Goal: Task Accomplishment & Management: Complete application form

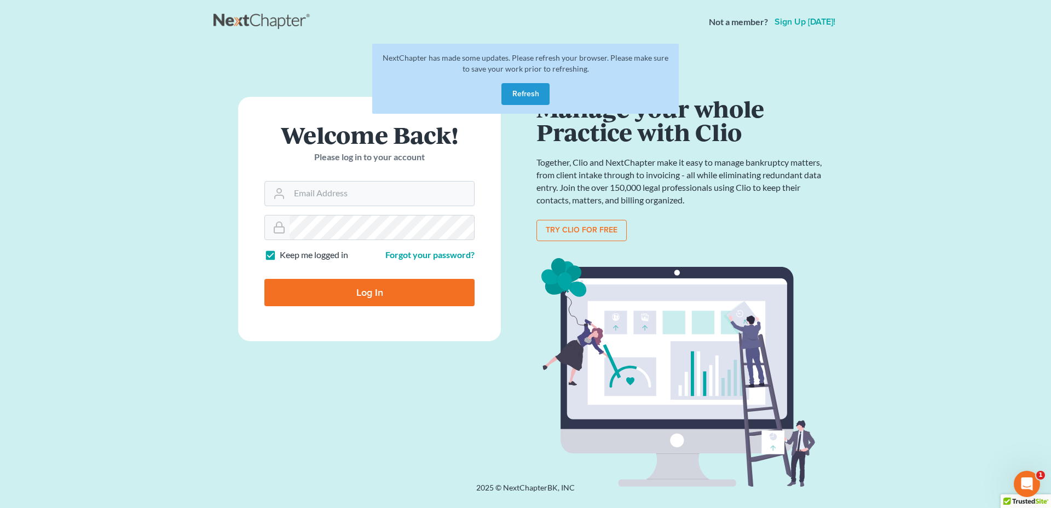
click at [514, 96] on button "Refresh" at bounding box center [525, 94] width 48 height 22
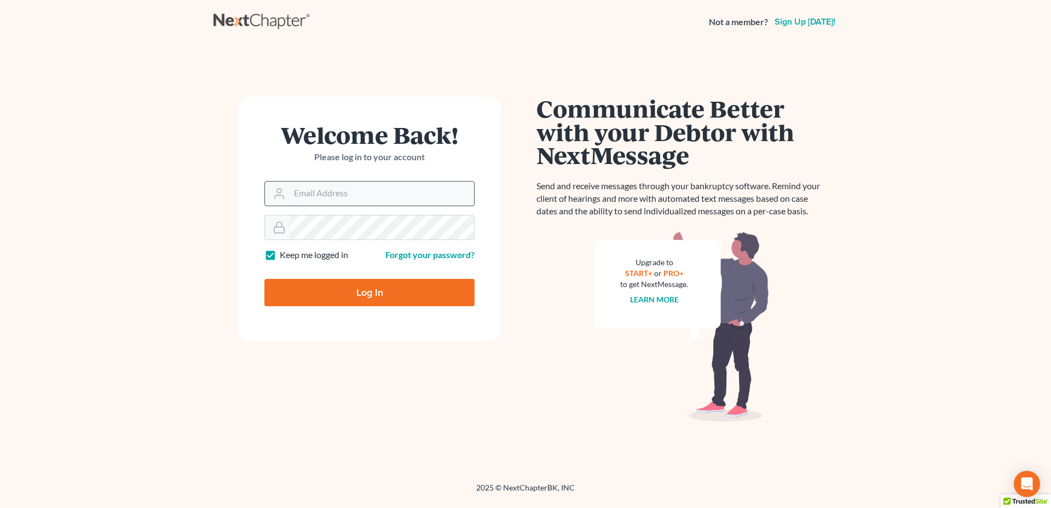
click at [313, 196] on input "Email Address" at bounding box center [382, 194] width 184 height 24
type input "[PERSON_NAME][EMAIL_ADDRESS][DOMAIN_NAME]"
click at [370, 291] on input "Log In" at bounding box center [369, 292] width 210 height 27
type input "Thinking..."
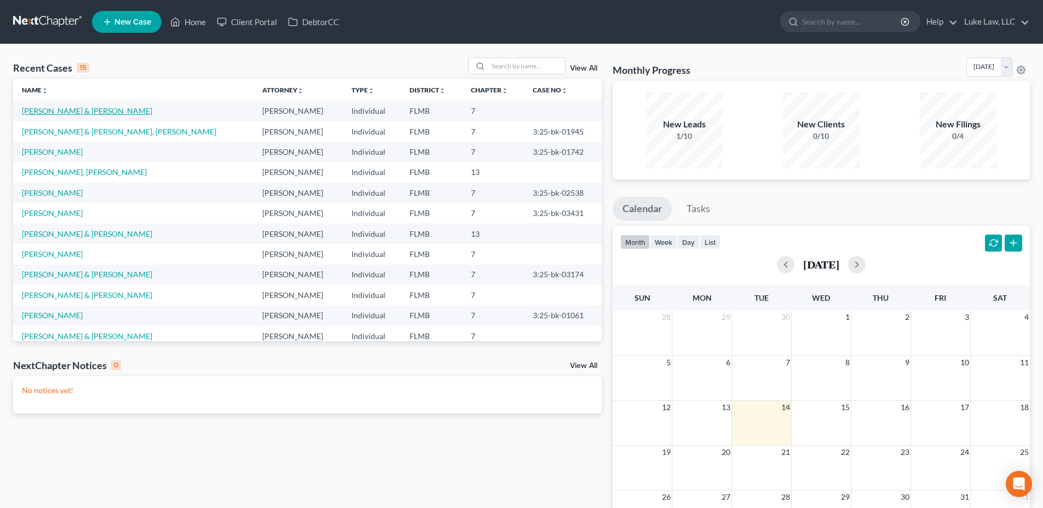
click at [91, 112] on link "[PERSON_NAME] & [PERSON_NAME]" at bounding box center [87, 110] width 130 height 9
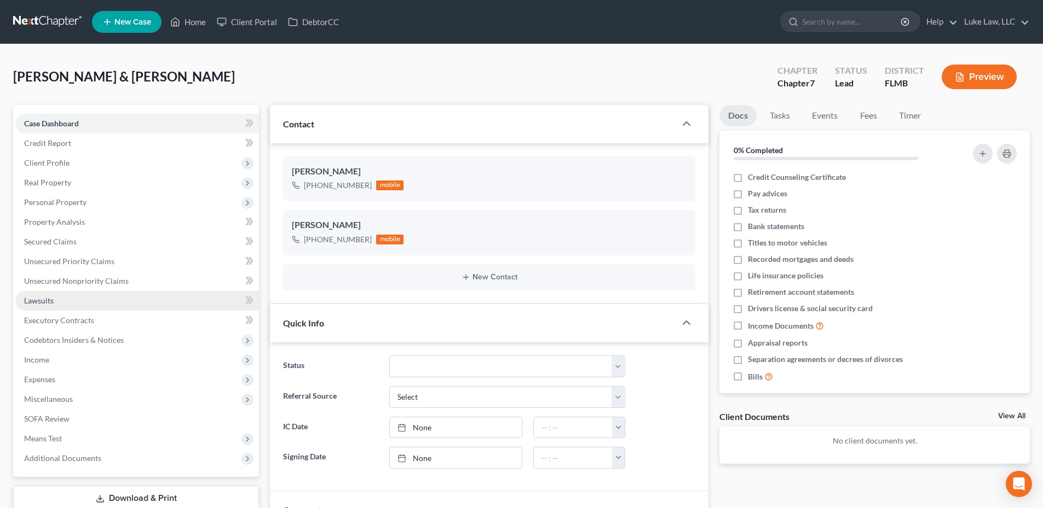
click at [51, 301] on span "Lawsuits" at bounding box center [39, 300] width 30 height 9
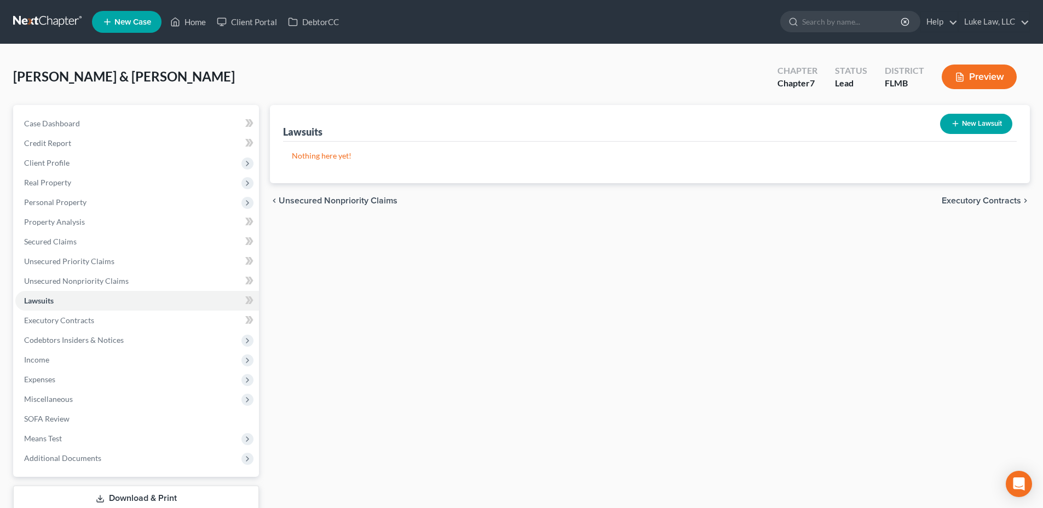
click at [967, 124] on button "New Lawsuit" at bounding box center [976, 124] width 72 height 20
select select "0"
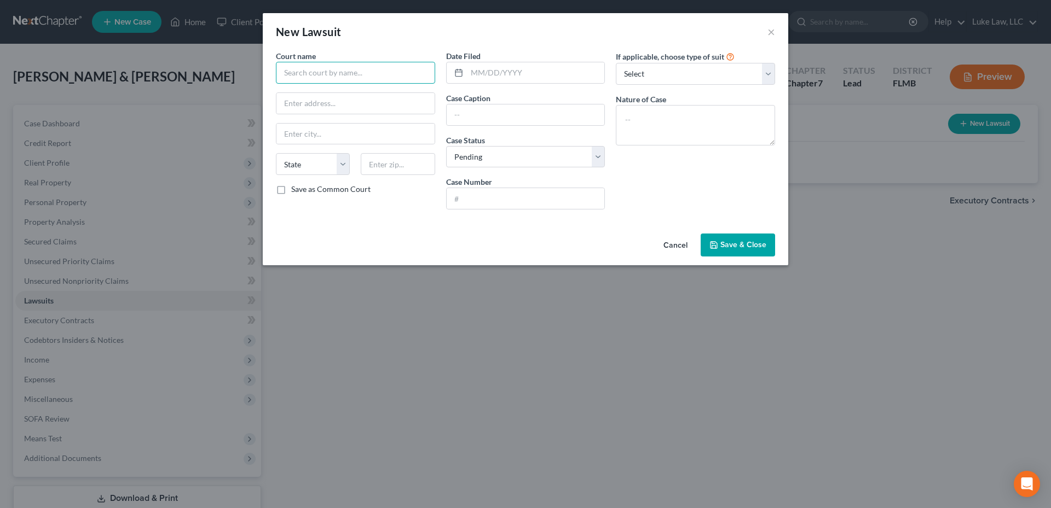
click at [300, 72] on input "text" at bounding box center [355, 73] width 159 height 22
click at [767, 76] on select "Select Repossession Garnishment Foreclosure Attached, Seized, Or Levied Other" at bounding box center [695, 74] width 159 height 22
select select "4"
click at [616, 63] on select "Select Repossession Garnishment Foreclosure Attached, Seized, Or Levied Other" at bounding box center [695, 74] width 159 height 22
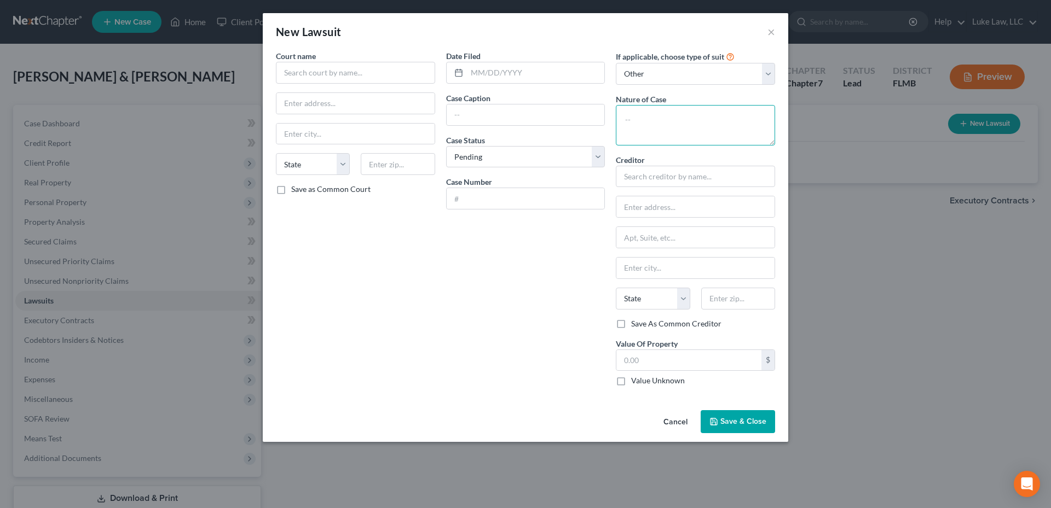
click at [636, 115] on textarea at bounding box center [695, 125] width 159 height 41
click at [369, 70] on input "text" at bounding box center [355, 73] width 159 height 22
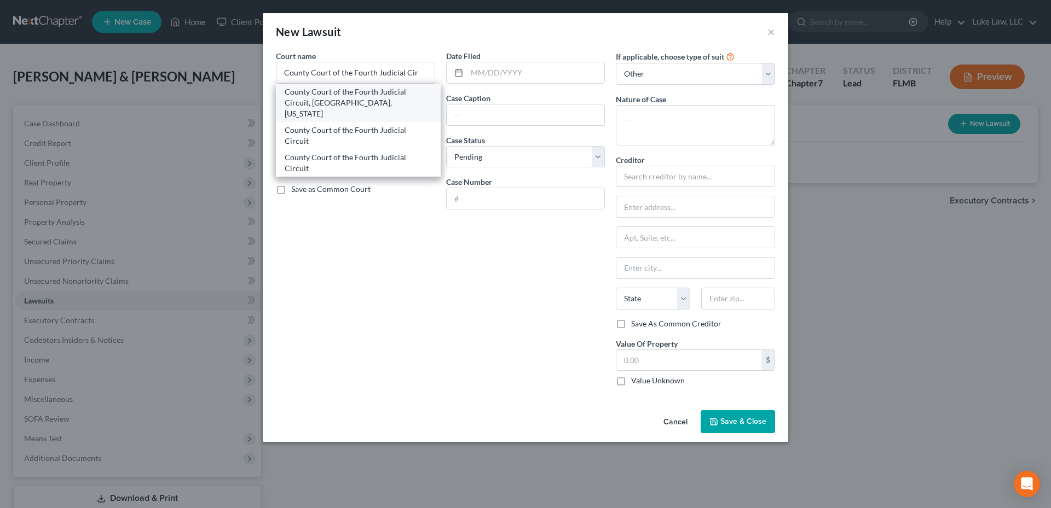
click at [370, 96] on div "County Court of the Fourth Judicial Circuit, [GEOGRAPHIC_DATA], [US_STATE]" at bounding box center [358, 102] width 147 height 33
type input "County Court of the Fourth Judicial Circuit, [GEOGRAPHIC_DATA], [US_STATE]"
type input "[STREET_ADDRESS]"
type input "[GEOGRAPHIC_DATA]"
select select "9"
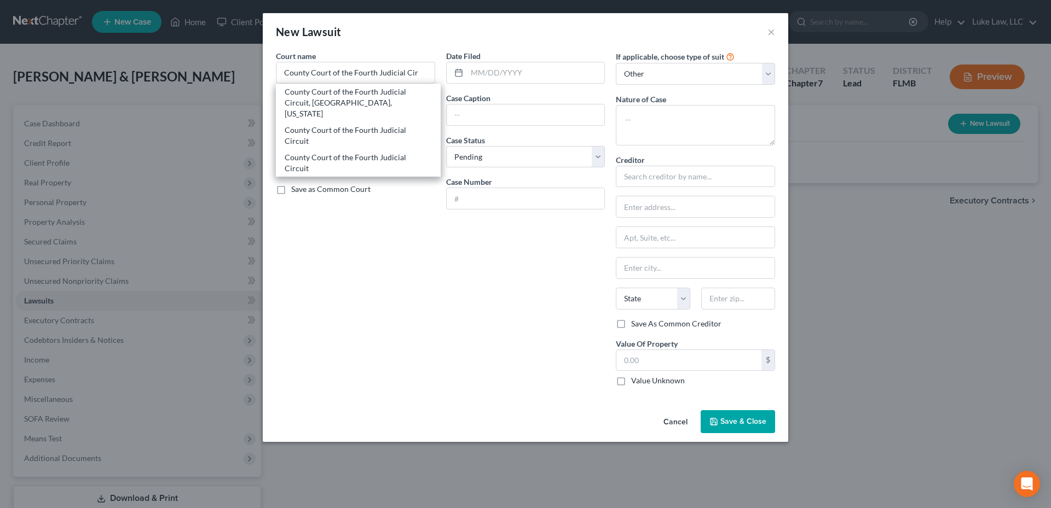
type input "32043"
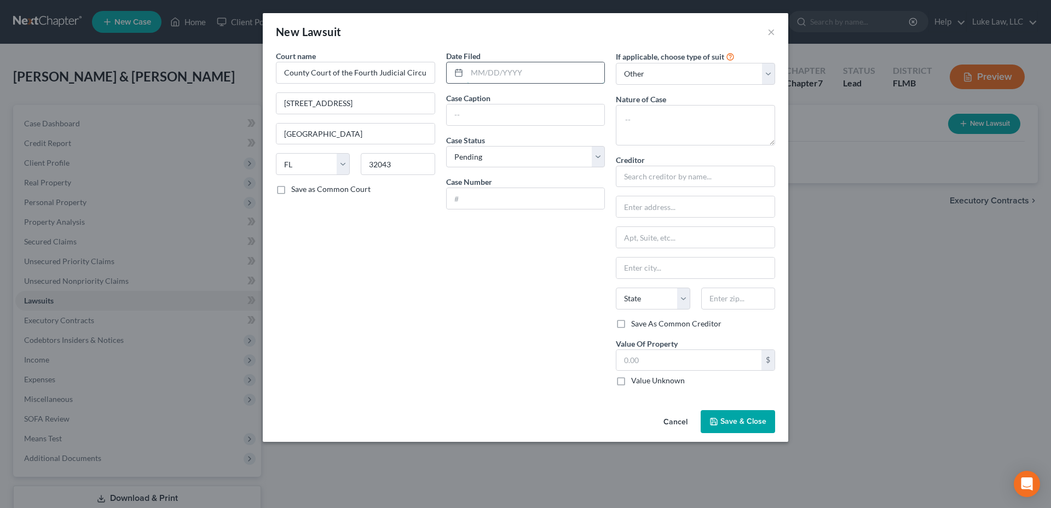
click at [471, 68] on input "text" at bounding box center [536, 72] width 138 height 21
type input "[DATE]"
click at [467, 118] on input "text" at bounding box center [526, 115] width 158 height 21
type input "Discover Bank vs. [PERSON_NAME]"
click at [481, 202] on input "text" at bounding box center [526, 198] width 158 height 21
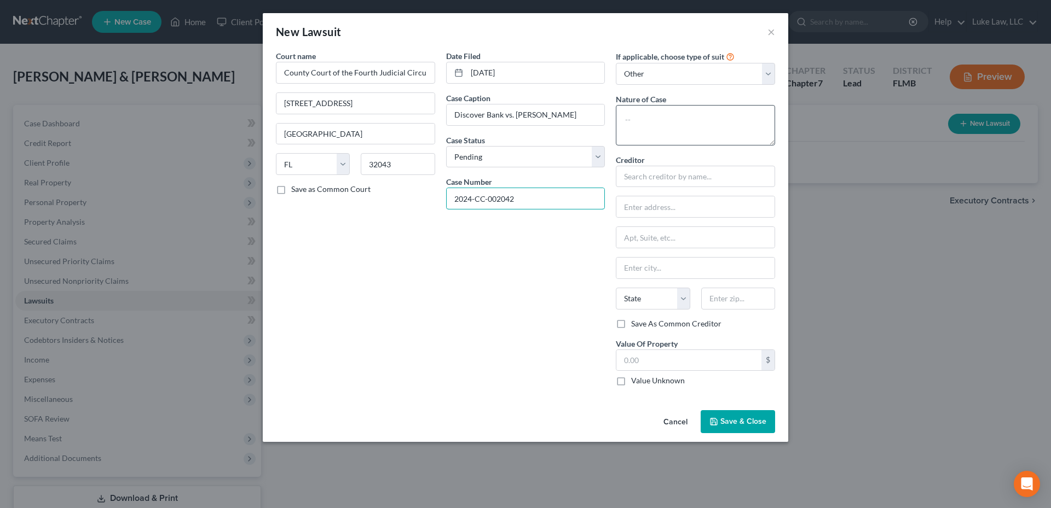
type input "2024-CC-002042"
click at [647, 113] on textarea at bounding box center [695, 125] width 159 height 41
type textarea "Collection"
click at [651, 176] on input "text" at bounding box center [695, 177] width 159 height 22
type input "Discover Card"
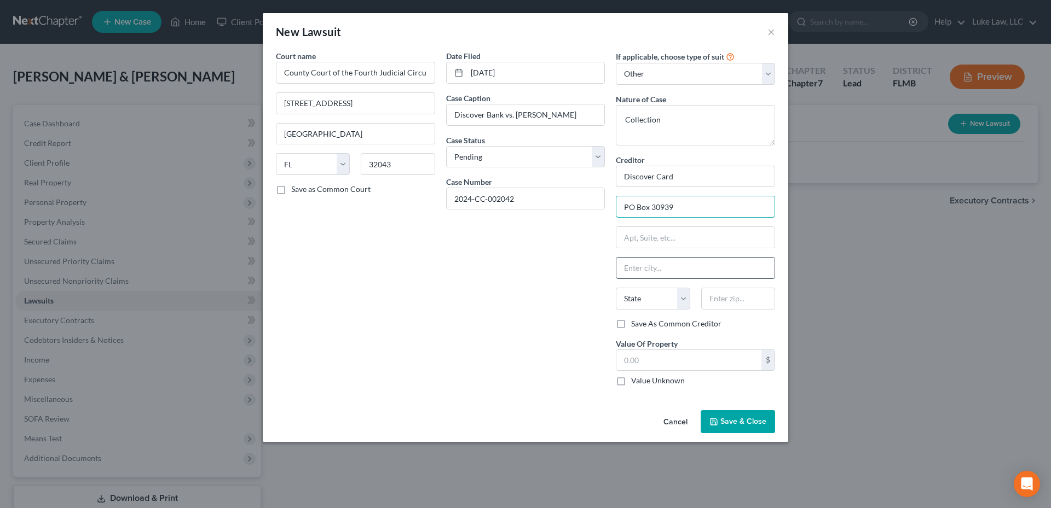
type input "PO Box 30939"
click at [628, 269] on input "text" at bounding box center [695, 268] width 158 height 21
type input "[GEOGRAPHIC_DATA]"
select select "46"
type input "84130"
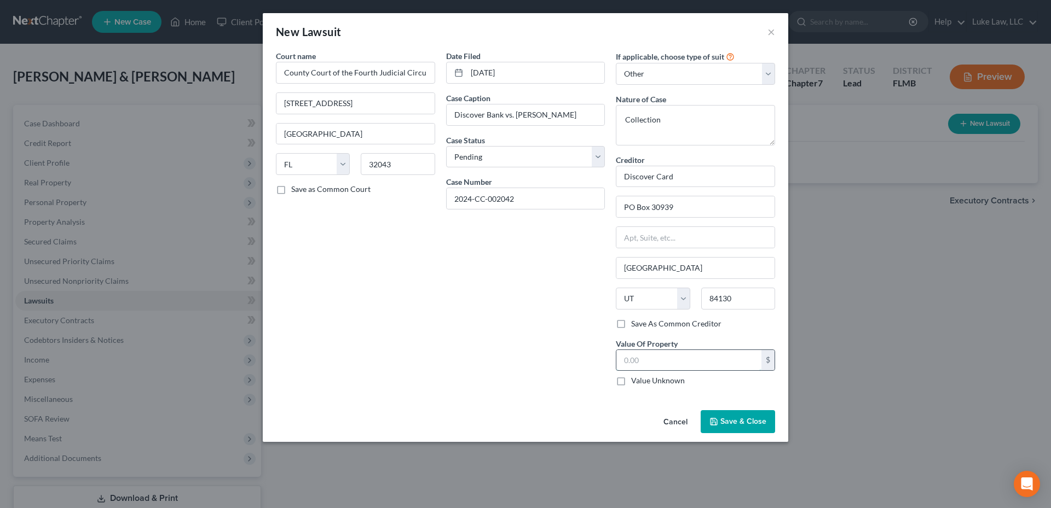
click at [642, 366] on input "text" at bounding box center [688, 360] width 145 height 21
type input "10,343.00"
click at [733, 415] on button "Save & Close" at bounding box center [738, 421] width 74 height 23
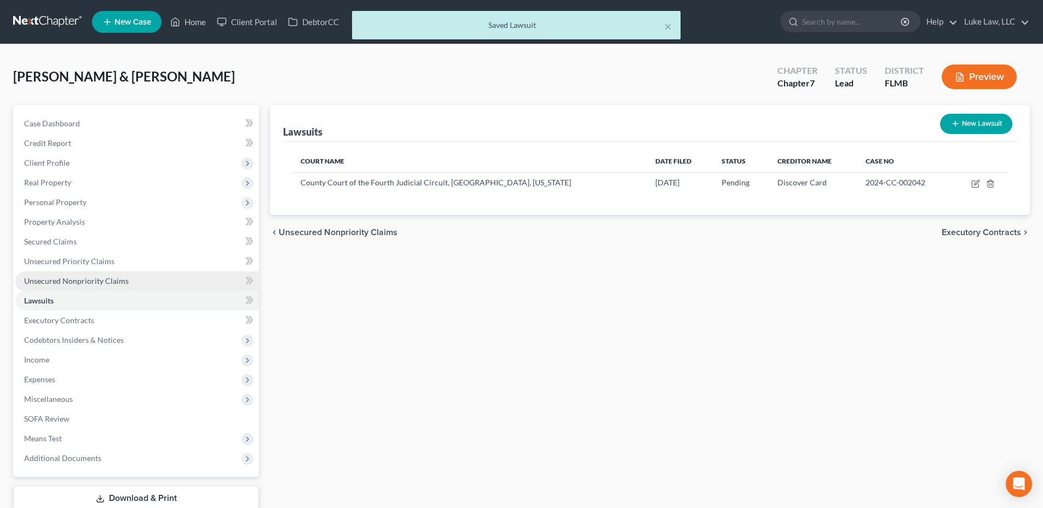
click at [83, 280] on span "Unsecured Nonpriority Claims" at bounding box center [76, 280] width 105 height 9
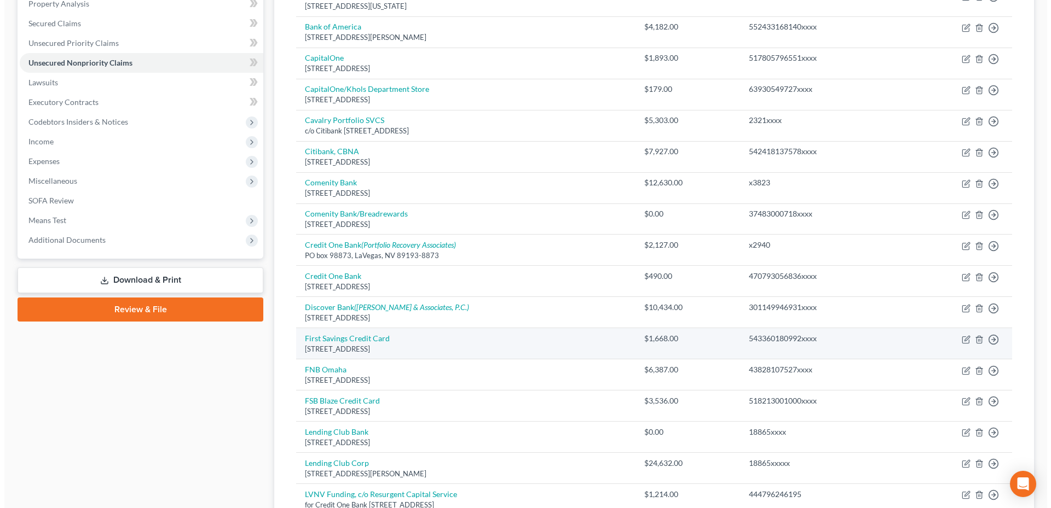
scroll to position [219, 0]
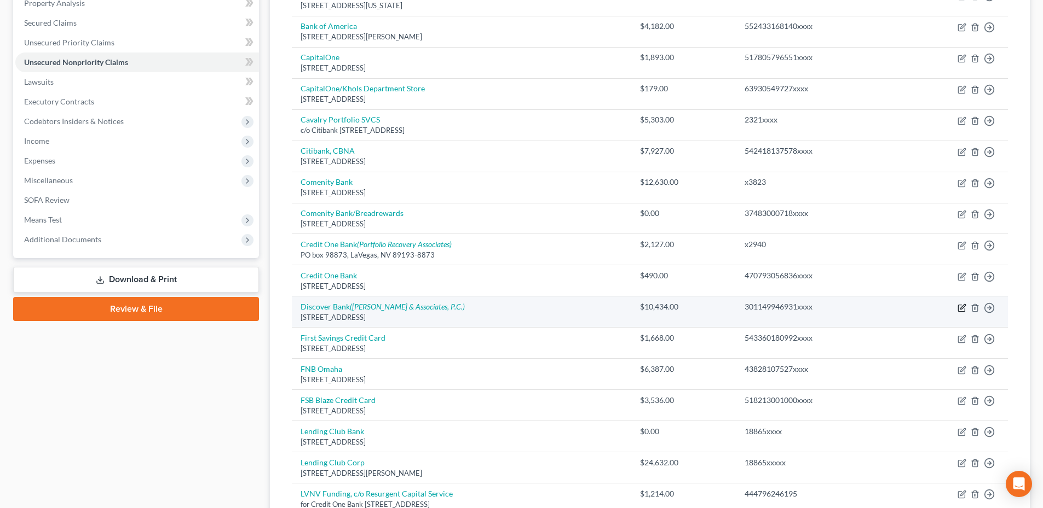
click at [962, 310] on icon "button" at bounding box center [961, 308] width 9 height 9
select select "46"
select select "2"
select select "1"
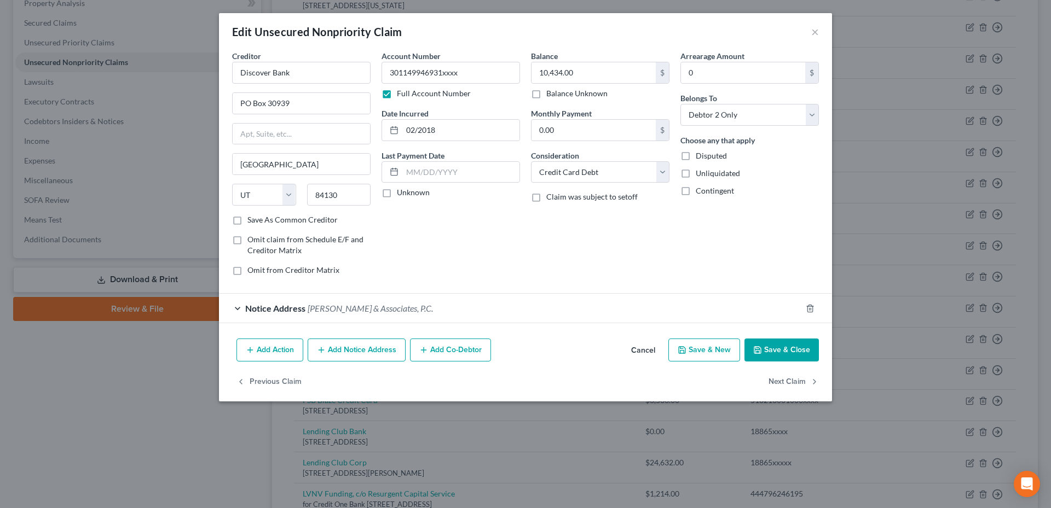
click at [368, 353] on button "Add Notice Address" at bounding box center [357, 350] width 98 height 23
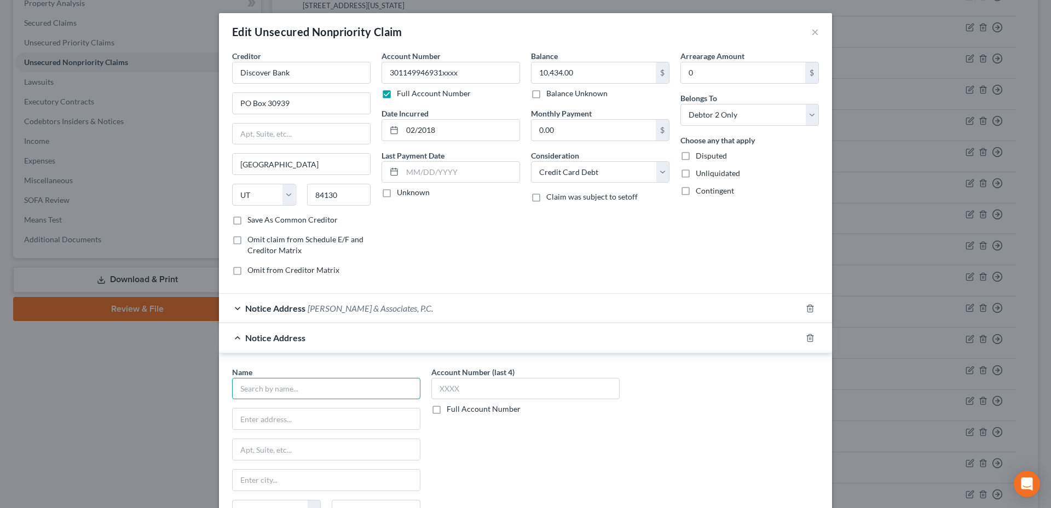
click at [297, 390] on input "text" at bounding box center [326, 389] width 188 height 22
click at [284, 308] on span "Notice Address" at bounding box center [275, 308] width 60 height 10
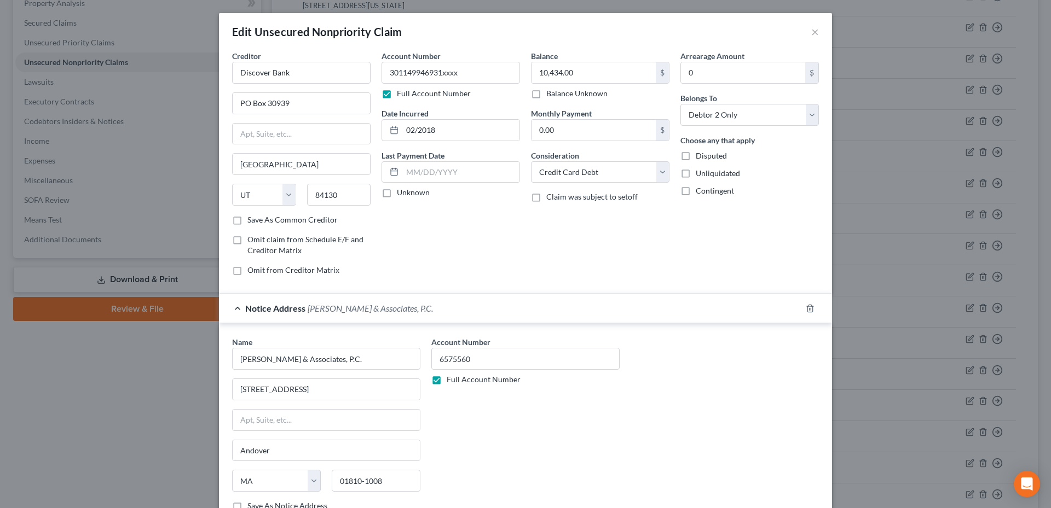
click at [284, 308] on span "Notice Address" at bounding box center [275, 308] width 60 height 10
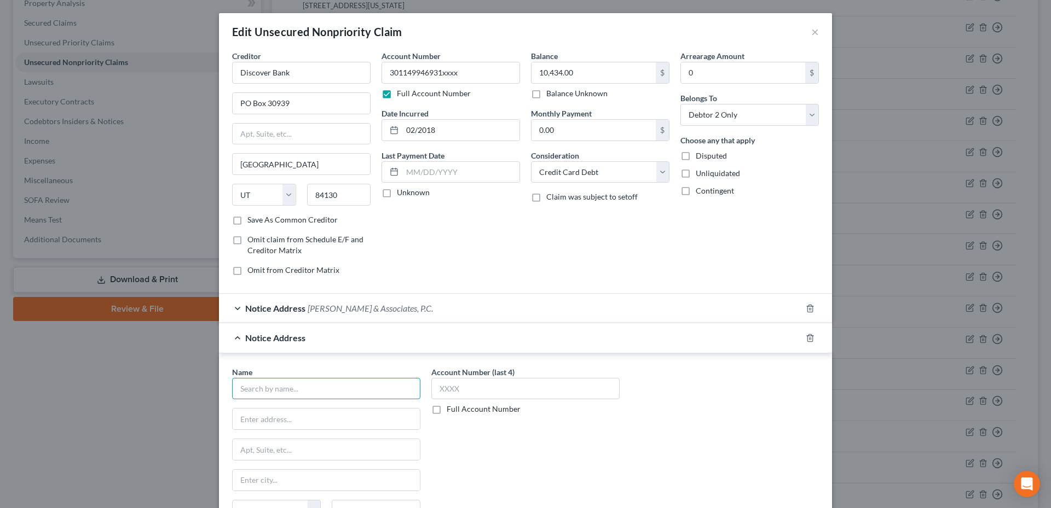
click at [282, 389] on input "text" at bounding box center [326, 389] width 188 height 22
type input "[PERSON_NAME] & Associates, P.C."
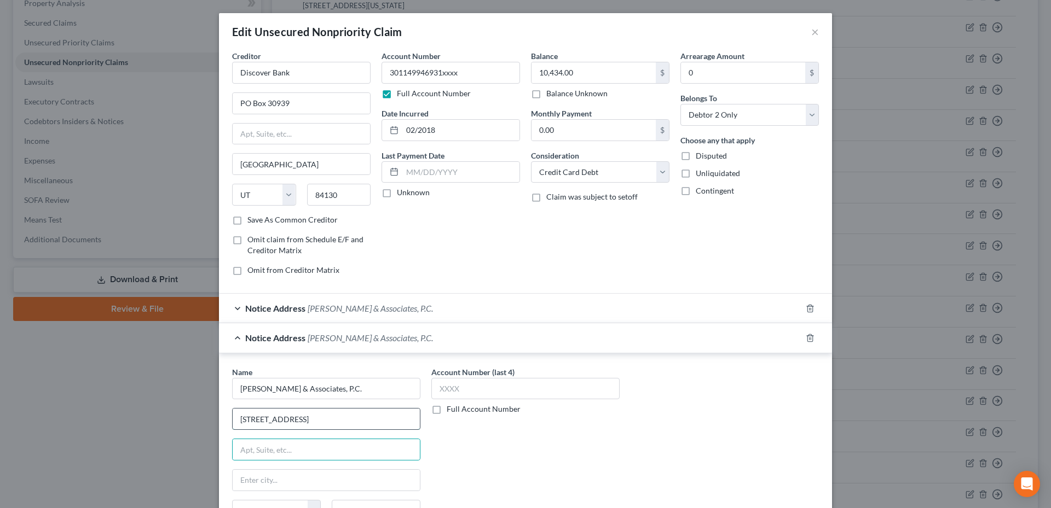
click at [343, 419] on input "[STREET_ADDRESS]" at bounding box center [326, 419] width 187 height 21
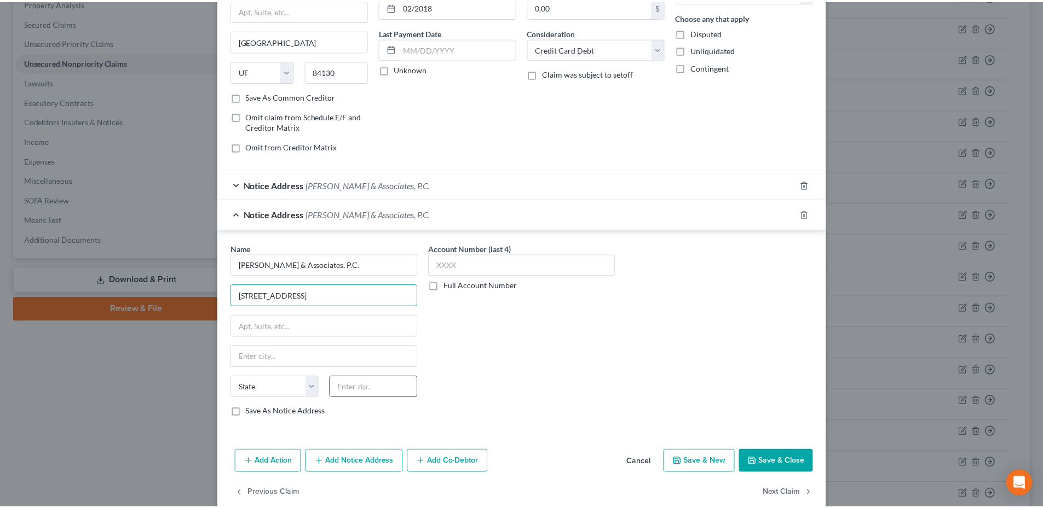
scroll to position [142, 0]
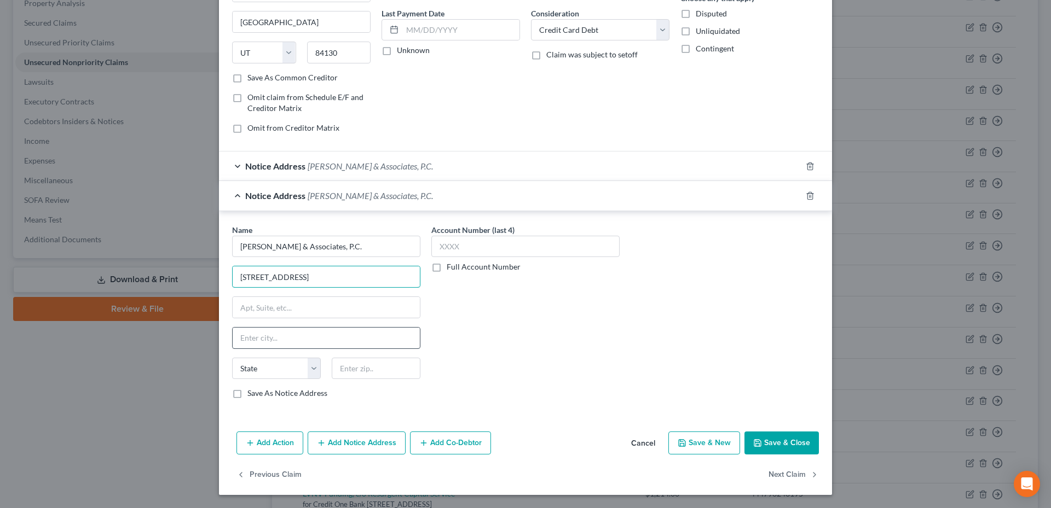
type input "[STREET_ADDRESS]"
click at [266, 337] on input "text" at bounding box center [326, 338] width 187 height 21
type input "[GEOGRAPHIC_DATA]"
select select "9"
type input "32256"
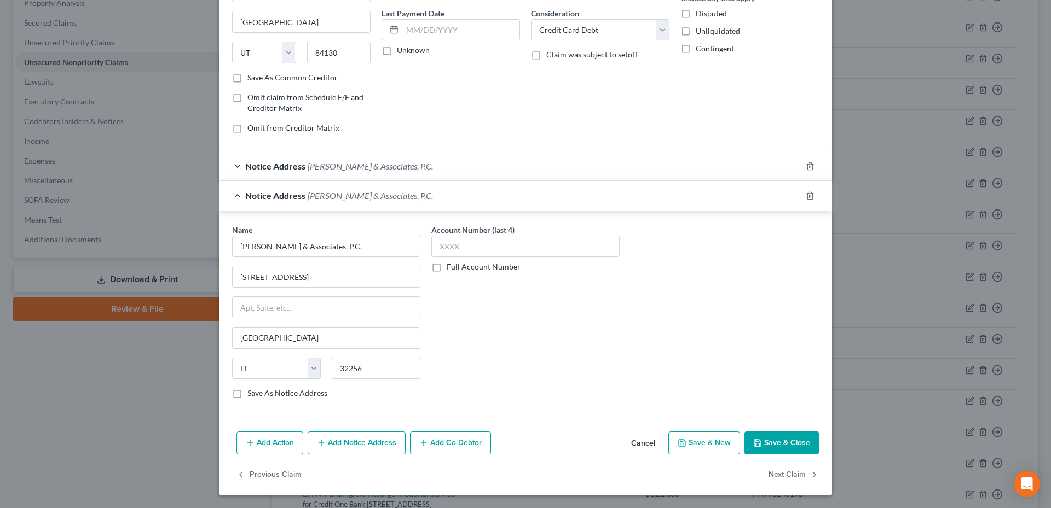
click at [447, 267] on label "Full Account Number" at bounding box center [484, 267] width 74 height 11
click at [451, 267] on input "Full Account Number" at bounding box center [454, 265] width 7 height 7
click at [448, 248] on input "text" at bounding box center [525, 247] width 188 height 22
type input "2024-CC-002042"
click at [783, 441] on button "Save & Close" at bounding box center [781, 443] width 74 height 23
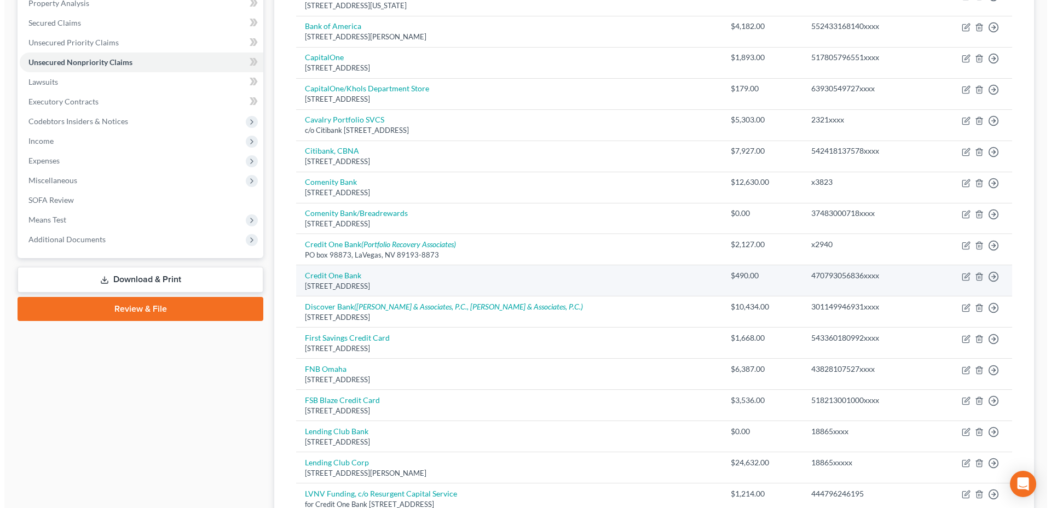
scroll to position [0, 0]
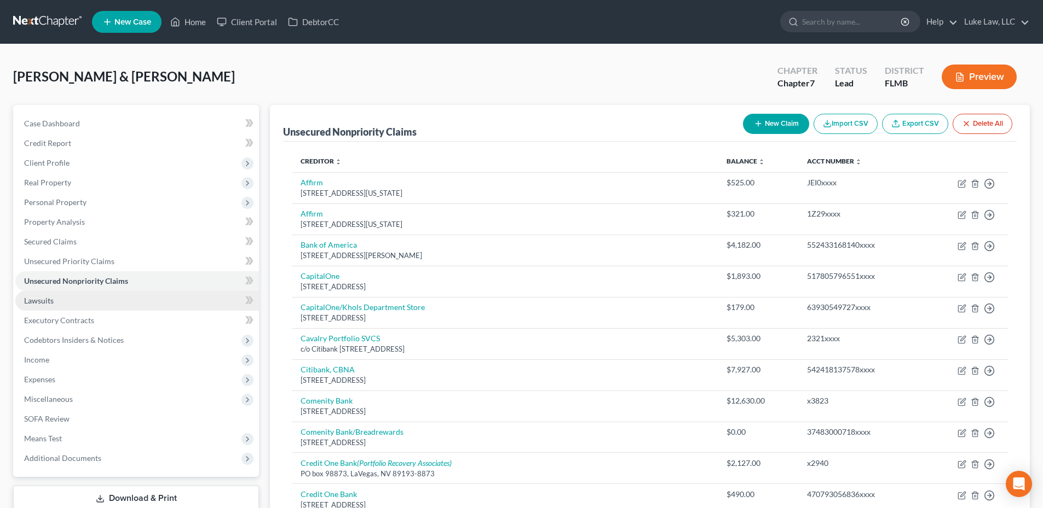
click at [47, 304] on span "Lawsuits" at bounding box center [39, 300] width 30 height 9
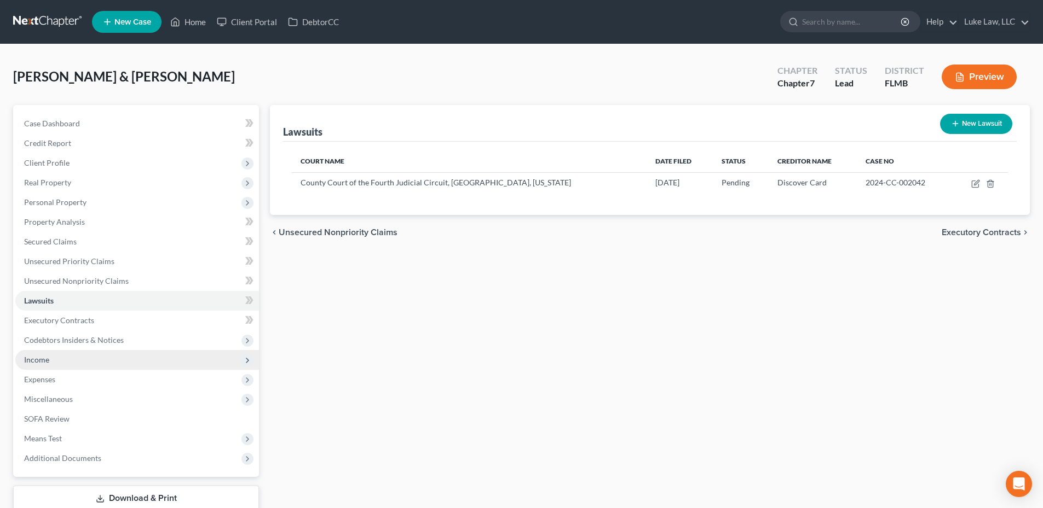
click at [50, 362] on span "Income" at bounding box center [137, 360] width 244 height 20
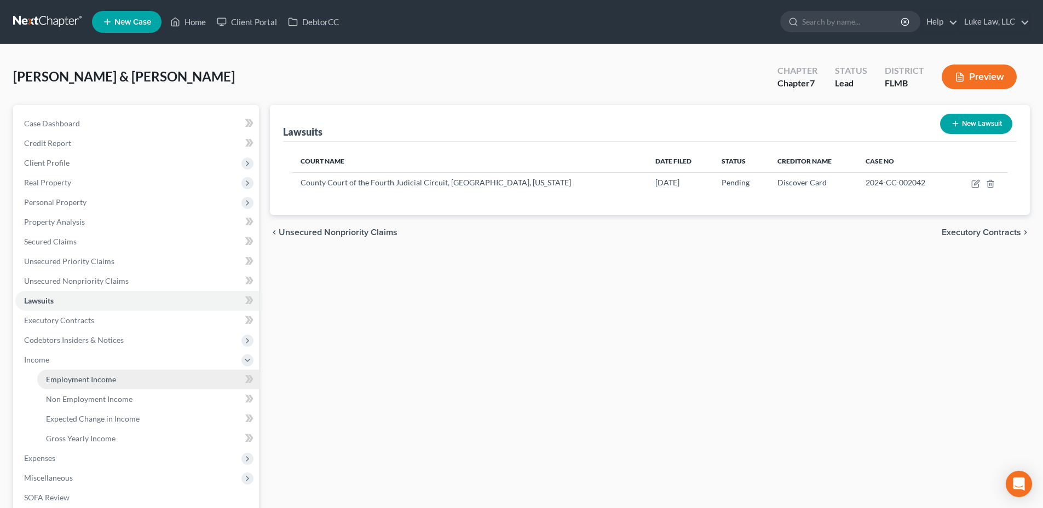
click at [78, 379] on span "Employment Income" at bounding box center [81, 379] width 70 height 9
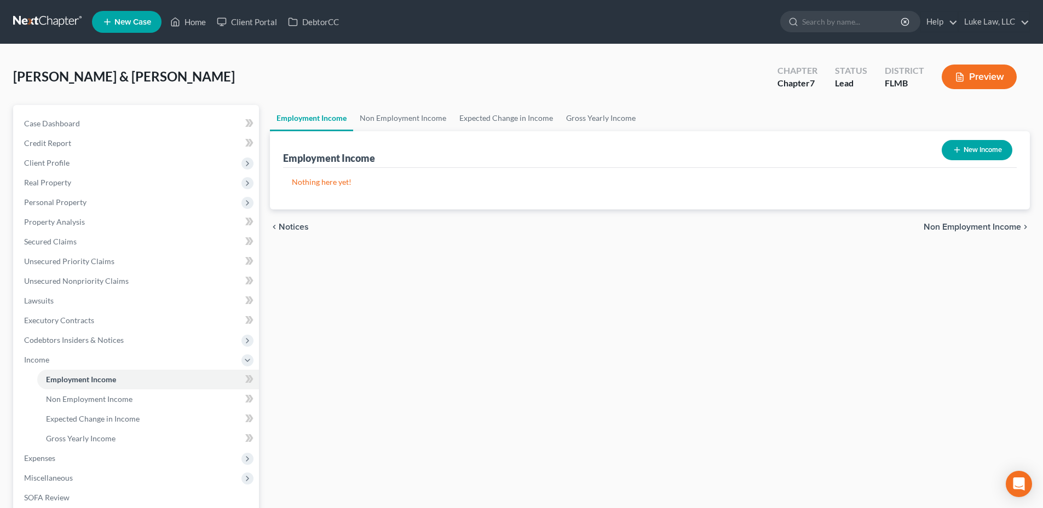
click at [972, 149] on button "New Income" at bounding box center [976, 150] width 71 height 20
select select "0"
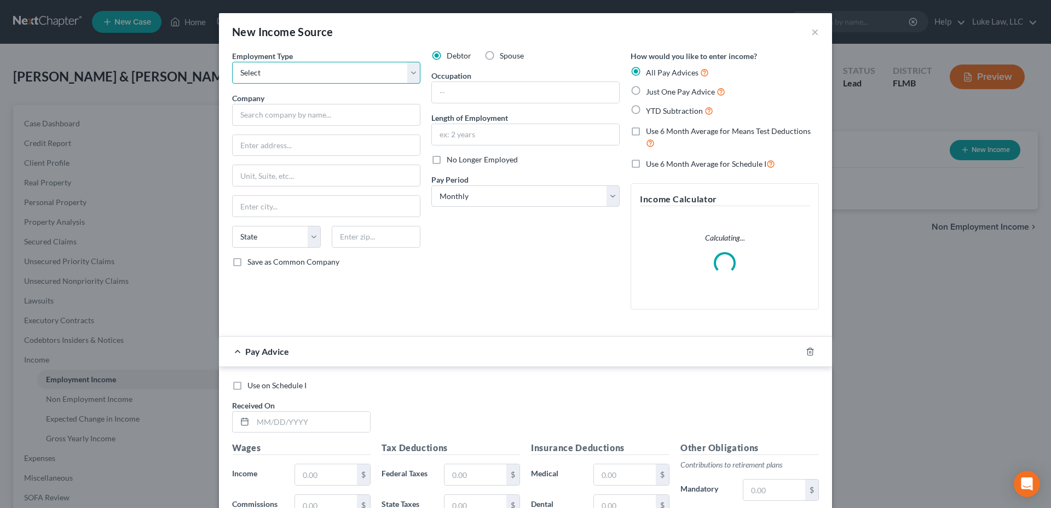
click at [404, 73] on select "Select Full or [DEMOGRAPHIC_DATA] Employment Self Employment" at bounding box center [326, 73] width 188 height 22
select select "0"
click at [232, 62] on select "Select Full or [DEMOGRAPHIC_DATA] Employment Self Employment" at bounding box center [326, 73] width 188 height 22
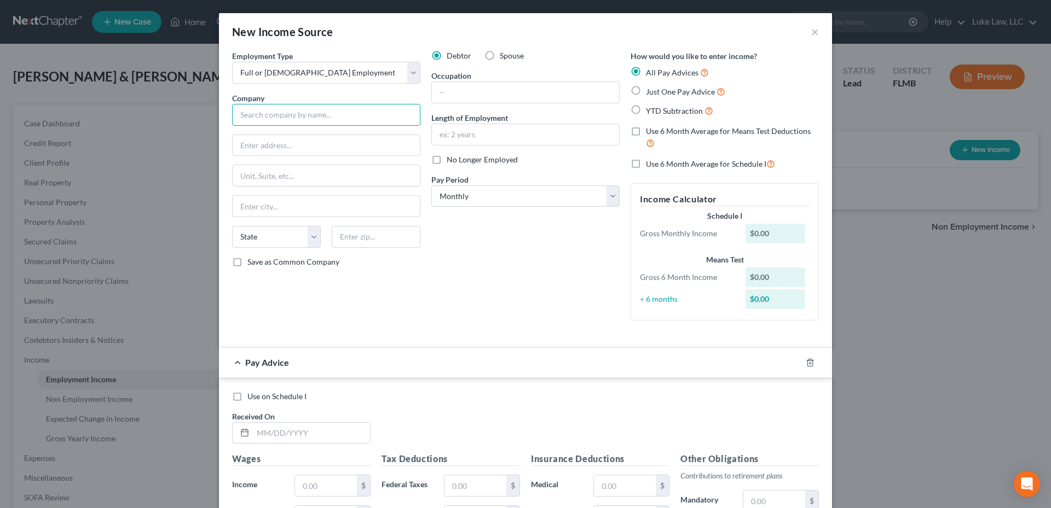
click at [284, 119] on input "text" at bounding box center [326, 115] width 188 height 22
type input "Vystar Credit Union"
type input "[STREET_ADDRESS][PERSON_NAME]"
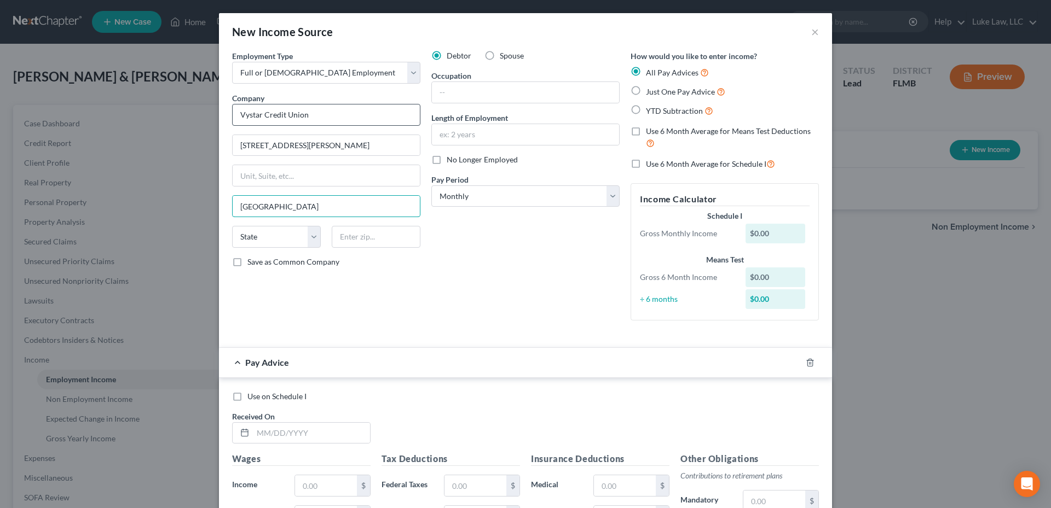
type input "[GEOGRAPHIC_DATA]"
select select "9"
type input "32202-3433"
click at [442, 90] on input "text" at bounding box center [525, 92] width 187 height 21
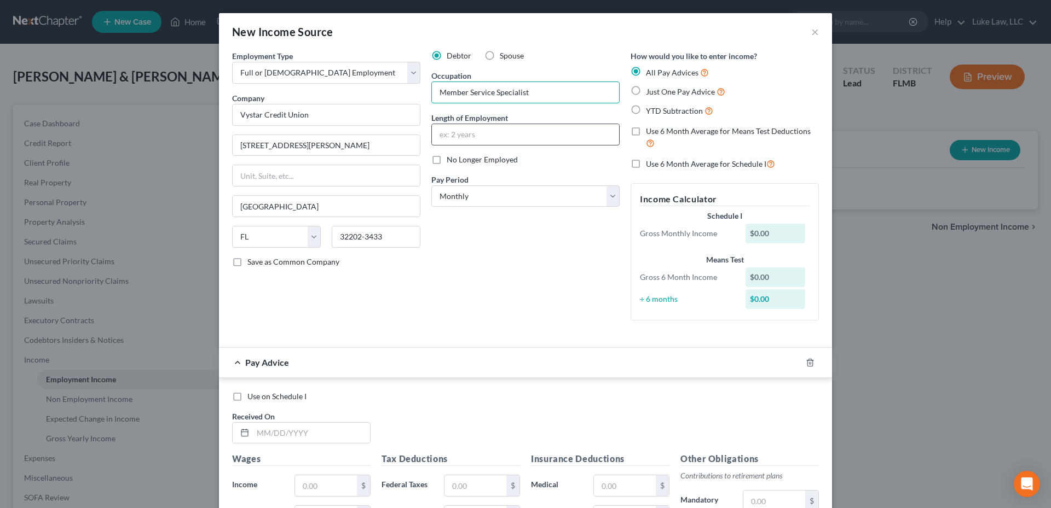
type input "Member Service Specialist"
click at [467, 136] on input "text" at bounding box center [525, 134] width 187 height 21
drag, startPoint x: 541, startPoint y: 91, endPoint x: 402, endPoint y: 97, distance: 139.1
click at [402, 97] on div "Employment Type * Select Full or [DEMOGRAPHIC_DATA] Employment Self Employment …" at bounding box center [526, 194] width 598 height 288
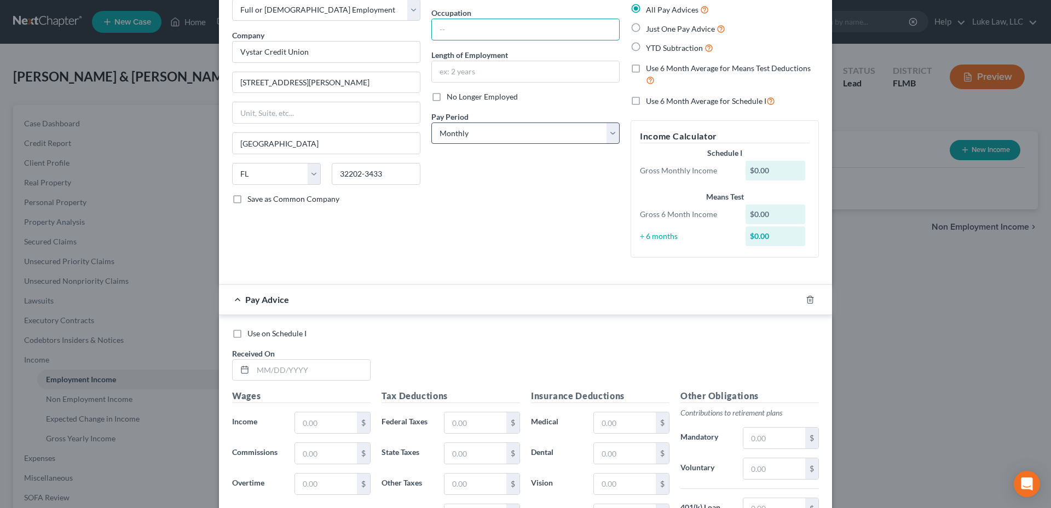
scroll to position [55, 0]
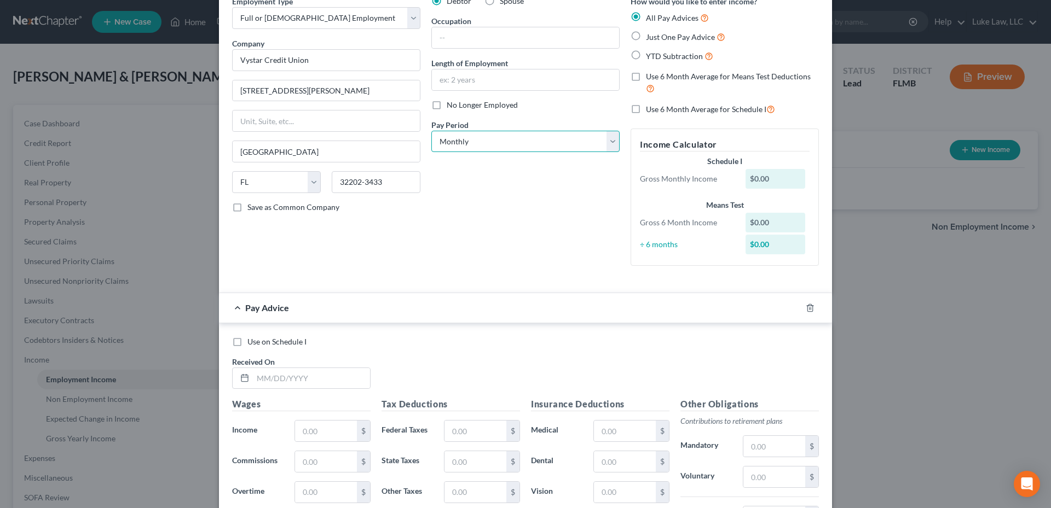
click at [612, 144] on select "Select Monthly Twice Monthly Every Other Week Weekly" at bounding box center [525, 142] width 188 height 22
select select "2"
click at [431, 131] on select "Select Monthly Twice Monthly Every Other Week Weekly" at bounding box center [525, 142] width 188 height 22
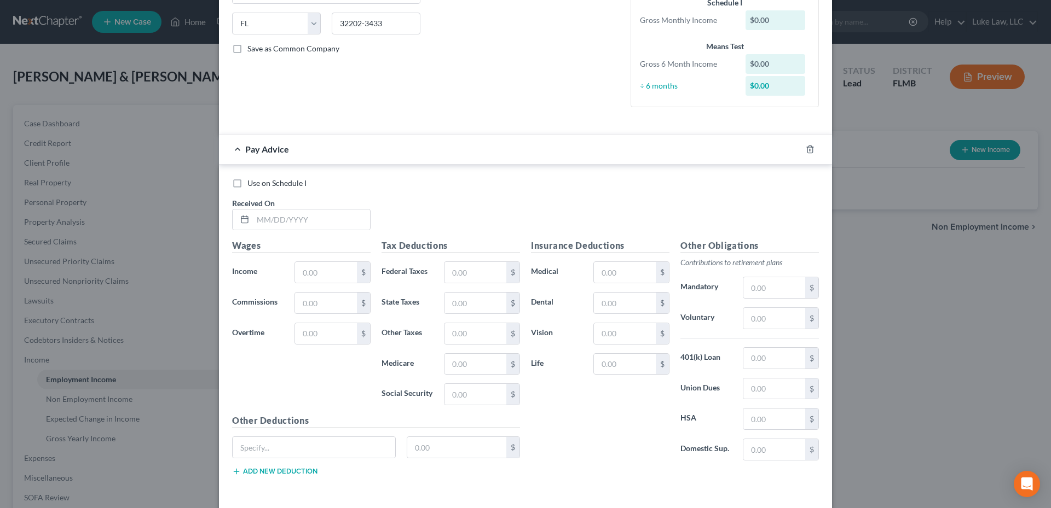
scroll to position [219, 0]
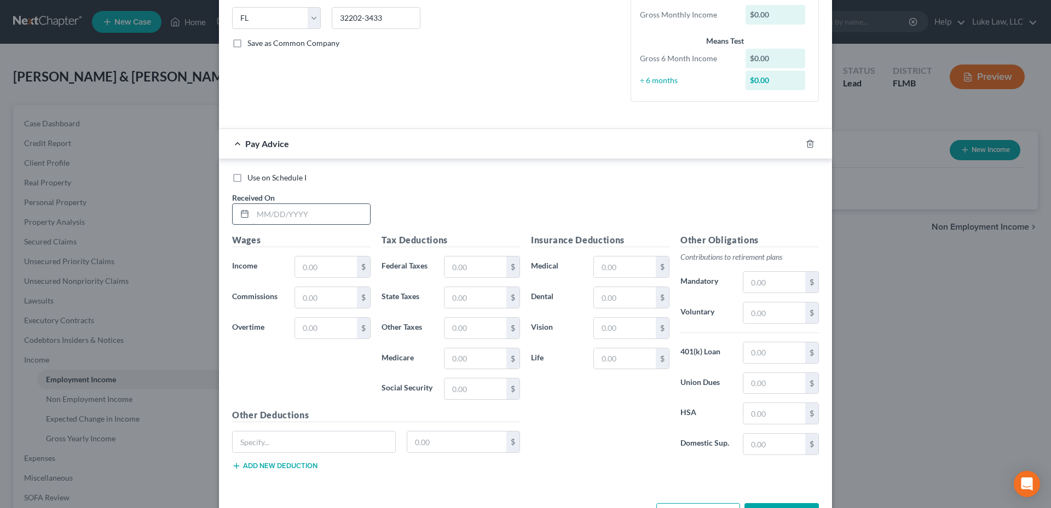
click at [267, 210] on input "text" at bounding box center [311, 214] width 117 height 21
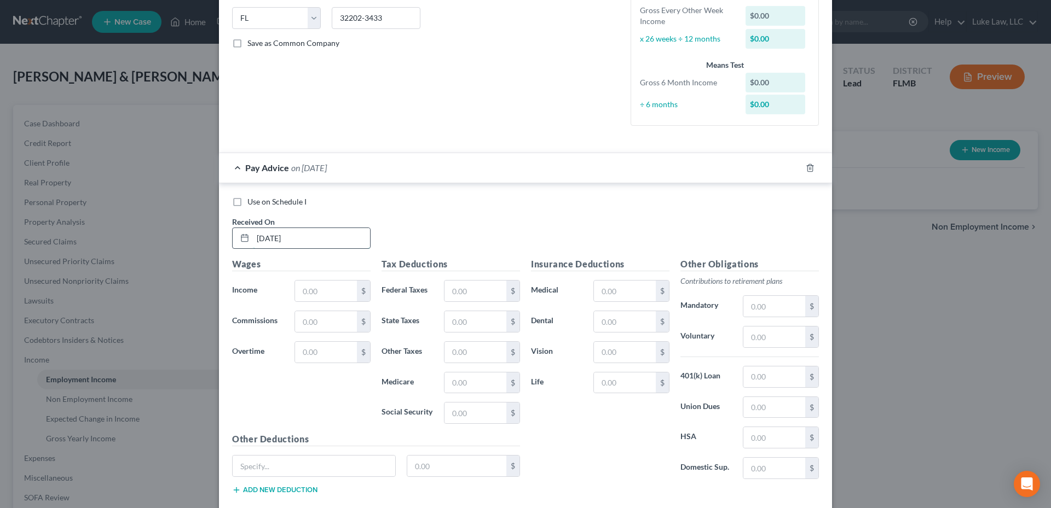
type input "[DATE]"
type input "1,668.56"
click at [464, 289] on input "text" at bounding box center [475, 291] width 62 height 21
type input "0.00"
click at [449, 411] on input "text" at bounding box center [475, 413] width 62 height 21
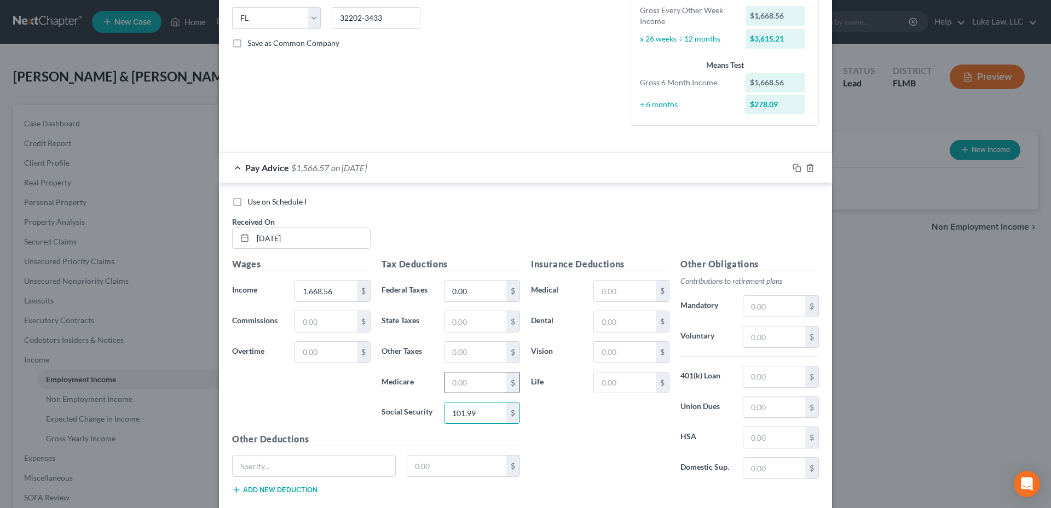
type input "101.99"
click at [451, 389] on input "text" at bounding box center [475, 383] width 62 height 21
type input "23.85"
click at [602, 293] on input "text" at bounding box center [625, 291] width 62 height 21
type input "28.13"
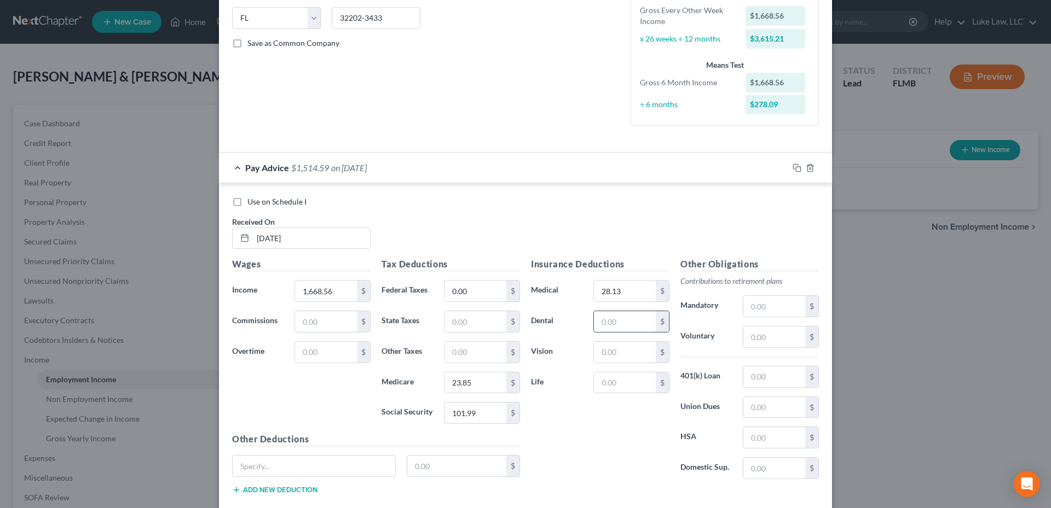
click at [602, 318] on input "text" at bounding box center [625, 321] width 62 height 21
type input "8.68"
click at [602, 347] on input "text" at bounding box center [625, 352] width 62 height 21
type input "2.88"
click at [761, 336] on input "text" at bounding box center [774, 337] width 62 height 21
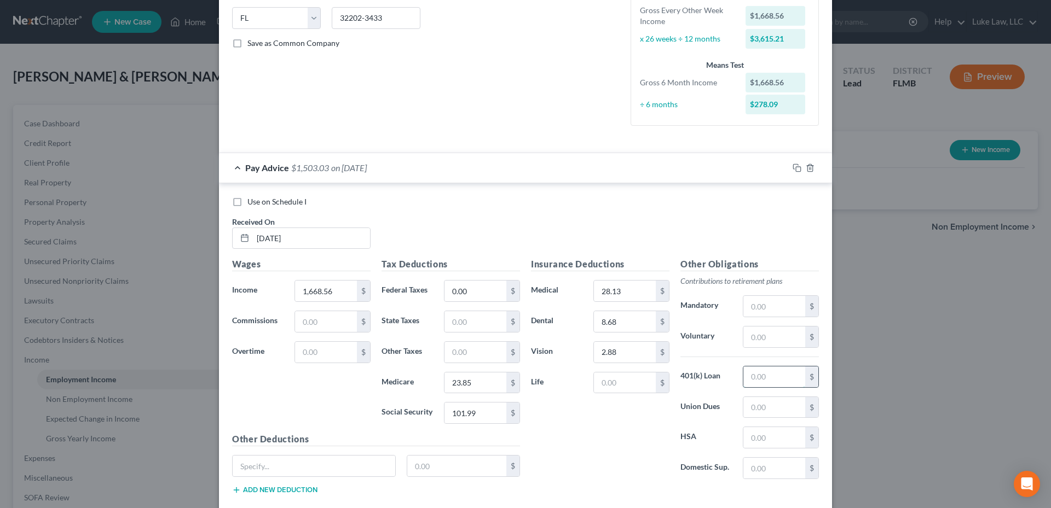
click at [750, 380] on input "text" at bounding box center [774, 377] width 62 height 21
type input "25.71"
click at [348, 467] on input "text" at bounding box center [314, 466] width 163 height 21
type input "Hospital Indemnity Insurance"
type input "8.00"
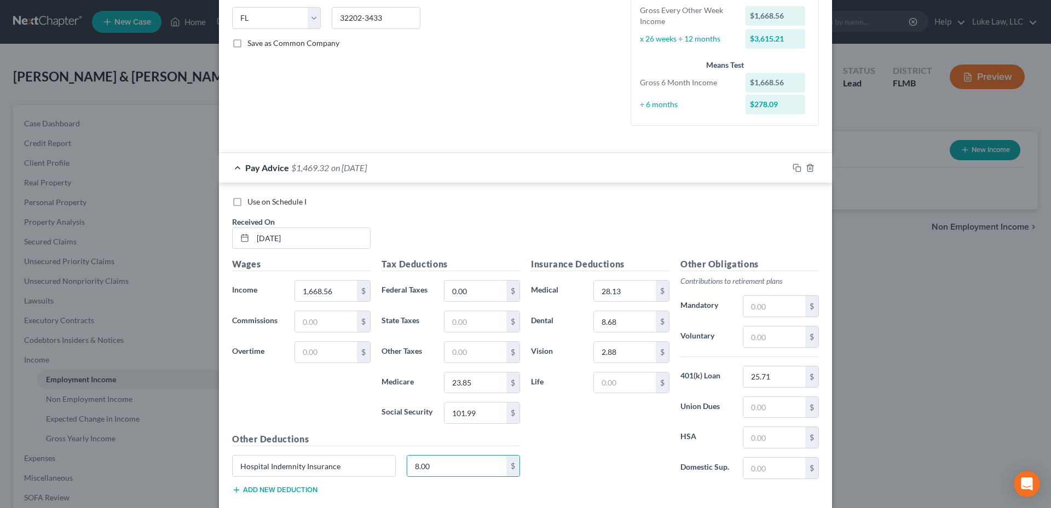
click at [299, 487] on button "Add new deduction" at bounding box center [274, 490] width 85 height 9
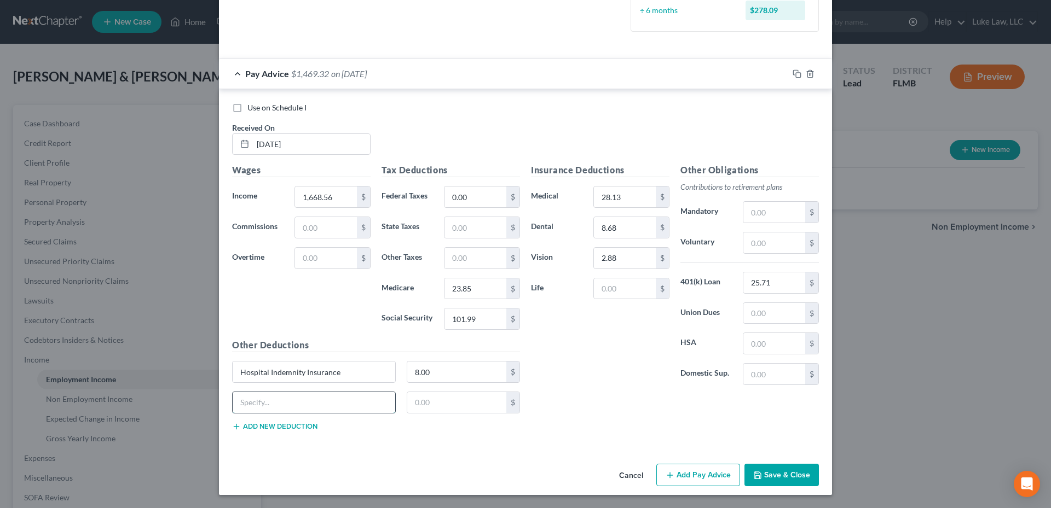
click at [273, 404] on input "text" at bounding box center [314, 402] width 163 height 21
type input "Legal Insurance"
type input "9.69"
click at [753, 374] on input "text" at bounding box center [774, 374] width 62 height 21
click at [694, 478] on button "Add Pay Advice" at bounding box center [698, 475] width 84 height 23
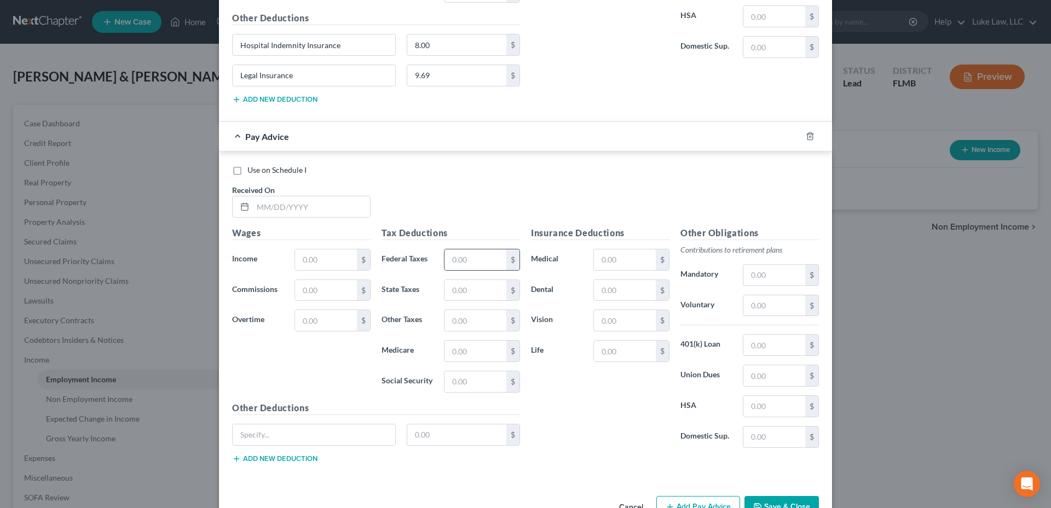
scroll to position [641, 0]
click at [302, 207] on input "text" at bounding box center [311, 205] width 117 height 21
click at [275, 207] on input "text" at bounding box center [311, 205] width 117 height 21
type input "[DATE]"
type input "1,828.19"
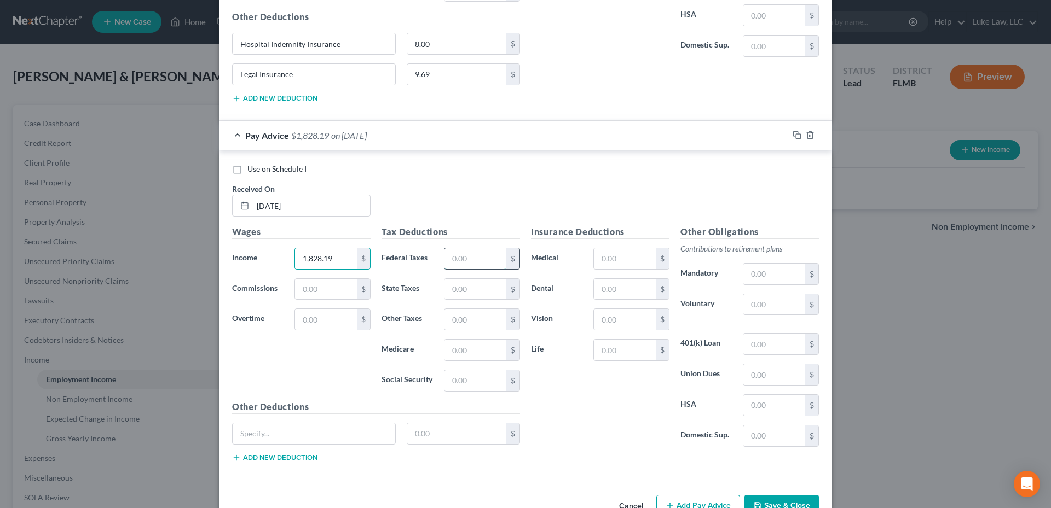
click at [468, 256] on input "text" at bounding box center [475, 258] width 62 height 21
type input "0.00"
click at [455, 352] on input "text" at bounding box center [475, 350] width 62 height 21
type input "26.17"
click at [457, 382] on input "text" at bounding box center [475, 381] width 62 height 21
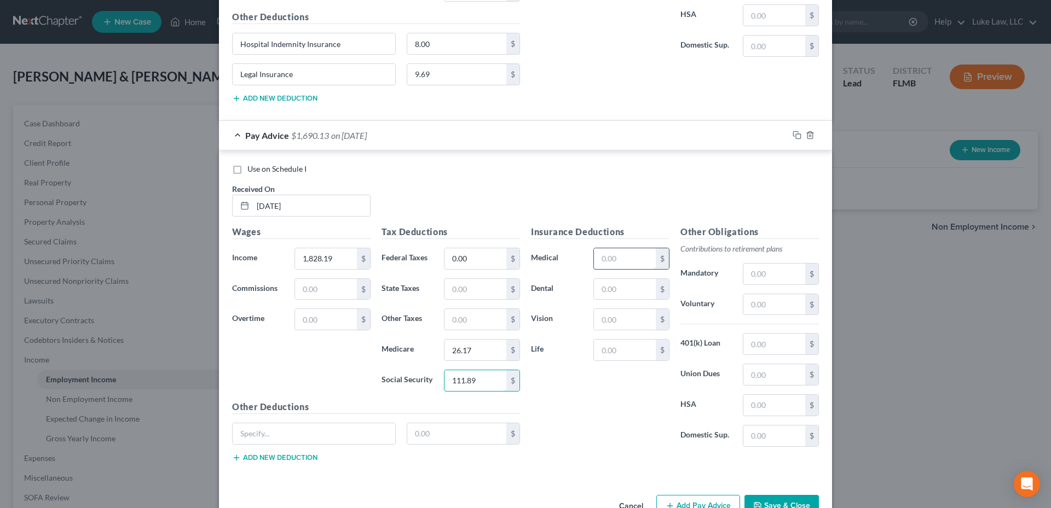
type input "111.89"
click at [627, 256] on input "text" at bounding box center [625, 258] width 62 height 21
type input "28.13"
click at [604, 291] on input "text" at bounding box center [625, 289] width 62 height 21
type input "8.68"
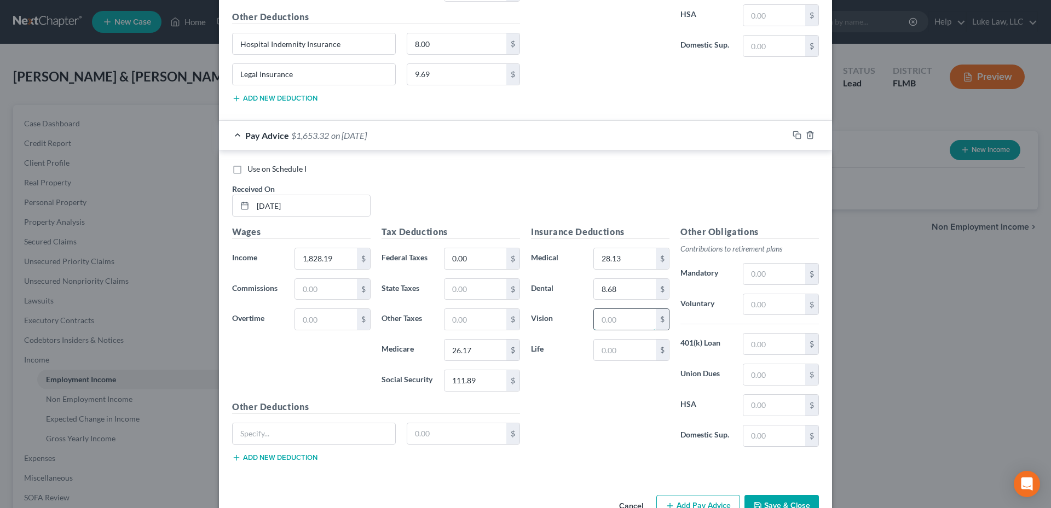
click at [610, 320] on input "text" at bounding box center [625, 319] width 62 height 21
type input "2.88"
click at [761, 344] on input "text" at bounding box center [774, 344] width 62 height 21
type input "25.71"
drag, startPoint x: 345, startPoint y: 43, endPoint x: 232, endPoint y: 48, distance: 113.4
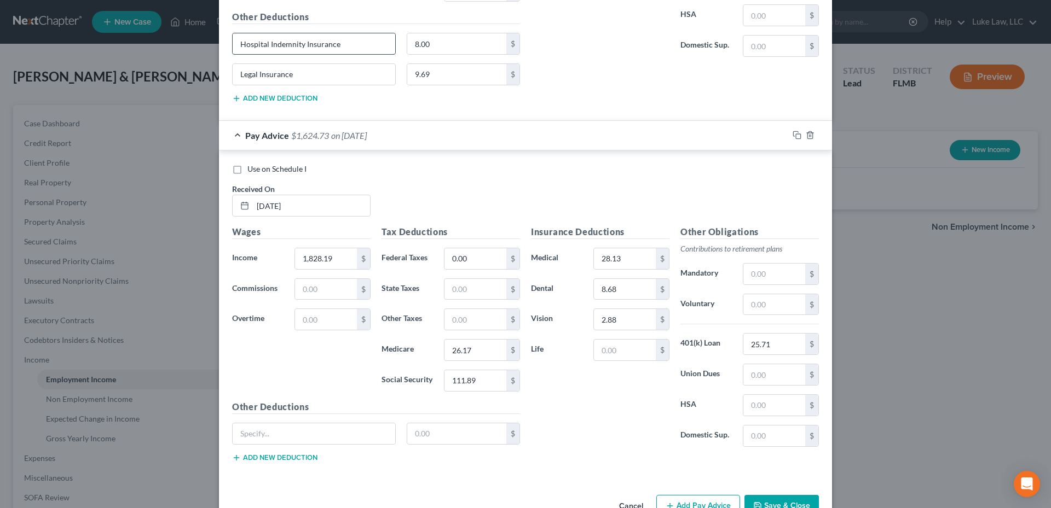
click at [233, 48] on input "Hospital Indemnity Insurance" at bounding box center [314, 43] width 163 height 21
click at [273, 439] on input "text" at bounding box center [314, 434] width 163 height 21
paste input "Hospital Indemnity Insurance"
type input "Hospital Indemnity Insurance"
click at [431, 441] on input "text" at bounding box center [457, 434] width 100 height 21
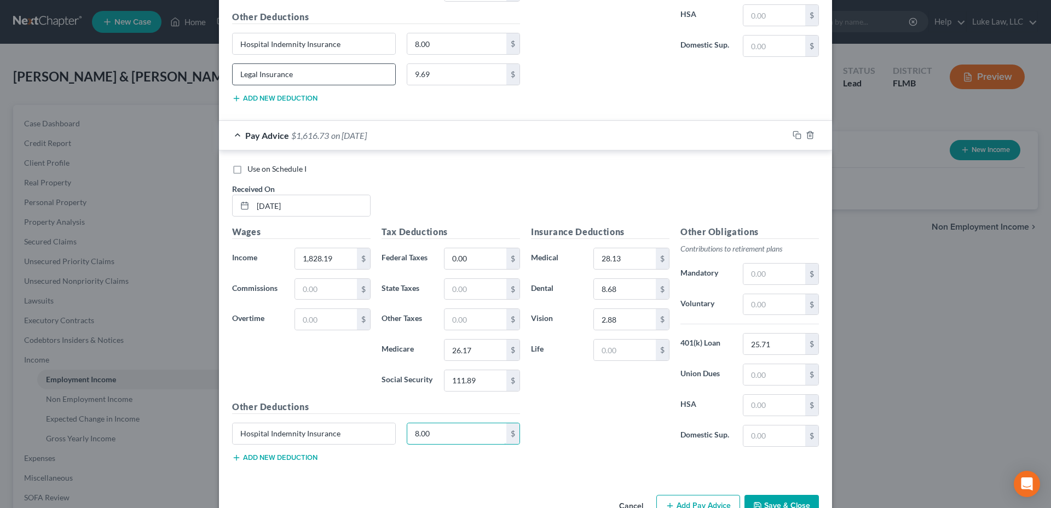
type input "8.00"
drag, startPoint x: 299, startPoint y: 76, endPoint x: 245, endPoint y: 78, distance: 54.3
click at [237, 80] on input "Legal Insurance" at bounding box center [314, 74] width 163 height 21
click at [275, 459] on button "Add new deduction" at bounding box center [274, 458] width 85 height 9
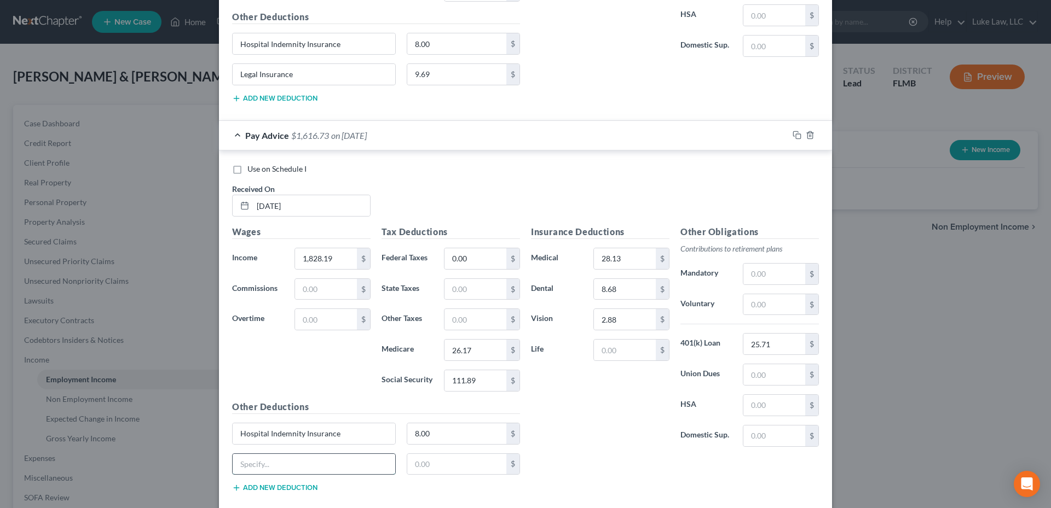
click at [275, 460] on input "text" at bounding box center [314, 464] width 163 height 21
paste input "Legal Insurance"
type input "Legal Insurance"
click at [430, 464] on input "text" at bounding box center [457, 464] width 100 height 21
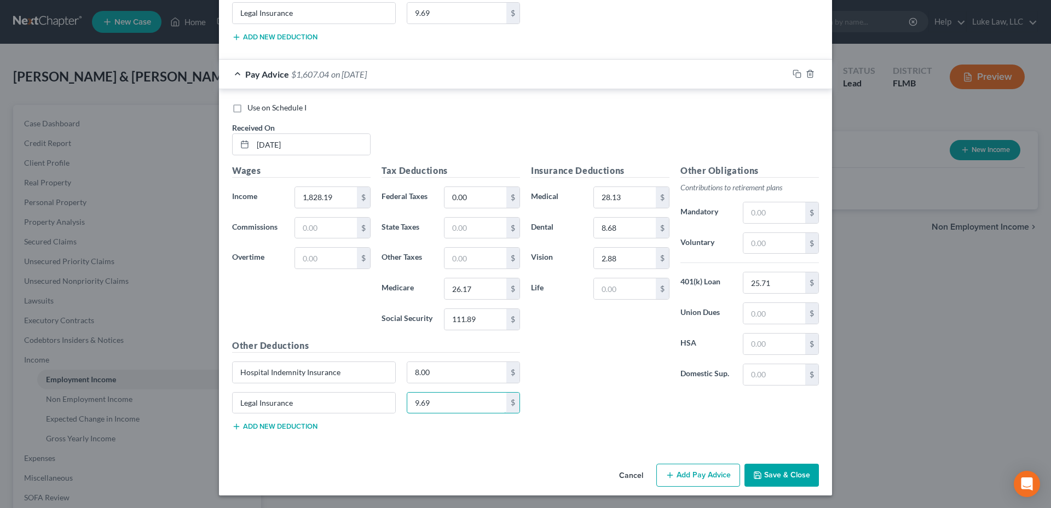
scroll to position [703, 0]
type input "9.69"
click at [680, 478] on button "Add Pay Advice" at bounding box center [698, 475] width 84 height 23
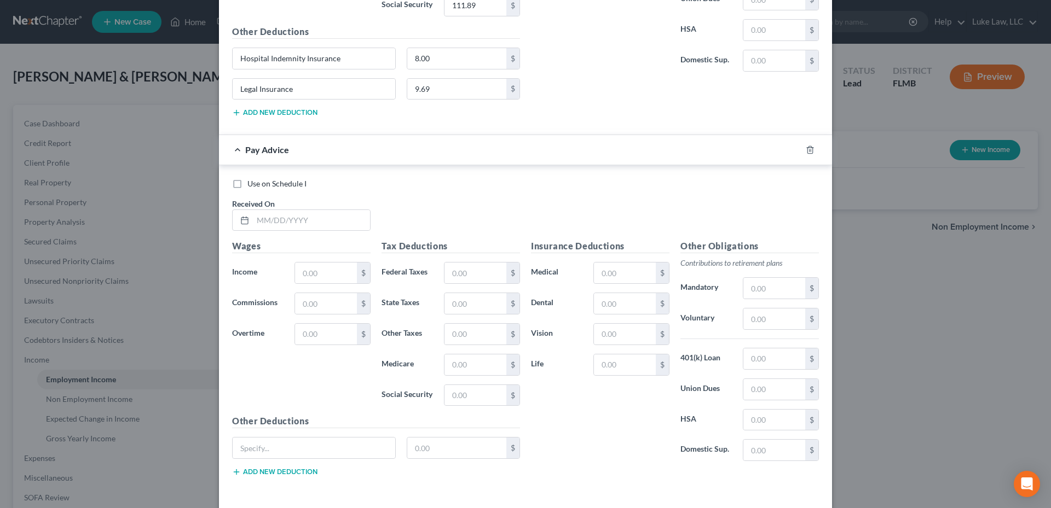
scroll to position [1032, 0]
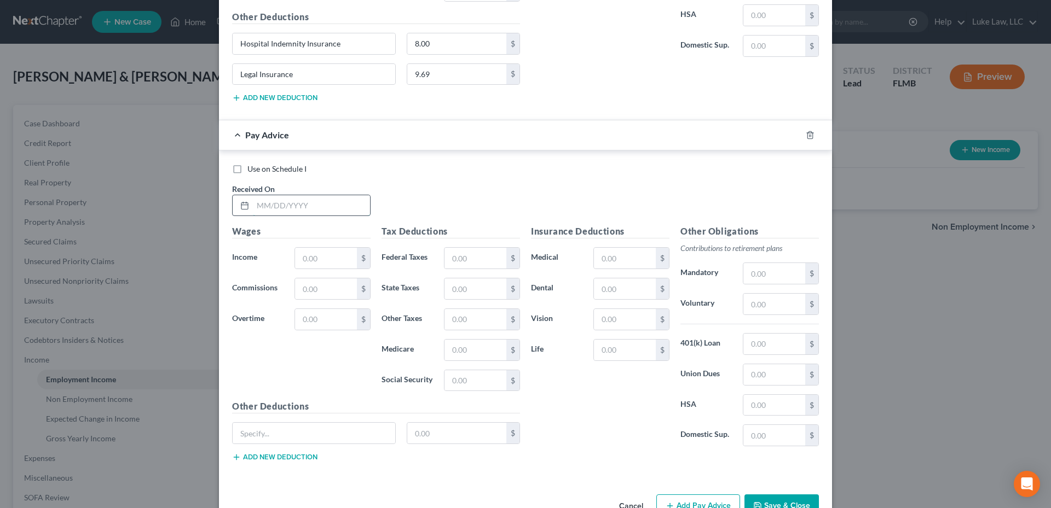
click at [271, 205] on input "text" at bounding box center [311, 205] width 117 height 21
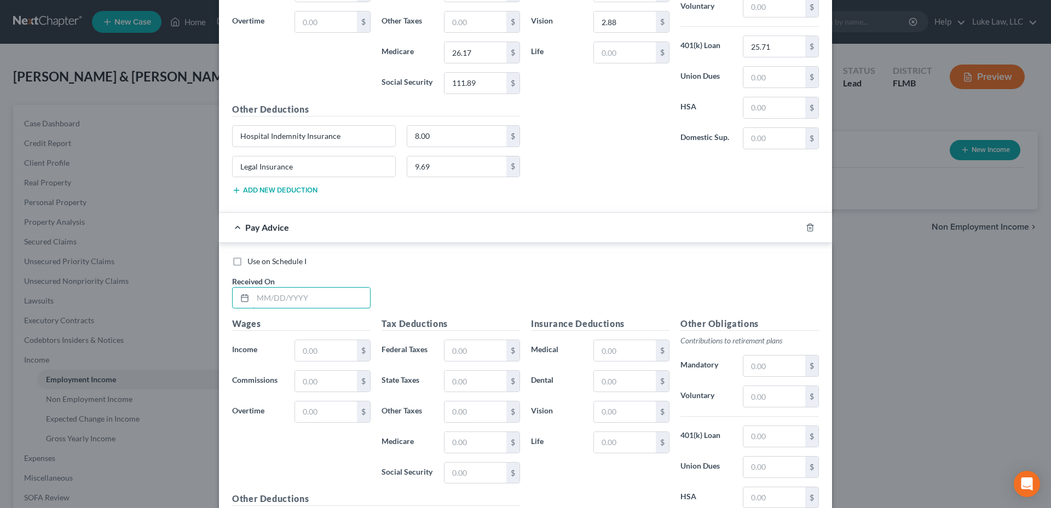
scroll to position [977, 0]
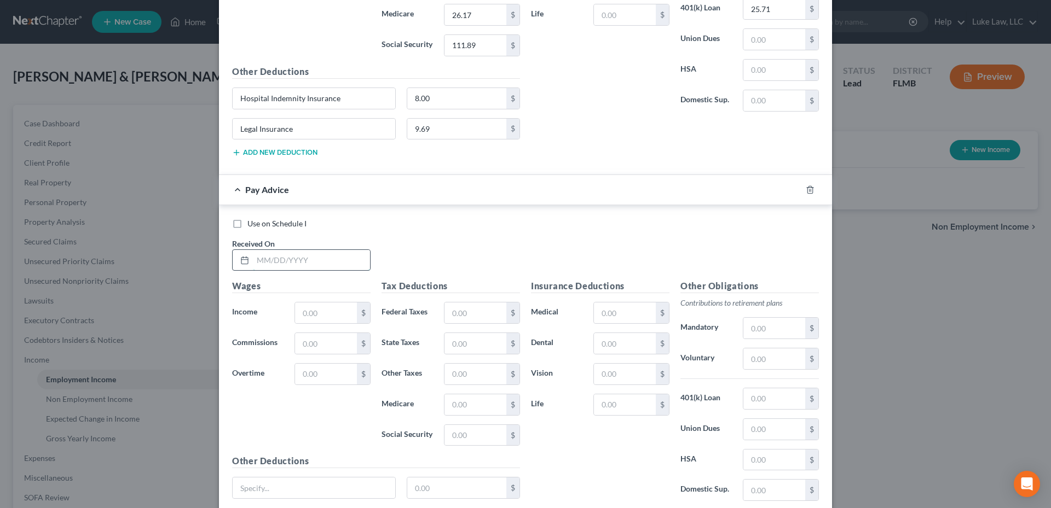
click at [273, 260] on input "text" at bounding box center [311, 260] width 117 height 21
type input "[DATE]"
click at [305, 317] on input "text" at bounding box center [326, 313] width 62 height 21
type input "130.54"
click at [472, 314] on input "text" at bounding box center [475, 313] width 62 height 21
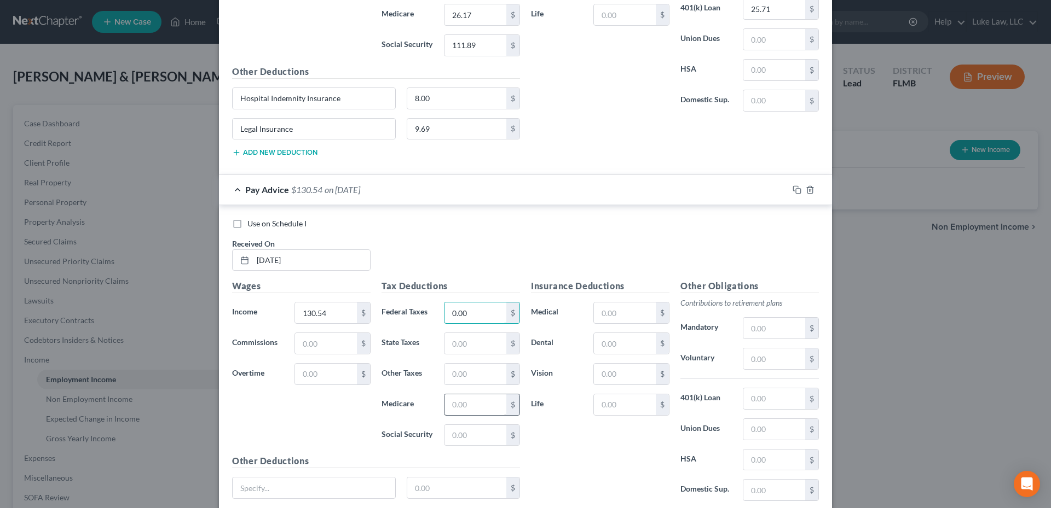
type input "0.00"
click at [450, 411] on input "text" at bounding box center [475, 405] width 62 height 21
type input "1.89"
click at [458, 432] on input "text" at bounding box center [475, 435] width 62 height 21
type input "8.09"
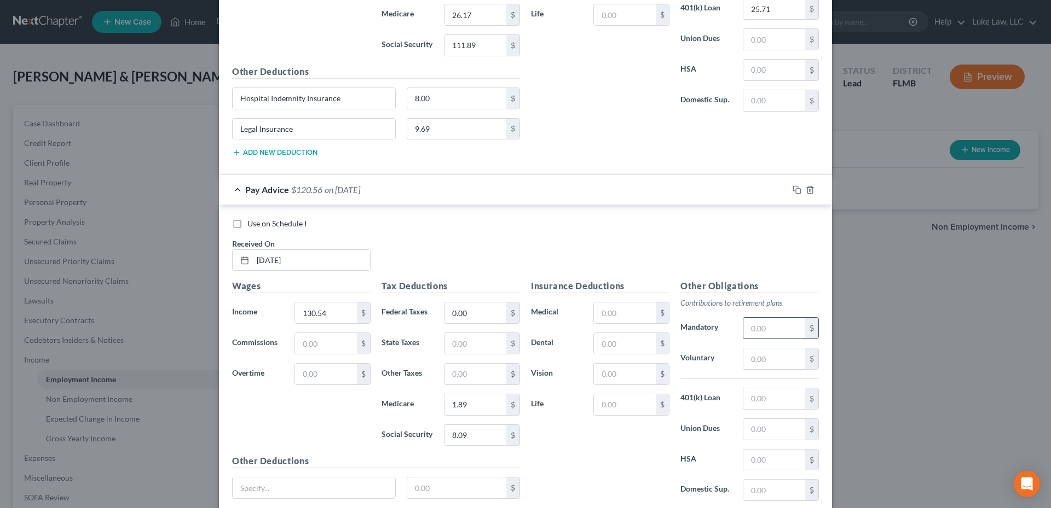
click at [764, 334] on input "text" at bounding box center [774, 328] width 62 height 21
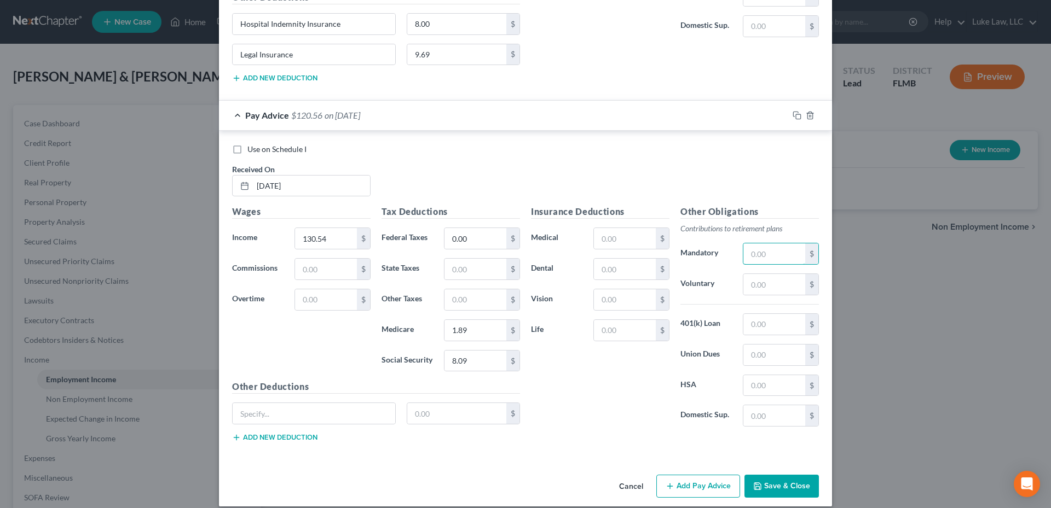
scroll to position [1063, 0]
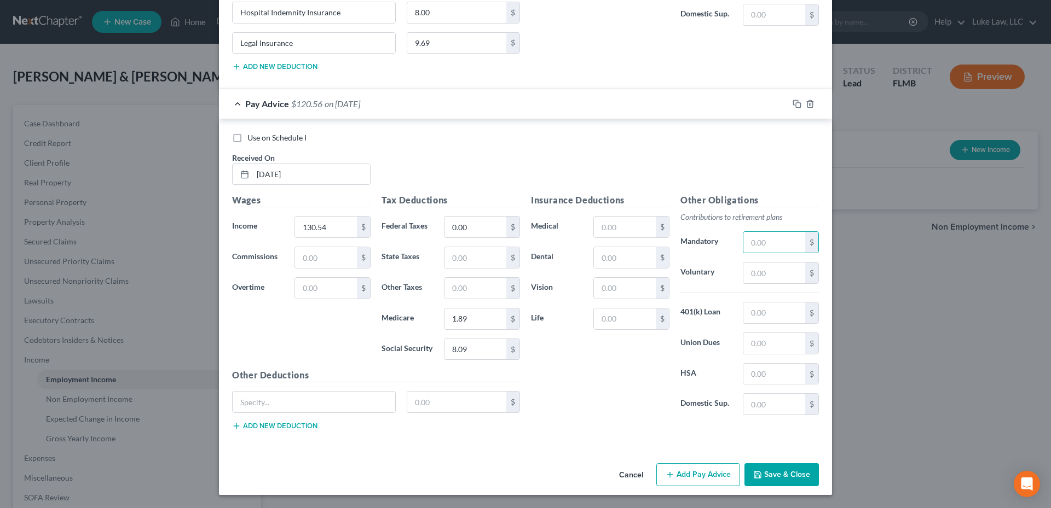
click at [697, 478] on button "Add Pay Advice" at bounding box center [698, 475] width 84 height 23
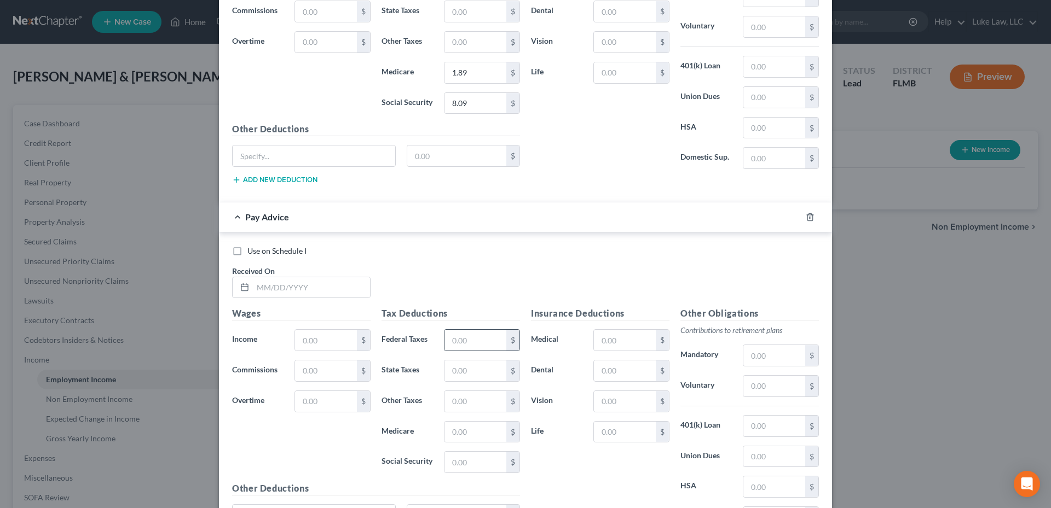
scroll to position [1337, 0]
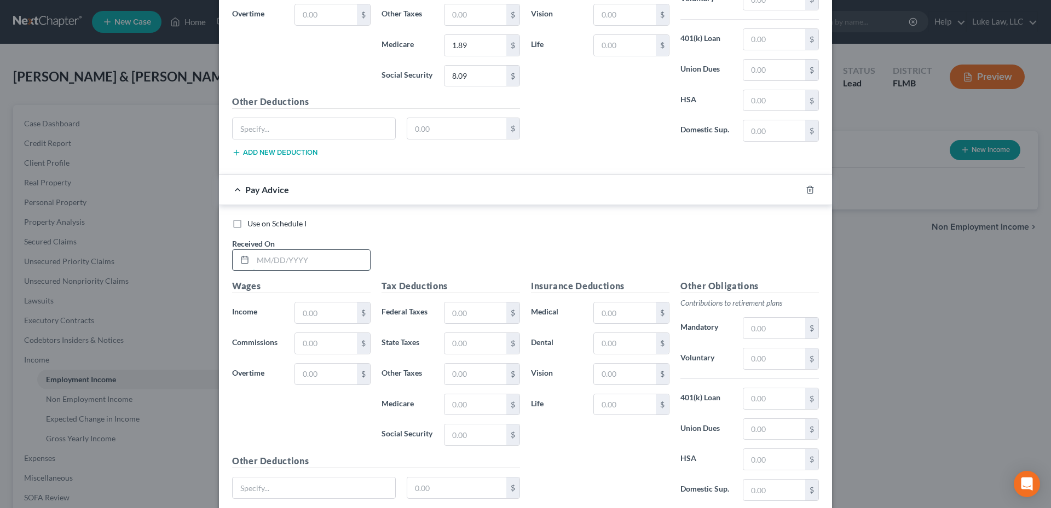
click at [310, 257] on input "text" at bounding box center [311, 260] width 117 height 21
type input "[DATE]"
type input "1,719.15"
click at [463, 309] on input "text" at bounding box center [475, 313] width 62 height 21
type input "0.00"
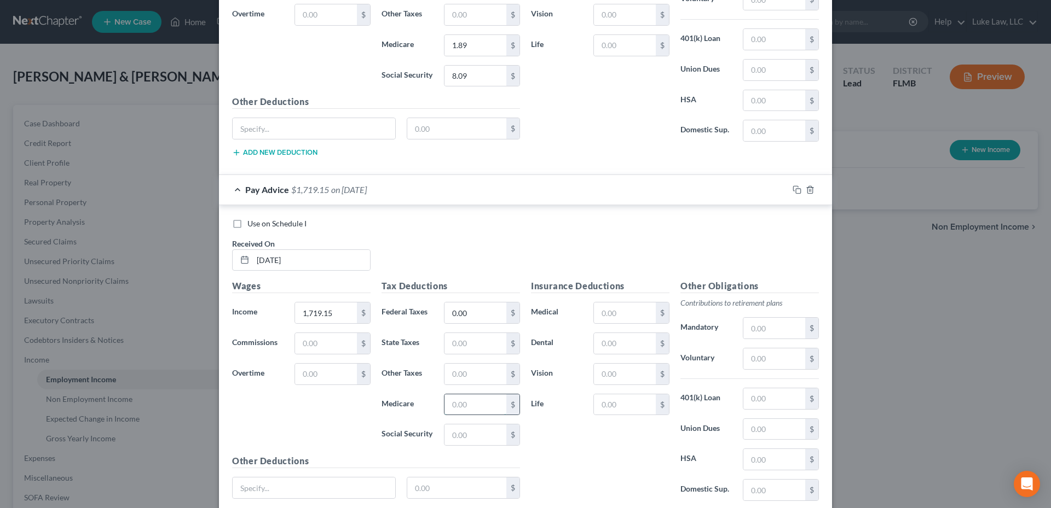
click at [463, 407] on input "text" at bounding box center [475, 405] width 62 height 21
type input "24.58"
click at [464, 440] on input "text" at bounding box center [475, 435] width 62 height 21
type input "105.12"
click at [597, 317] on input "text" at bounding box center [625, 313] width 62 height 21
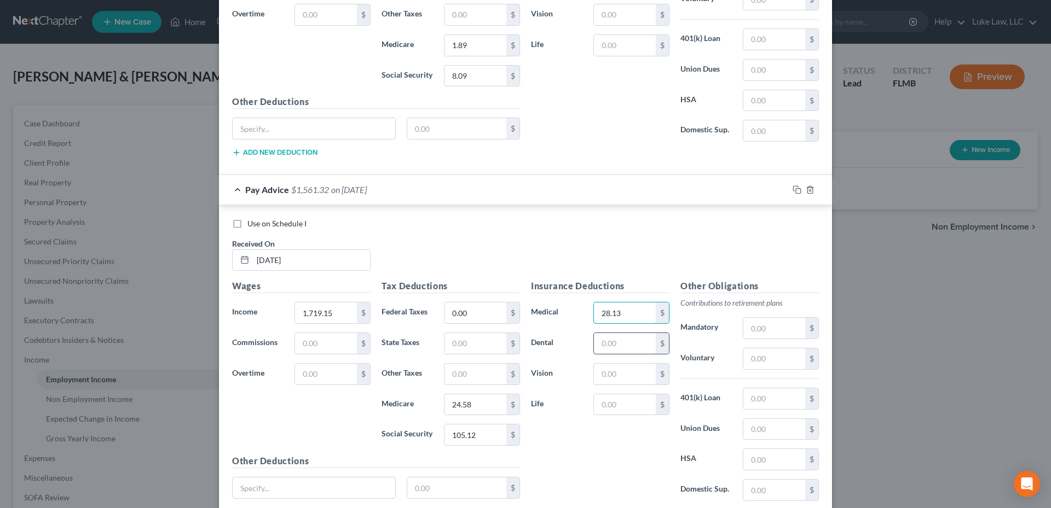
type input "28.13"
click at [612, 350] on input "text" at bounding box center [625, 343] width 62 height 21
type input "8.68"
click at [609, 380] on input "text" at bounding box center [625, 374] width 62 height 21
type input "2.88"
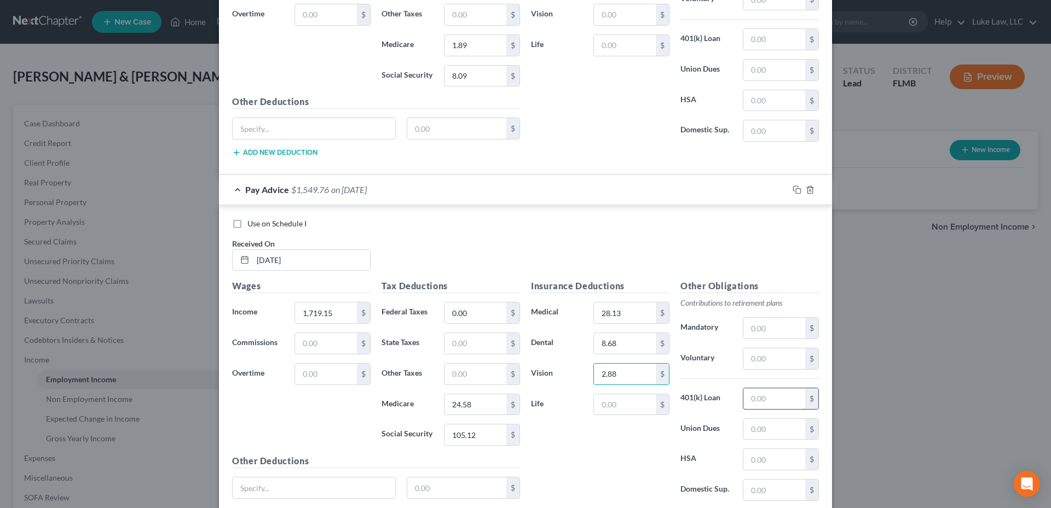
click at [766, 402] on input "text" at bounding box center [774, 399] width 62 height 21
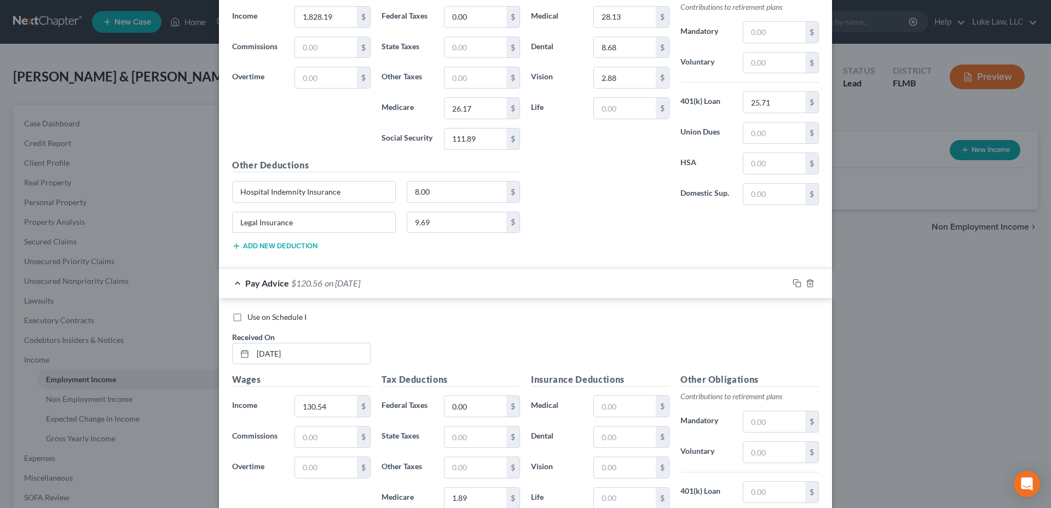
scroll to position [875, 0]
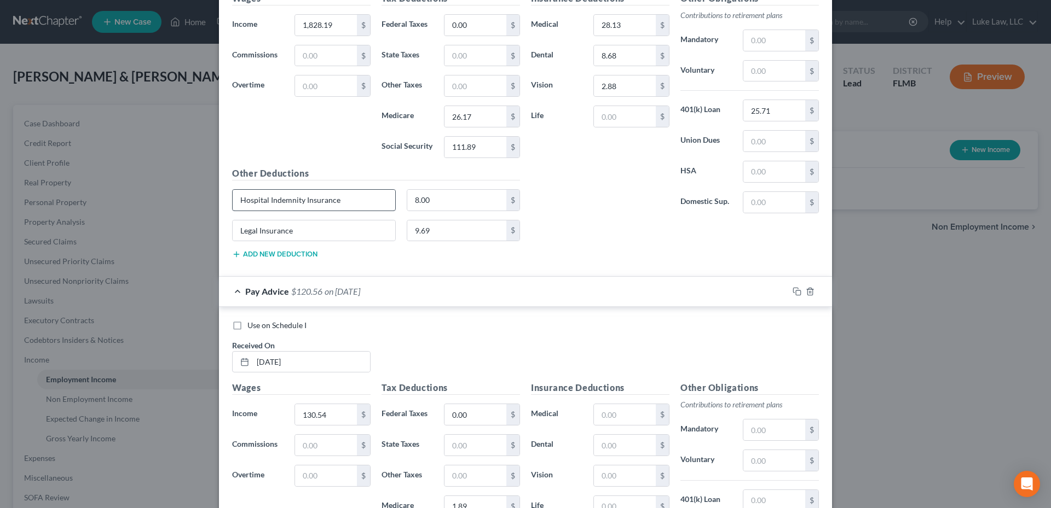
type input "25.71"
drag, startPoint x: 343, startPoint y: 200, endPoint x: 228, endPoint y: 199, distance: 114.9
click at [232, 199] on div "Hospital Indemnity Insurance" at bounding box center [314, 200] width 164 height 22
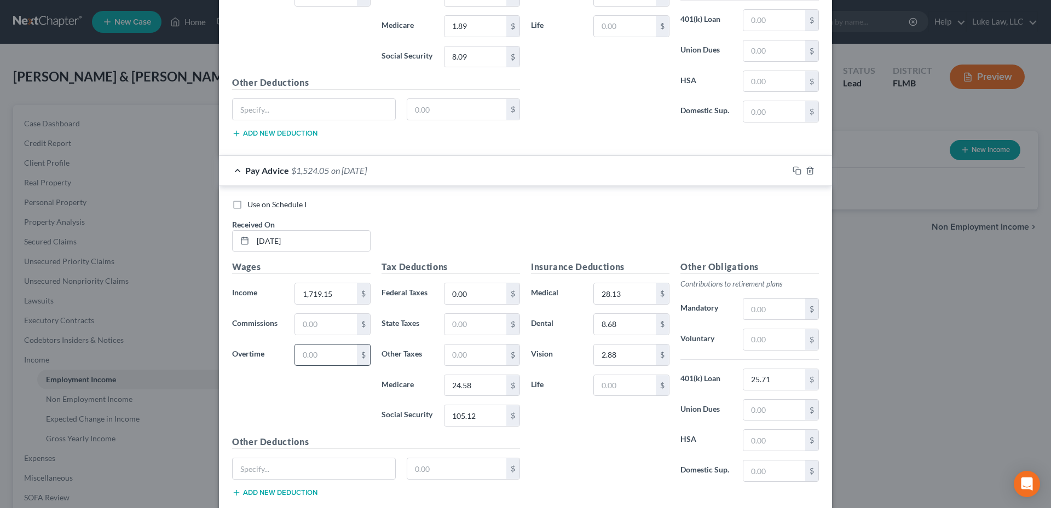
scroll to position [1422, 0]
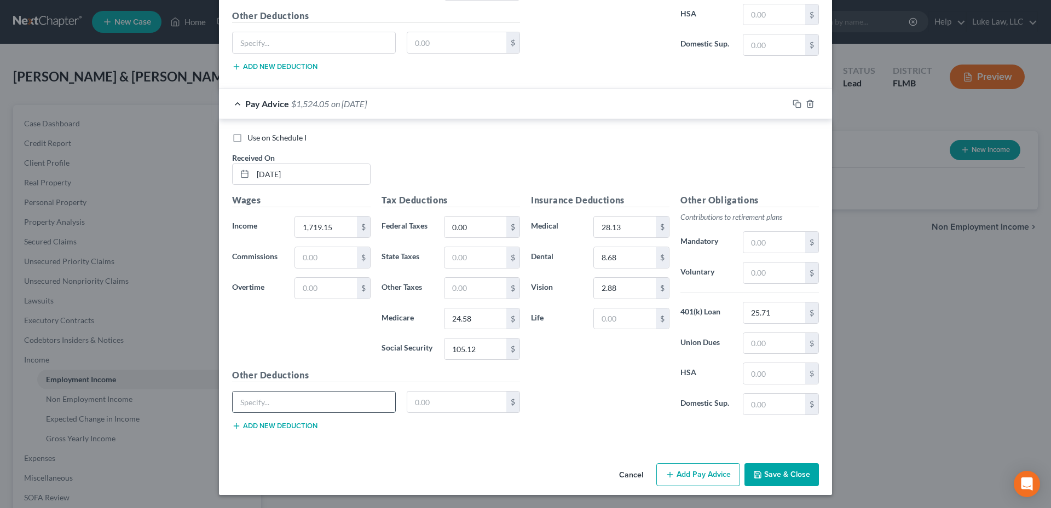
click at [283, 404] on input "text" at bounding box center [314, 402] width 163 height 21
paste input "Hospital Indemnity Insurance"
type input "Hospital Indemnity Insurance"
click at [457, 403] on input "text" at bounding box center [457, 402] width 100 height 21
type input "8.00"
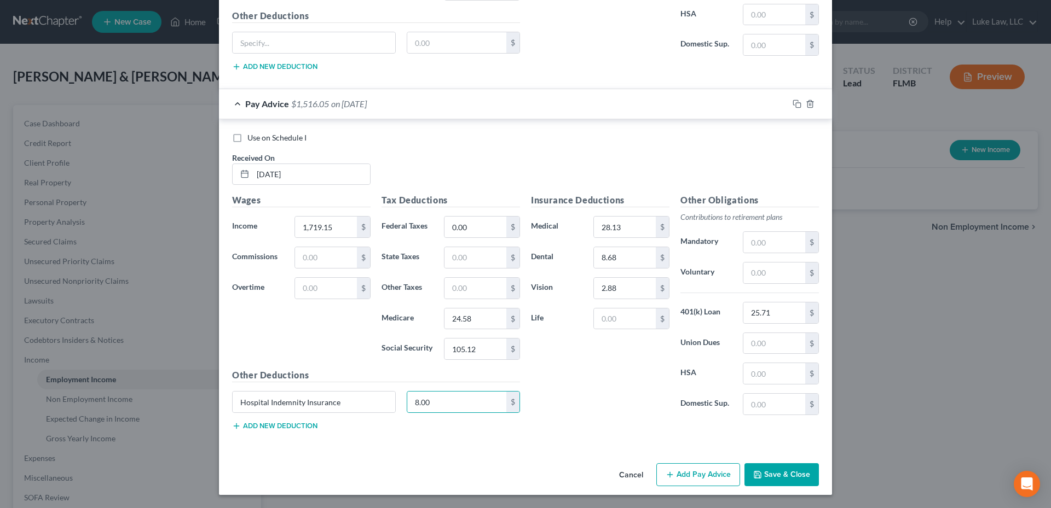
click at [290, 427] on button "Add new deduction" at bounding box center [274, 426] width 85 height 9
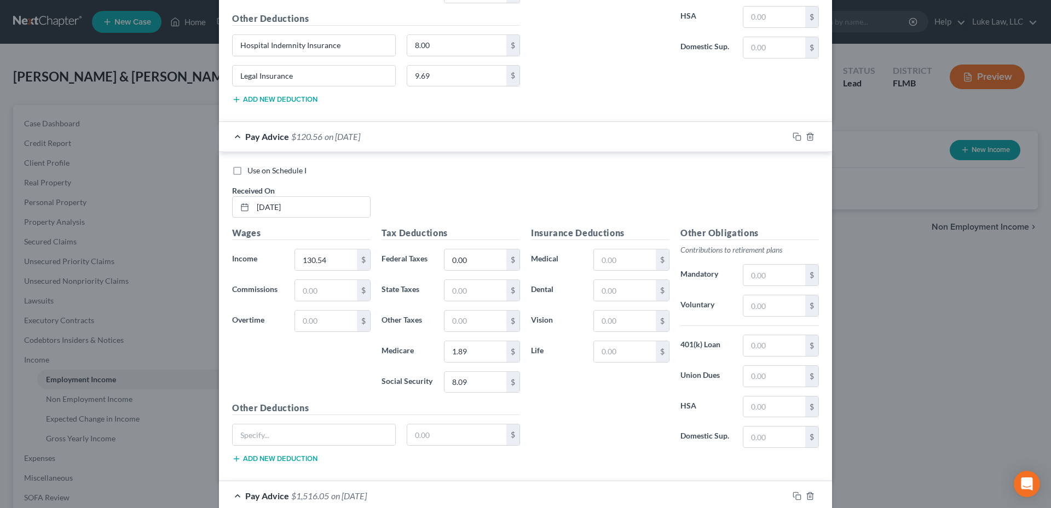
scroll to position [985, 0]
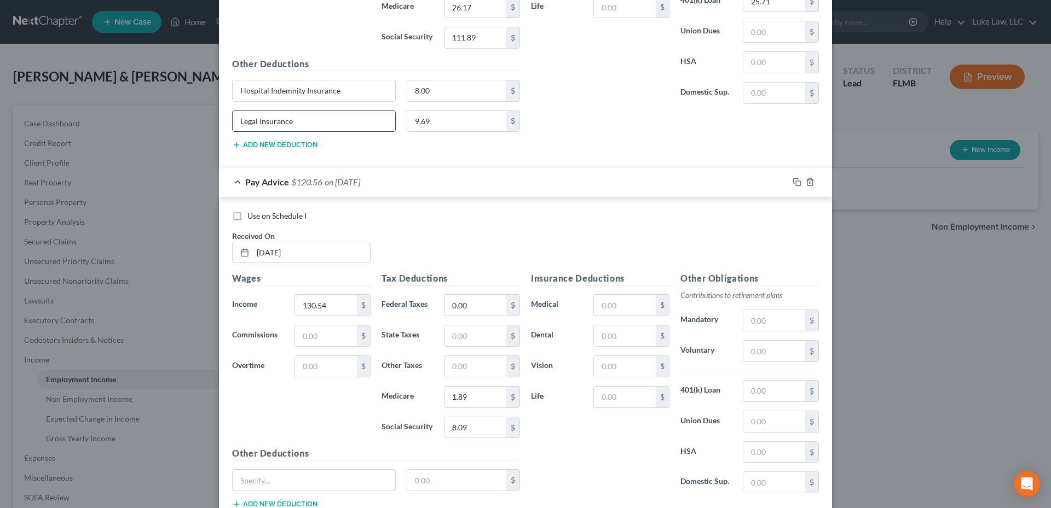
drag, startPoint x: 298, startPoint y: 119, endPoint x: 234, endPoint y: 122, distance: 64.1
click at [234, 122] on input "Legal Insurance" at bounding box center [314, 121] width 163 height 21
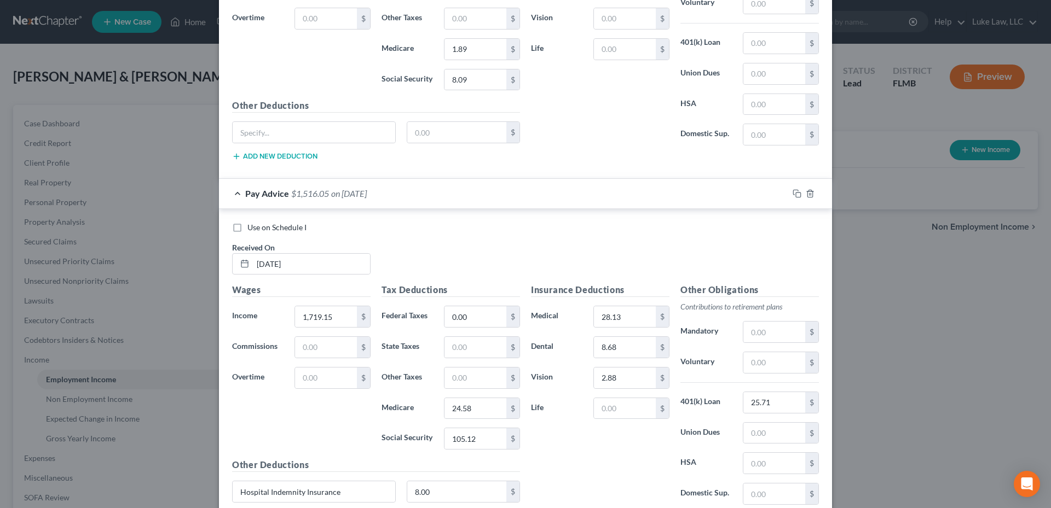
scroll to position [1422, 0]
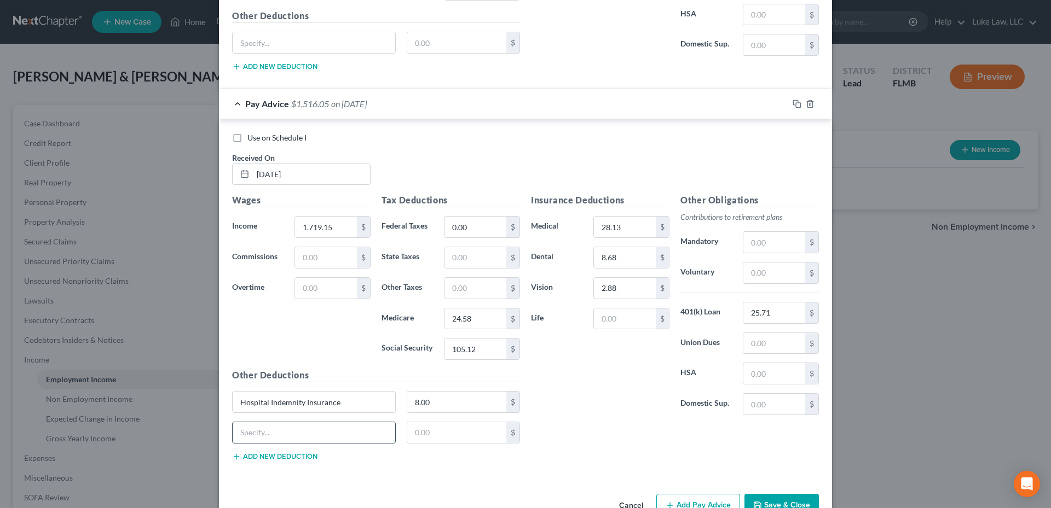
click at [302, 429] on input "text" at bounding box center [314, 433] width 163 height 21
paste input "Legal Insurance"
type input "Legal Insurance"
drag, startPoint x: 450, startPoint y: 432, endPoint x: 465, endPoint y: 402, distance: 33.5
click at [450, 432] on input "text" at bounding box center [457, 433] width 100 height 21
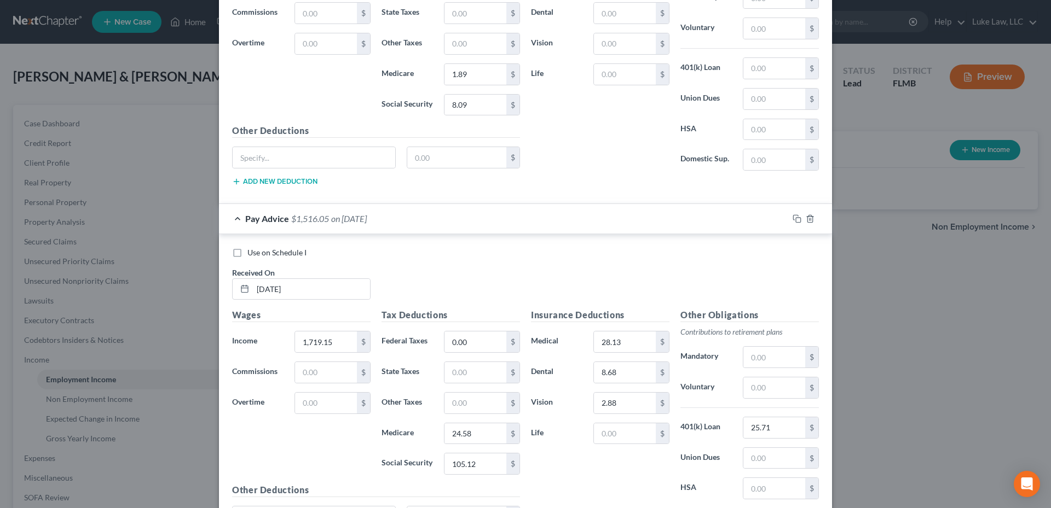
scroll to position [1453, 0]
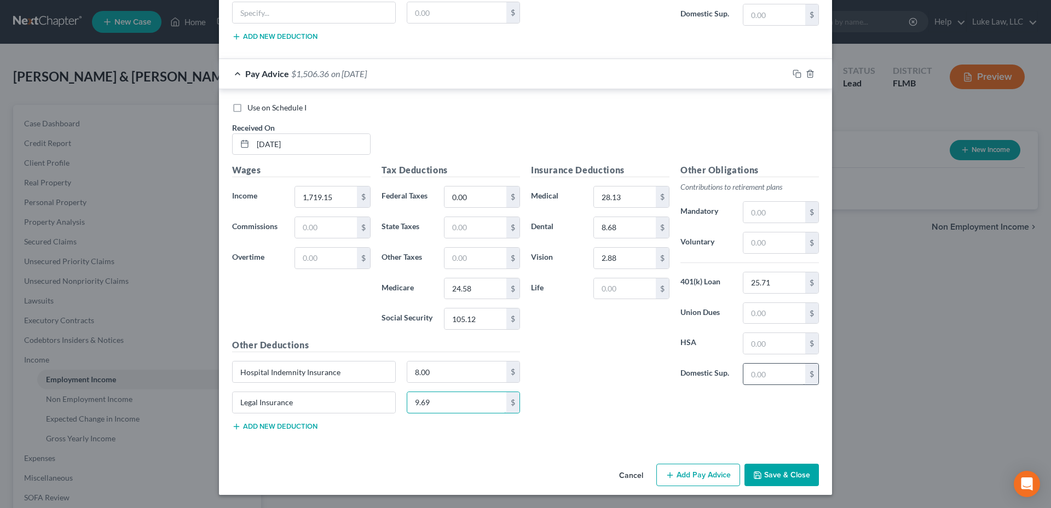
type input "9.69"
click at [763, 375] on input "text" at bounding box center [774, 374] width 62 height 21
click at [471, 202] on input "0.00" at bounding box center [475, 197] width 62 height 21
type input "125.06"
click at [756, 373] on input "text" at bounding box center [774, 374] width 62 height 21
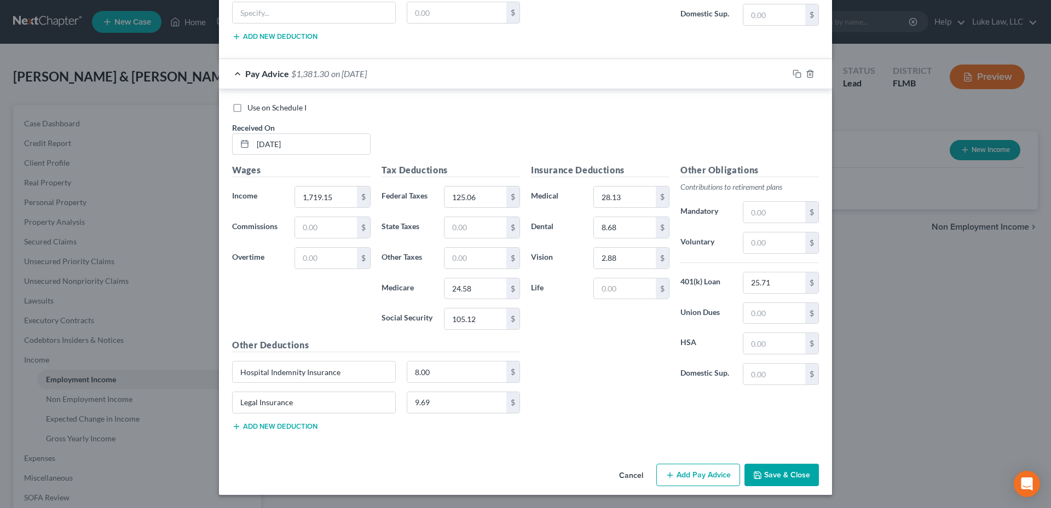
click at [694, 478] on button "Add Pay Advice" at bounding box center [698, 475] width 84 height 23
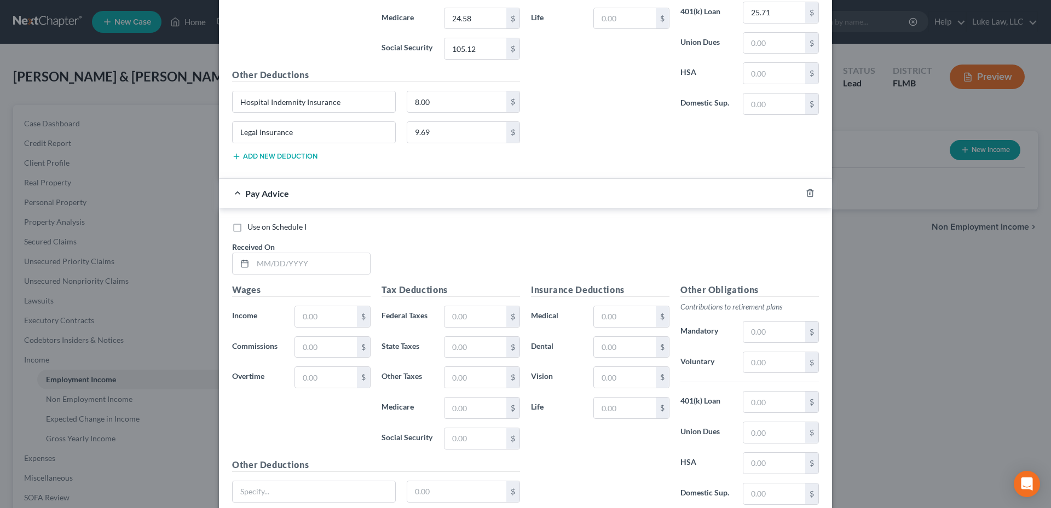
scroll to position [1726, 0]
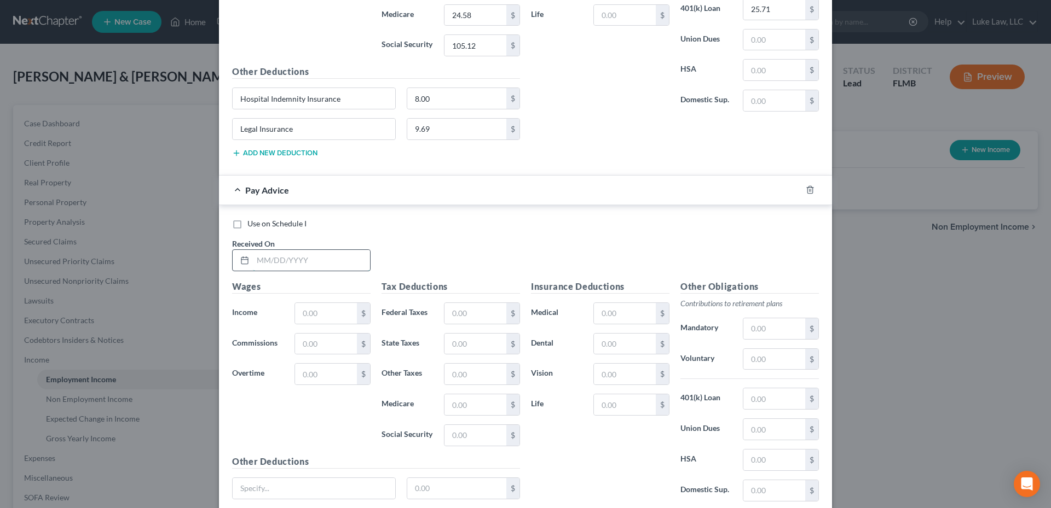
click at [255, 257] on input "text" at bounding box center [311, 260] width 117 height 21
type input "[DATE]"
type input "1,641.75"
click at [451, 306] on input "text" at bounding box center [475, 313] width 62 height 21
type input "115.77"
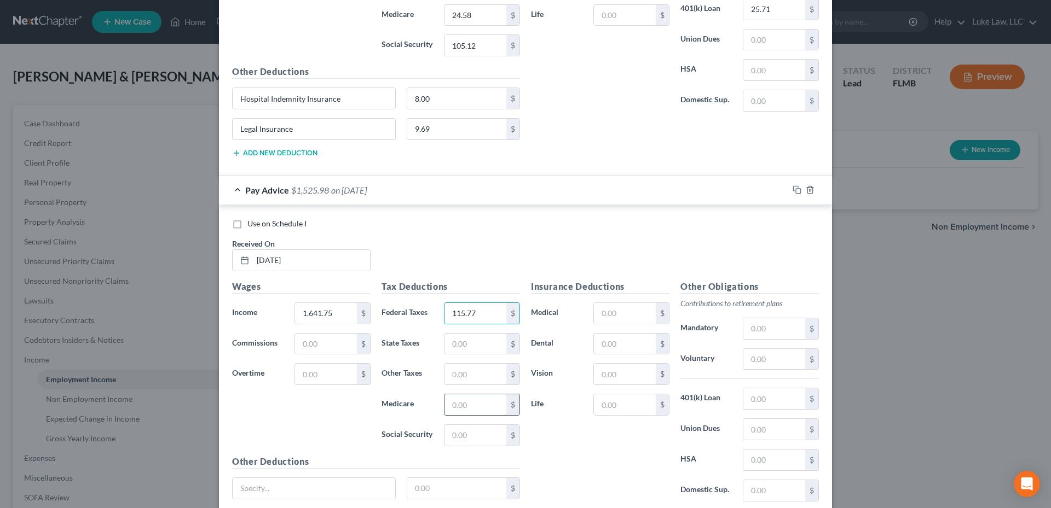
click at [473, 406] on input "text" at bounding box center [475, 405] width 62 height 21
type input "23.46"
click at [478, 437] on input "text" at bounding box center [475, 435] width 62 height 21
type input "100.32"
click at [620, 308] on input "text" at bounding box center [625, 313] width 62 height 21
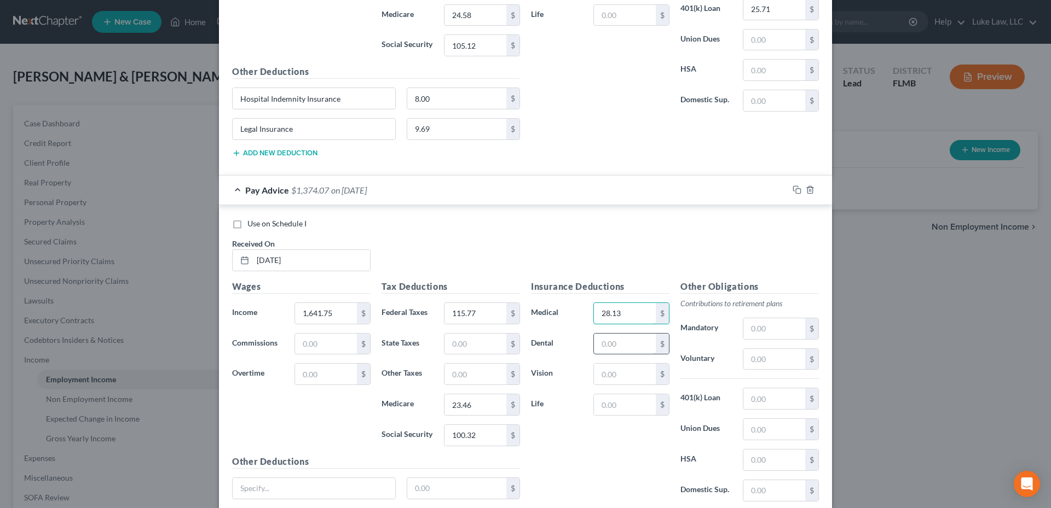
type input "28.13"
click at [621, 344] on input "text" at bounding box center [625, 344] width 62 height 21
type input "8.68"
click at [614, 379] on input "text" at bounding box center [625, 374] width 62 height 21
type input "2.88"
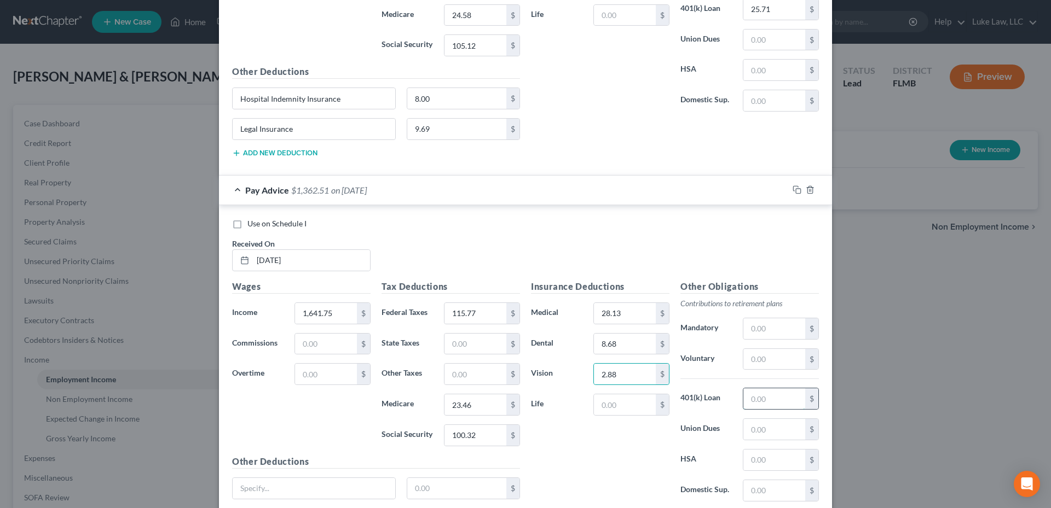
click at [755, 397] on input "text" at bounding box center [774, 399] width 62 height 21
type input "25.71"
drag, startPoint x: 336, startPoint y: 102, endPoint x: 234, endPoint y: 101, distance: 101.8
click at [234, 101] on input "Hospital Indemnity Insurance" at bounding box center [314, 98] width 163 height 21
click at [282, 489] on input "text" at bounding box center [314, 488] width 163 height 21
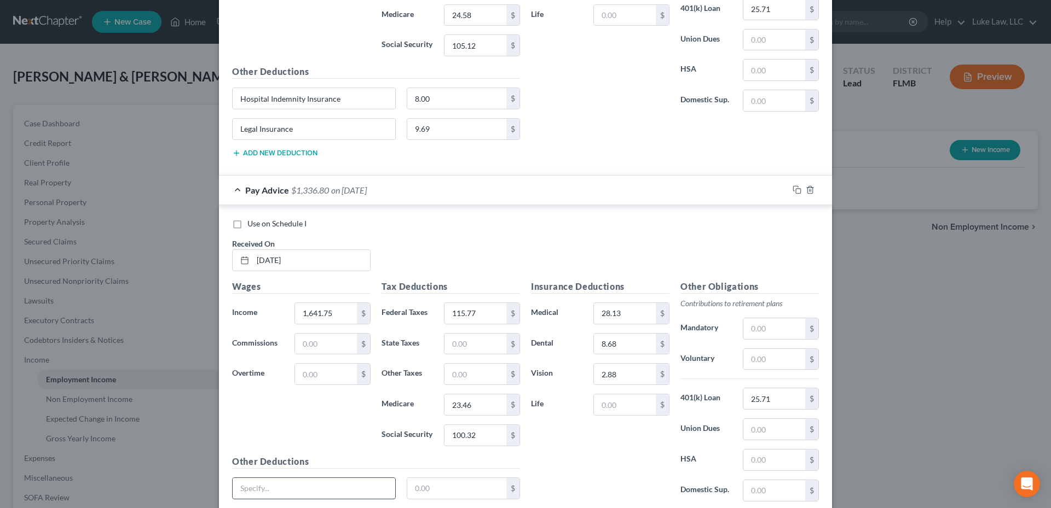
paste input "Hospital Indemnity Insurance"
type input "Hospital Indemnity Insurance"
click at [450, 495] on input "text" at bounding box center [457, 488] width 100 height 21
type input "8.00"
drag, startPoint x: 304, startPoint y: 130, endPoint x: 234, endPoint y: 132, distance: 69.5
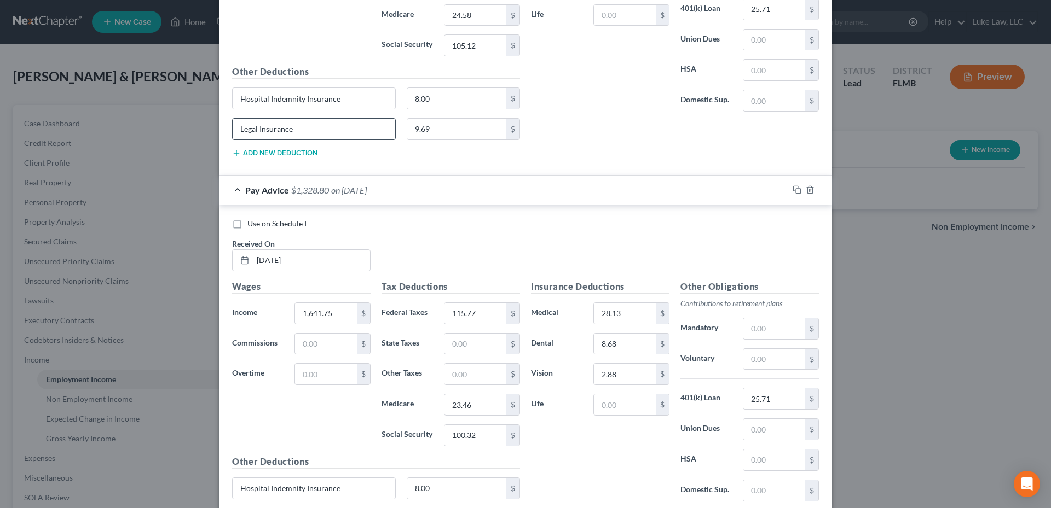
click at [234, 132] on input "Legal Insurance" at bounding box center [314, 129] width 163 height 21
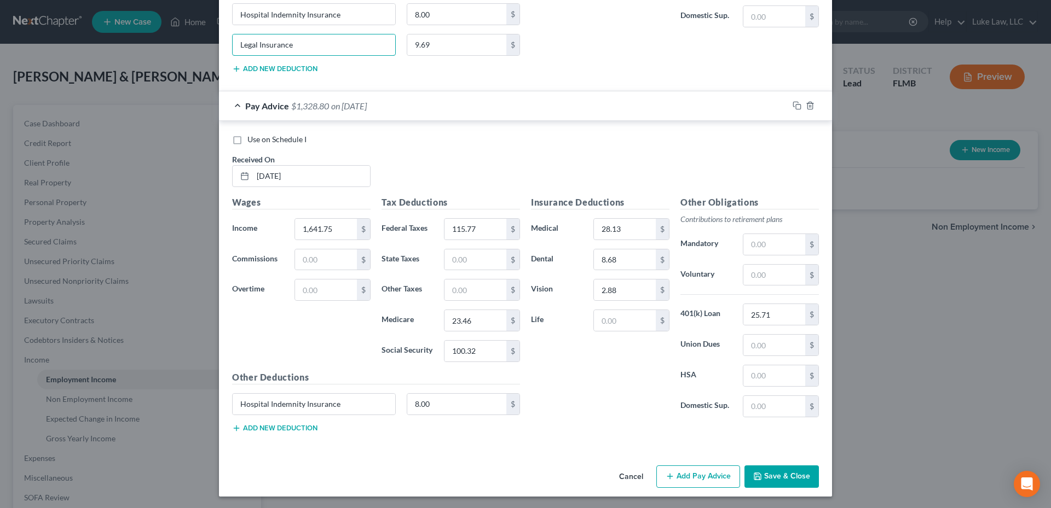
scroll to position [1812, 0]
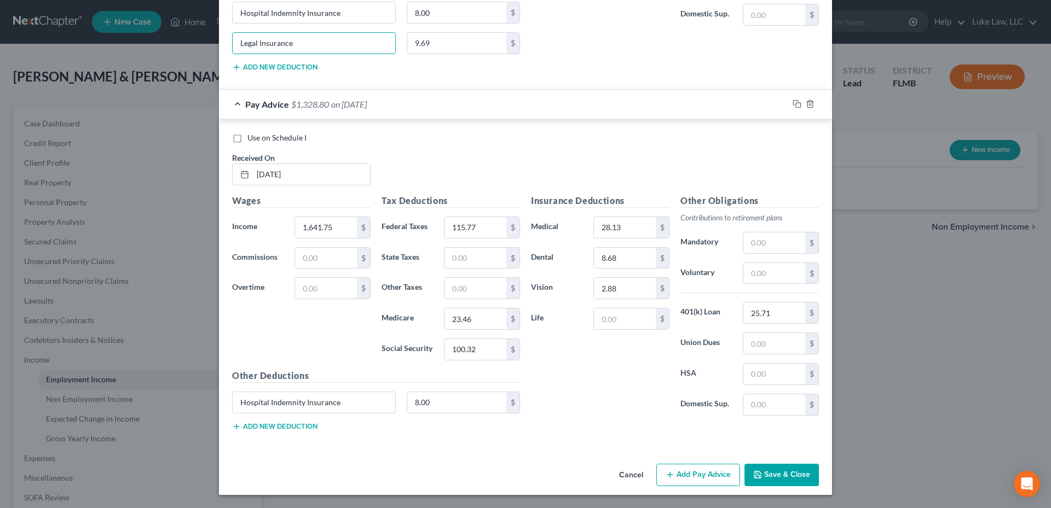
click at [300, 423] on button "Add new deduction" at bounding box center [274, 427] width 85 height 9
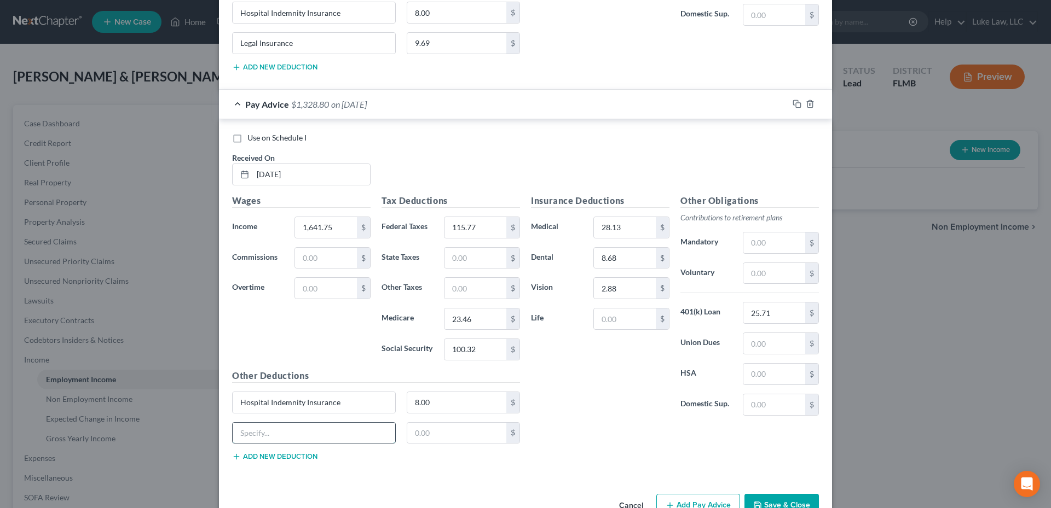
click at [280, 436] on input "text" at bounding box center [314, 433] width 163 height 21
paste input "Legal Insurance"
type input "Legal Insurance"
click at [419, 428] on input "text" at bounding box center [457, 433] width 100 height 21
type input "9.69"
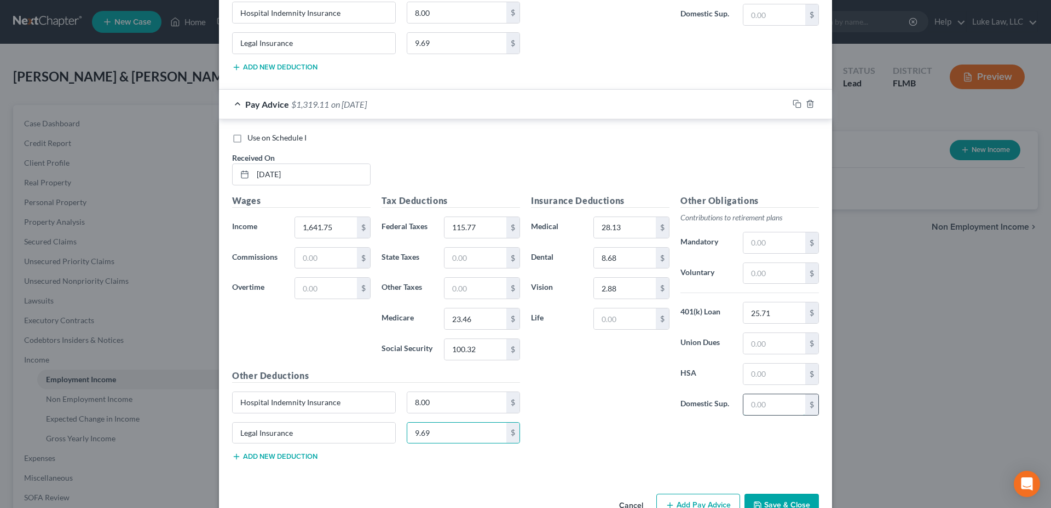
click at [758, 401] on input "text" at bounding box center [774, 405] width 62 height 21
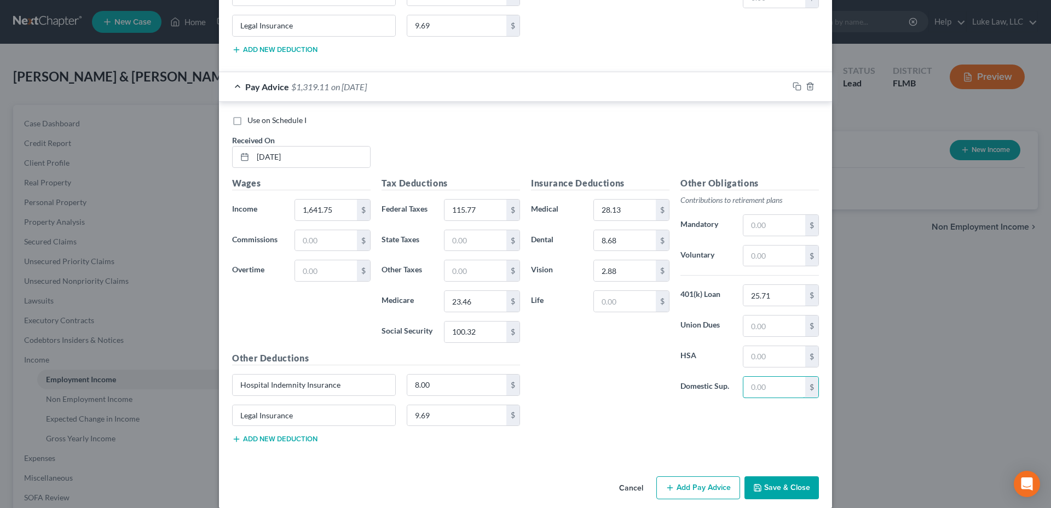
scroll to position [1843, 0]
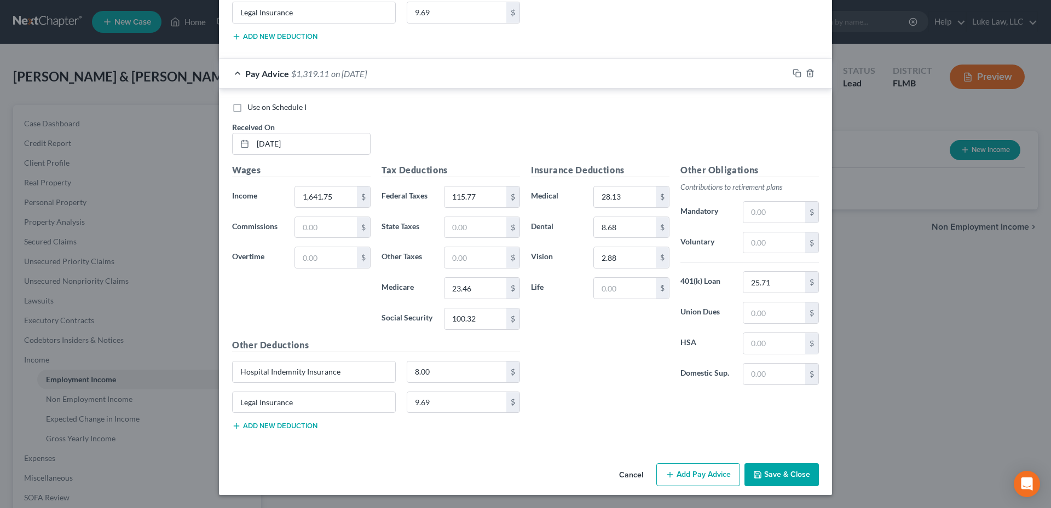
click at [686, 472] on button "Add Pay Advice" at bounding box center [698, 475] width 84 height 23
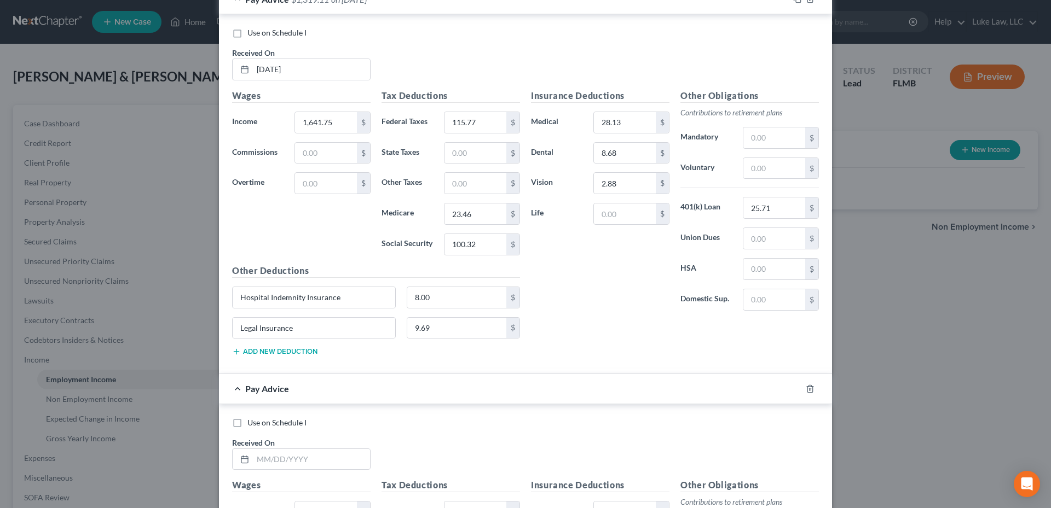
scroll to position [2117, 0]
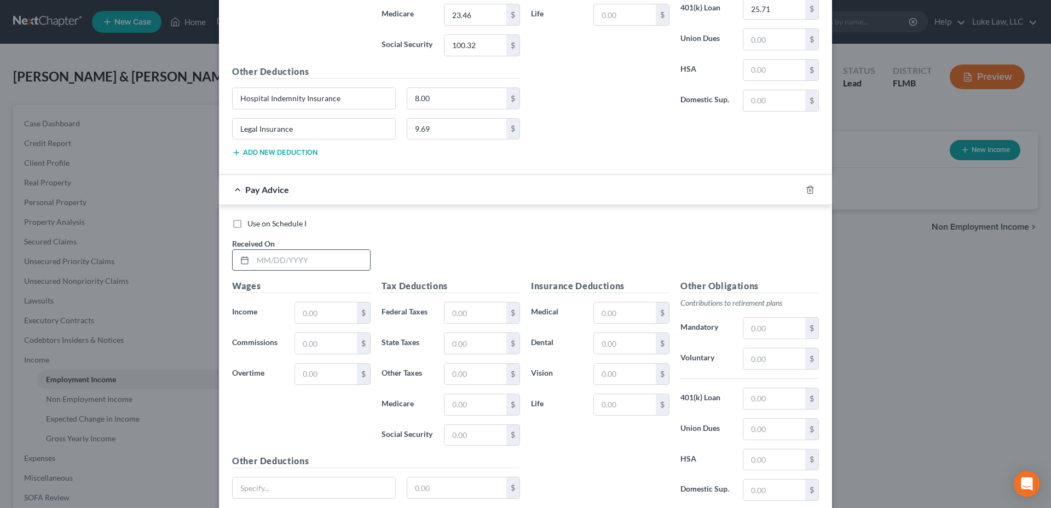
click at [262, 259] on input "text" at bounding box center [311, 260] width 117 height 21
type input "05/169/2025"
type input "75.43"
click at [474, 317] on input "text" at bounding box center [475, 313] width 62 height 21
type input "16.50"
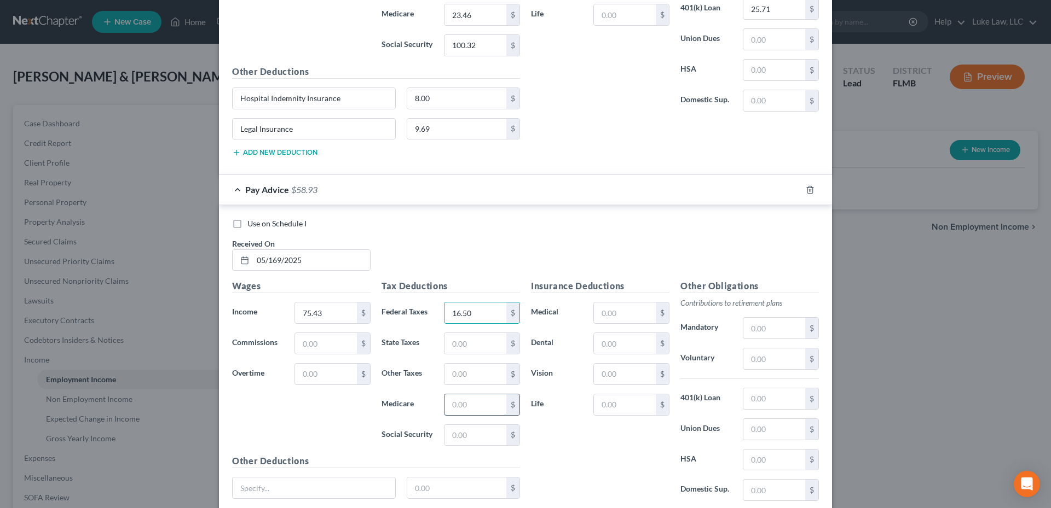
click at [459, 403] on input "text" at bounding box center [475, 405] width 62 height 21
type input "1.10"
click at [453, 431] on input "text" at bounding box center [475, 435] width 62 height 21
type input "4.68"
click at [631, 307] on input "text" at bounding box center [625, 313] width 62 height 21
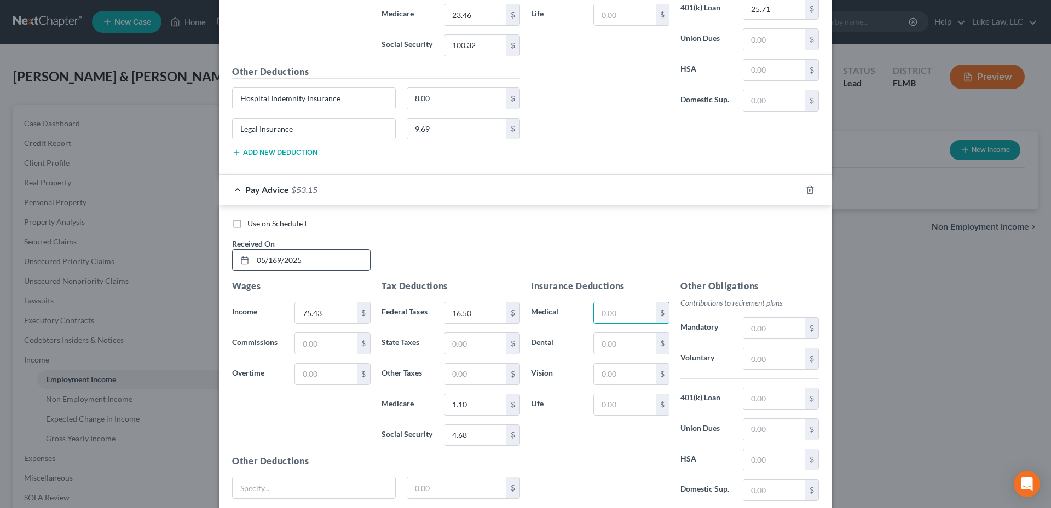
click at [274, 263] on input "05/169/2025" at bounding box center [311, 260] width 117 height 21
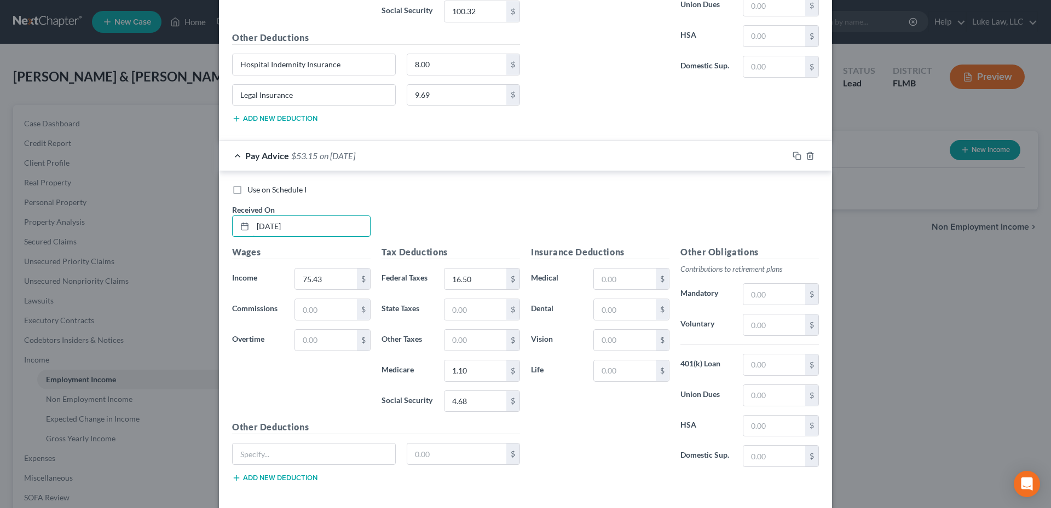
scroll to position [2202, 0]
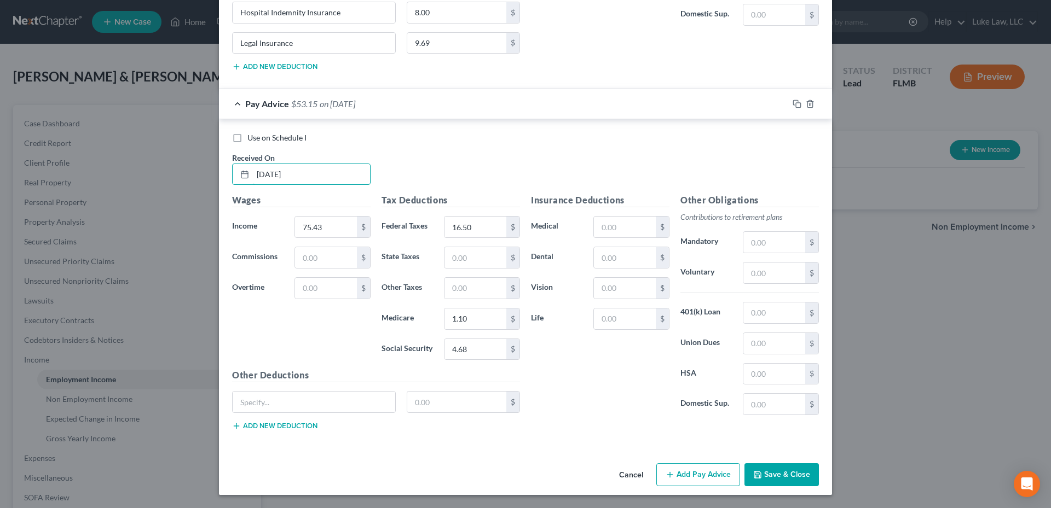
type input "[DATE]"
click at [694, 476] on button "Add Pay Advice" at bounding box center [698, 475] width 84 height 23
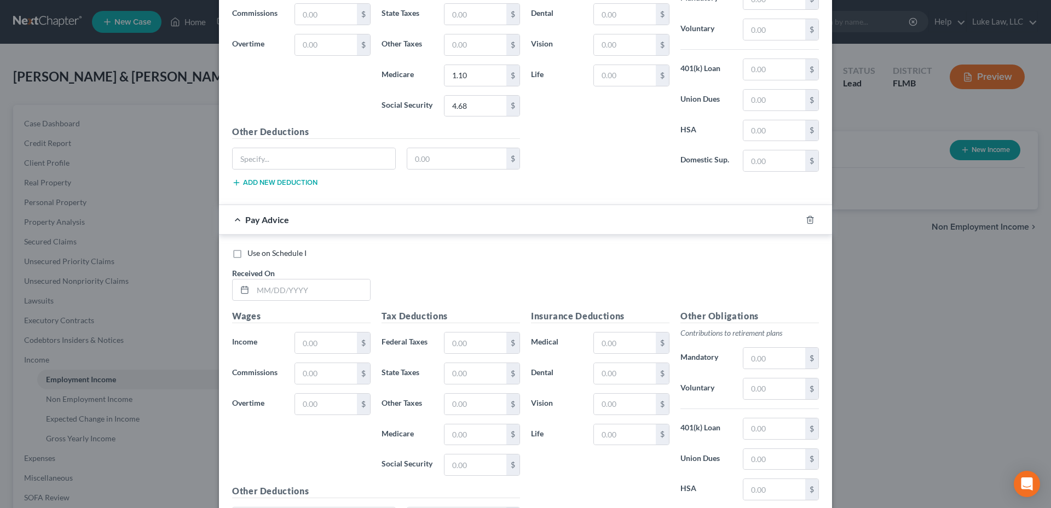
scroll to position [2476, 0]
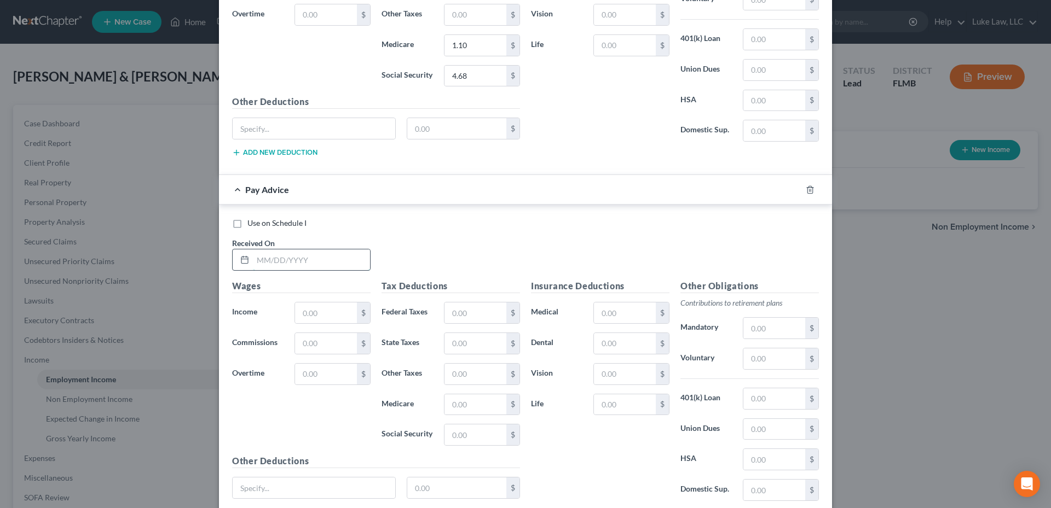
click at [286, 260] on input "text" at bounding box center [311, 260] width 117 height 21
type input "[DATE]"
click at [331, 311] on input "text" at bounding box center [326, 313] width 62 height 21
type input "1,681.59"
click at [470, 314] on input "text" at bounding box center [475, 313] width 62 height 21
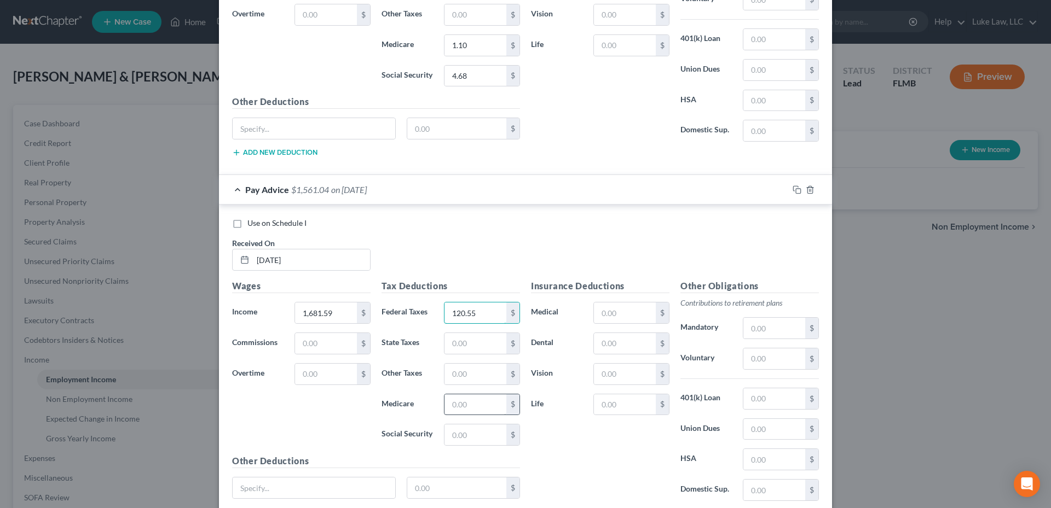
type input "120.55"
click at [466, 400] on input "text" at bounding box center [475, 405] width 62 height 21
type input "24.04"
click at [463, 440] on input "text" at bounding box center [475, 435] width 62 height 21
type input "102.80"
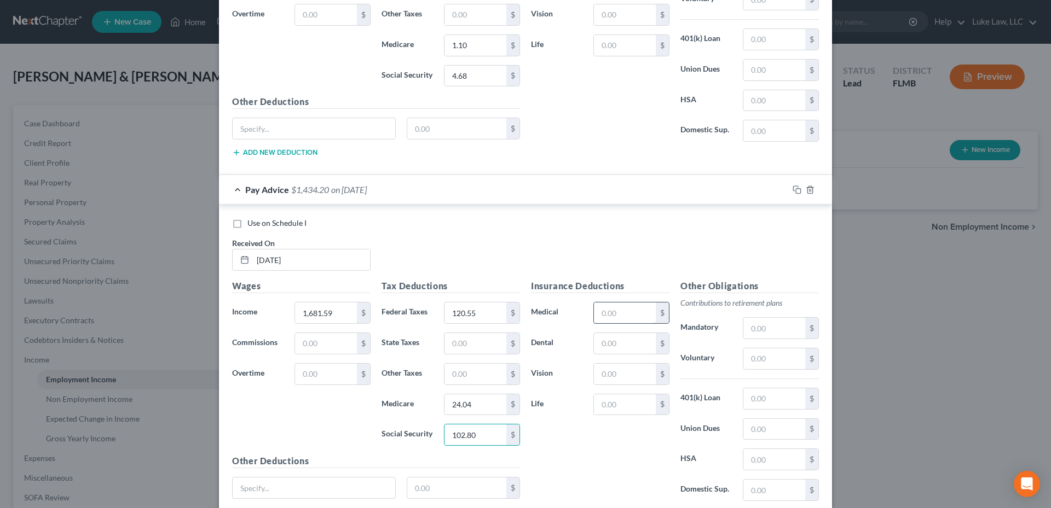
click at [609, 313] on input "text" at bounding box center [625, 313] width 62 height 21
type input "28.13"
click at [606, 343] on input "text" at bounding box center [625, 343] width 62 height 21
type input "8.68"
click at [606, 375] on input "text" at bounding box center [625, 374] width 62 height 21
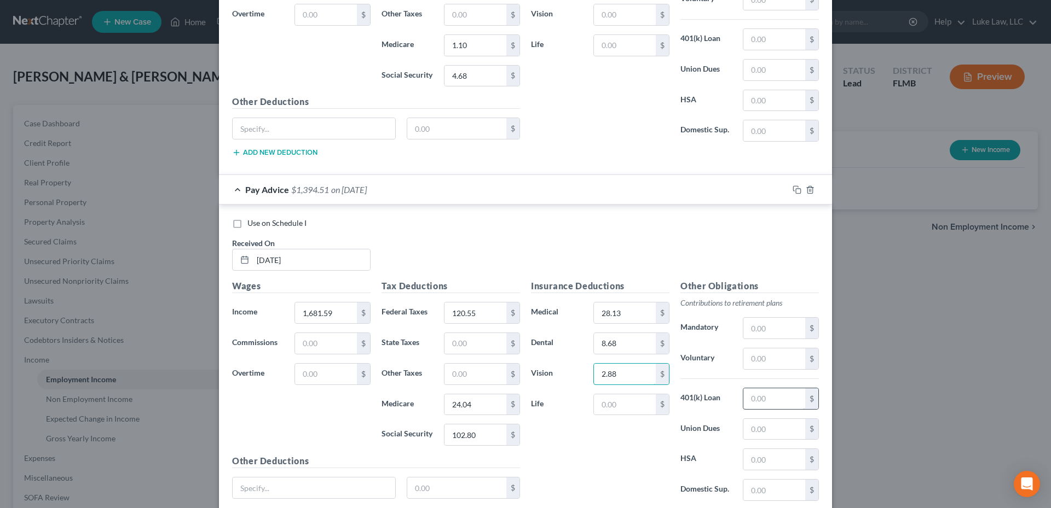
type input "2.88"
click at [761, 402] on input "text" at bounding box center [774, 399] width 62 height 21
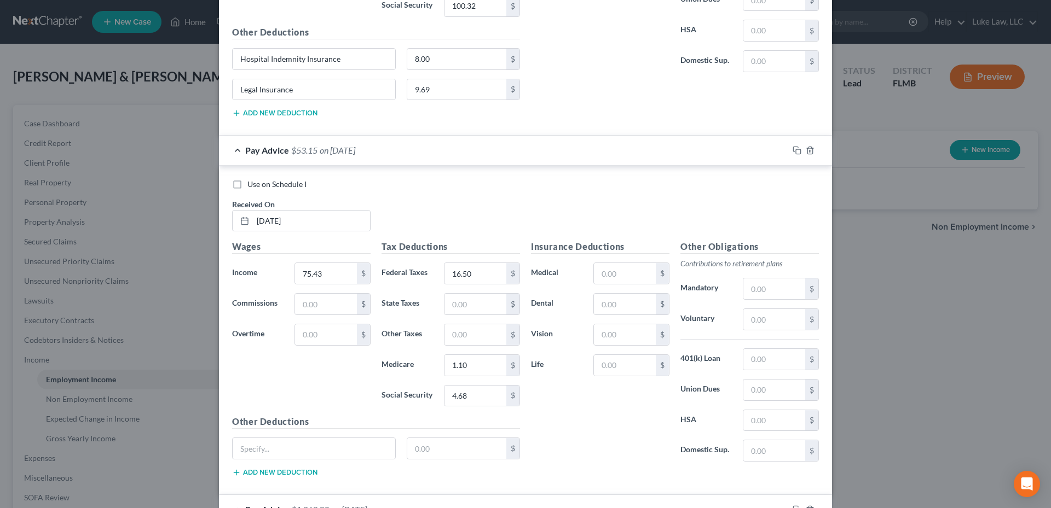
scroll to position [2148, 0]
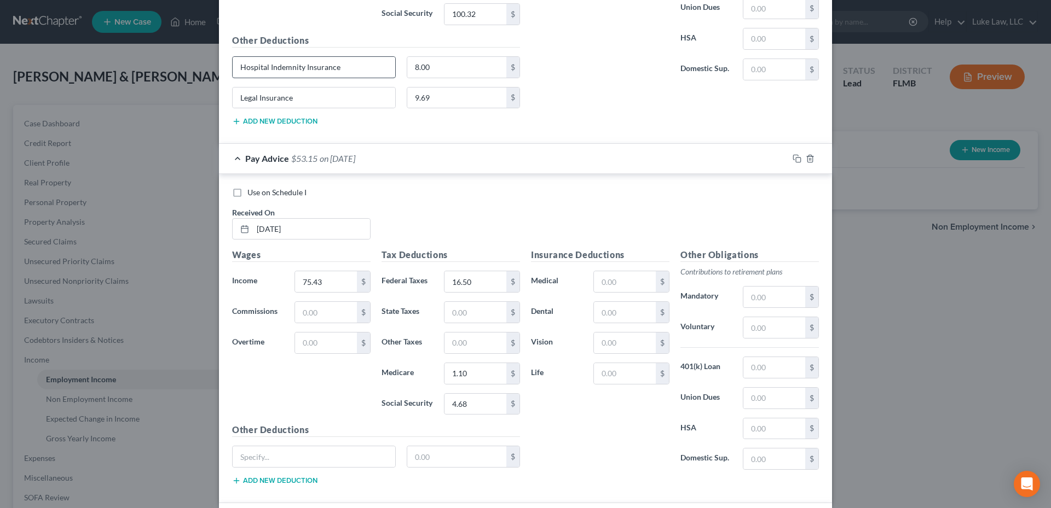
type input "25.71"
drag, startPoint x: 348, startPoint y: 66, endPoint x: 233, endPoint y: 70, distance: 115.0
click at [233, 70] on input "Hospital Indemnity Insurance" at bounding box center [314, 67] width 163 height 21
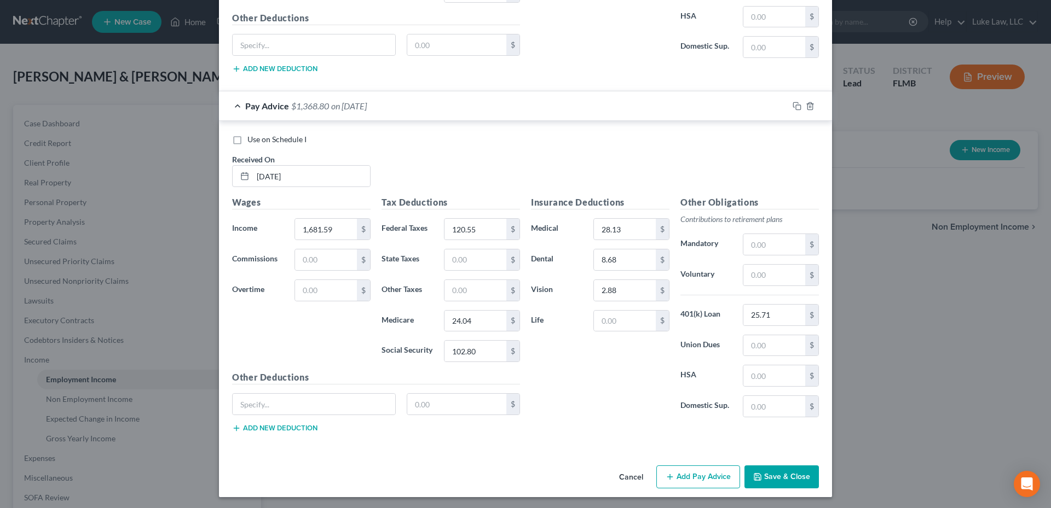
scroll to position [2562, 0]
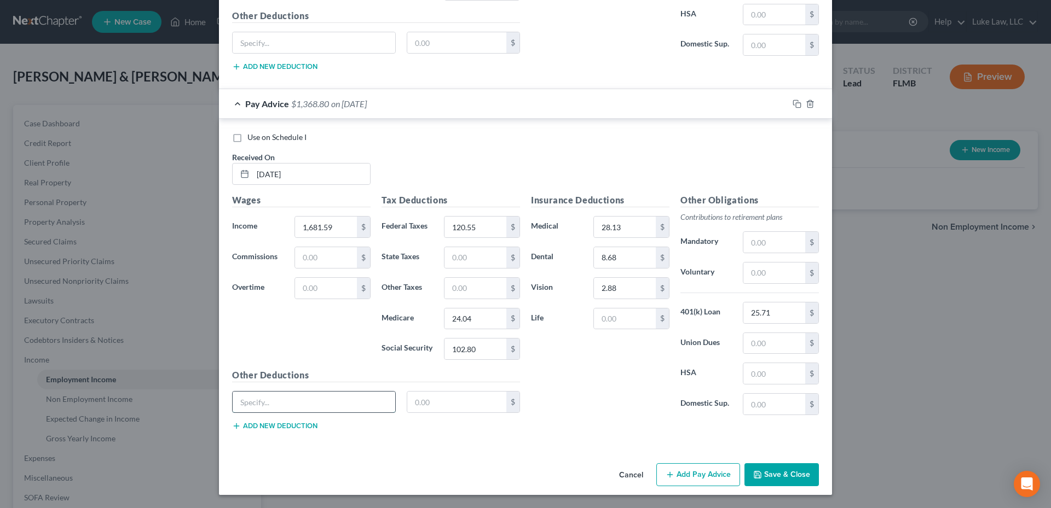
click at [264, 399] on input "text" at bounding box center [314, 402] width 163 height 21
paste input "Hospital Indemnity Insurance"
type input "Hospital Indemnity Insurance"
click at [427, 400] on input "text" at bounding box center [457, 402] width 100 height 21
type input "8.00"
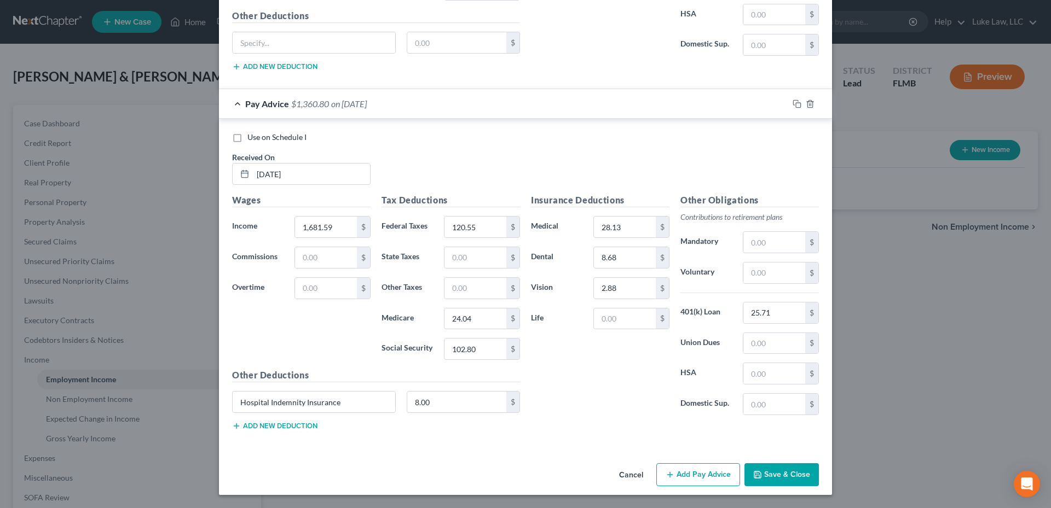
click at [291, 424] on button "Add new deduction" at bounding box center [274, 426] width 85 height 9
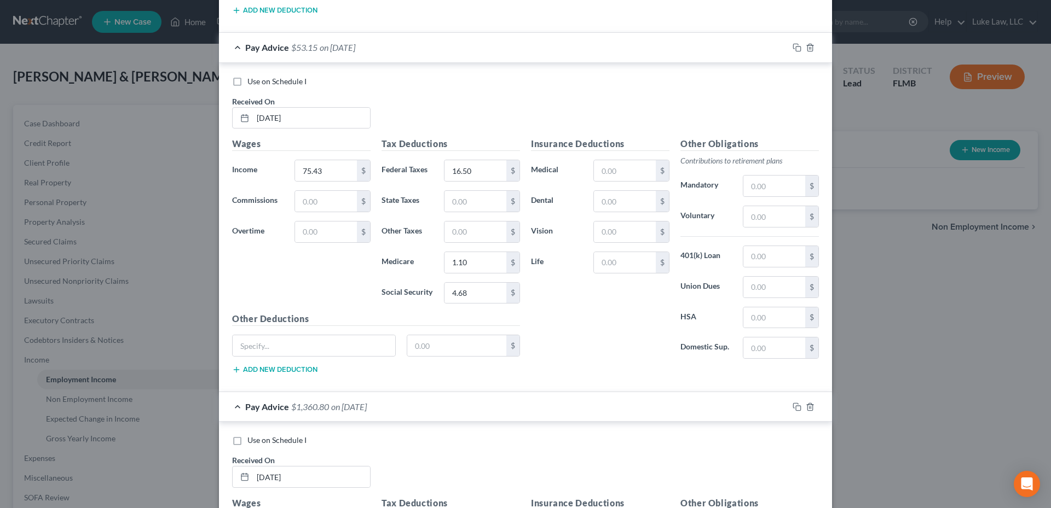
scroll to position [2124, 0]
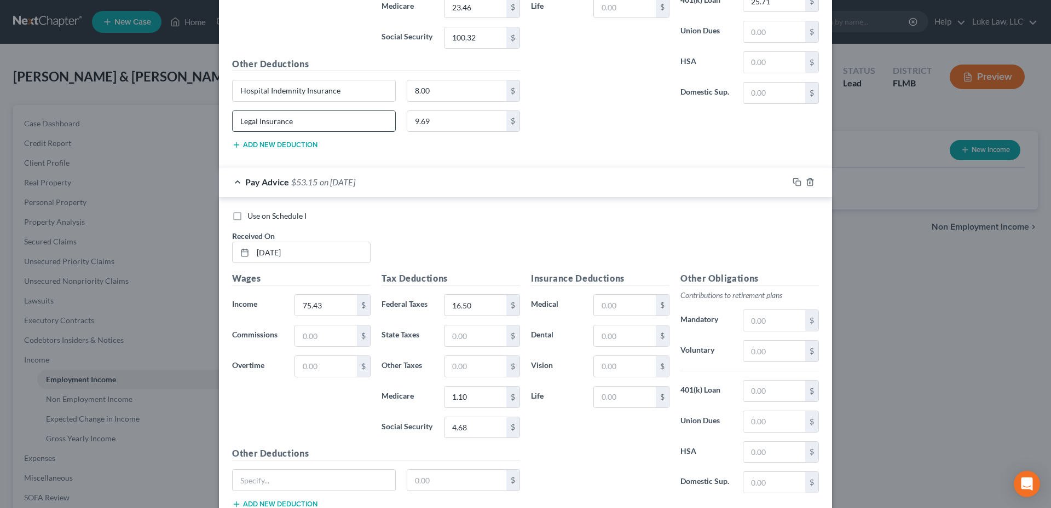
drag, startPoint x: 304, startPoint y: 123, endPoint x: 228, endPoint y: 118, distance: 76.2
click at [233, 118] on input "Legal Insurance" at bounding box center [314, 121] width 163 height 21
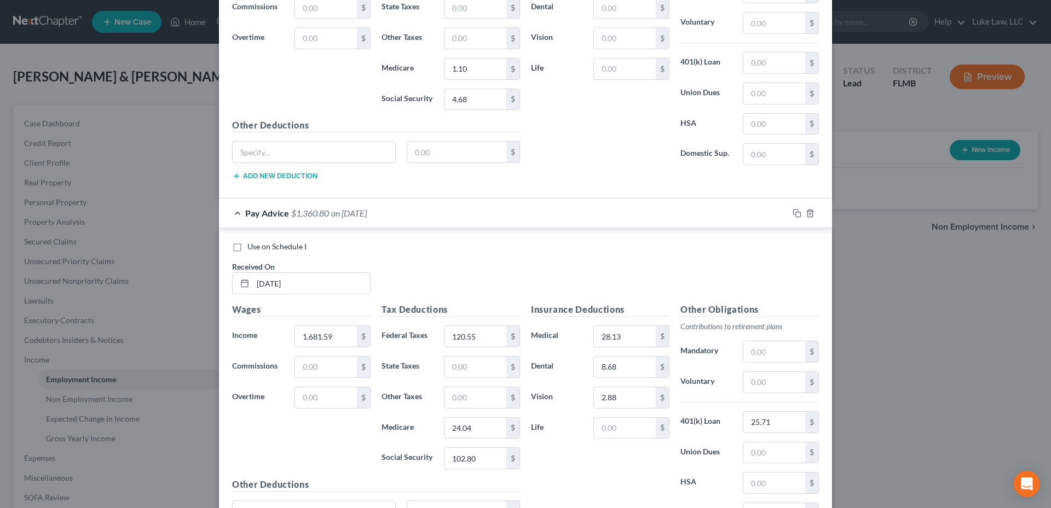
scroll to position [2592, 0]
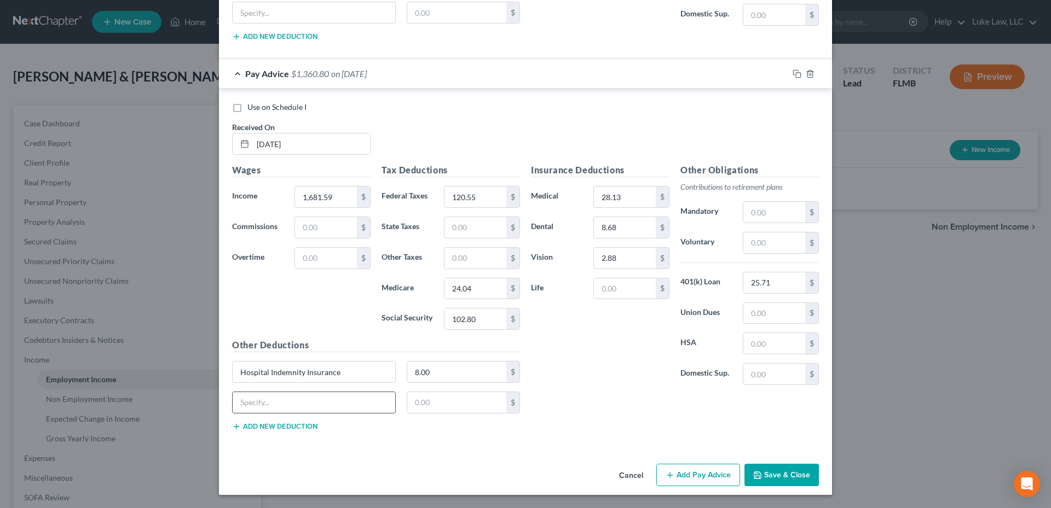
click at [290, 402] on input "text" at bounding box center [314, 402] width 163 height 21
paste input "Legal Insurance"
type input "Legal Insurance"
click at [443, 400] on input "text" at bounding box center [457, 402] width 100 height 21
type input "9.69"
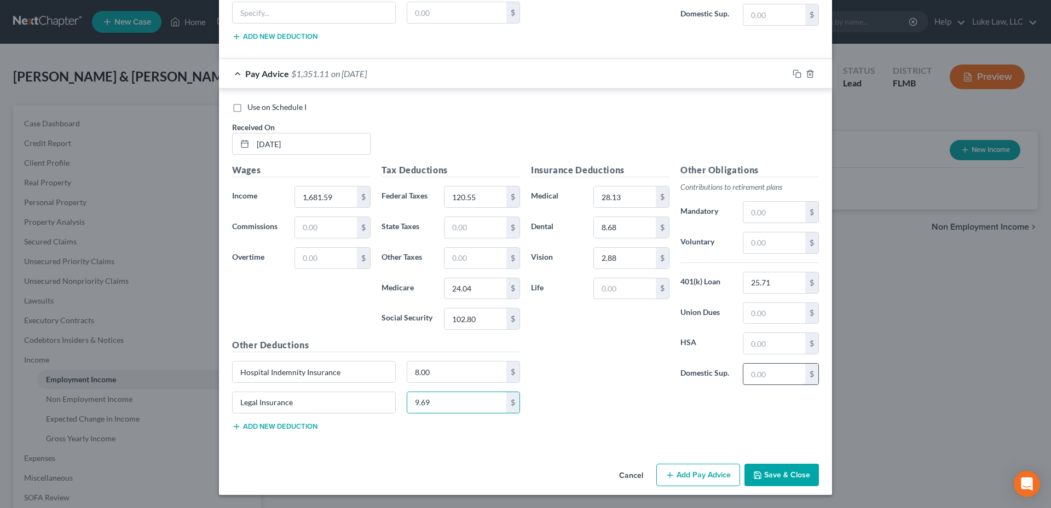
click at [754, 369] on input "text" at bounding box center [774, 374] width 62 height 21
click at [704, 476] on button "Add Pay Advice" at bounding box center [698, 475] width 84 height 23
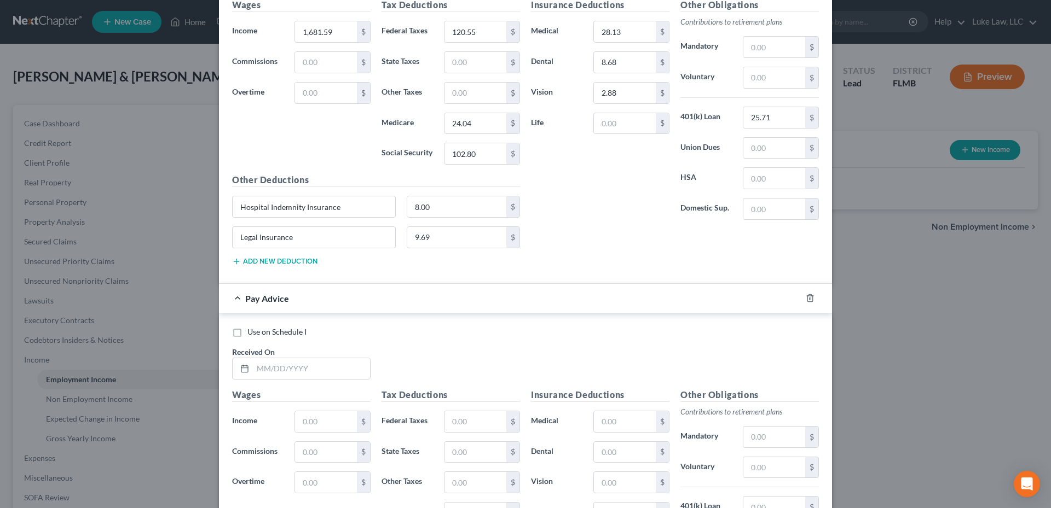
scroll to position [2811, 0]
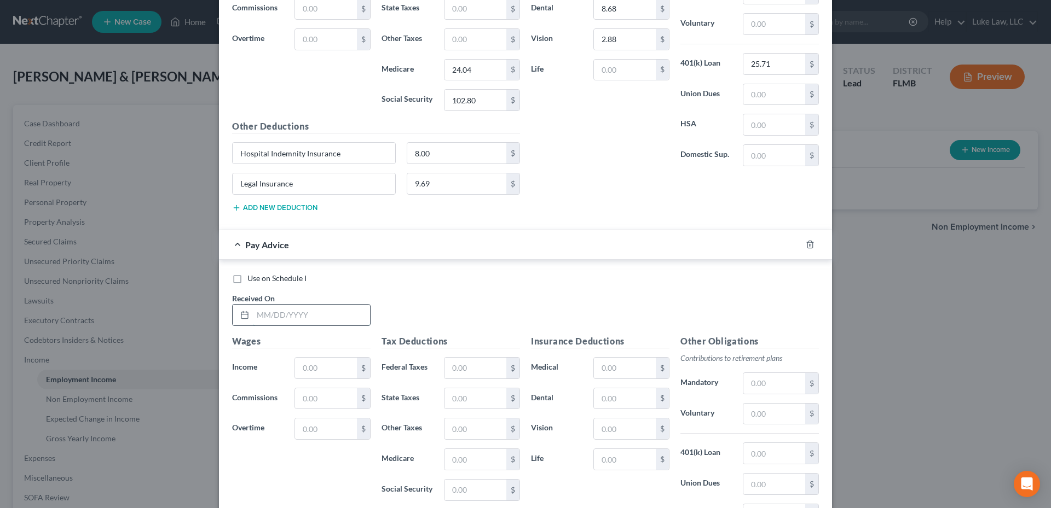
click at [286, 315] on input "text" at bounding box center [311, 315] width 117 height 21
type input "[DATE]"
click at [300, 369] on input "text" at bounding box center [326, 368] width 62 height 21
type input "1,598.54"
click at [474, 368] on input "text" at bounding box center [475, 368] width 62 height 21
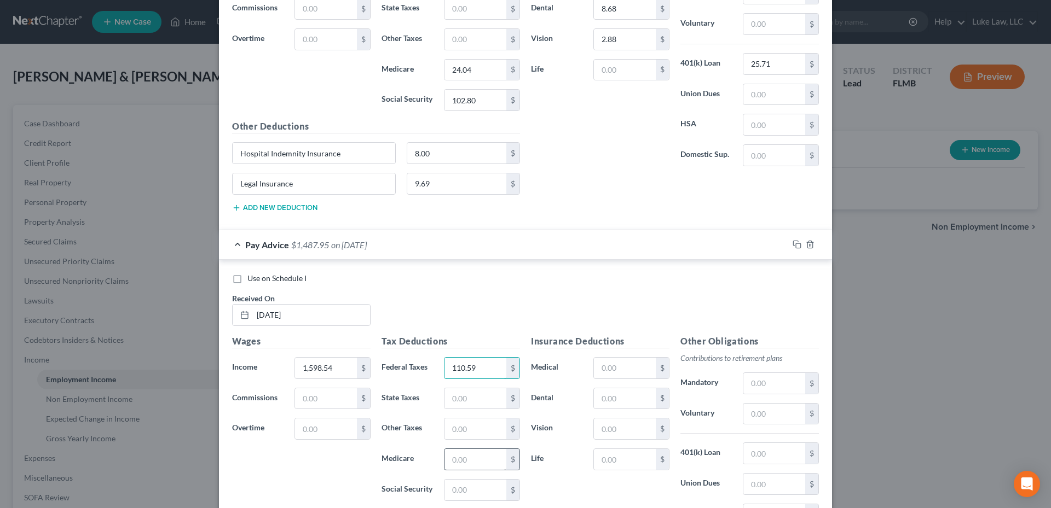
type input "110.59"
click at [456, 459] on input "text" at bounding box center [475, 459] width 62 height 21
type input "22.84"
click at [466, 490] on input "text" at bounding box center [475, 490] width 62 height 21
type input "22.84"
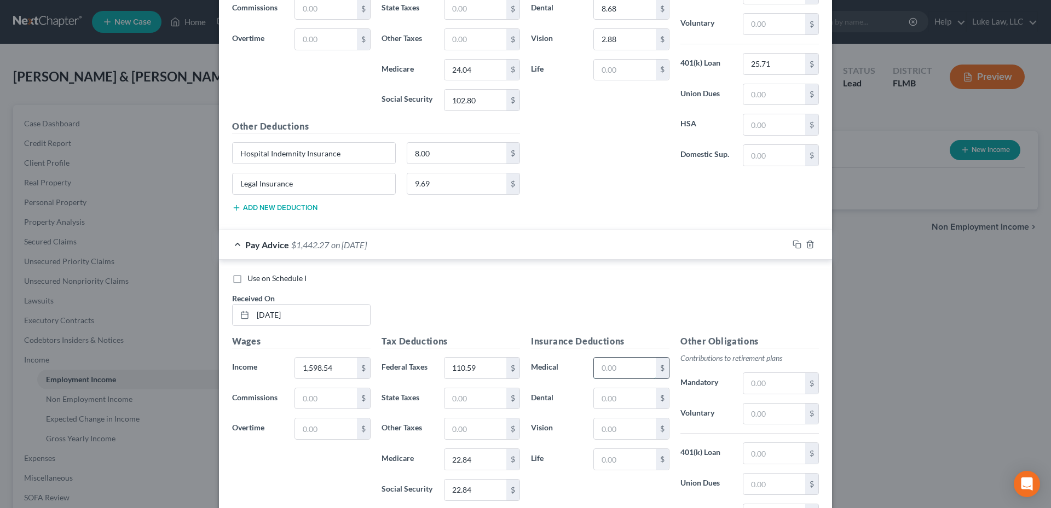
click at [622, 369] on input "text" at bounding box center [625, 368] width 62 height 21
type input "97.64"
click at [602, 370] on input "text" at bounding box center [625, 368] width 62 height 21
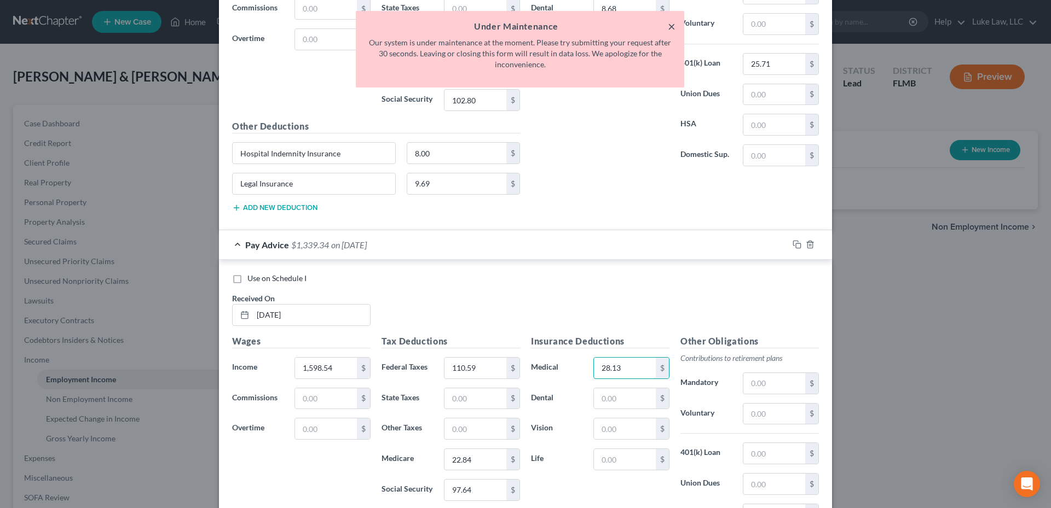
type input "28.13"
click at [673, 25] on button "×" at bounding box center [672, 26] width 8 height 13
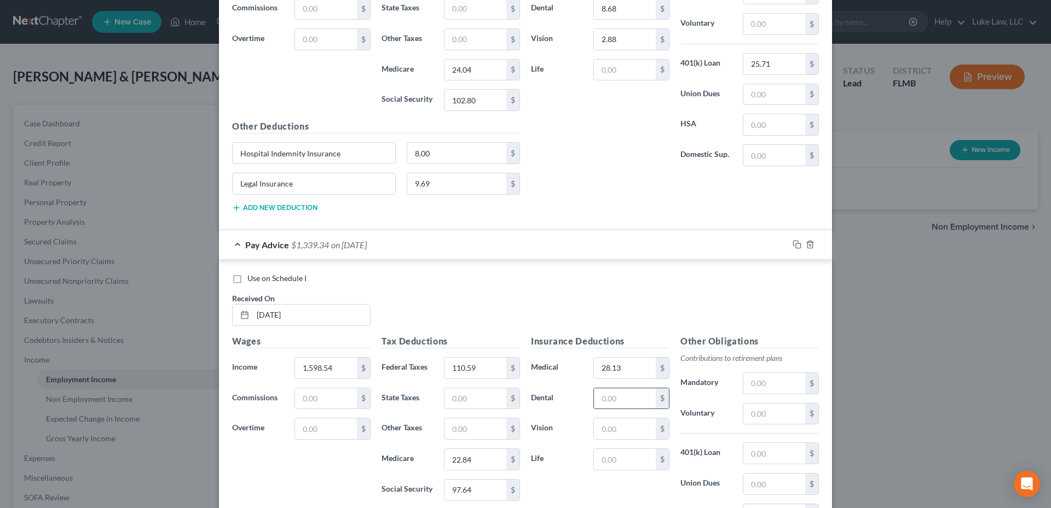
click at [603, 401] on input "text" at bounding box center [625, 399] width 62 height 21
type input "8.68"
click at [599, 433] on input "text" at bounding box center [625, 429] width 62 height 21
type input "2.88"
click at [758, 455] on input "text" at bounding box center [774, 453] width 62 height 21
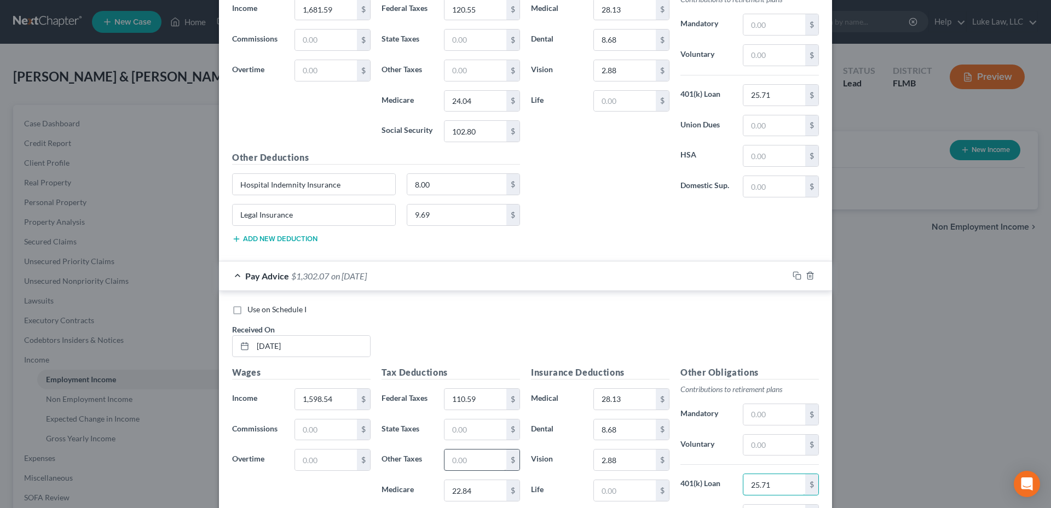
scroll to position [2678, 0]
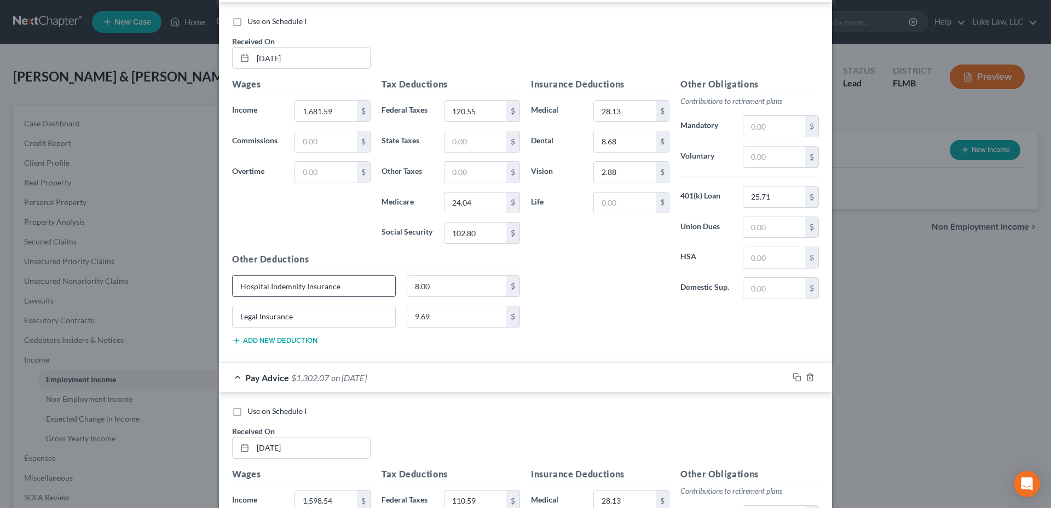
type input "25.71"
drag, startPoint x: 344, startPoint y: 284, endPoint x: 235, endPoint y: 285, distance: 108.9
click at [235, 285] on input "Hospital Indemnity Insurance" at bounding box center [314, 286] width 163 height 21
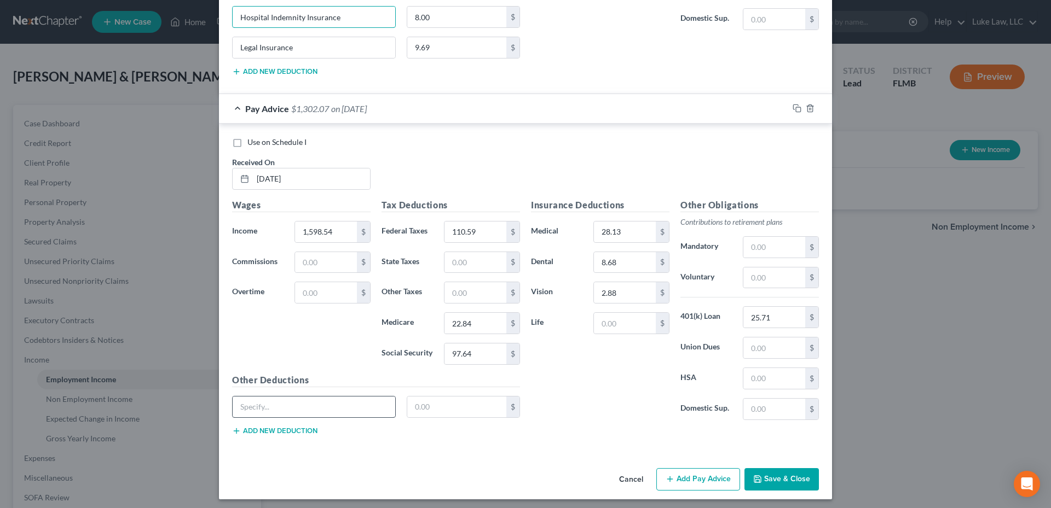
scroll to position [2952, 0]
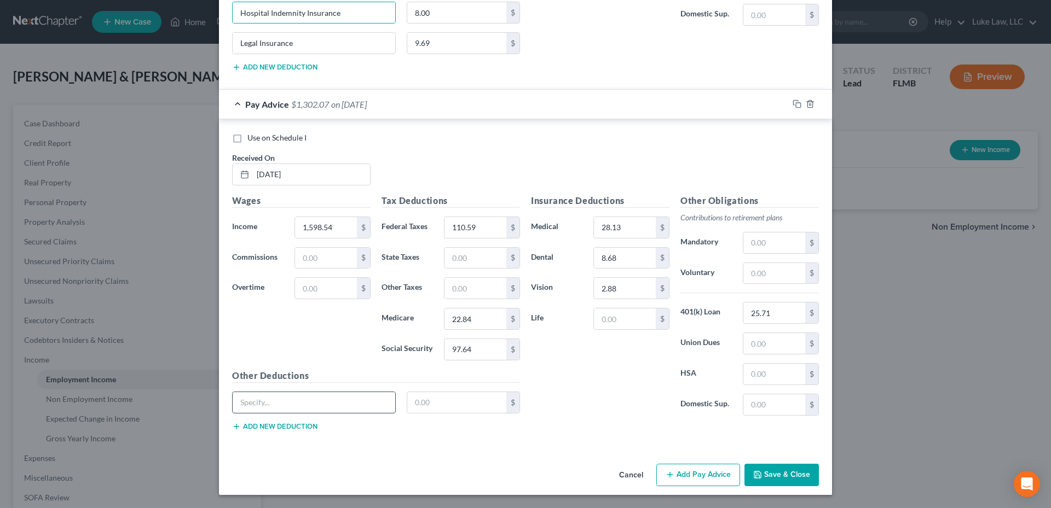
click at [304, 408] on input "text" at bounding box center [314, 402] width 163 height 21
paste input "Hospital Indemnity Insurance"
type input "Hospital Indemnity Insurance"
click at [432, 404] on input "text" at bounding box center [457, 402] width 100 height 21
click at [433, 403] on input "text" at bounding box center [457, 402] width 100 height 21
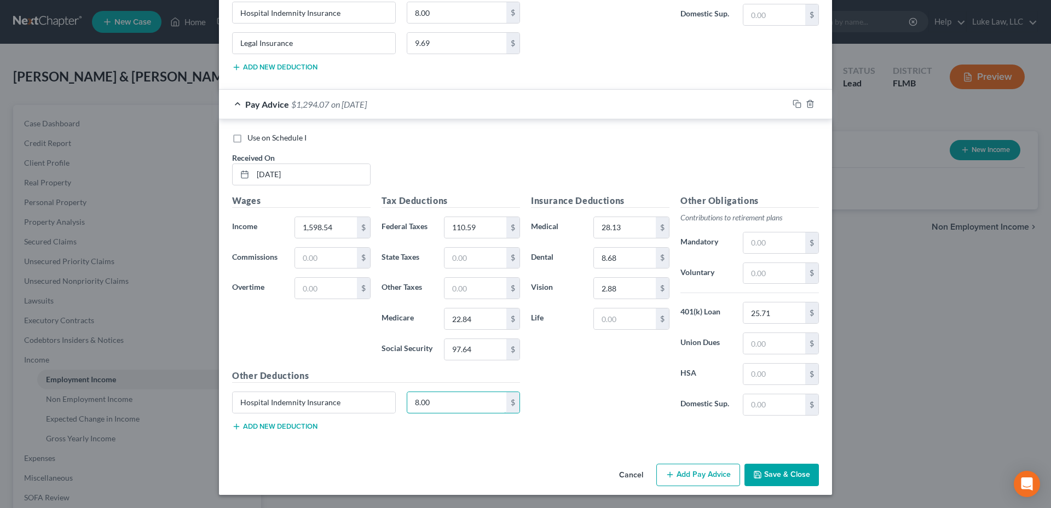
type input "8.00"
click at [267, 429] on button "Add new deduction" at bounding box center [274, 427] width 85 height 9
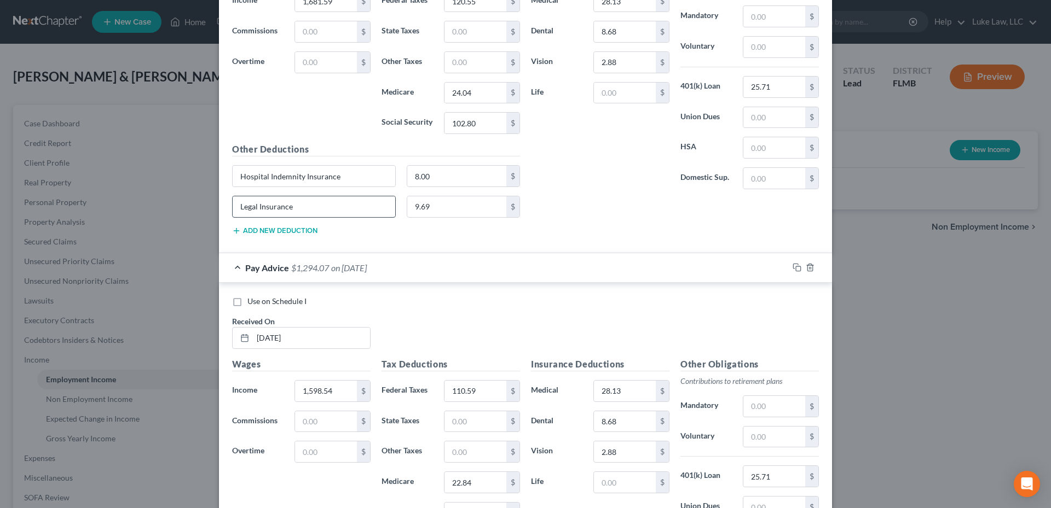
scroll to position [2788, 0]
drag, startPoint x: 305, startPoint y: 210, endPoint x: 235, endPoint y: 210, distance: 69.5
click at [235, 210] on input "Legal Insurance" at bounding box center [314, 207] width 163 height 21
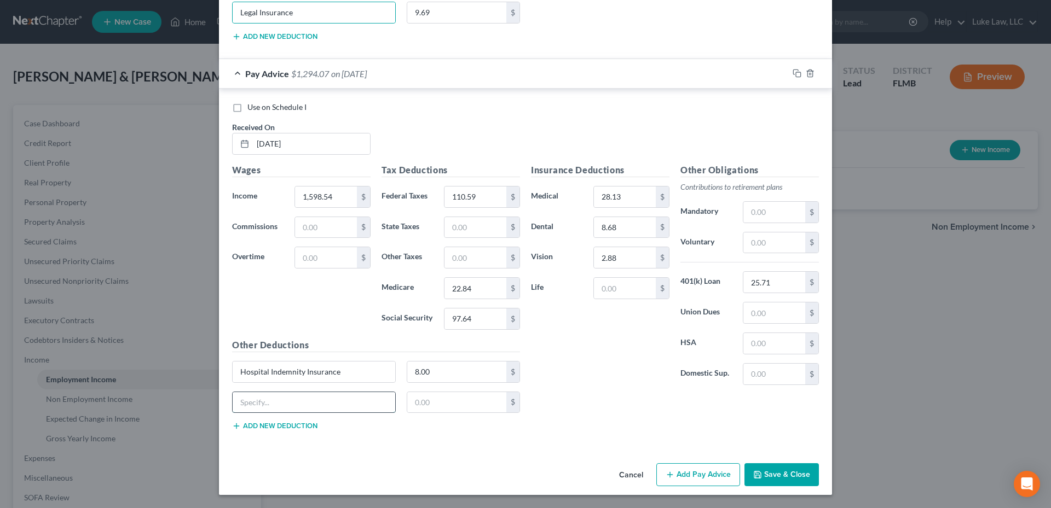
click at [281, 405] on input "text" at bounding box center [314, 402] width 163 height 21
paste input "Legal Insurance"
type input "Legal Insurance"
click at [426, 405] on input "text" at bounding box center [457, 402] width 100 height 21
type input "9.69"
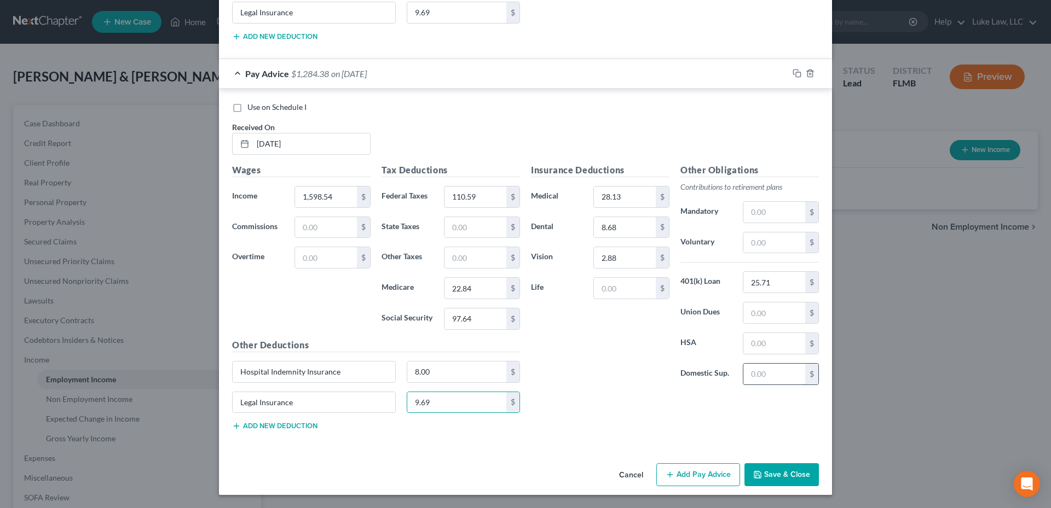
click at [771, 376] on input "text" at bounding box center [774, 374] width 62 height 21
click at [689, 475] on button "Add Pay Advice" at bounding box center [698, 475] width 84 height 23
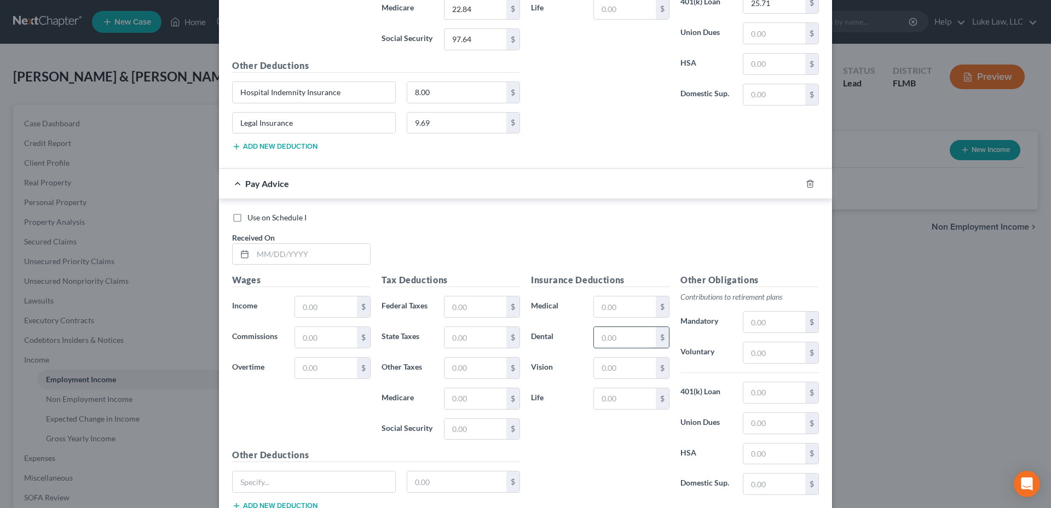
scroll to position [3311, 0]
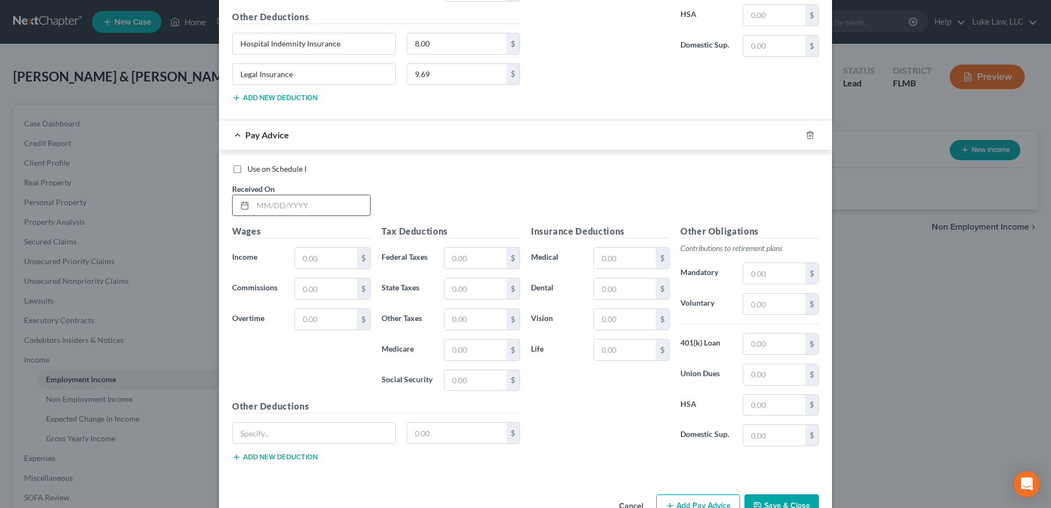
click at [286, 204] on input "text" at bounding box center [311, 205] width 117 height 21
type input "[DATE]"
type input "964.87"
click at [460, 260] on input "text" at bounding box center [475, 258] width 62 height 21
type input "36.43"
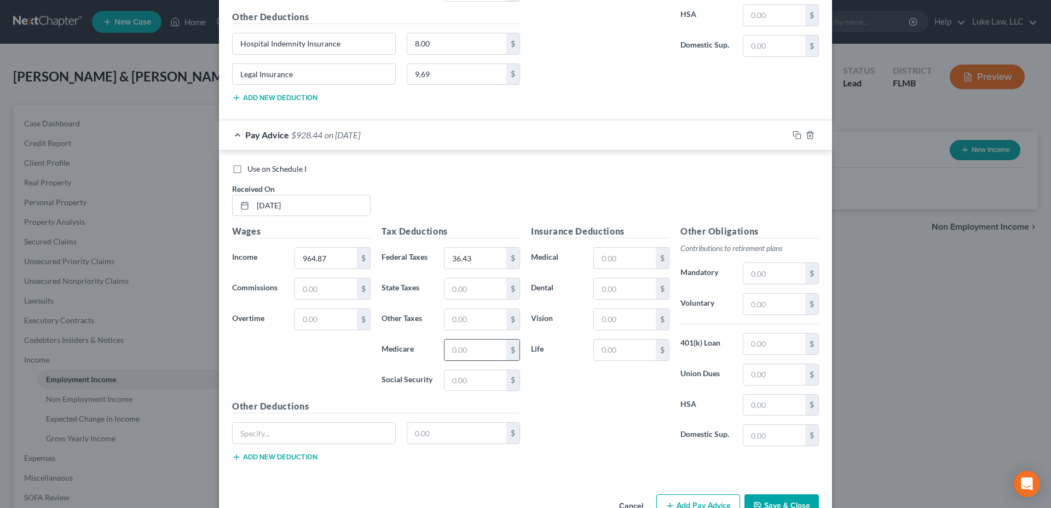
click at [453, 354] on input "text" at bounding box center [475, 350] width 62 height 21
type input "13.65"
click at [460, 380] on input "text" at bounding box center [475, 381] width 62 height 21
type input "58.36"
click at [614, 253] on input "text" at bounding box center [625, 258] width 62 height 21
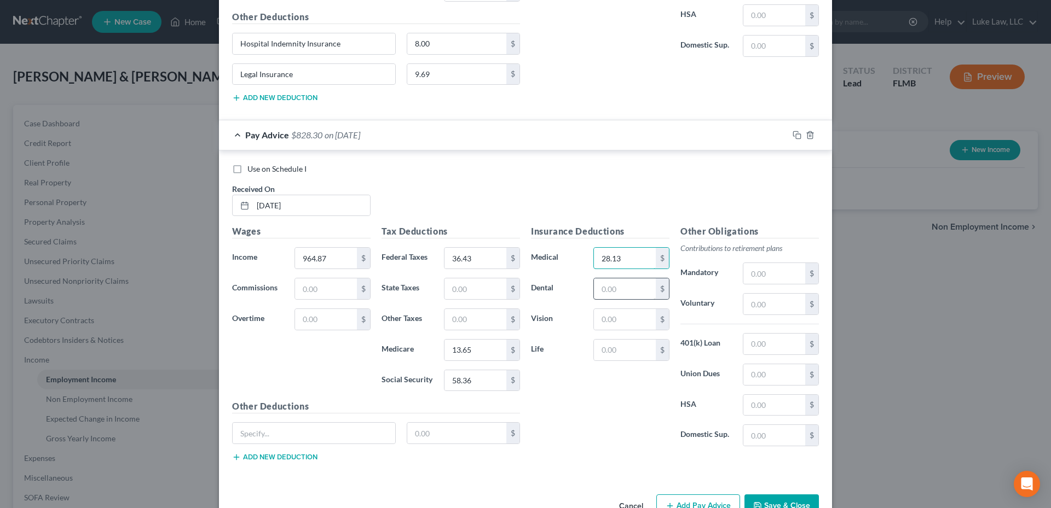
type input "28.13"
click at [609, 290] on input "text" at bounding box center [625, 289] width 62 height 21
type input "8.68"
click at [604, 317] on input "text" at bounding box center [625, 319] width 62 height 21
type input "2.88"
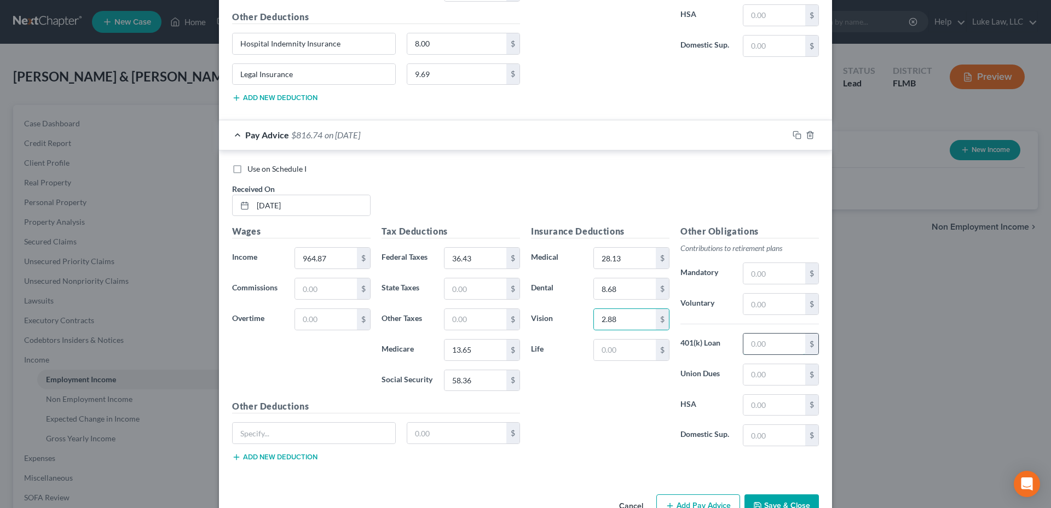
click at [753, 344] on input "text" at bounding box center [774, 344] width 62 height 21
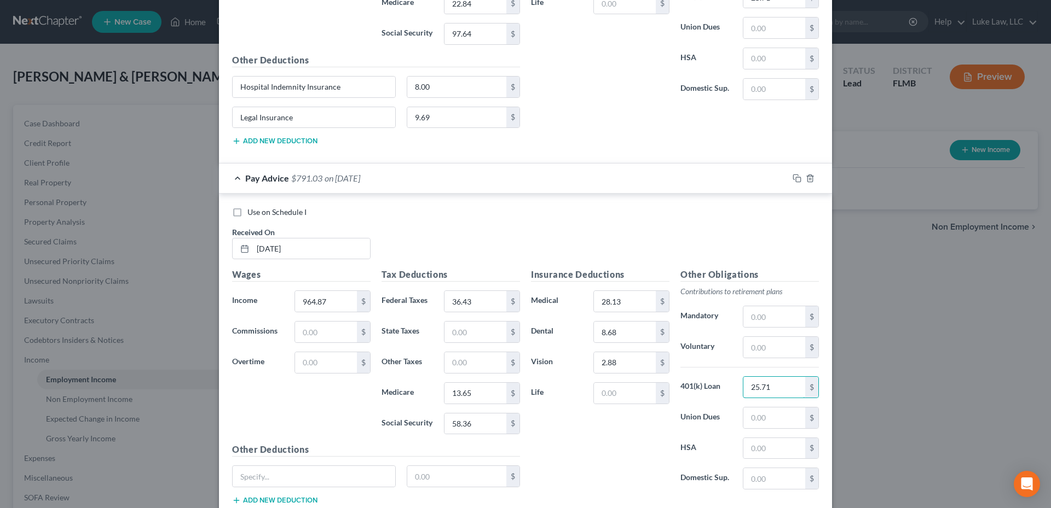
scroll to position [3092, 0]
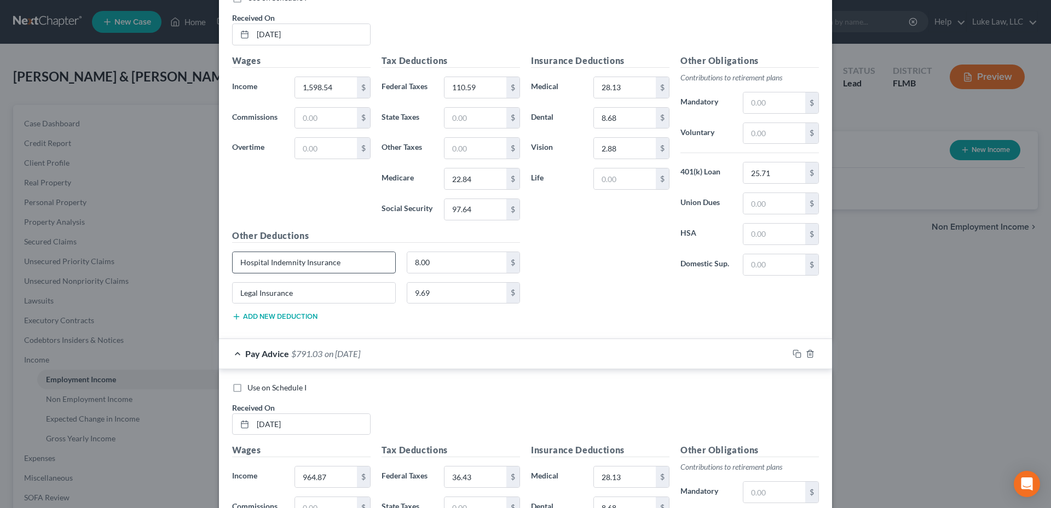
type input "25.71"
drag, startPoint x: 349, startPoint y: 261, endPoint x: 233, endPoint y: 261, distance: 116.0
click at [233, 261] on input "Hospital Indemnity Insurance" at bounding box center [314, 262] width 163 height 21
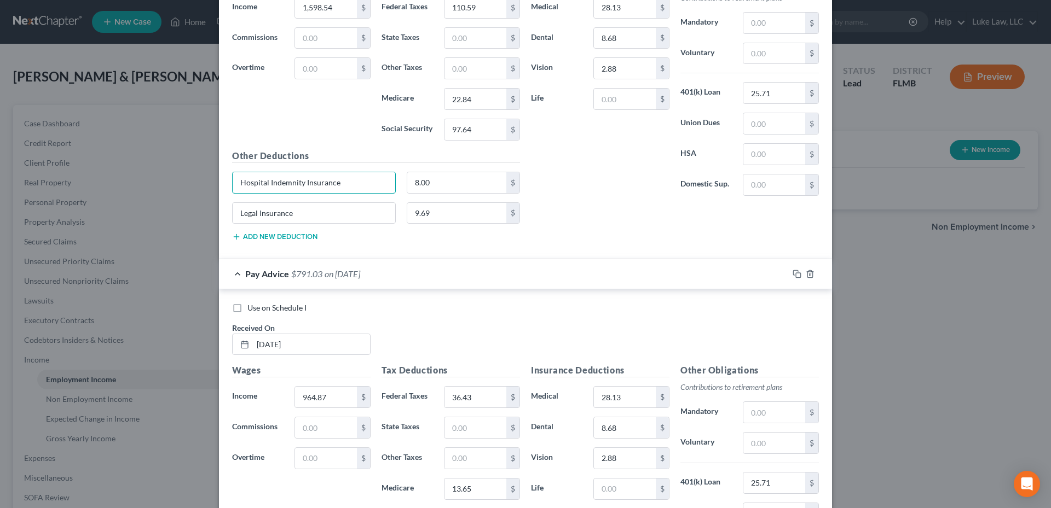
scroll to position [3342, 0]
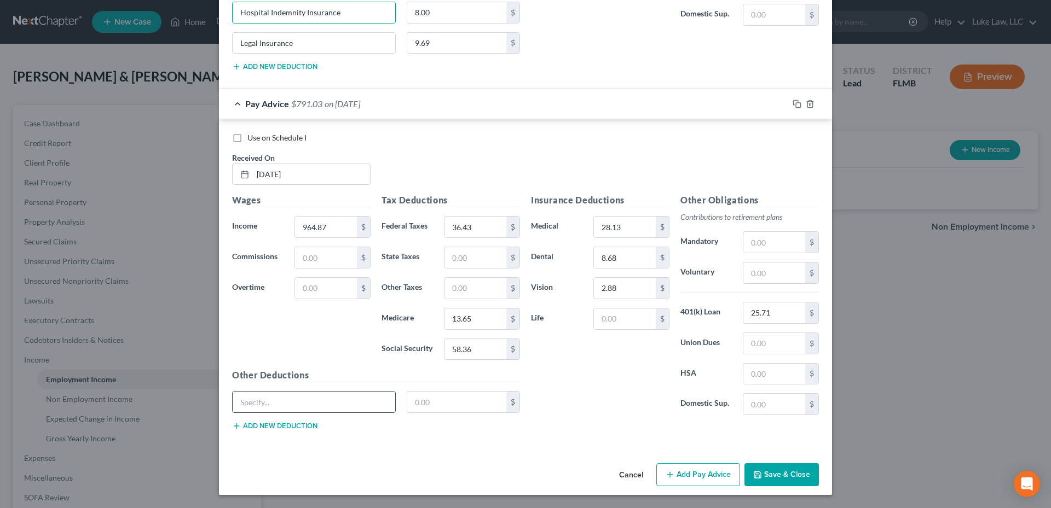
click at [288, 396] on input "text" at bounding box center [314, 402] width 163 height 21
paste input "Hospital Indemnity Insurance"
type input "Hospital Indemnity Insurance"
click at [457, 404] on input "text" at bounding box center [457, 402] width 100 height 21
type input "8.00"
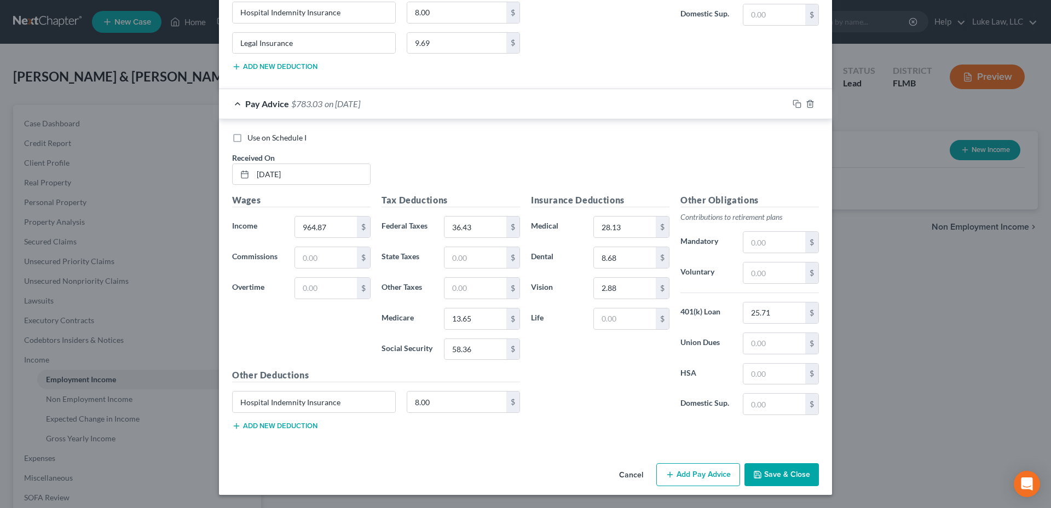
click at [310, 425] on button "Add new deduction" at bounding box center [274, 426] width 85 height 9
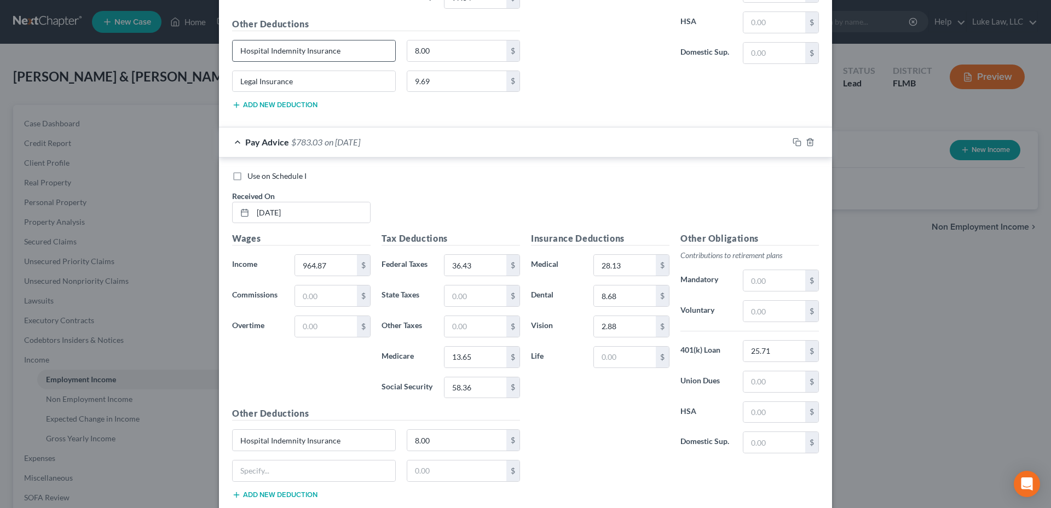
scroll to position [3178, 0]
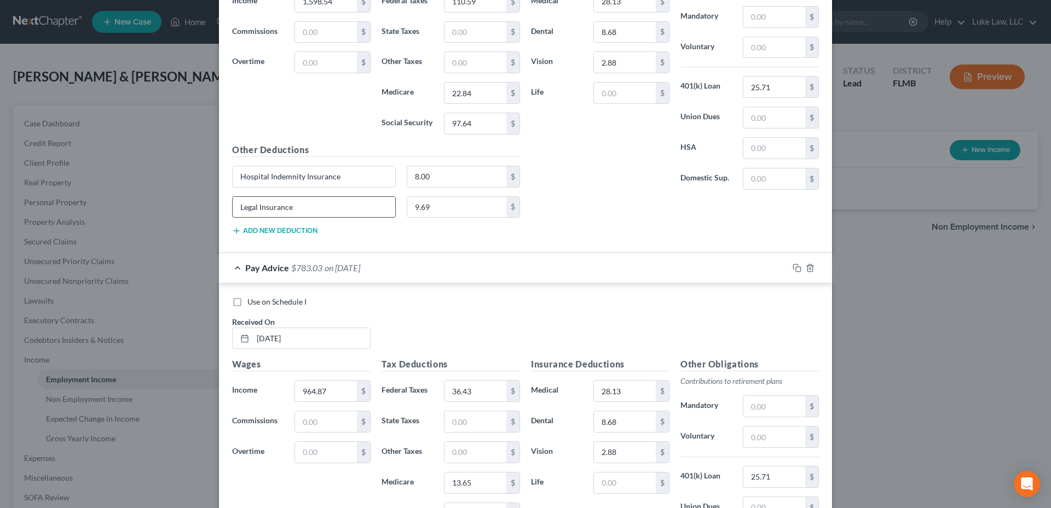
drag, startPoint x: 294, startPoint y: 206, endPoint x: 228, endPoint y: 209, distance: 65.8
click at [233, 209] on input "Legal Insurance" at bounding box center [314, 207] width 163 height 21
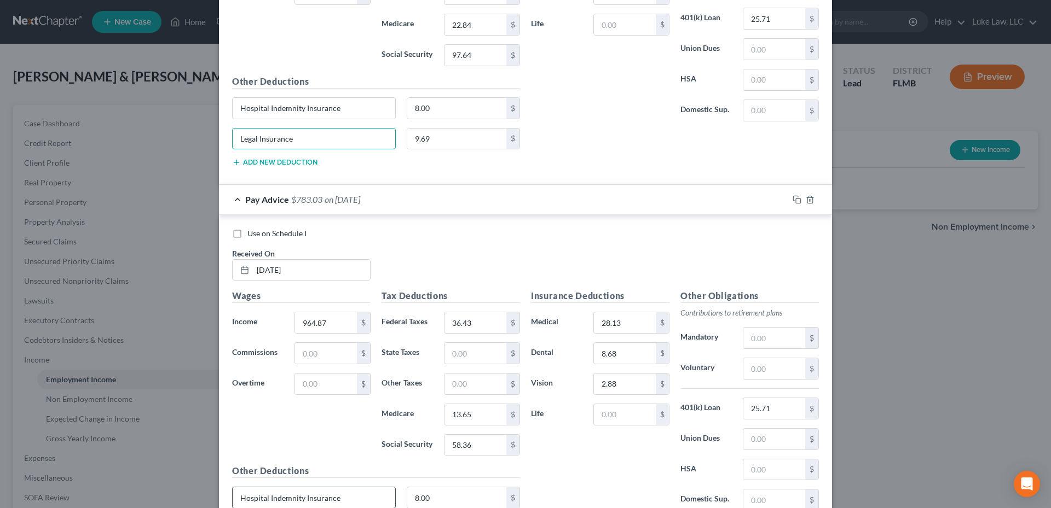
scroll to position [3372, 0]
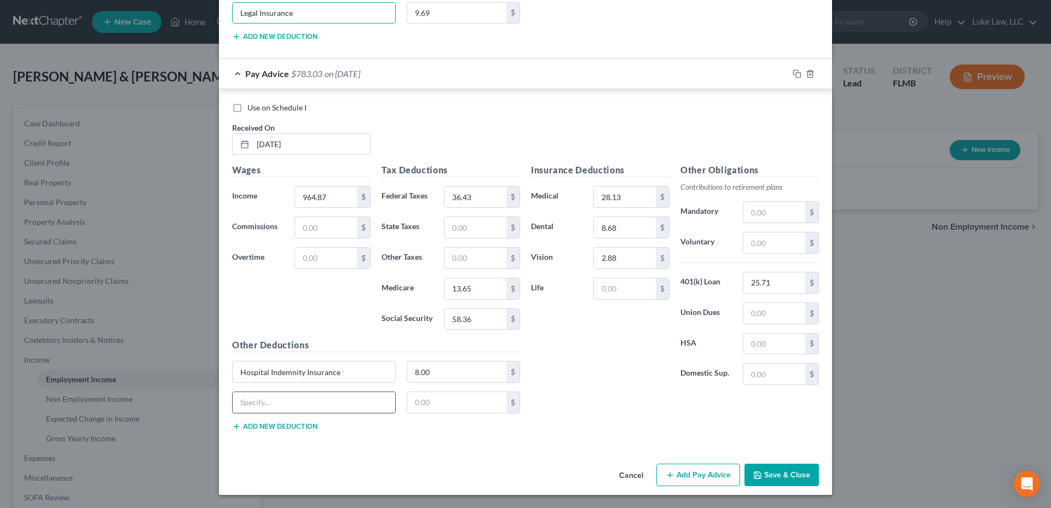
click at [299, 403] on input "text" at bounding box center [314, 402] width 163 height 21
paste input "Legal Insurance"
type input "Legal Insurance"
click at [420, 404] on input "text" at bounding box center [457, 402] width 100 height 21
type input "9.69"
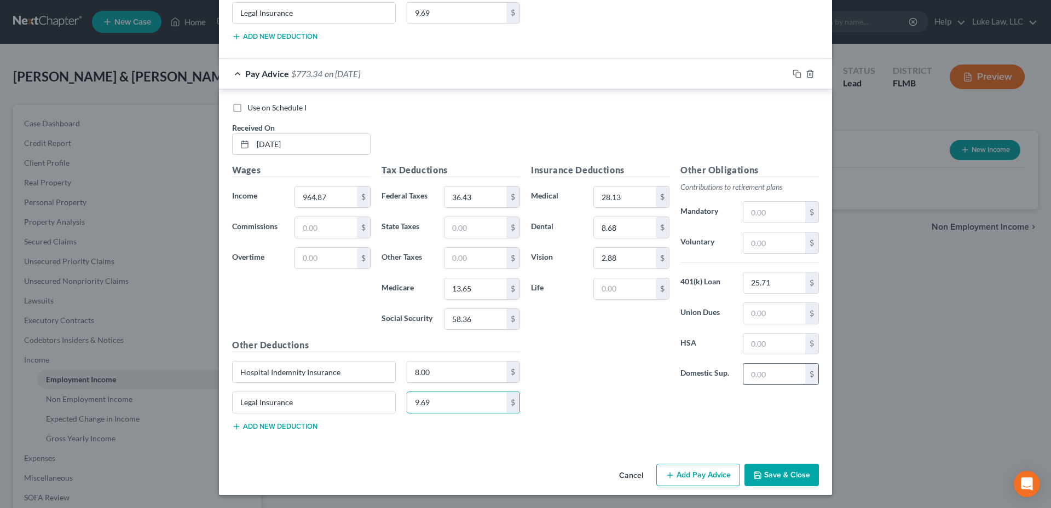
click at [766, 375] on input "text" at bounding box center [774, 374] width 62 height 21
click at [700, 475] on button "Add Pay Advice" at bounding box center [698, 475] width 84 height 23
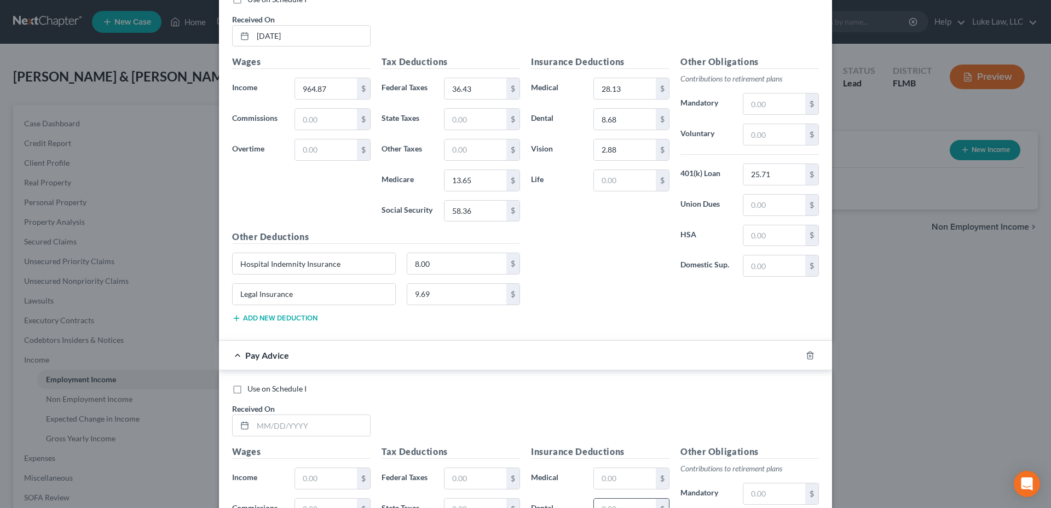
scroll to position [3646, 0]
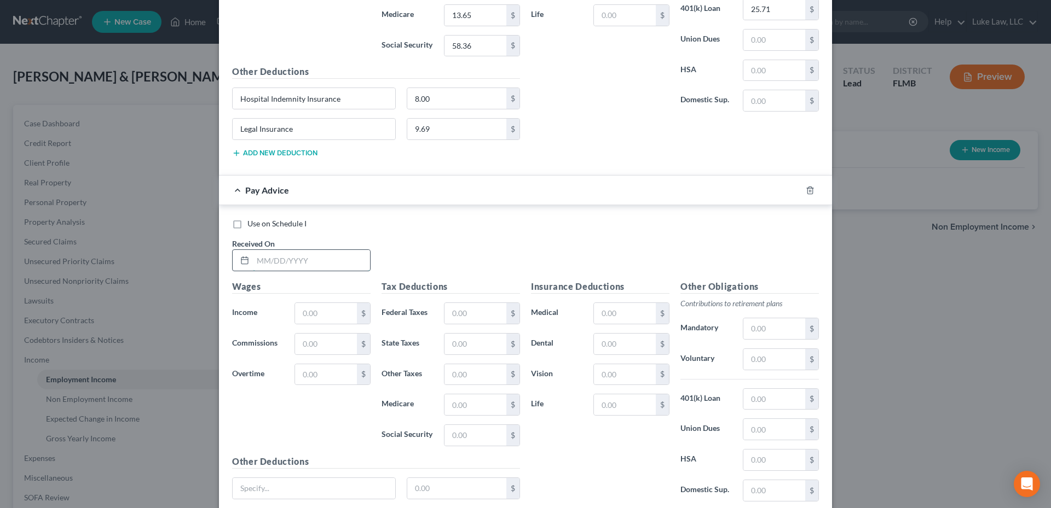
click at [290, 258] on input "text" at bounding box center [311, 260] width 117 height 21
type input "[DATE]"
click at [301, 316] on input "text" at bounding box center [326, 313] width 62 height 21
type input "125.92"
click at [448, 316] on input "text" at bounding box center [475, 313] width 62 height 21
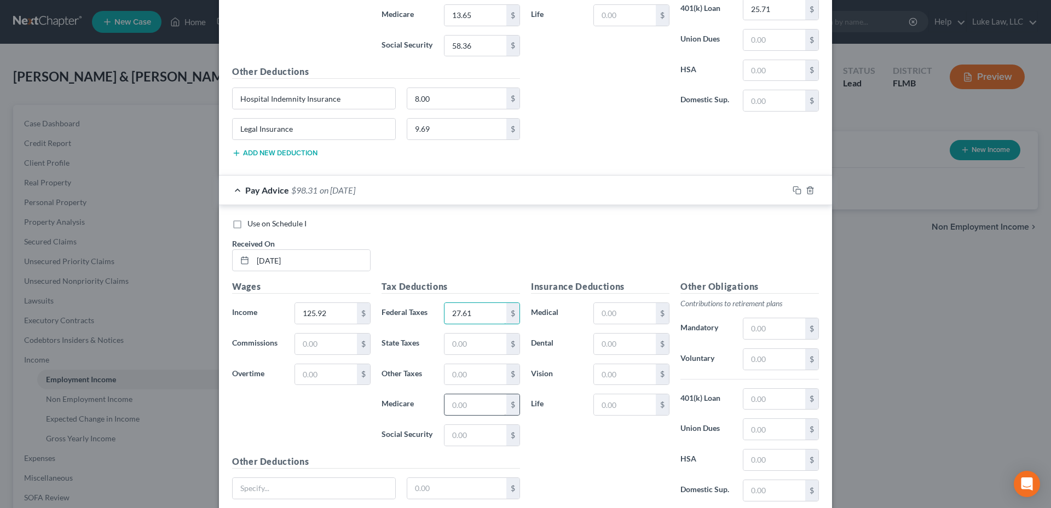
type input "27.61"
click at [453, 404] on input "text" at bounding box center [475, 405] width 62 height 21
type input "1.82"
click at [454, 432] on input "text" at bounding box center [475, 435] width 62 height 21
type input "7.81"
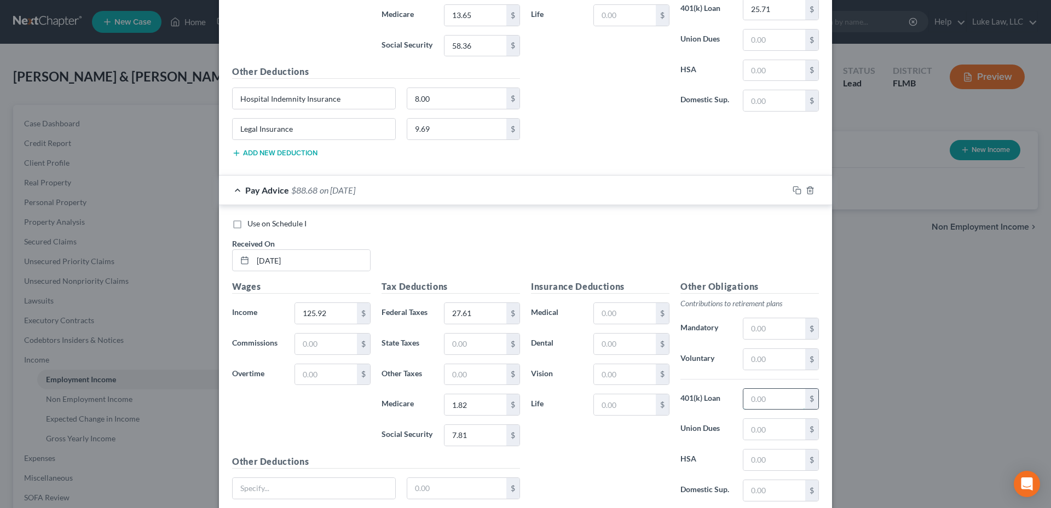
click at [762, 401] on input "text" at bounding box center [774, 399] width 62 height 21
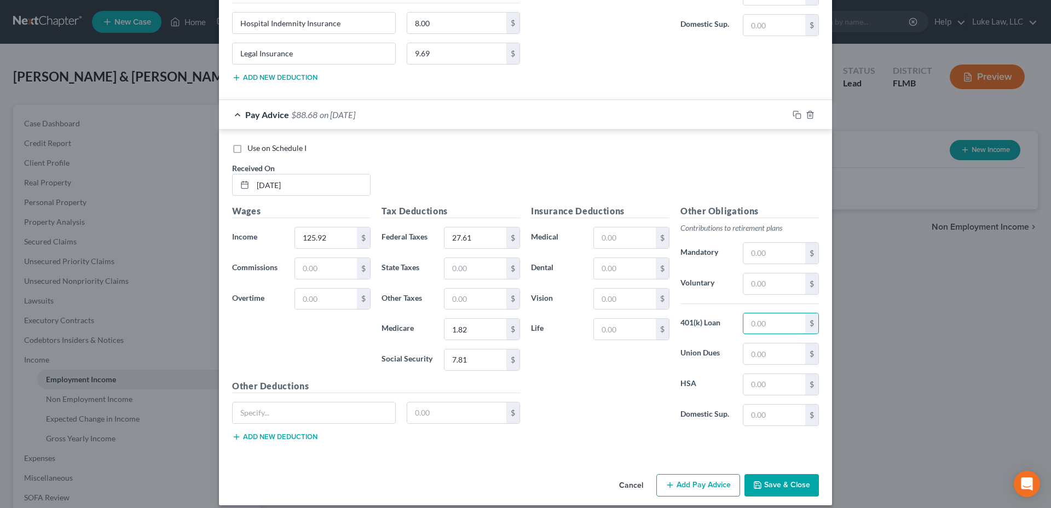
scroll to position [3732, 0]
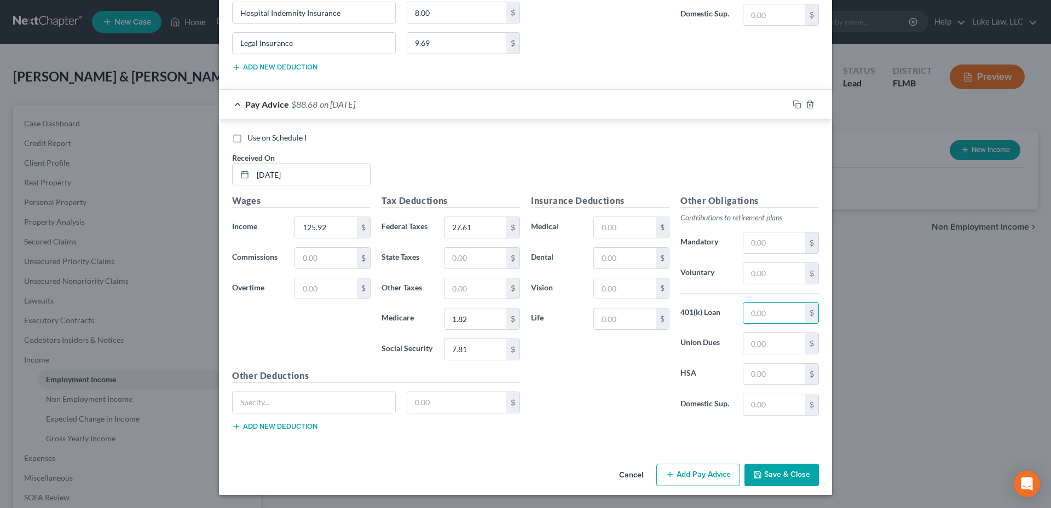
drag, startPoint x: 690, startPoint y: 475, endPoint x: 641, endPoint y: 391, distance: 96.1
click at [689, 475] on button "Add Pay Advice" at bounding box center [698, 475] width 84 height 23
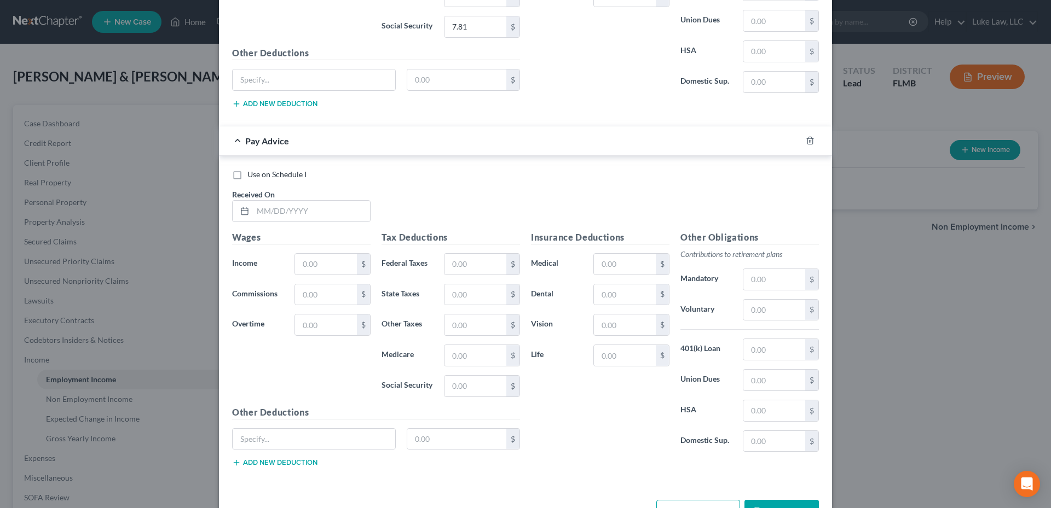
scroll to position [4060, 0]
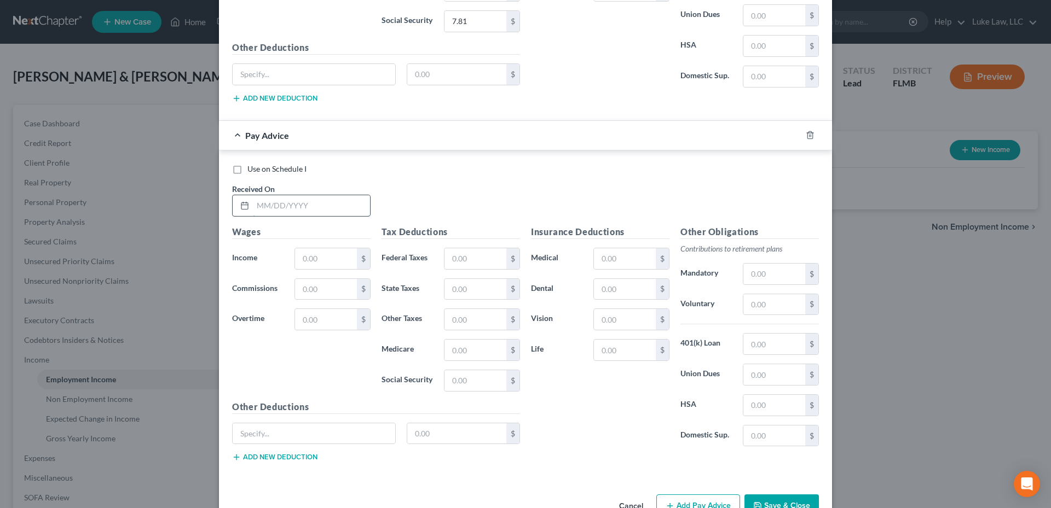
click at [275, 204] on input "text" at bounding box center [311, 205] width 117 height 21
type input "[DATE]"
click at [319, 259] on input "text" at bounding box center [326, 258] width 62 height 21
type input "1,291.02"
click at [463, 262] on input "text" at bounding box center [475, 258] width 62 height 21
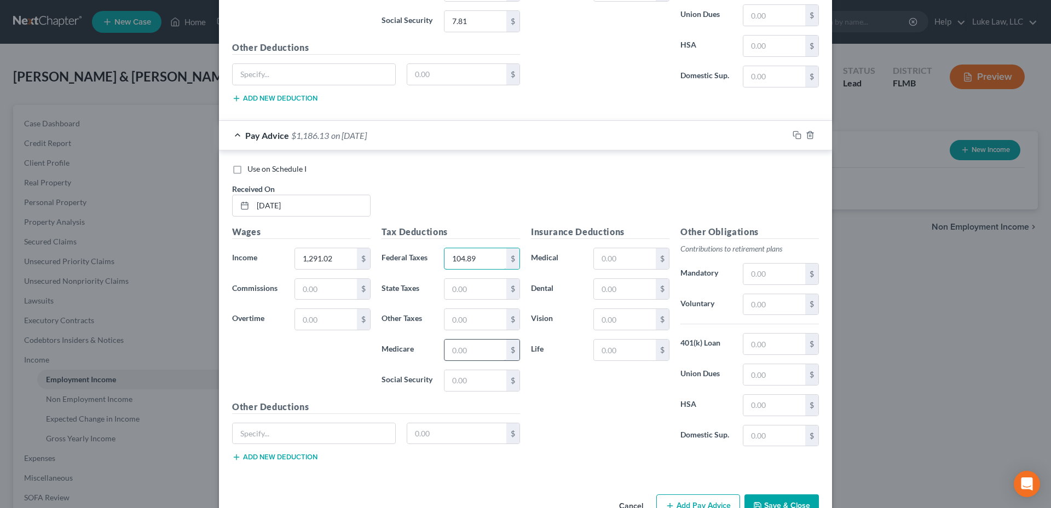
type input "104.89"
click at [459, 350] on input "text" at bounding box center [475, 350] width 62 height 21
type input "22.15"
click at [460, 378] on input "text" at bounding box center [475, 381] width 62 height 21
type input "94.70"
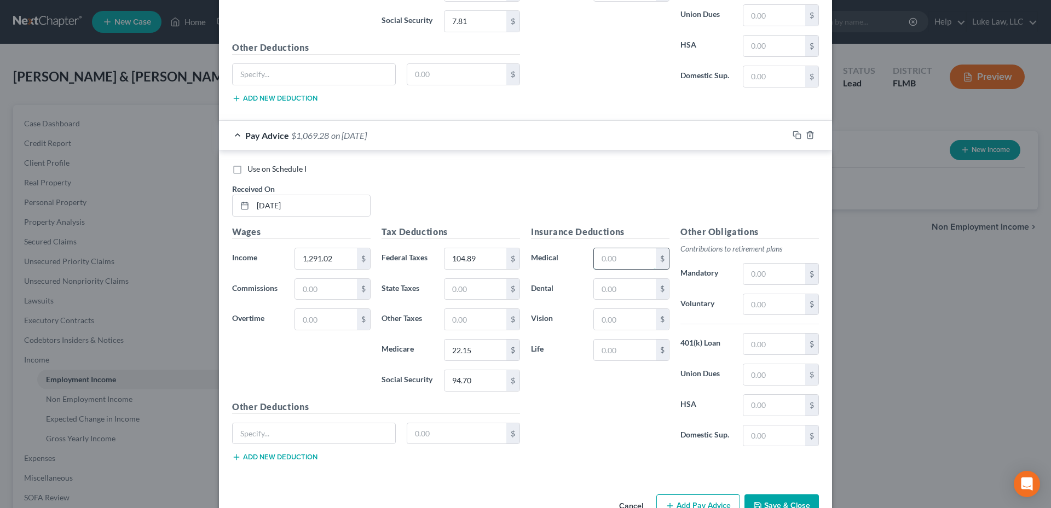
click at [595, 255] on input "text" at bounding box center [625, 258] width 62 height 21
type input "28.13"
drag, startPoint x: 591, startPoint y: 287, endPoint x: 597, endPoint y: 287, distance: 6.6
click at [594, 287] on input "text" at bounding box center [625, 289] width 62 height 21
type input "8.68"
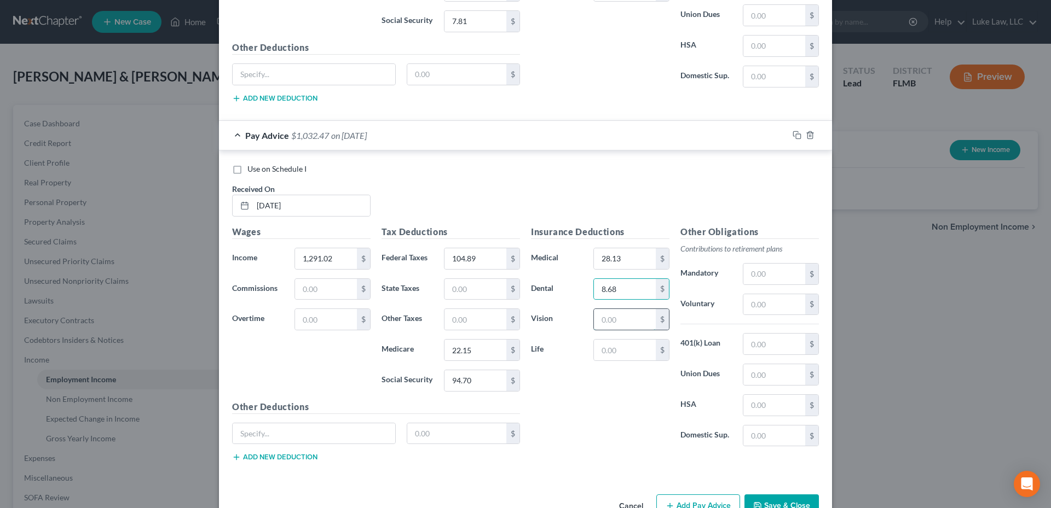
click at [598, 319] on input "text" at bounding box center [625, 319] width 62 height 21
type input "2.88"
click at [765, 349] on input "text" at bounding box center [774, 344] width 62 height 21
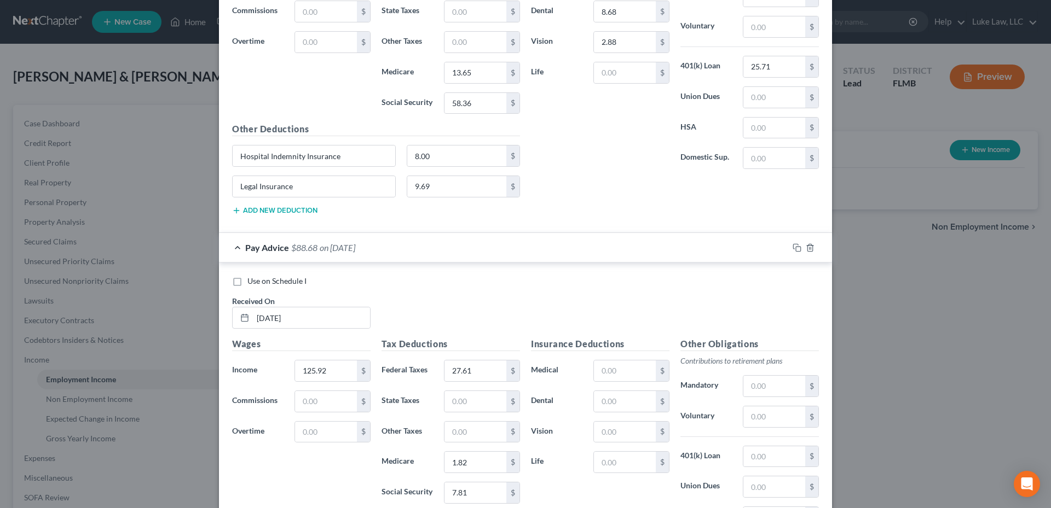
scroll to position [3567, 0]
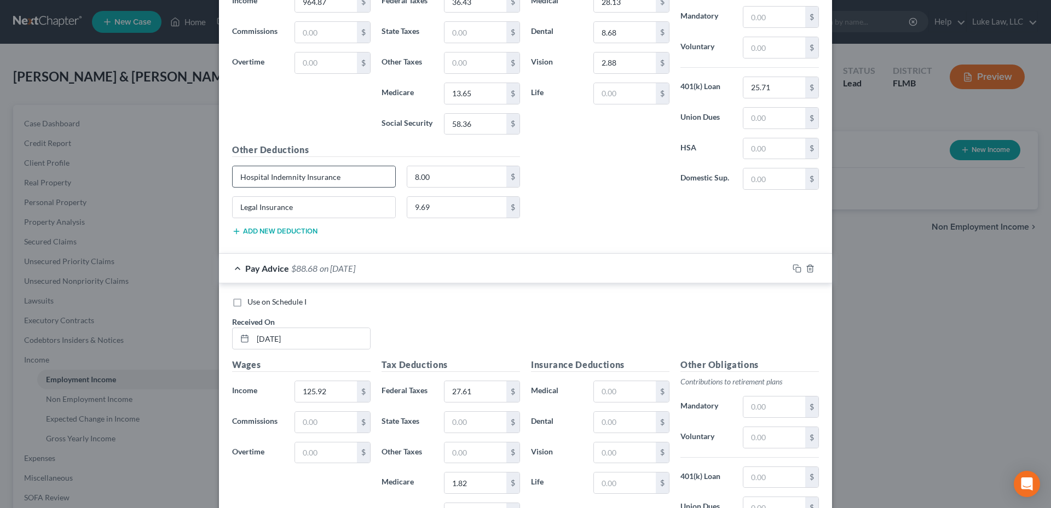
type input "25.71"
drag, startPoint x: 336, startPoint y: 180, endPoint x: 239, endPoint y: 176, distance: 97.5
click at [239, 176] on input "Hospital Indemnity Insurance" at bounding box center [314, 176] width 163 height 21
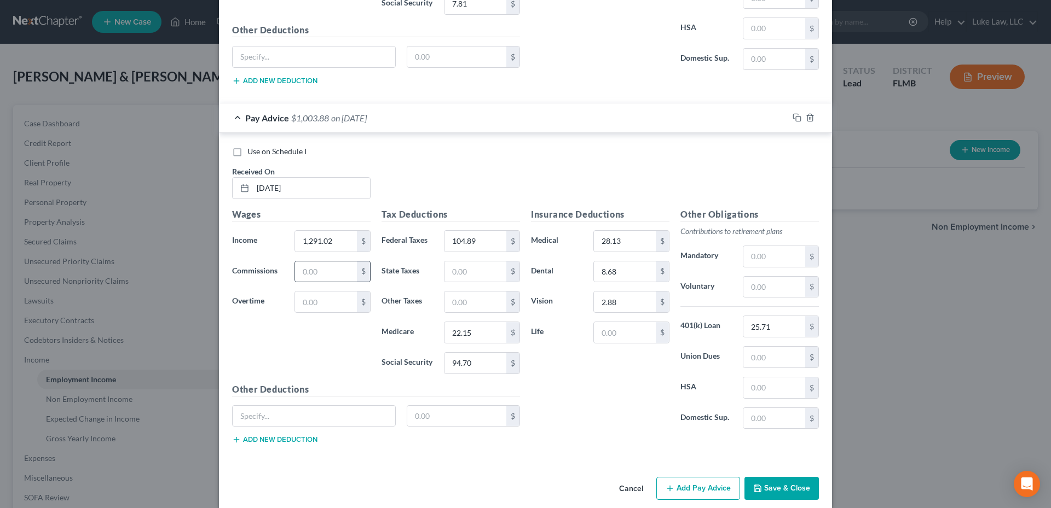
scroll to position [4091, 0]
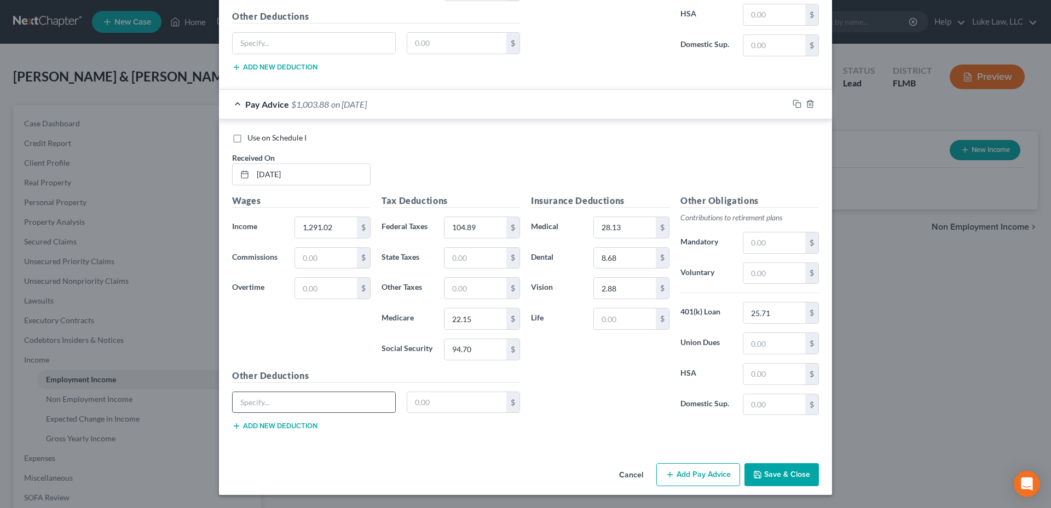
click at [284, 403] on input "text" at bounding box center [314, 402] width 163 height 21
paste input "Hospital Indemnity Insurance"
type input "Hospital Indemnity Insurance"
click at [430, 403] on input "text" at bounding box center [457, 402] width 100 height 21
type input "8.00"
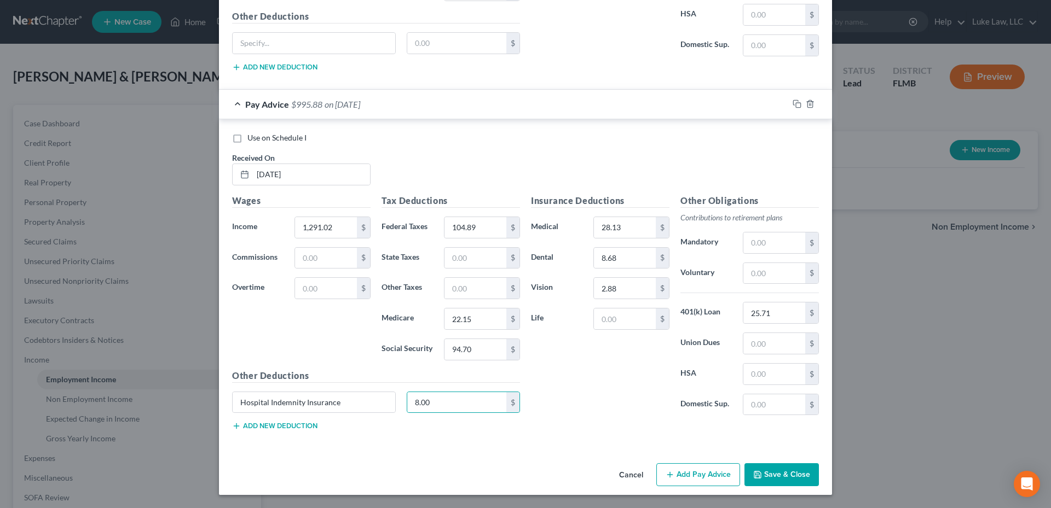
click at [290, 426] on button "Add new deduction" at bounding box center [274, 426] width 85 height 9
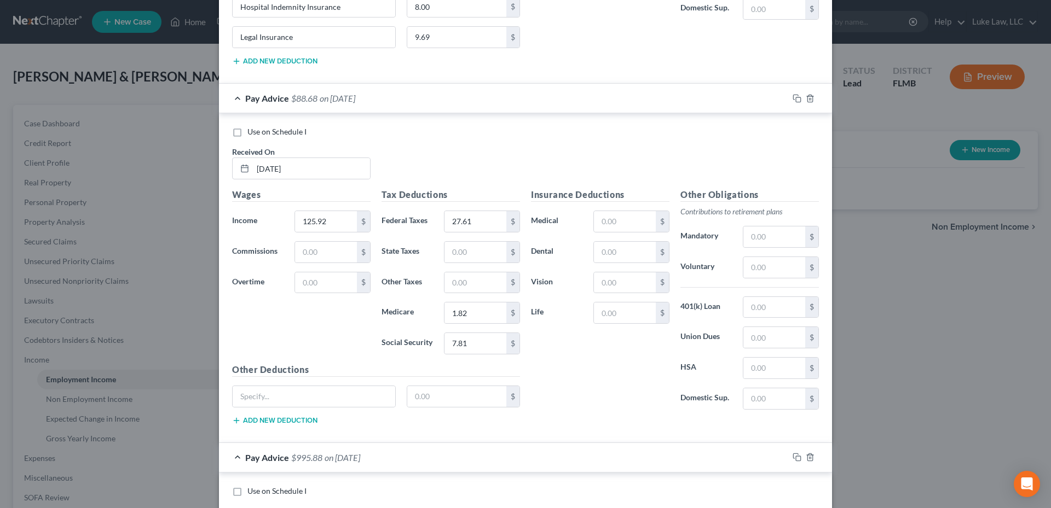
scroll to position [3653, 0]
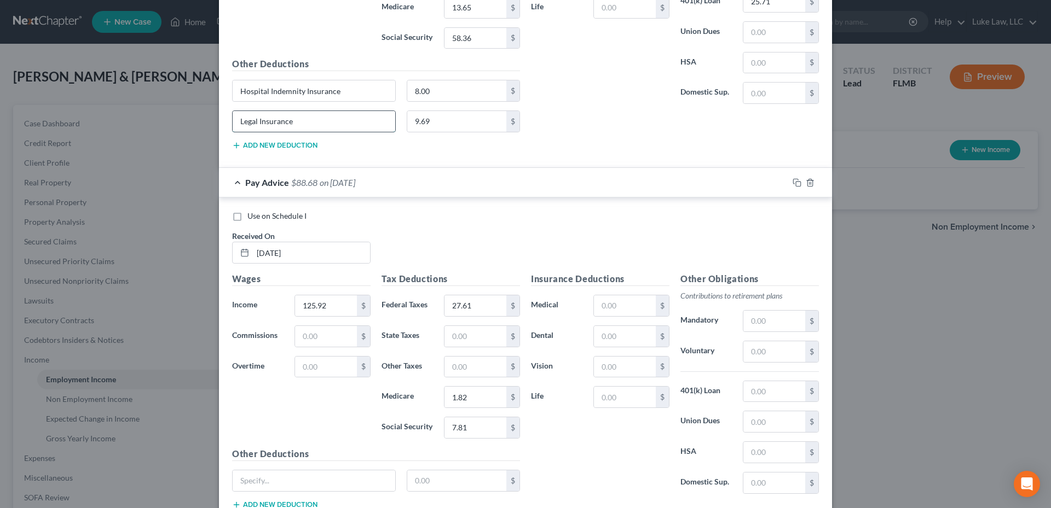
drag, startPoint x: 304, startPoint y: 122, endPoint x: 230, endPoint y: 123, distance: 73.9
click at [233, 123] on input "Legal Insurance" at bounding box center [314, 121] width 163 height 21
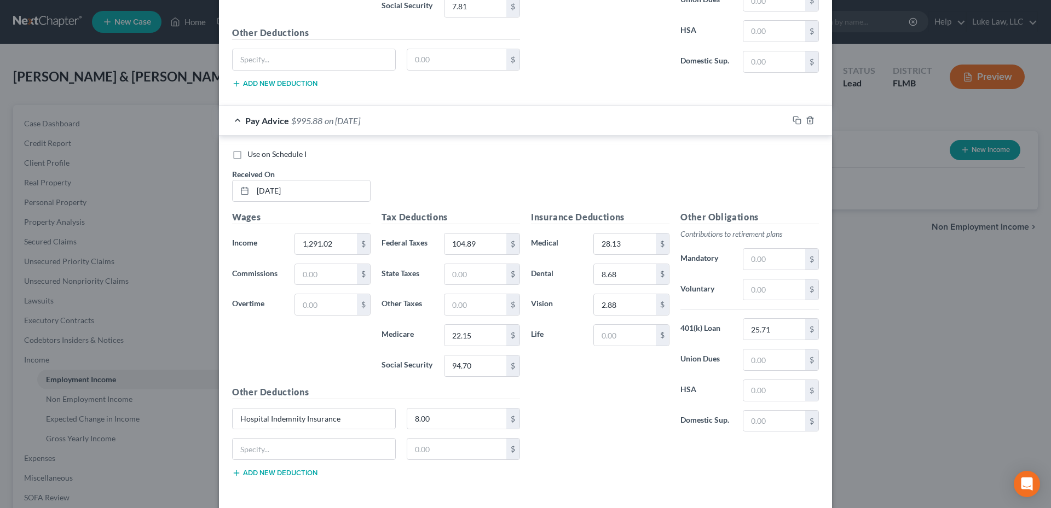
scroll to position [4091, 0]
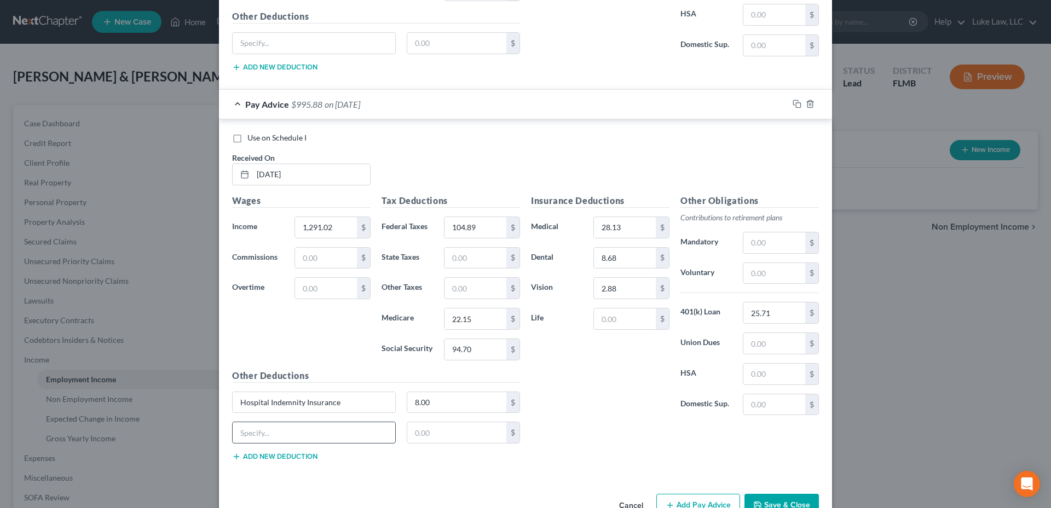
click at [305, 437] on input "text" at bounding box center [314, 433] width 163 height 21
paste input "Legal Insurance"
type input "Legal Insurance"
click at [420, 437] on input "text" at bounding box center [457, 433] width 100 height 21
type input "9.69"
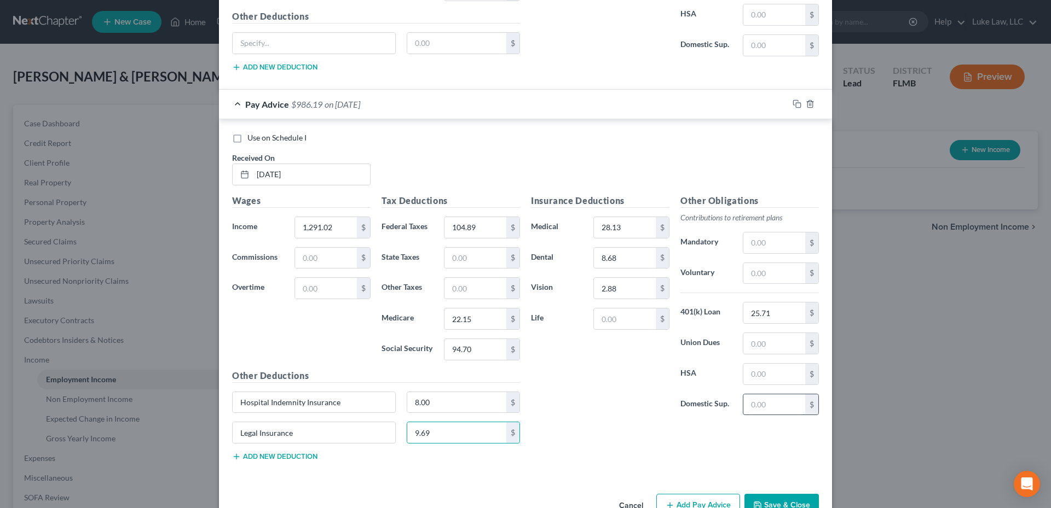
click at [764, 402] on input "text" at bounding box center [774, 405] width 62 height 21
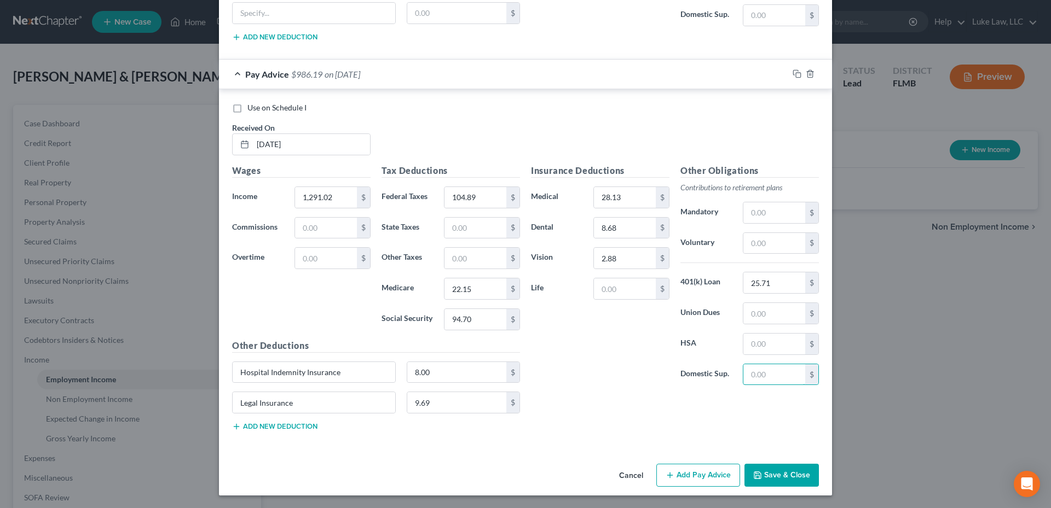
scroll to position [4122, 0]
click at [691, 478] on button "Add Pay Advice" at bounding box center [698, 475] width 84 height 23
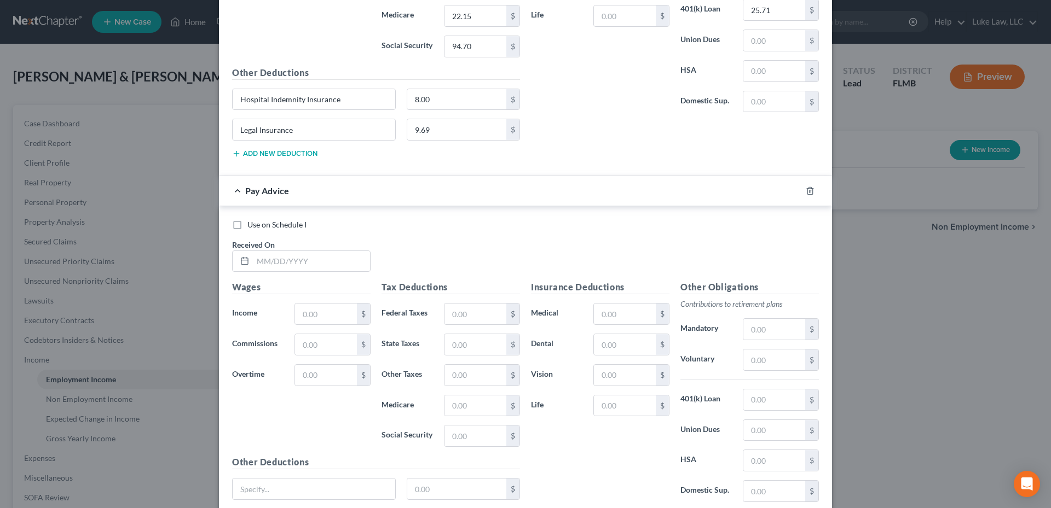
scroll to position [4396, 0]
click at [281, 262] on input "text" at bounding box center [311, 260] width 117 height 21
type input "[DATE]"
type input "111.52"
click at [465, 315] on input "text" at bounding box center [475, 313] width 62 height 21
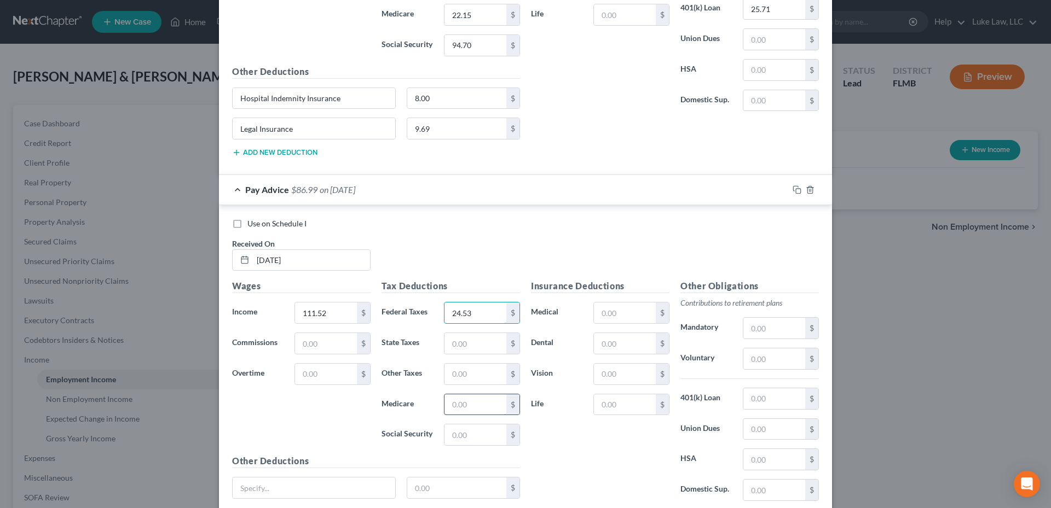
type input "24.53"
click at [447, 404] on input "text" at bounding box center [475, 405] width 62 height 21
type input "1.62"
click at [453, 433] on input "text" at bounding box center [475, 435] width 62 height 21
type input "6.91"
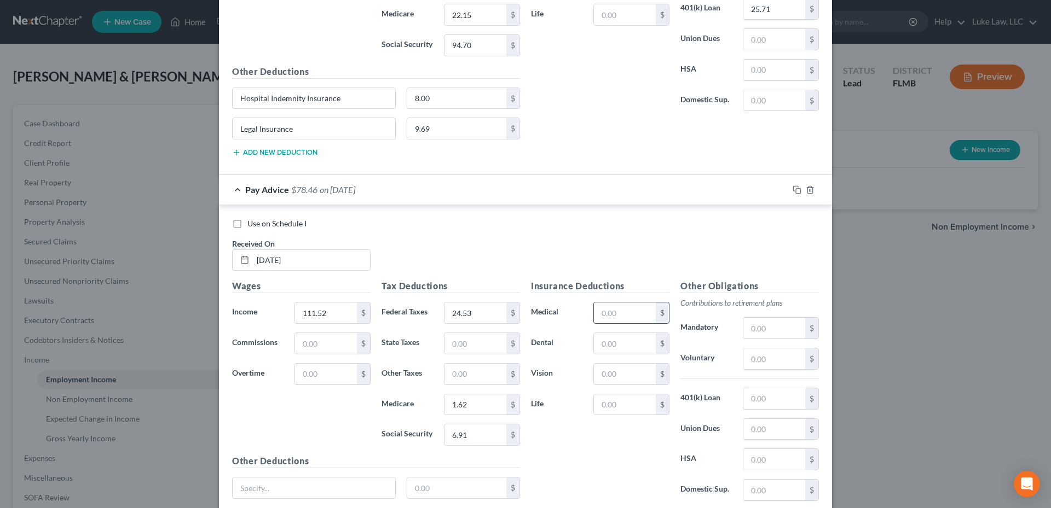
click at [609, 309] on input "text" at bounding box center [625, 313] width 62 height 21
click at [759, 484] on input "text" at bounding box center [774, 490] width 62 height 21
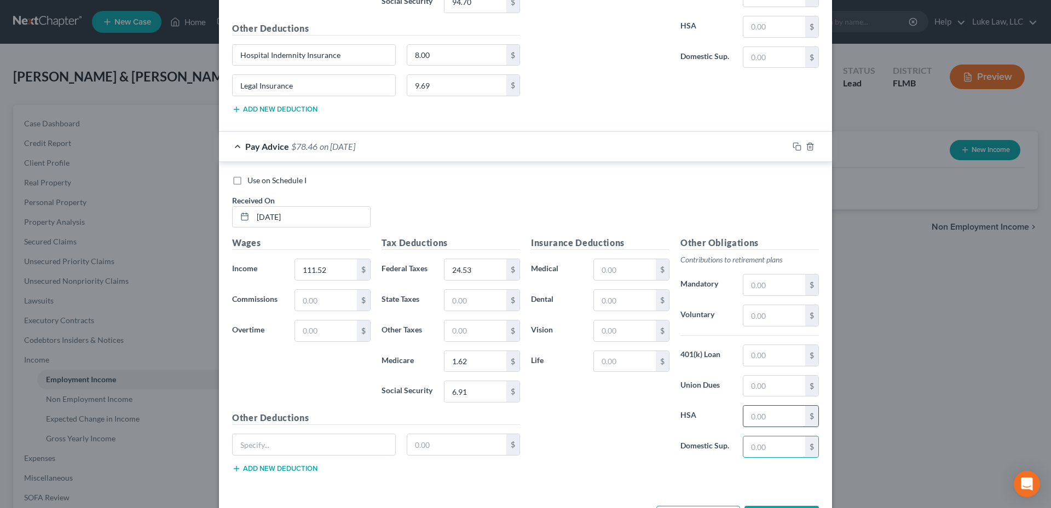
scroll to position [4481, 0]
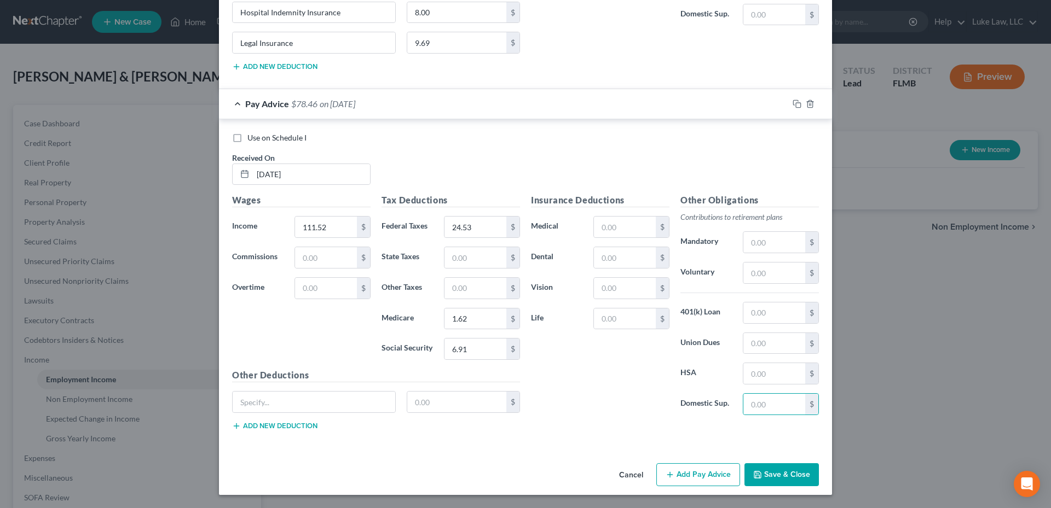
click at [680, 478] on button "Add Pay Advice" at bounding box center [698, 475] width 84 height 23
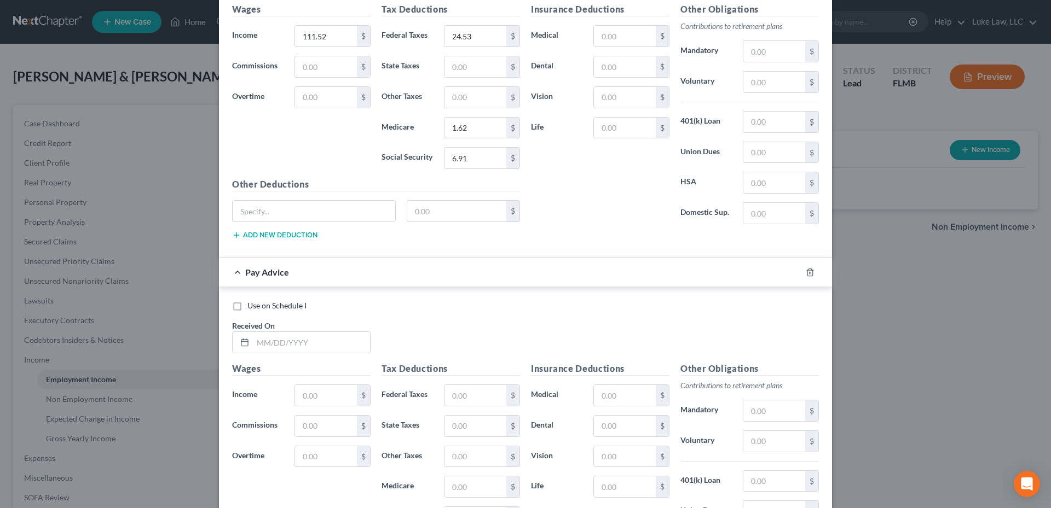
scroll to position [4810, 0]
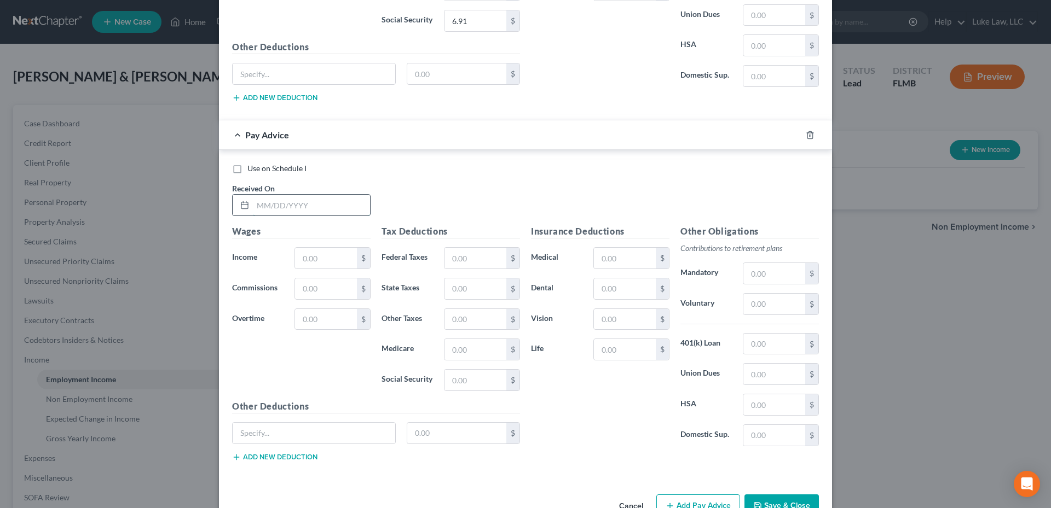
click at [274, 206] on input "text" at bounding box center [311, 205] width 117 height 21
type input "[DATE]"
type input "1,736.69"
click at [471, 261] on input "text" at bounding box center [475, 258] width 62 height 21
type input "127.17"
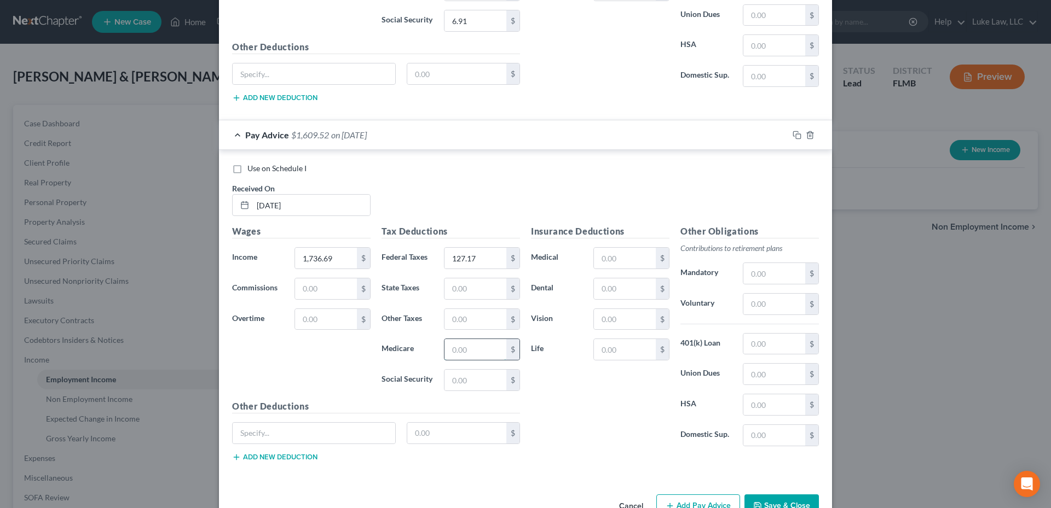
click at [466, 352] on input "text" at bounding box center [475, 349] width 62 height 21
type input "24.84"
click at [461, 380] on input "text" at bounding box center [475, 380] width 62 height 21
type input "106.21"
click at [602, 250] on input "text" at bounding box center [625, 258] width 62 height 21
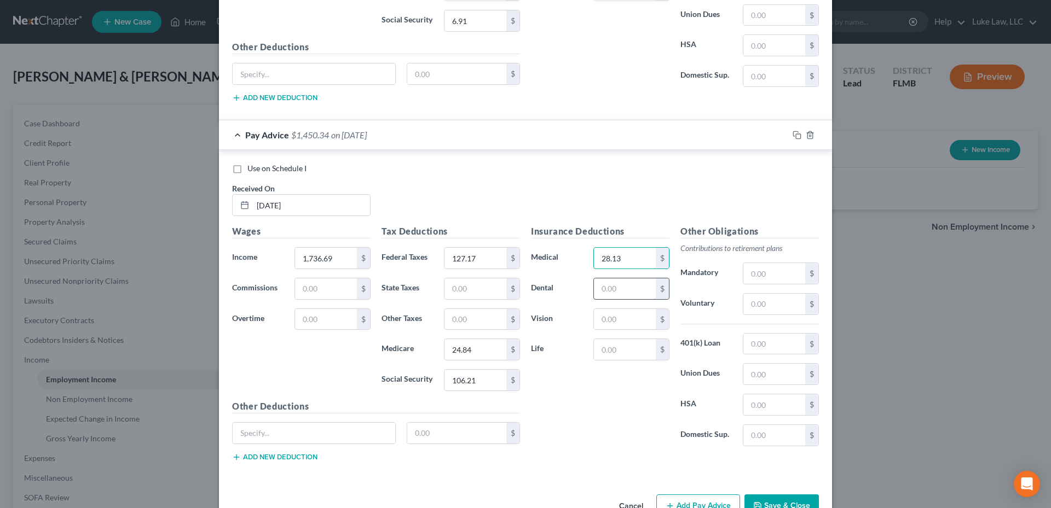
type input "28.13"
click at [609, 282] on input "text" at bounding box center [625, 289] width 62 height 21
type input "8.68"
click at [601, 320] on input "text" at bounding box center [625, 319] width 62 height 21
type input "2.88"
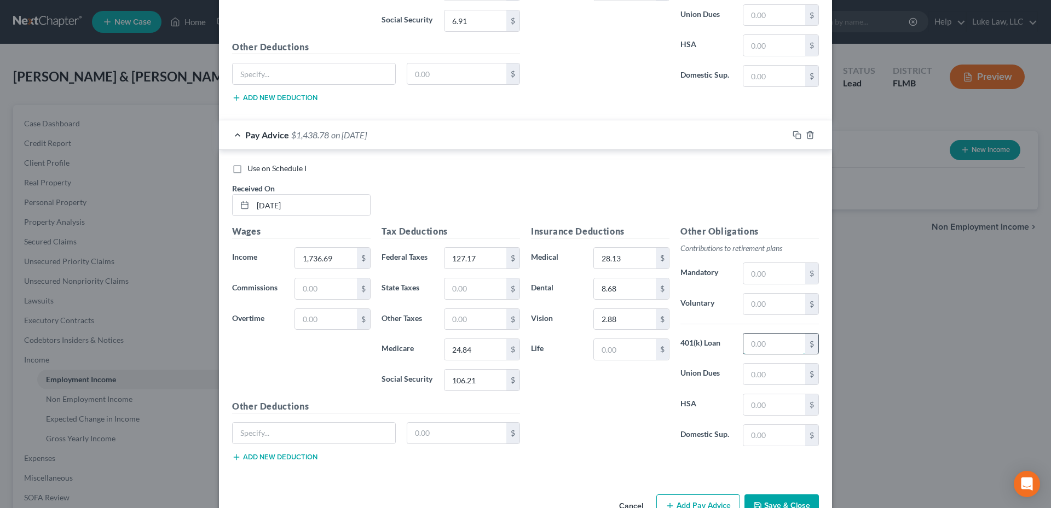
click at [752, 338] on input "text" at bounding box center [774, 344] width 62 height 21
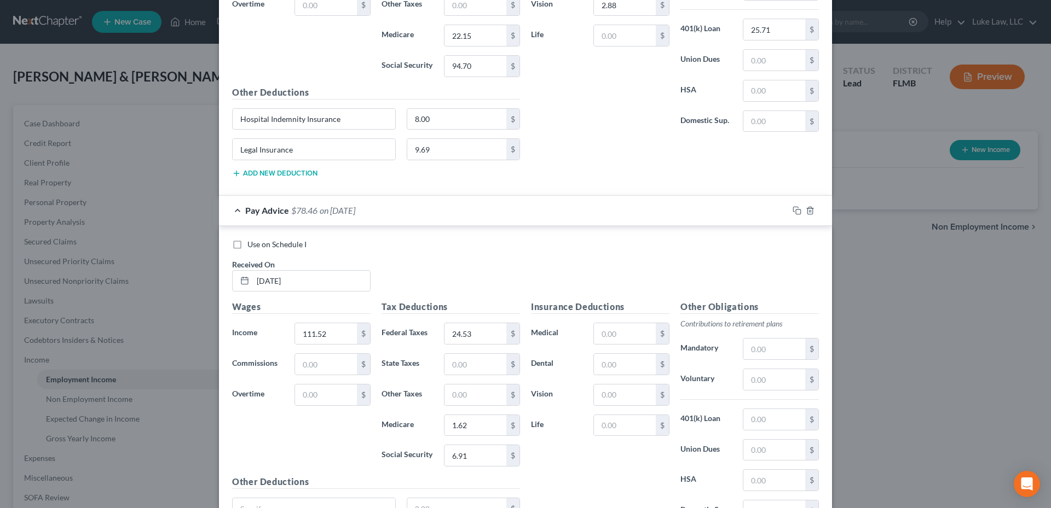
scroll to position [4208, 0]
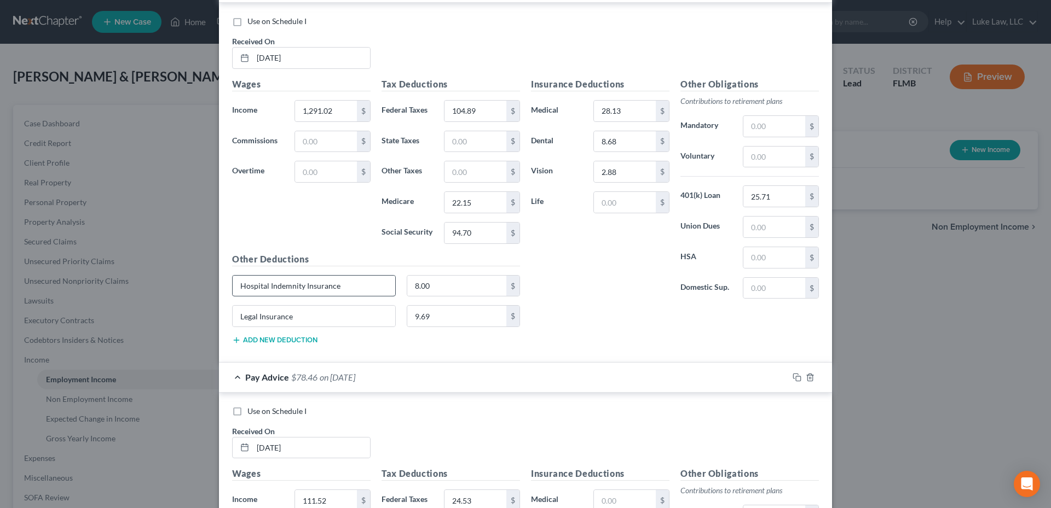
type input "25.71"
drag, startPoint x: 339, startPoint y: 285, endPoint x: 233, endPoint y: 287, distance: 106.2
click at [233, 287] on input "Hospital Indemnity Insurance" at bounding box center [314, 286] width 163 height 21
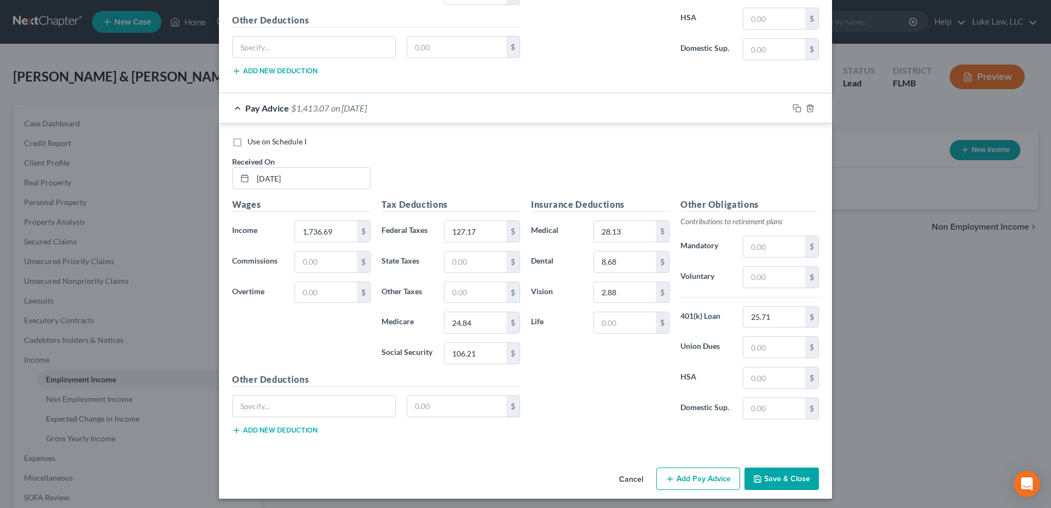
scroll to position [4841, 0]
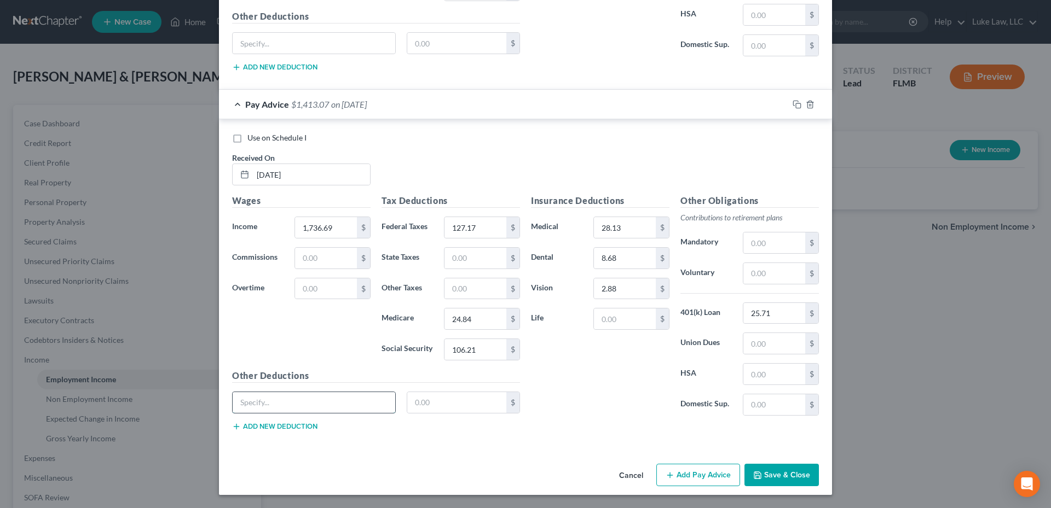
click at [278, 408] on input "text" at bounding box center [314, 402] width 163 height 21
paste input "Hospital Indemnity Insurance"
type input "Hospital Indemnity Insurance"
click at [423, 400] on input "text" at bounding box center [457, 402] width 100 height 21
type input "8.00"
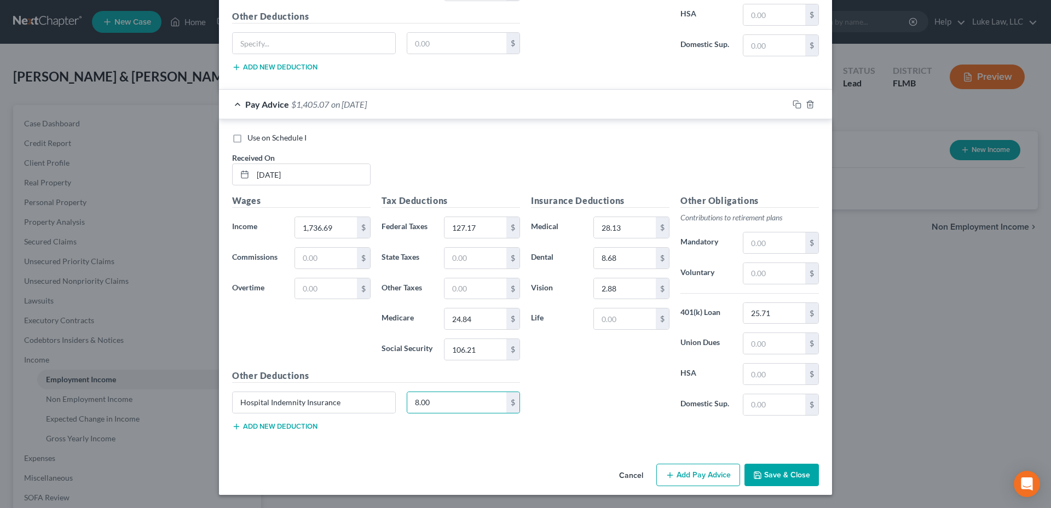
click at [282, 428] on button "Add new deduction" at bounding box center [274, 427] width 85 height 9
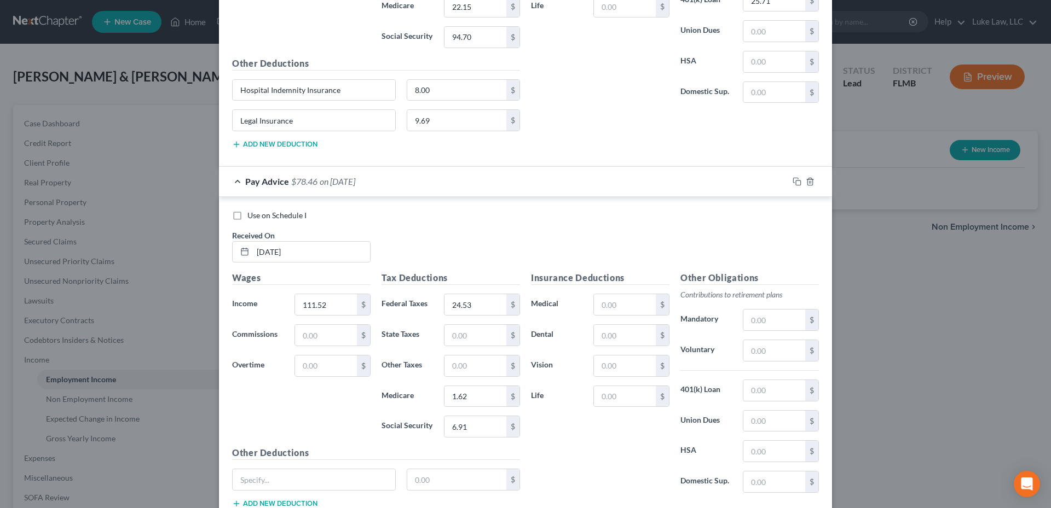
scroll to position [4403, 0]
drag, startPoint x: 307, startPoint y: 122, endPoint x: 235, endPoint y: 124, distance: 72.3
click at [235, 124] on input "Legal Insurance" at bounding box center [314, 121] width 163 height 21
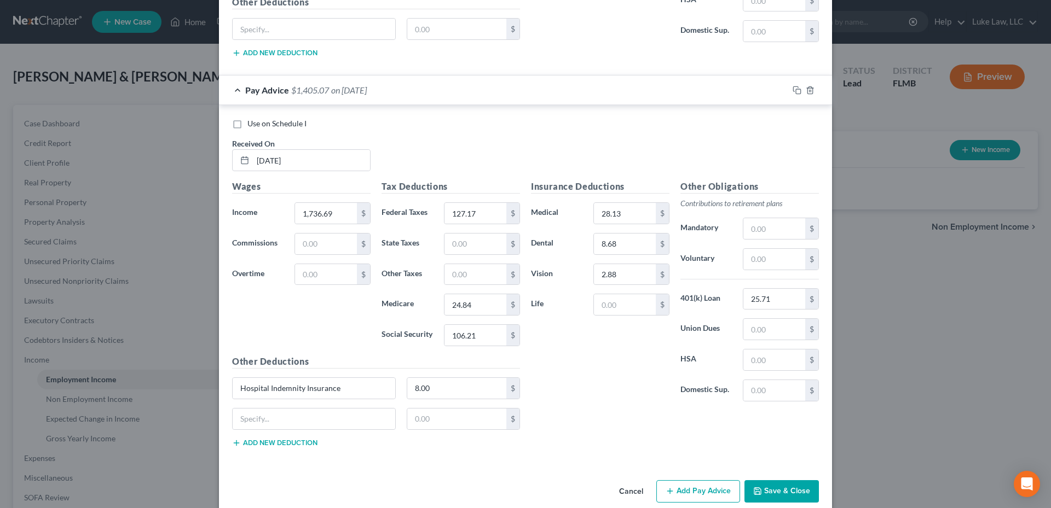
scroll to position [4871, 0]
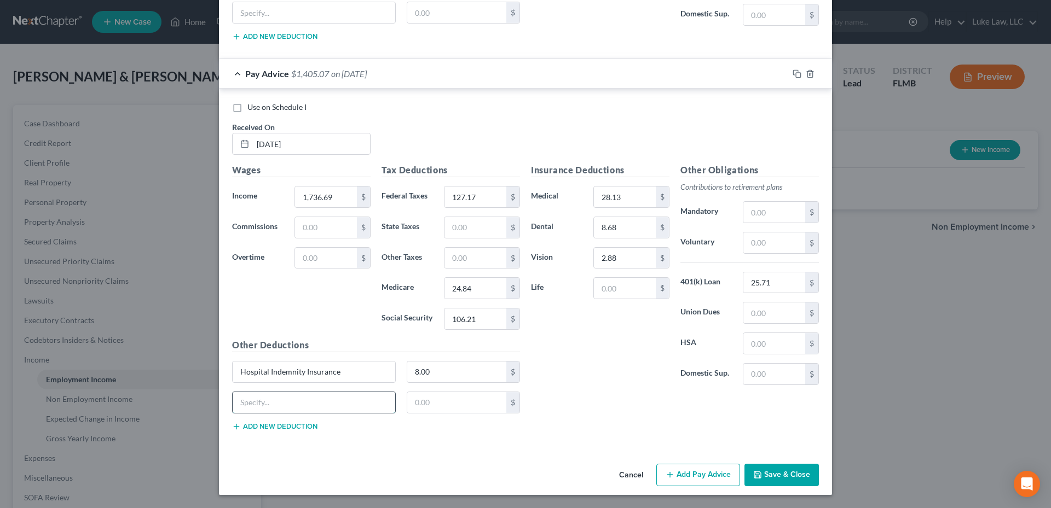
click at [288, 408] on input "text" at bounding box center [314, 402] width 163 height 21
paste input "Legal Insurance"
type input "Legal Insurance"
click at [420, 402] on input "text" at bounding box center [457, 402] width 100 height 21
type input "9.69"
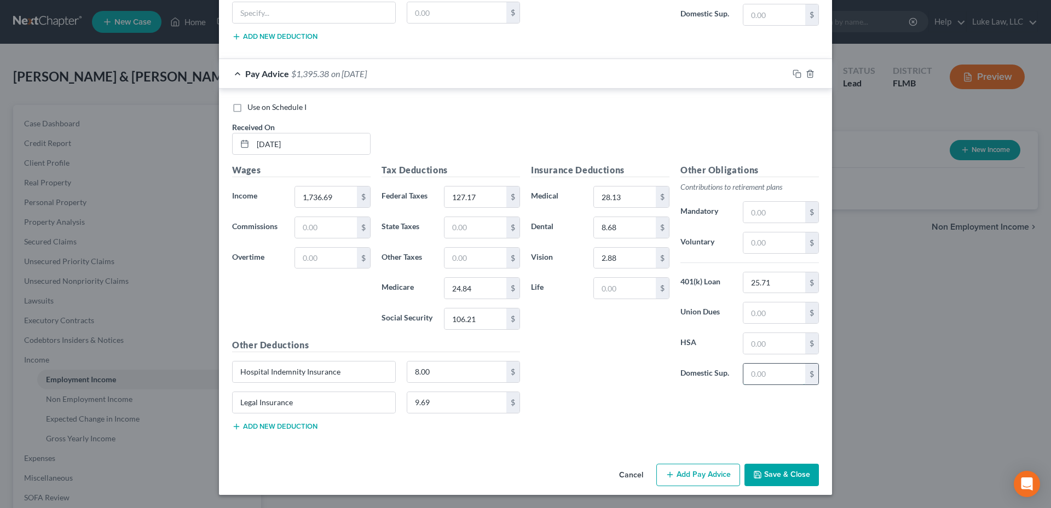
click at [772, 371] on input "text" at bounding box center [774, 374] width 62 height 21
click at [668, 475] on line "button" at bounding box center [669, 475] width 5 height 0
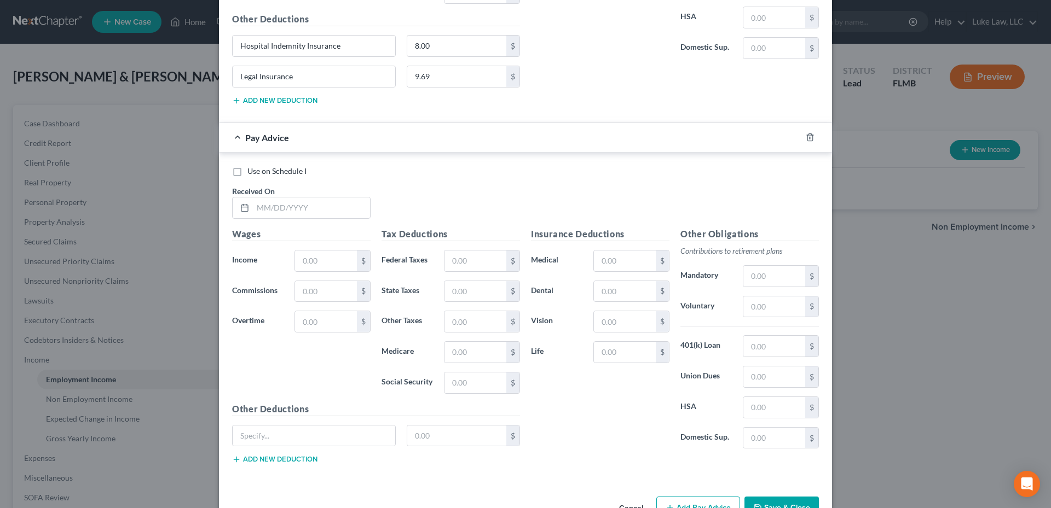
scroll to position [5200, 0]
click at [261, 207] on input "text" at bounding box center [311, 205] width 117 height 21
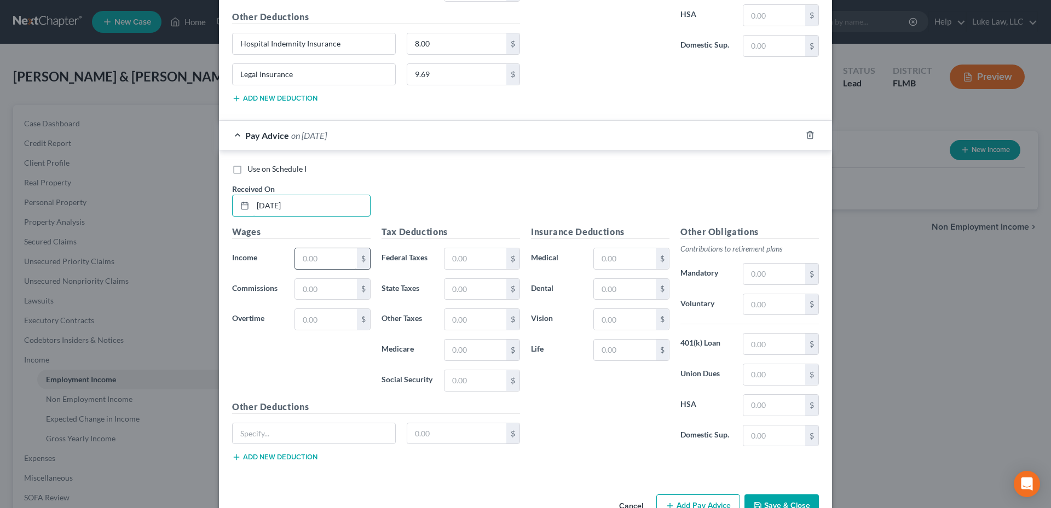
type input "[DATE]"
click at [327, 260] on input "text" at bounding box center [326, 258] width 62 height 21
type input "1,702.45"
click at [474, 261] on input "text" at bounding box center [475, 258] width 62 height 21
type input "123.06"
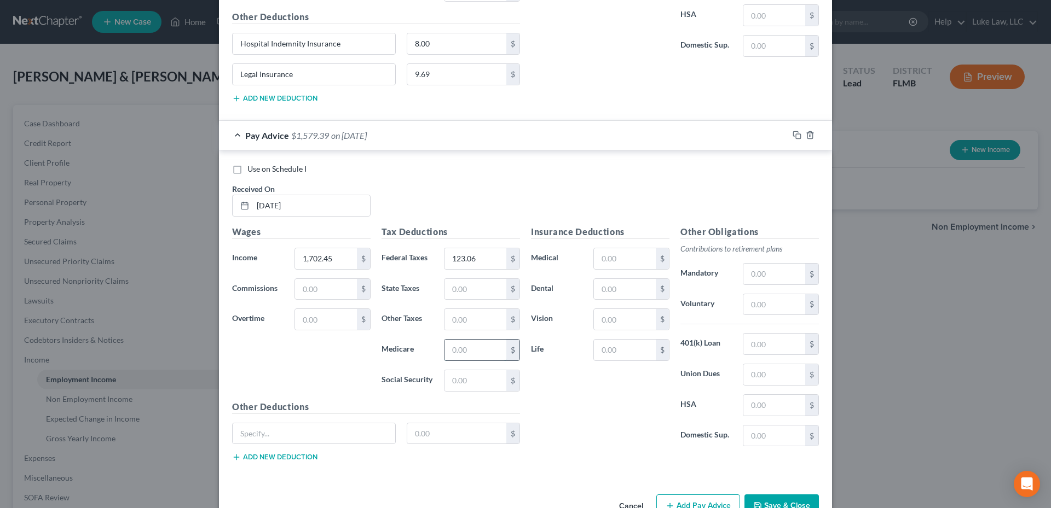
click at [454, 355] on input "text" at bounding box center [475, 350] width 62 height 21
type input "24.34"
click at [469, 382] on input "text" at bounding box center [475, 381] width 62 height 21
type input "104.09"
click at [613, 258] on input "text" at bounding box center [625, 258] width 62 height 21
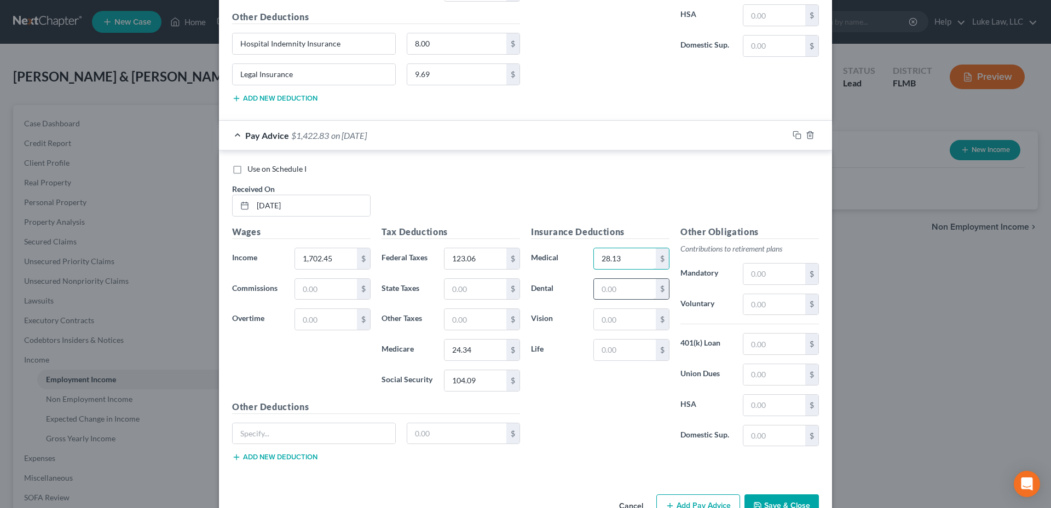
type input "28.13"
click at [616, 294] on input "text" at bounding box center [625, 289] width 62 height 21
type input "8.68"
click at [613, 315] on input "text" at bounding box center [625, 319] width 62 height 21
type input "2.88"
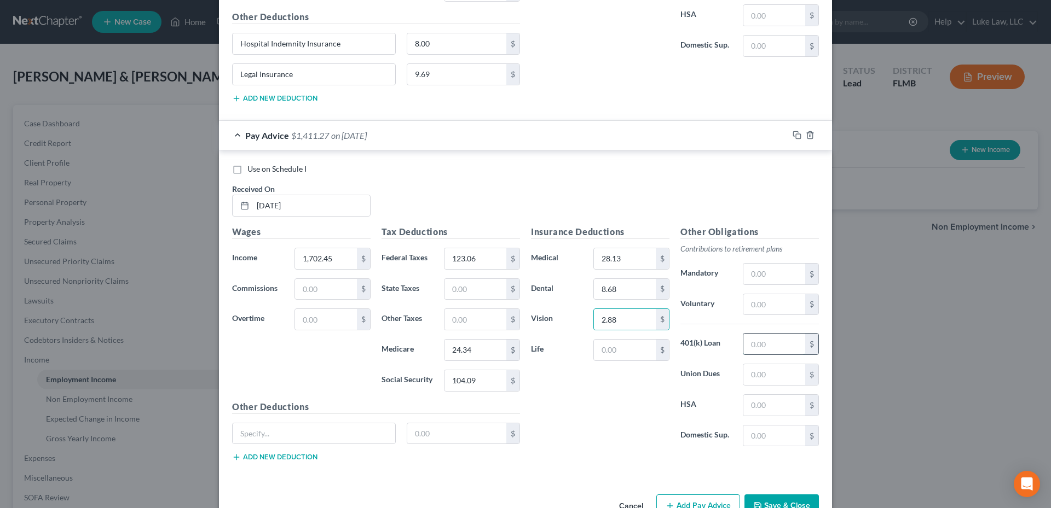
click at [753, 344] on input "text" at bounding box center [774, 344] width 62 height 21
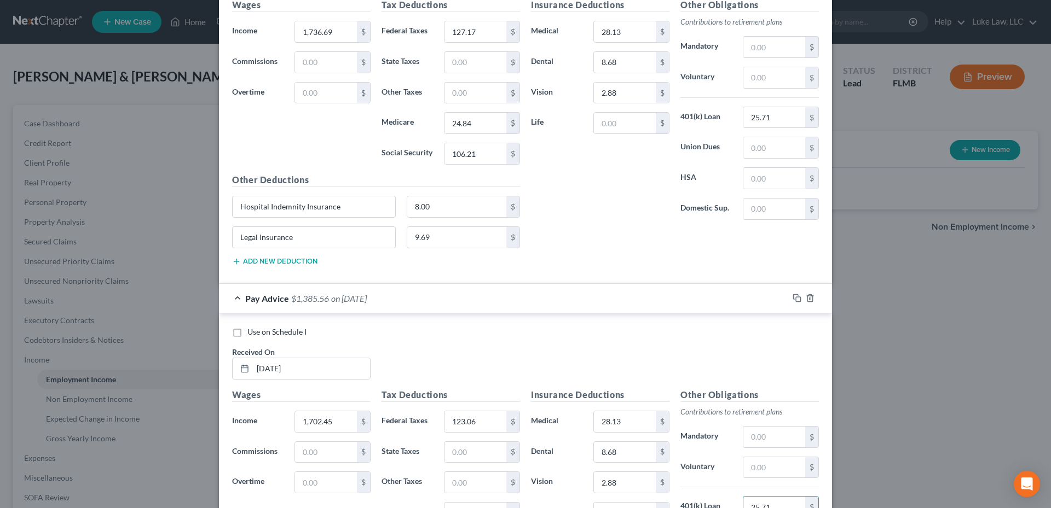
scroll to position [5035, 0]
type input "25.71"
drag, startPoint x: 338, startPoint y: 209, endPoint x: 232, endPoint y: 210, distance: 105.6
click at [233, 210] on input "Hospital Indemnity Insurance" at bounding box center [314, 208] width 163 height 21
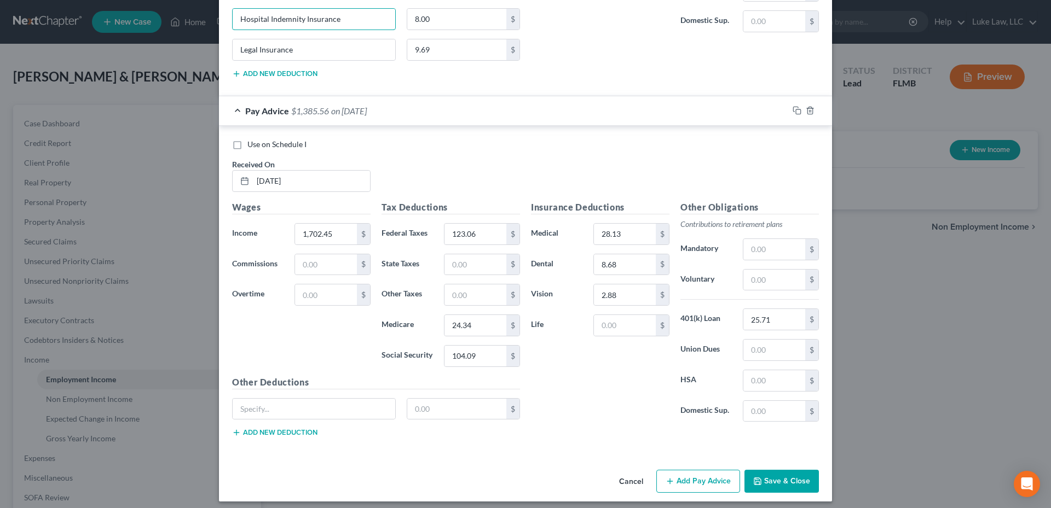
scroll to position [5231, 0]
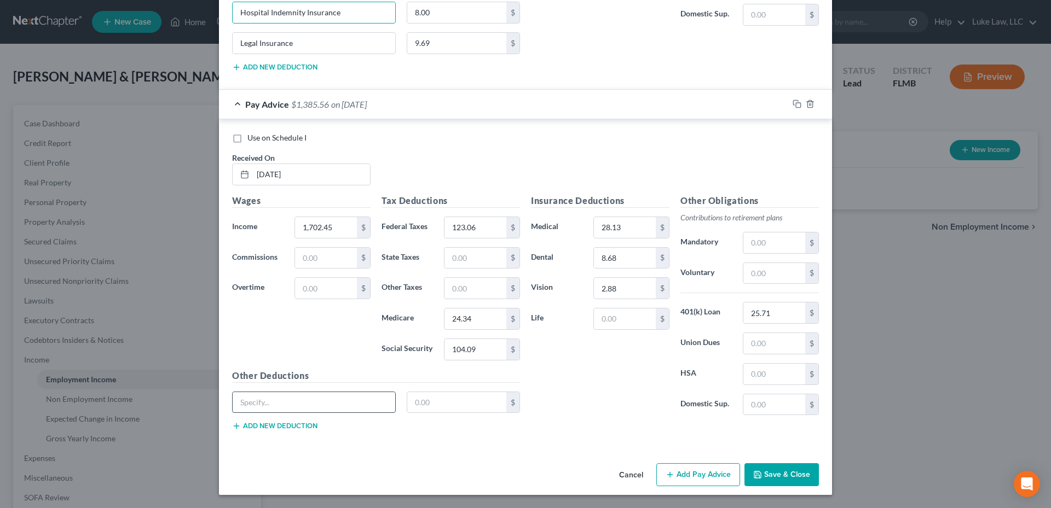
click at [303, 406] on input "text" at bounding box center [314, 402] width 163 height 21
paste input "Hospital Indemnity Insurance"
type input "Hospital Indemnity Insurance"
click at [419, 397] on input "text" at bounding box center [457, 402] width 100 height 21
type input "8.00"
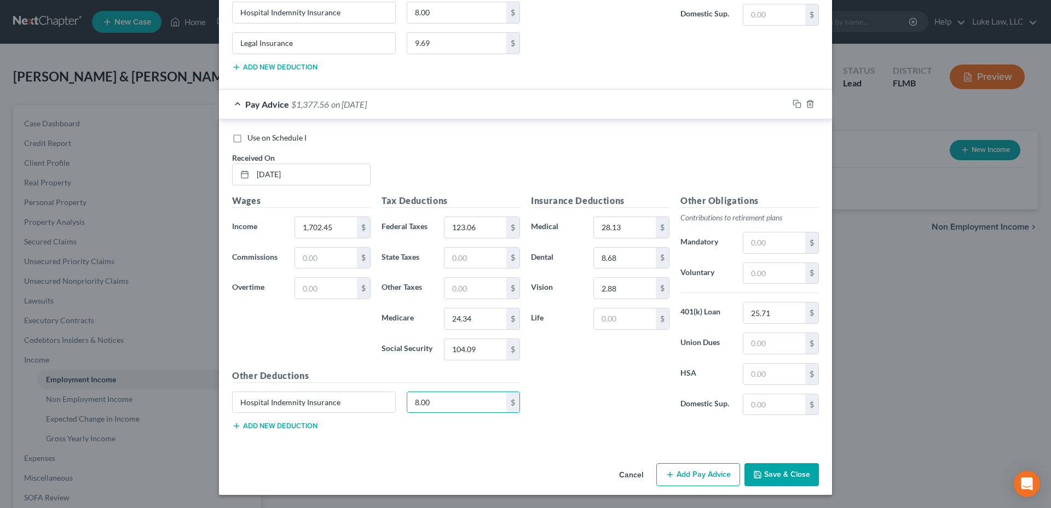
click at [296, 427] on button "Add new deduction" at bounding box center [274, 426] width 85 height 9
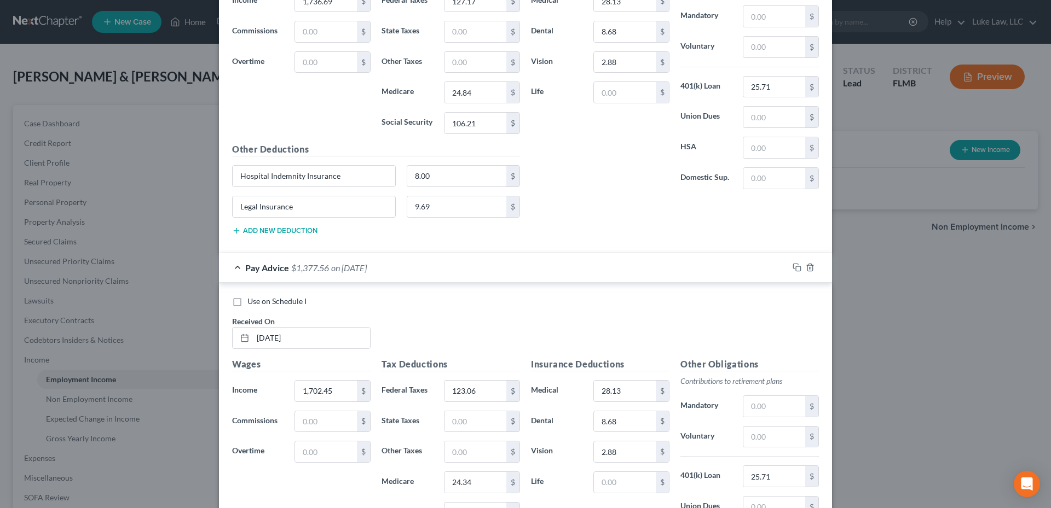
scroll to position [5067, 0]
drag, startPoint x: 296, startPoint y: 209, endPoint x: 235, endPoint y: 210, distance: 61.3
click at [235, 210] on input "Legal Insurance" at bounding box center [314, 207] width 163 height 21
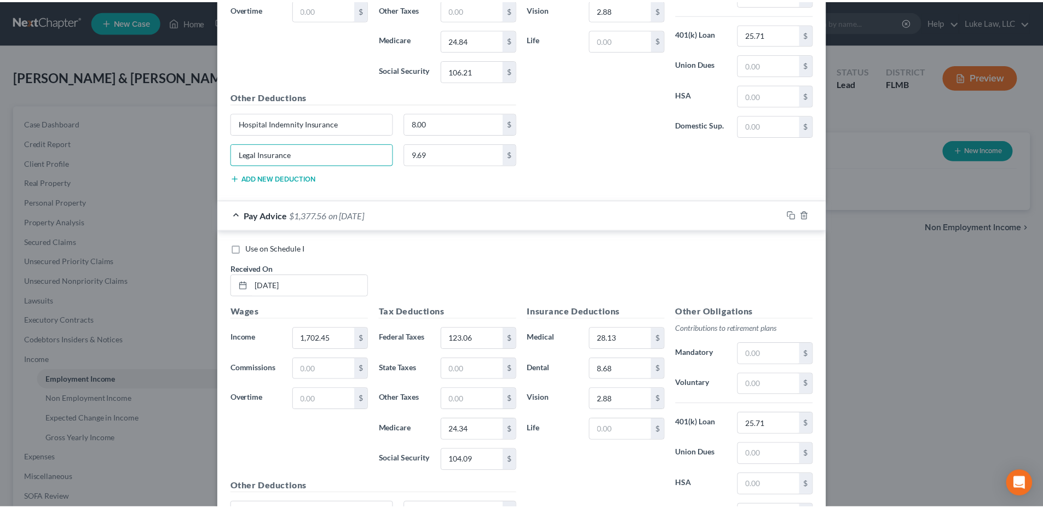
scroll to position [5261, 0]
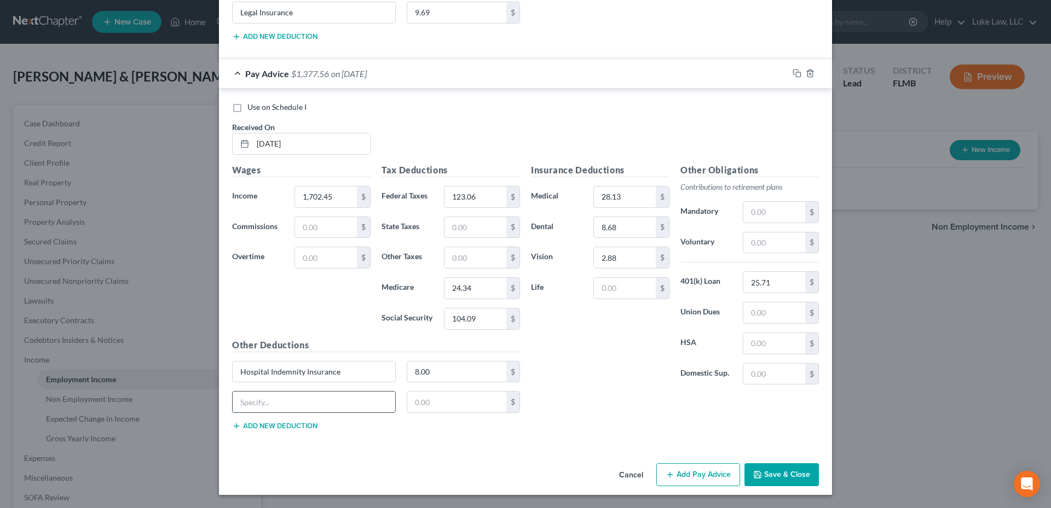
click at [300, 394] on input "text" at bounding box center [314, 402] width 163 height 21
paste input "Legal Insurance"
type input "Legal Insurance"
click at [419, 400] on input "text" at bounding box center [457, 402] width 100 height 21
type input "9.69"
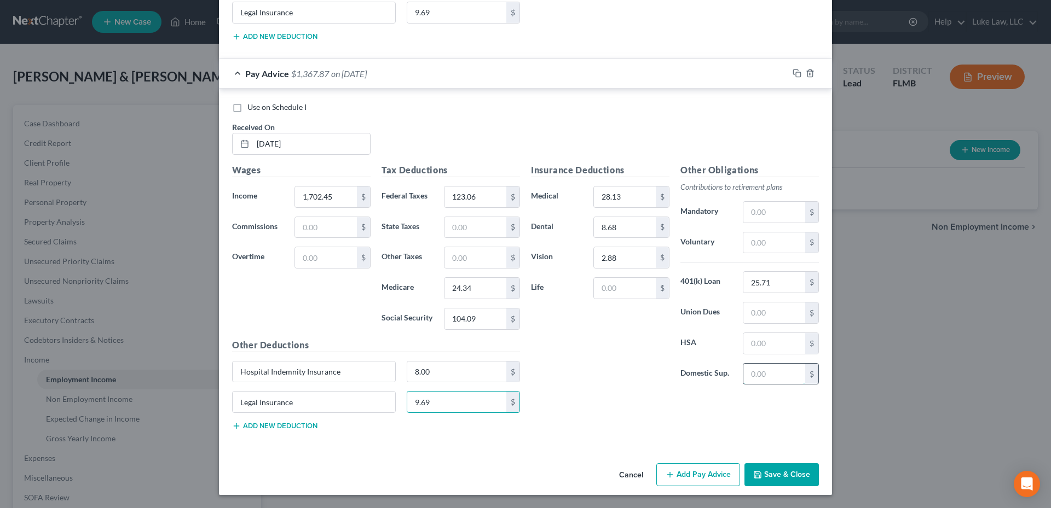
click at [767, 374] on input "text" at bounding box center [774, 374] width 62 height 21
click at [778, 478] on button "Save & Close" at bounding box center [781, 475] width 74 height 23
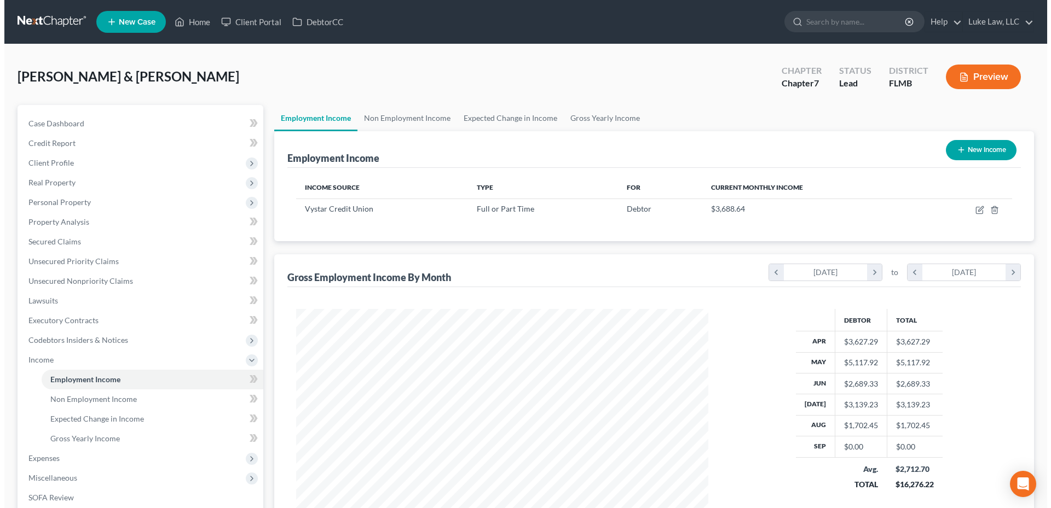
scroll to position [547121, 546895]
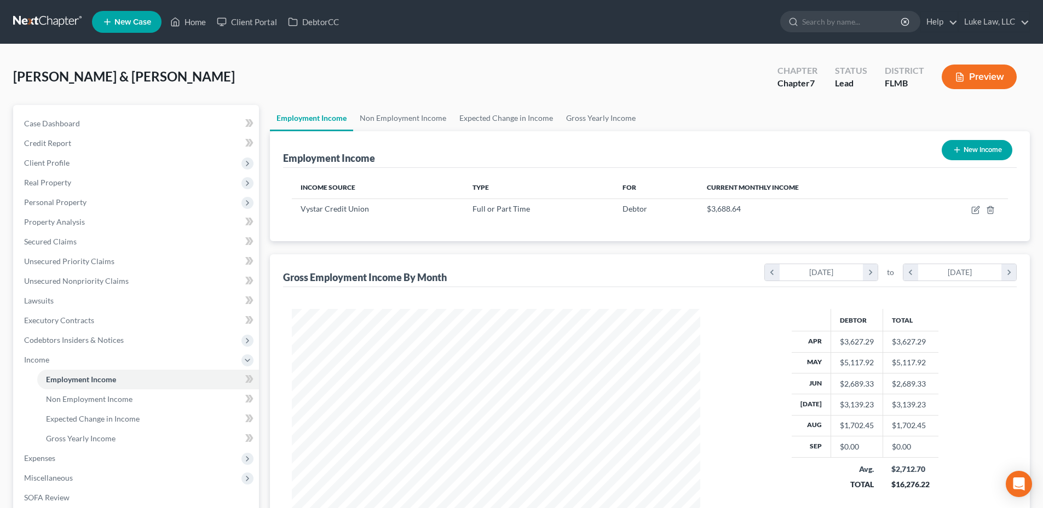
click at [980, 149] on button "New Income" at bounding box center [976, 150] width 71 height 20
select select "0"
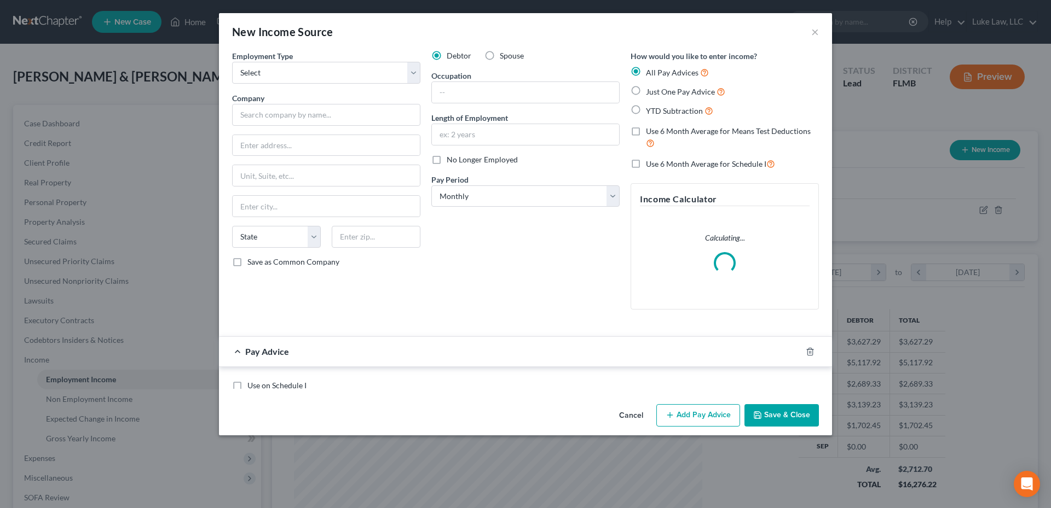
scroll to position [206, 434]
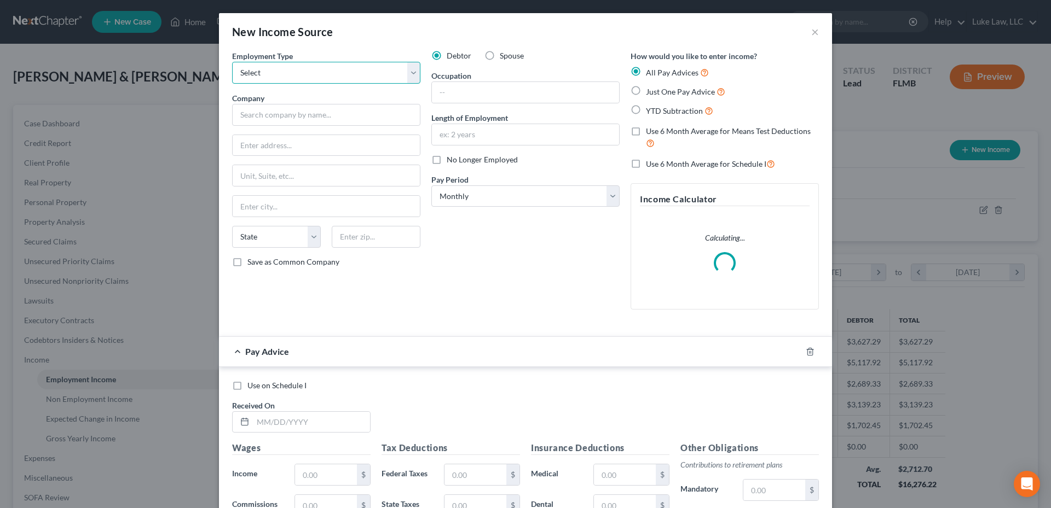
click at [403, 73] on select "Select Full or [DEMOGRAPHIC_DATA] Employment Self Employment" at bounding box center [326, 73] width 188 height 22
select select "0"
click at [232, 62] on select "Select Full or [DEMOGRAPHIC_DATA] Employment Self Employment" at bounding box center [326, 73] width 188 height 22
click at [262, 113] on input "text" at bounding box center [326, 115] width 188 height 22
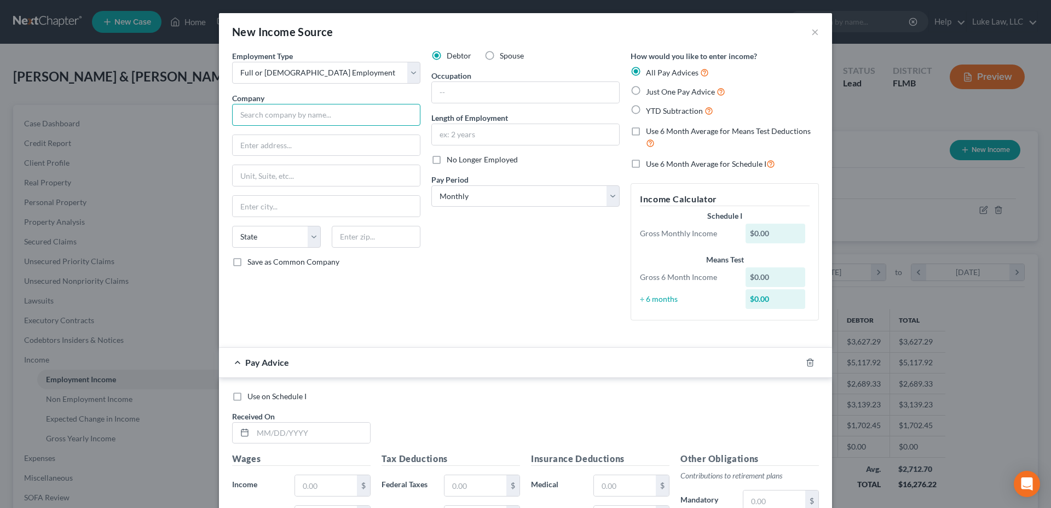
click at [250, 114] on input "text" at bounding box center [326, 115] width 188 height 22
type input "Vystar Credit Union"
type input "[STREET_ADDRESS]"
type input "[GEOGRAPHIC_DATA]"
select select "9"
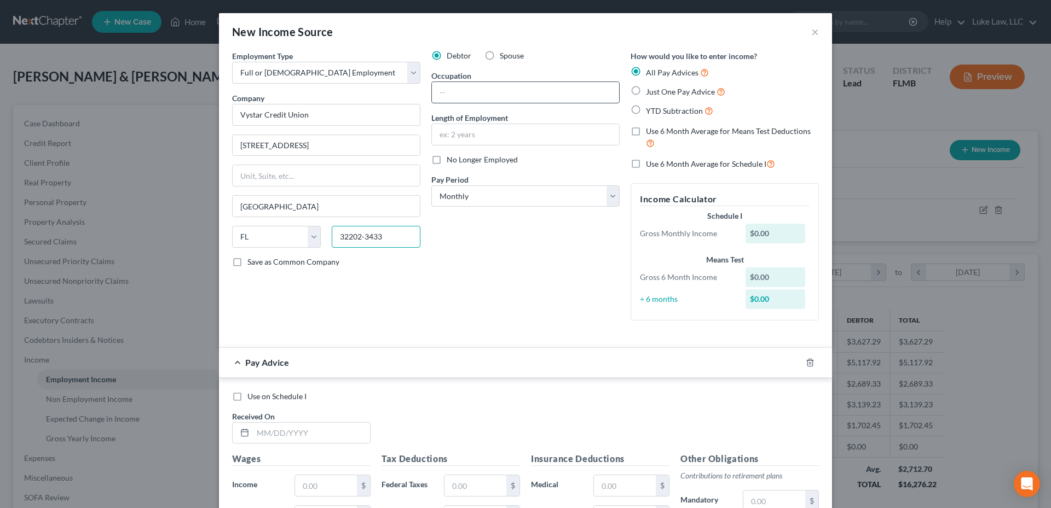
type input "32202-3433"
click at [449, 91] on input "text" at bounding box center [525, 92] width 187 height 21
type input "Member Service Specialist"
click at [467, 132] on input "text" at bounding box center [525, 134] width 187 height 21
type input "4 years"
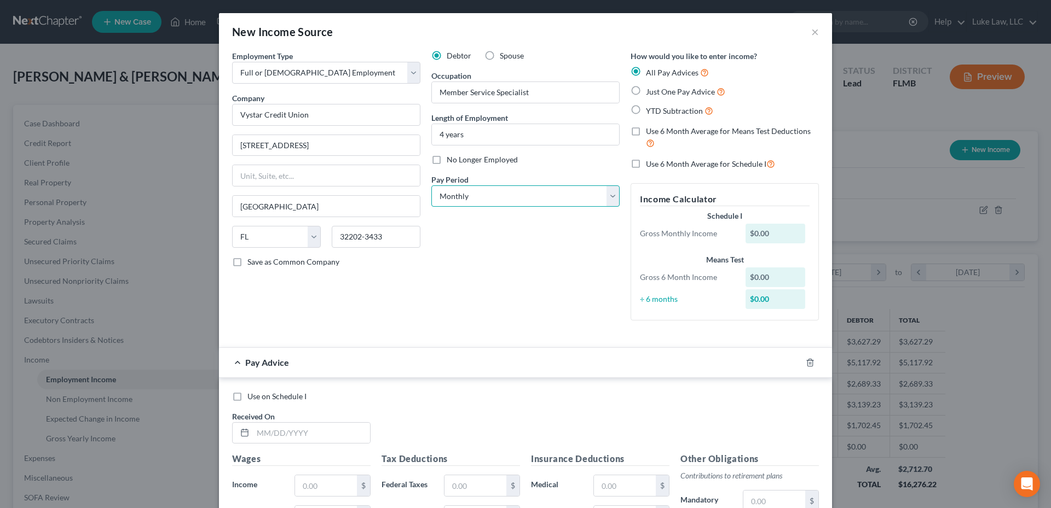
click at [607, 199] on select "Select Monthly Twice Monthly Every Other Week Weekly" at bounding box center [525, 197] width 188 height 22
select select "2"
click at [431, 186] on select "Select Monthly Twice Monthly Every Other Week Weekly" at bounding box center [525, 197] width 188 height 22
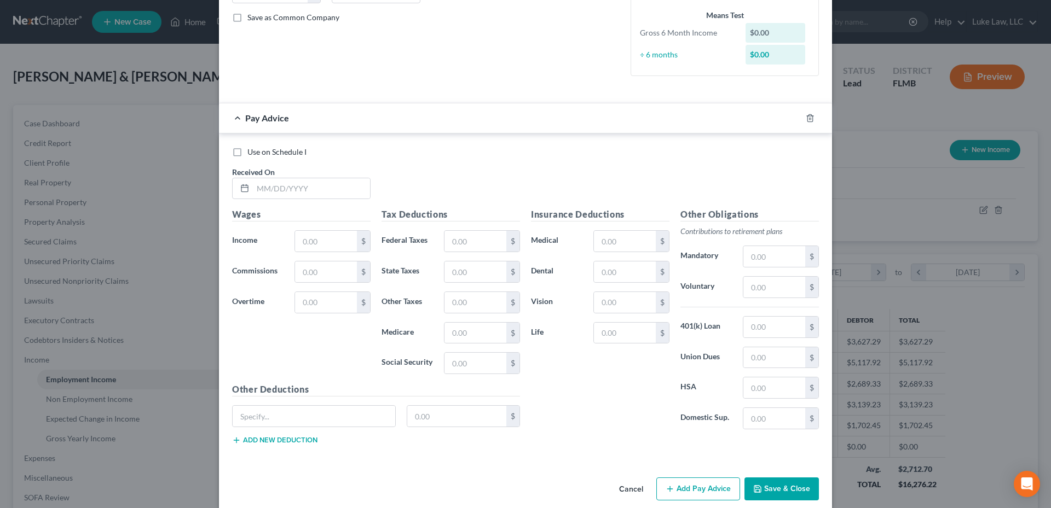
scroll to position [259, 0]
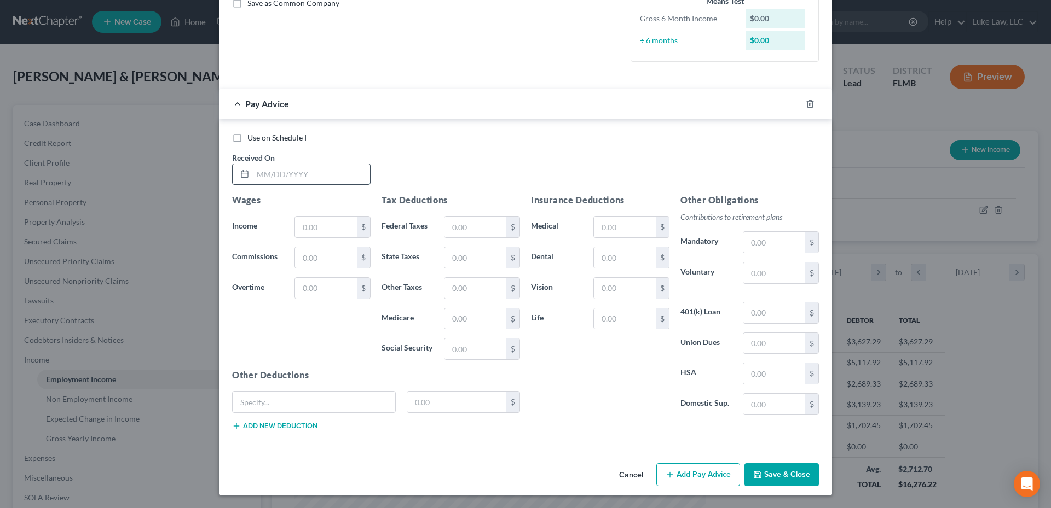
click at [275, 170] on input "text" at bounding box center [311, 174] width 117 height 21
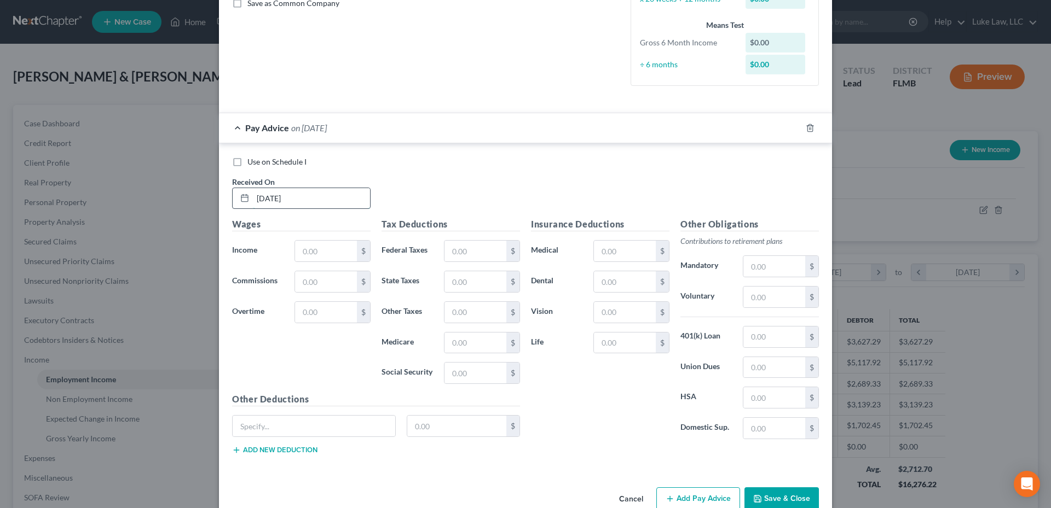
type input "[DATE]"
click at [453, 250] on input "text" at bounding box center [475, 251] width 62 height 21
click at [462, 345] on input "text" at bounding box center [475, 343] width 62 height 21
click at [455, 370] on input "text" at bounding box center [475, 373] width 62 height 21
click at [615, 248] on input "text" at bounding box center [625, 251] width 62 height 21
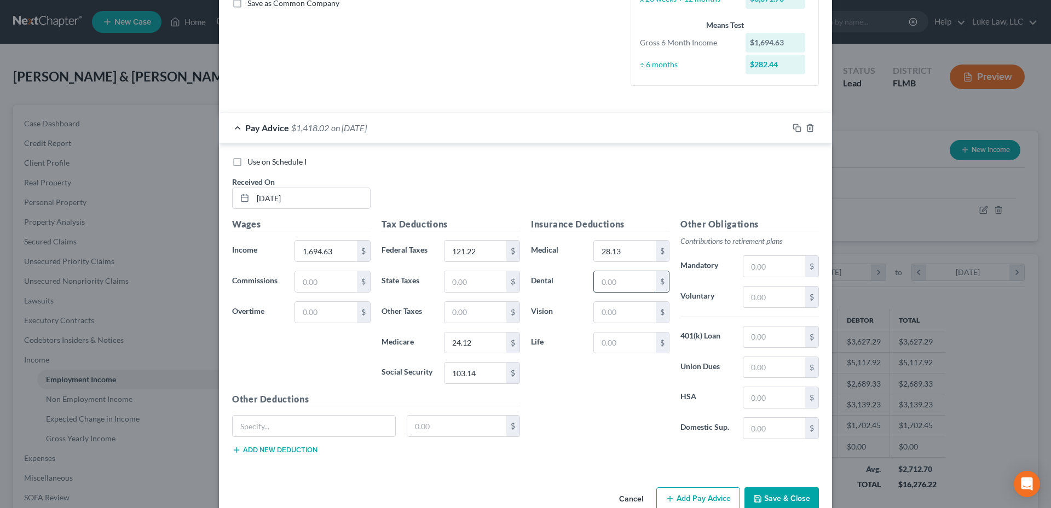
click at [600, 277] on input "text" at bounding box center [625, 281] width 62 height 21
click at [604, 315] on input "text" at bounding box center [625, 312] width 62 height 21
click at [750, 338] on input "text" at bounding box center [774, 337] width 62 height 21
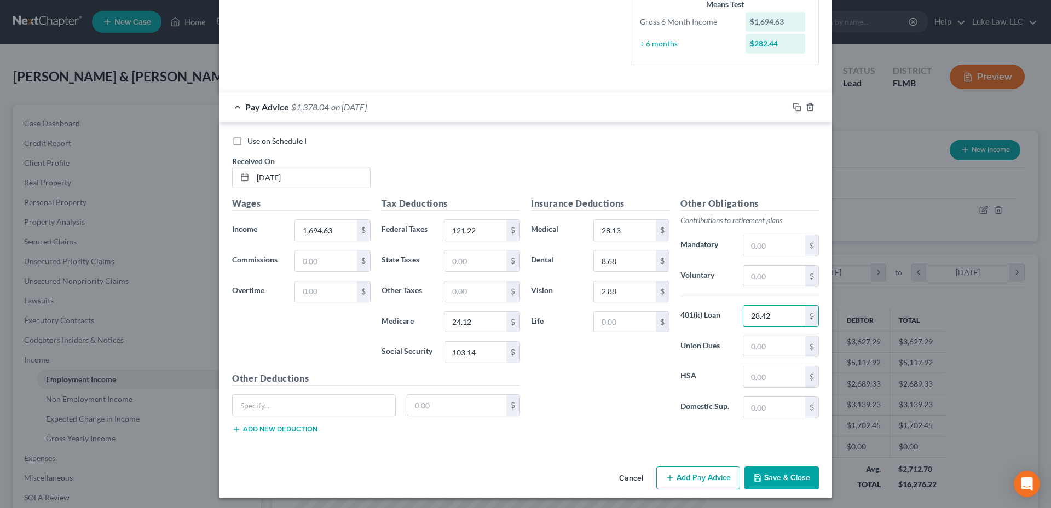
scroll to position [283, 0]
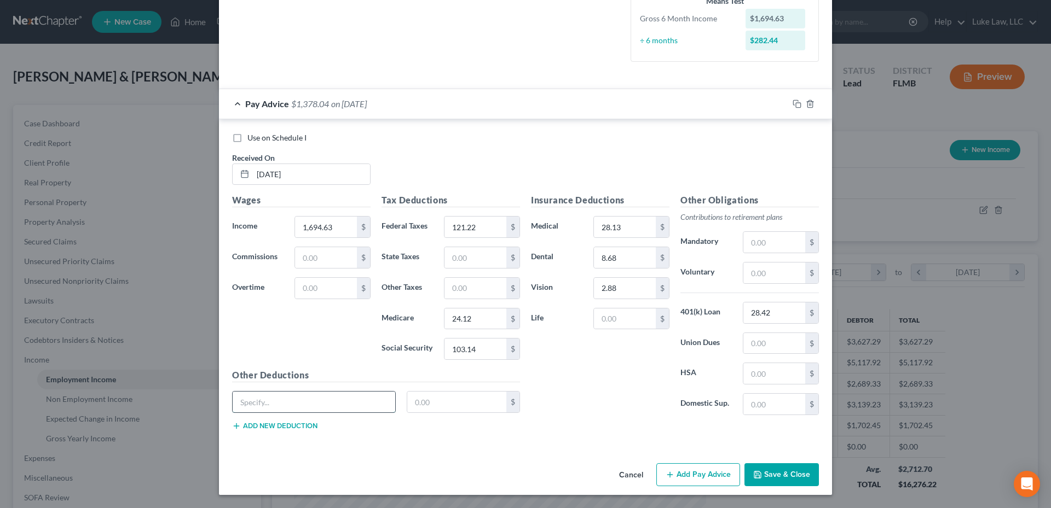
click at [277, 402] on input "text" at bounding box center [314, 402] width 163 height 21
click at [754, 404] on input "text" at bounding box center [774, 404] width 62 height 21
click at [694, 475] on button "Add Pay Advice" at bounding box center [698, 475] width 84 height 23
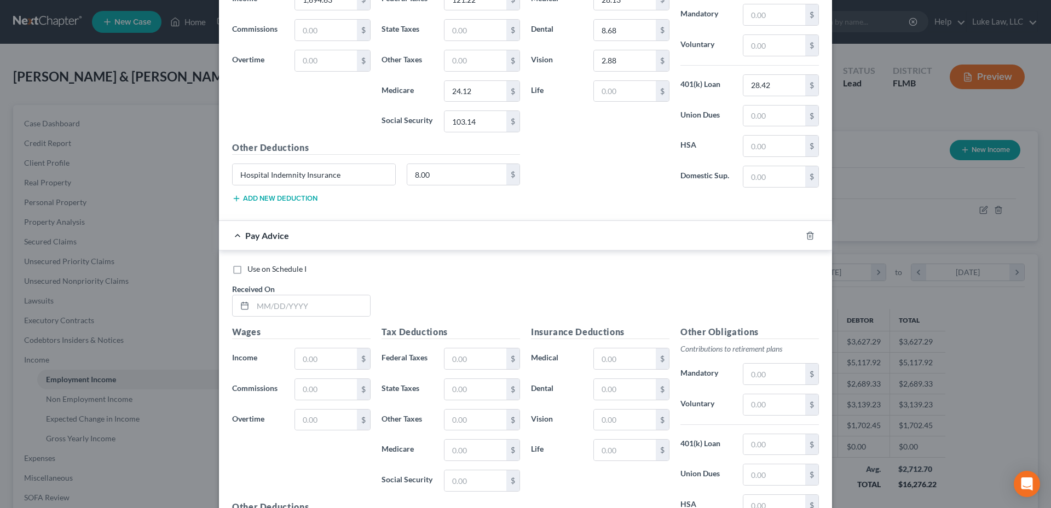
scroll to position [557, 0]
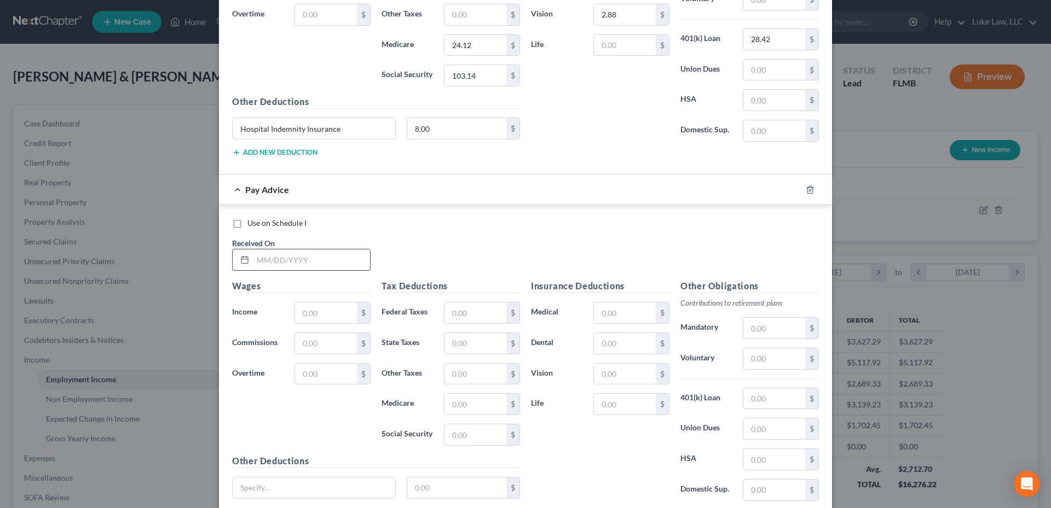
click at [329, 265] on input "text" at bounding box center [311, 260] width 117 height 21
click at [321, 310] on input "text" at bounding box center [326, 313] width 62 height 21
click at [470, 311] on input "text" at bounding box center [475, 313] width 62 height 21
click at [452, 404] on input "text" at bounding box center [475, 404] width 62 height 21
click at [458, 433] on input "text" at bounding box center [475, 435] width 62 height 21
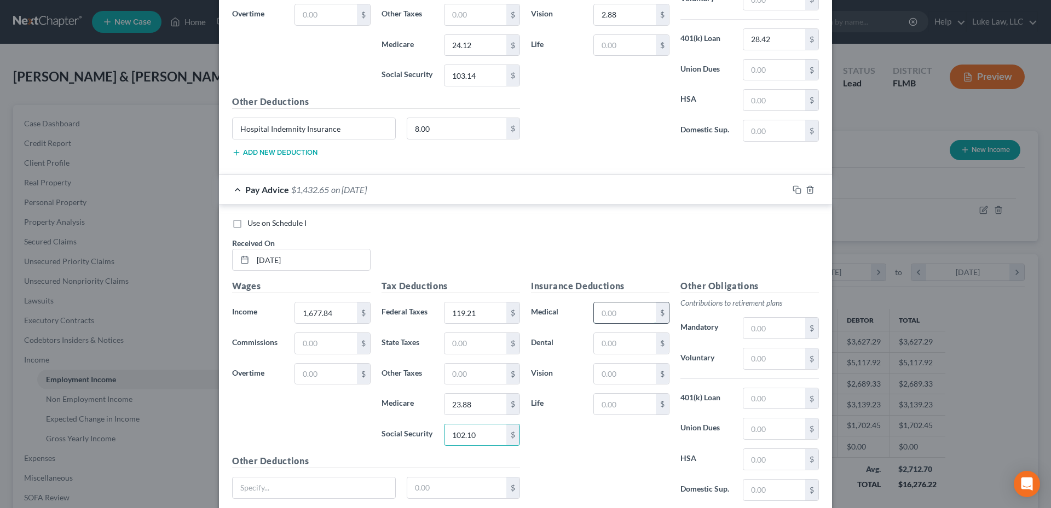
click at [604, 315] on input "text" at bounding box center [625, 313] width 62 height 21
click at [602, 344] on input "text" at bounding box center [625, 343] width 62 height 21
click at [599, 374] on input "text" at bounding box center [625, 374] width 62 height 21
click at [760, 399] on input "text" at bounding box center [774, 399] width 62 height 21
drag, startPoint x: 353, startPoint y: 132, endPoint x: 223, endPoint y: 129, distance: 130.3
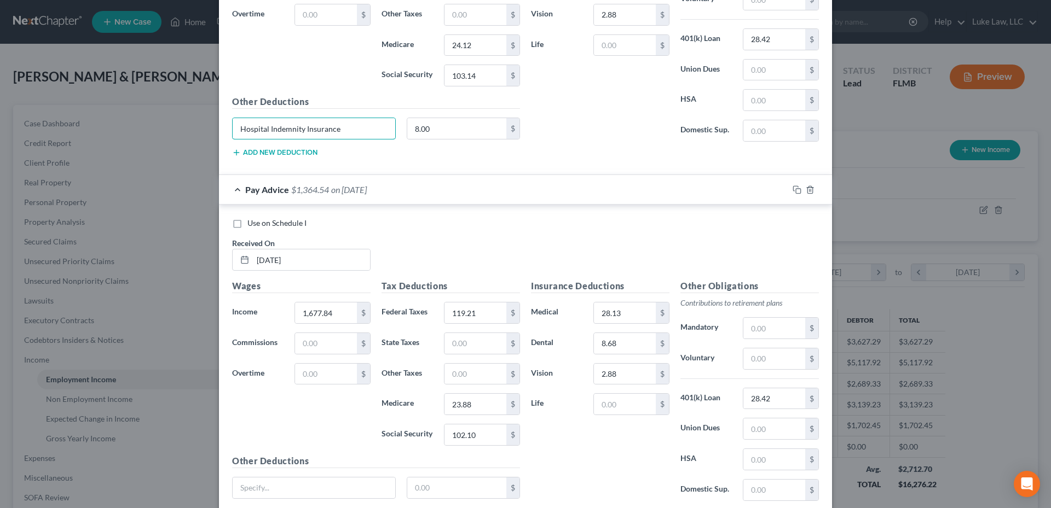
click at [227, 129] on div "Hospital Indemnity Insurance" at bounding box center [314, 129] width 175 height 22
click at [299, 486] on input "text" at bounding box center [314, 488] width 163 height 21
paste input "Hospital Indemnity Insurance"
click at [431, 494] on input "text" at bounding box center [457, 488] width 100 height 21
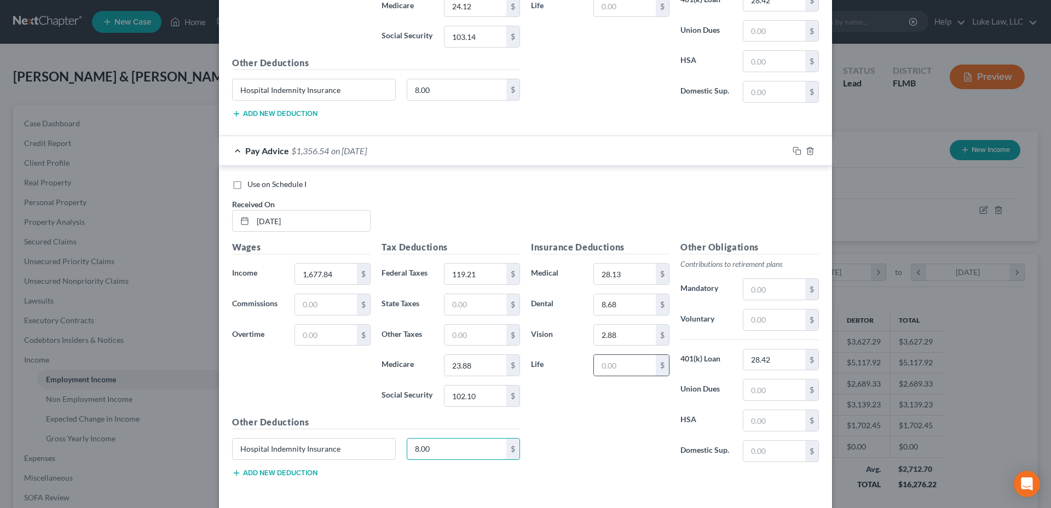
scroll to position [642, 0]
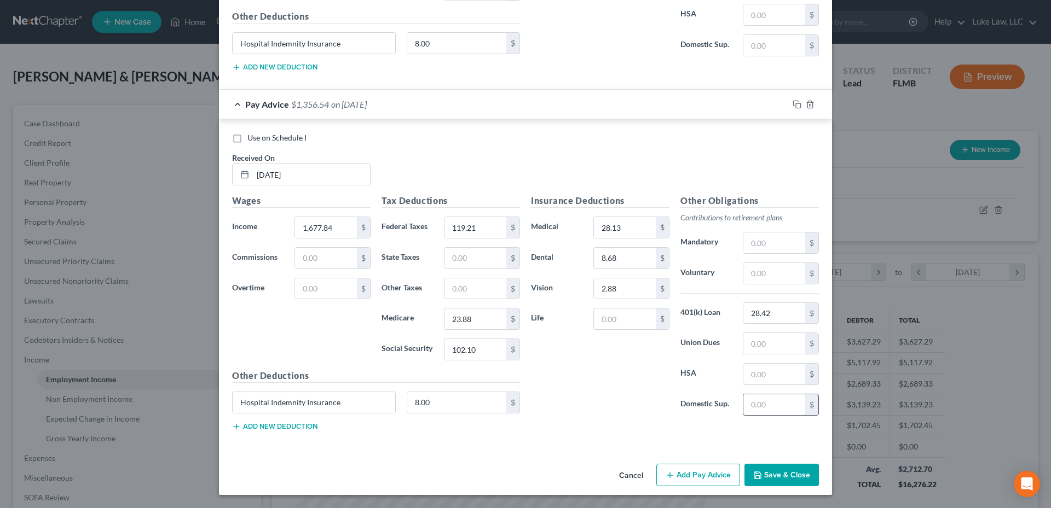
click at [756, 404] on input "text" at bounding box center [774, 405] width 62 height 21
click at [708, 479] on button "Add Pay Advice" at bounding box center [698, 475] width 84 height 23
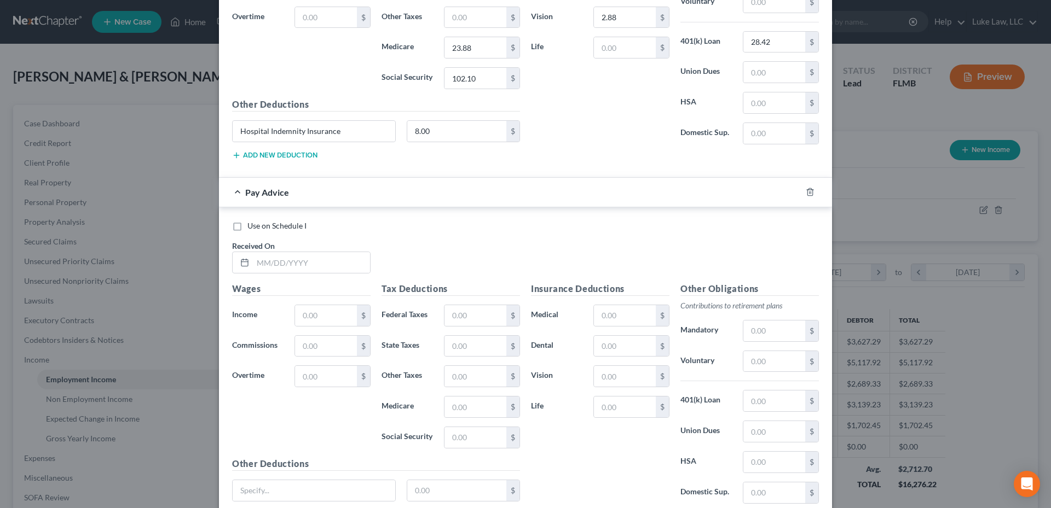
scroll to position [916, 0]
click at [271, 258] on input "text" at bounding box center [311, 260] width 117 height 21
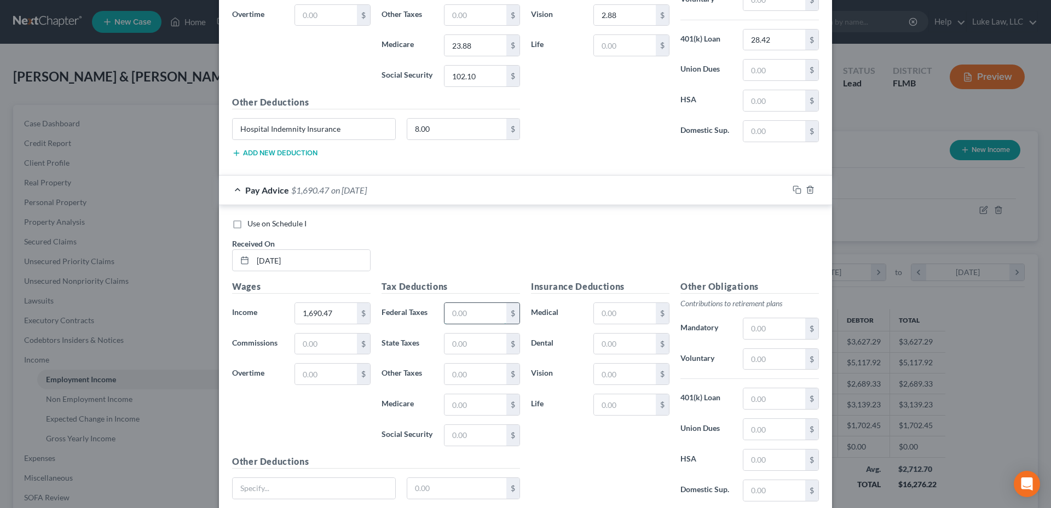
click at [459, 305] on input "text" at bounding box center [475, 313] width 62 height 21
click at [456, 402] on input "text" at bounding box center [475, 405] width 62 height 21
click at [454, 436] on input "text" at bounding box center [475, 435] width 62 height 21
click at [605, 312] on input "text" at bounding box center [625, 313] width 62 height 21
click at [609, 346] on input "text" at bounding box center [625, 344] width 62 height 21
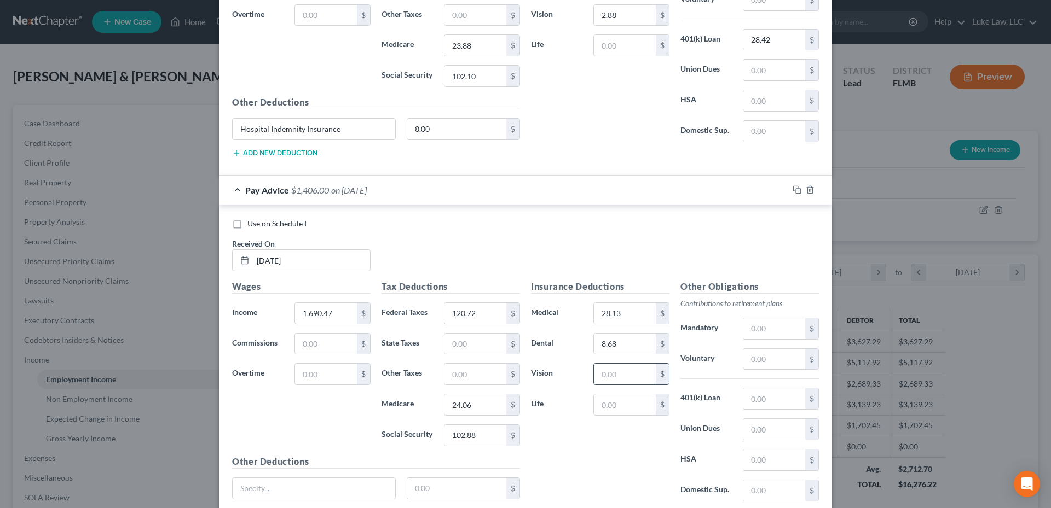
click at [604, 376] on input "text" at bounding box center [625, 374] width 62 height 21
click at [760, 398] on input "text" at bounding box center [774, 399] width 62 height 21
click at [286, 491] on input "text" at bounding box center [314, 488] width 163 height 21
paste input "Hospital Indemnity Insurance"
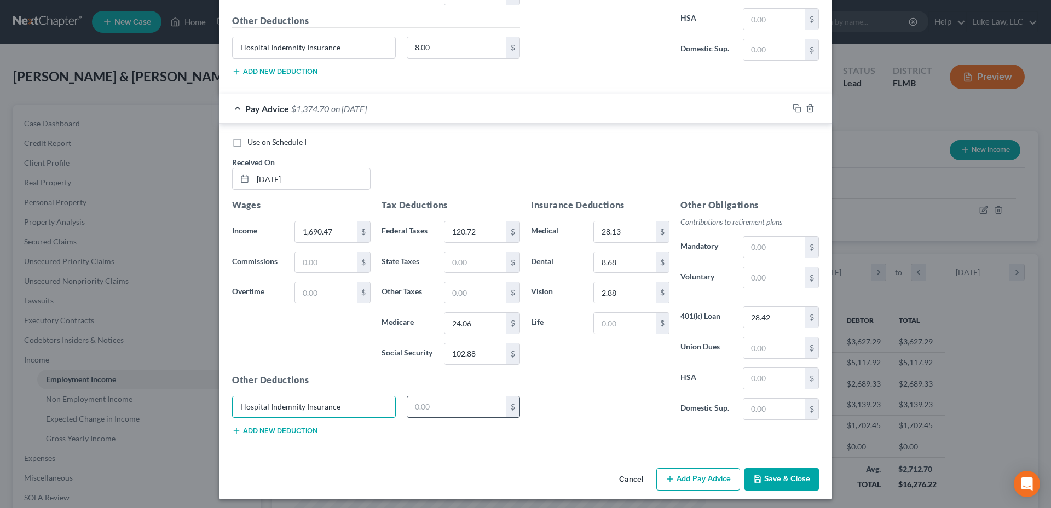
scroll to position [1002, 0]
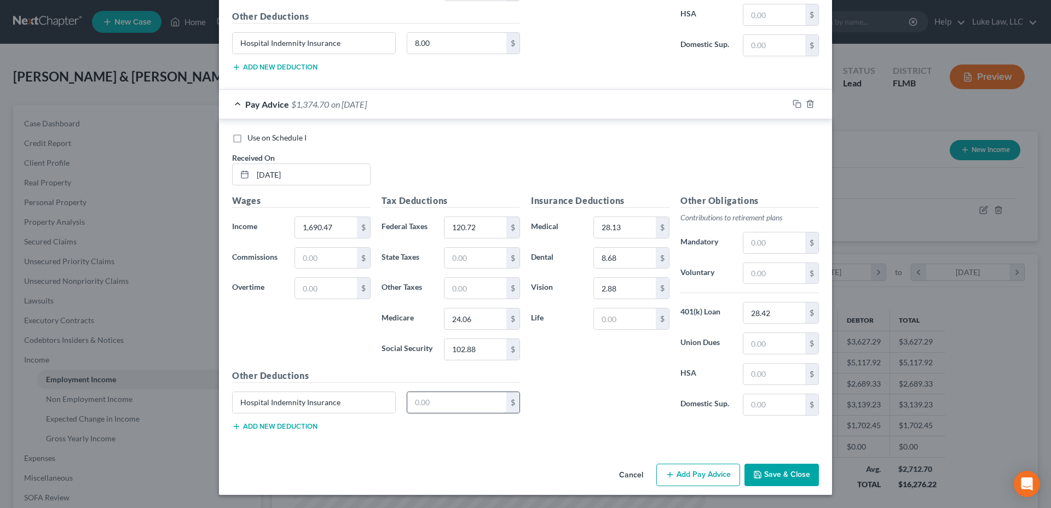
click at [421, 402] on input "text" at bounding box center [457, 402] width 100 height 21
click at [760, 404] on input "text" at bounding box center [774, 405] width 62 height 21
click at [684, 473] on button "Add Pay Advice" at bounding box center [698, 475] width 84 height 23
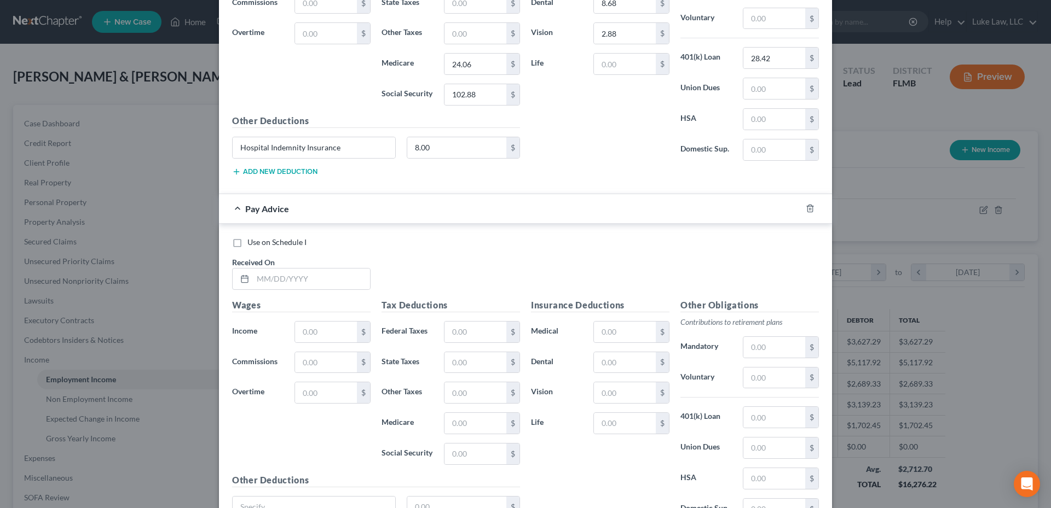
scroll to position [1275, 0]
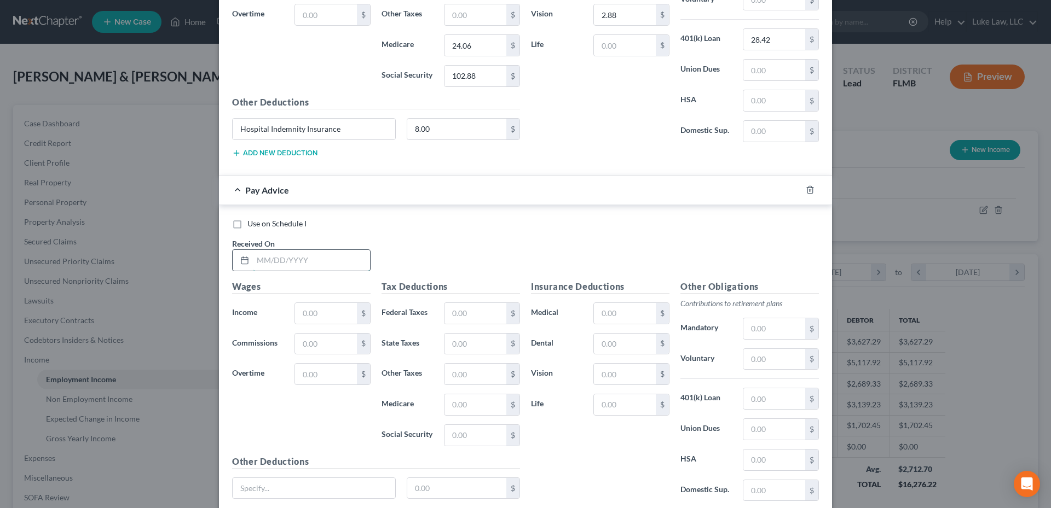
click at [317, 260] on input "text" at bounding box center [311, 260] width 117 height 21
click at [446, 308] on input "text" at bounding box center [475, 313] width 62 height 21
click at [469, 343] on input "text" at bounding box center [475, 344] width 62 height 21
click at [449, 408] on input "text" at bounding box center [475, 405] width 62 height 21
click at [447, 432] on input "text" at bounding box center [475, 435] width 62 height 21
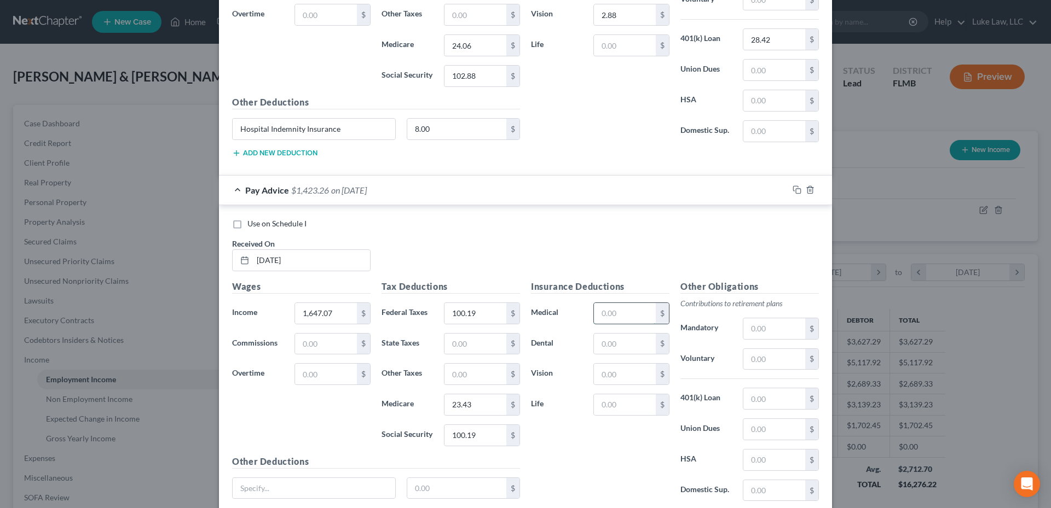
click at [615, 310] on input "text" at bounding box center [625, 313] width 62 height 21
click at [609, 348] on input "text" at bounding box center [625, 344] width 62 height 21
click at [598, 374] on input "text" at bounding box center [625, 374] width 62 height 21
click at [754, 399] on input "text" at bounding box center [774, 399] width 62 height 21
click at [348, 495] on input "text" at bounding box center [314, 488] width 163 height 21
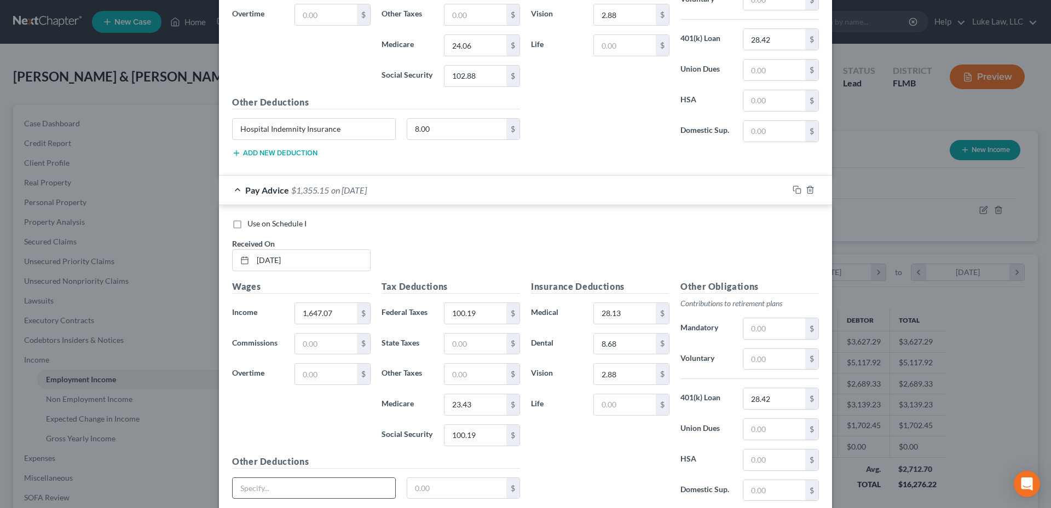
paste input "Hospital Indemnity Insurance"
click at [429, 489] on input "text" at bounding box center [457, 488] width 100 height 21
click at [747, 490] on input "text" at bounding box center [774, 491] width 62 height 21
click at [484, 311] on input "100.19" at bounding box center [475, 313] width 62 height 21
click at [762, 493] on input "text" at bounding box center [774, 491] width 62 height 21
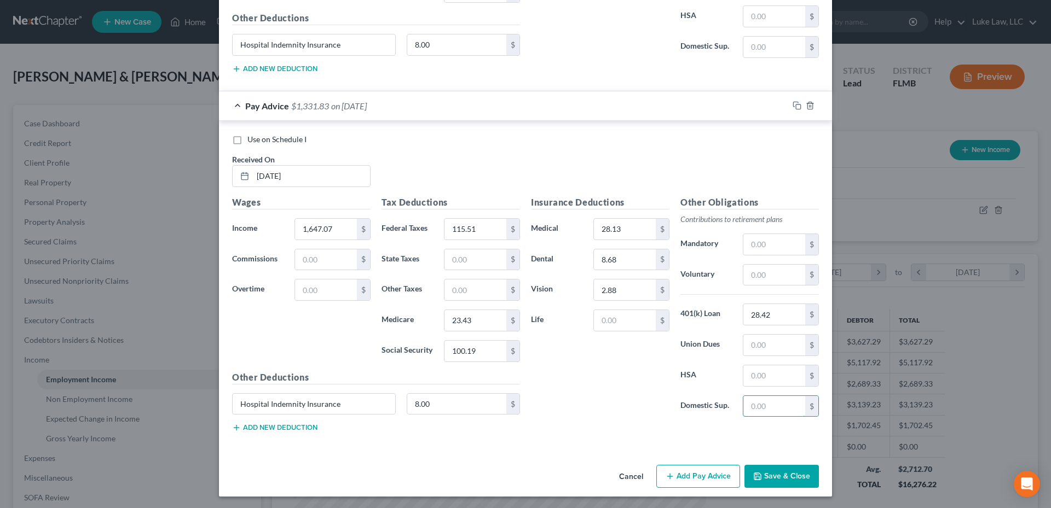
scroll to position [1361, 0]
click at [687, 475] on button "Add Pay Advice" at bounding box center [698, 475] width 84 height 23
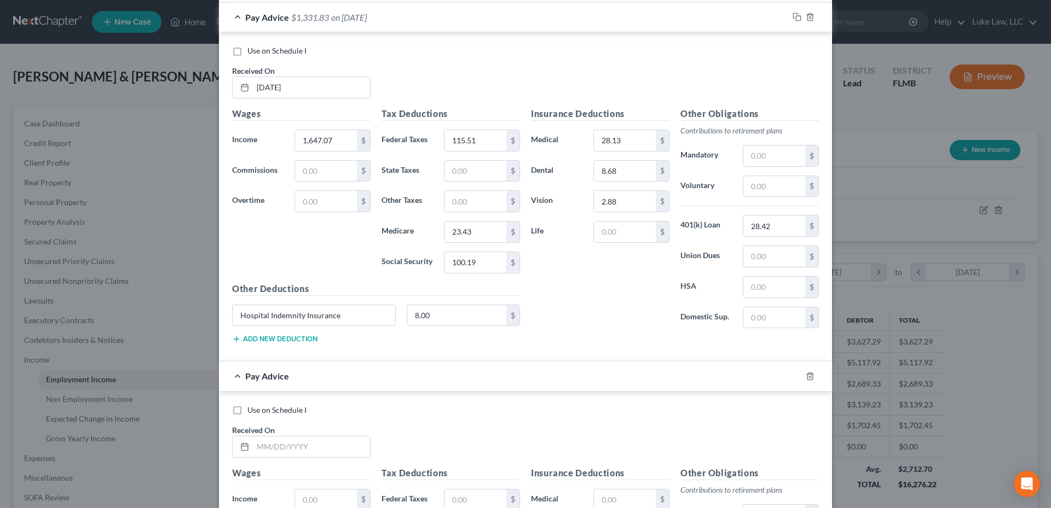
scroll to position [1635, 0]
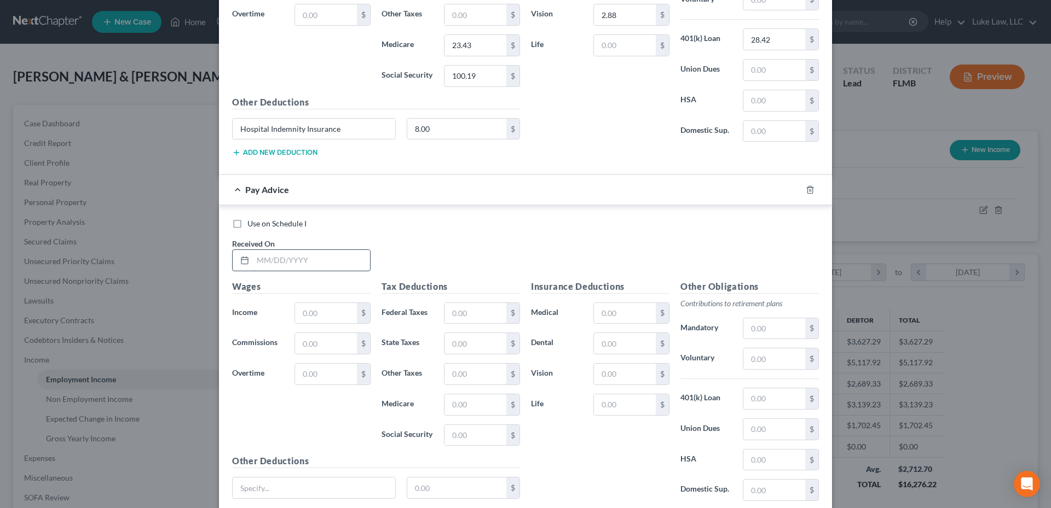
click at [272, 263] on input "text" at bounding box center [311, 260] width 117 height 21
click at [299, 318] on input "text" at bounding box center [326, 313] width 62 height 21
click at [461, 314] on input "text" at bounding box center [475, 313] width 62 height 21
click at [453, 401] on input "text" at bounding box center [475, 405] width 62 height 21
click at [458, 438] on input "text" at bounding box center [475, 435] width 62 height 21
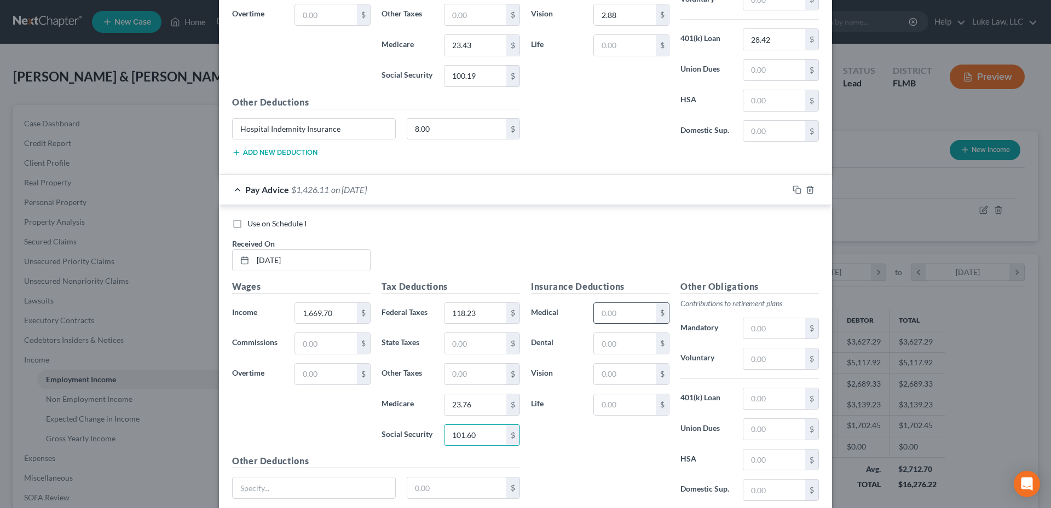
click at [614, 310] on input "text" at bounding box center [625, 313] width 62 height 21
click at [616, 342] on input "text" at bounding box center [625, 343] width 62 height 21
click at [609, 377] on input "text" at bounding box center [625, 374] width 62 height 21
click at [756, 398] on input "text" at bounding box center [774, 399] width 62 height 21
drag, startPoint x: 317, startPoint y: 479, endPoint x: 319, endPoint y: 490, distance: 11.5
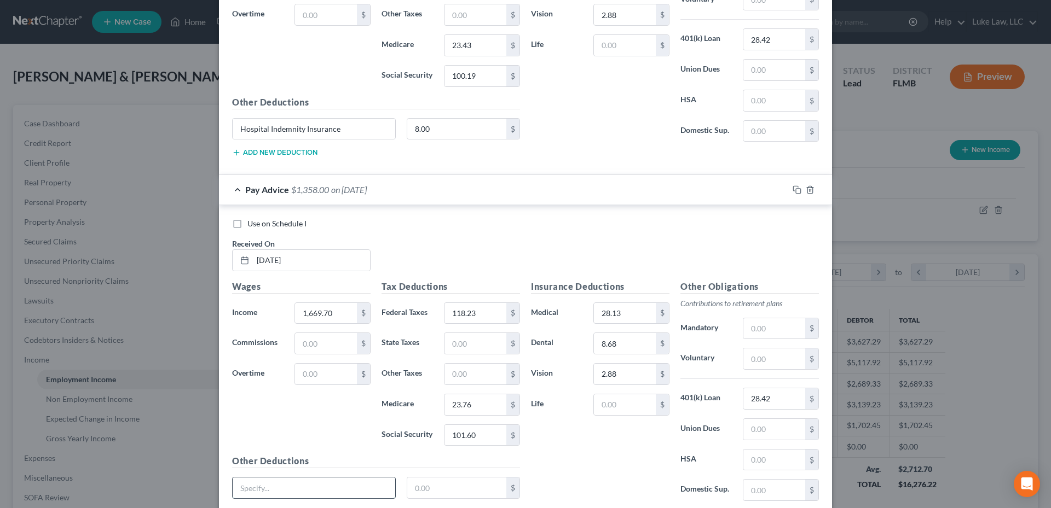
click at [319, 486] on input "text" at bounding box center [314, 488] width 163 height 21
paste input "Hospital Indemnity Insurance"
click at [446, 485] on input "text" at bounding box center [457, 488] width 100 height 21
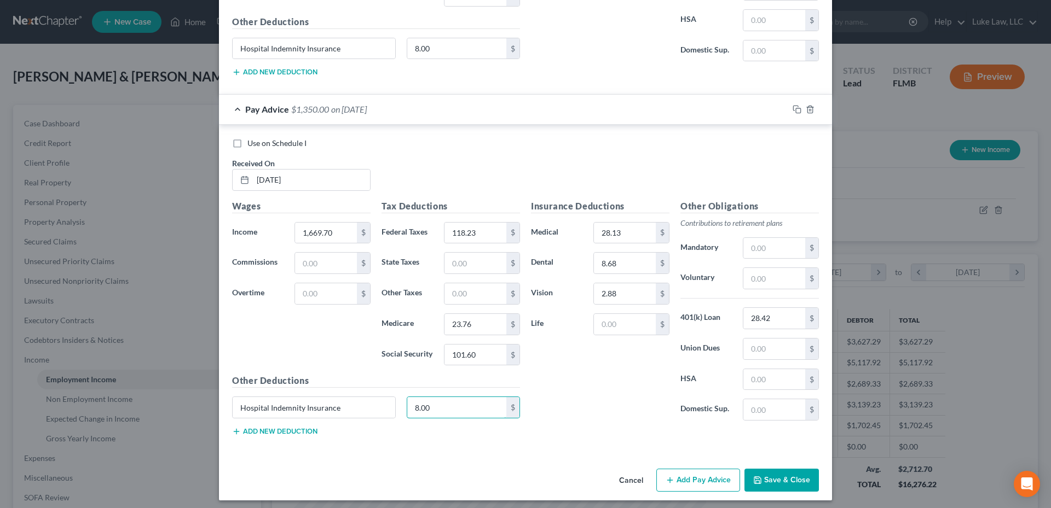
scroll to position [1721, 0]
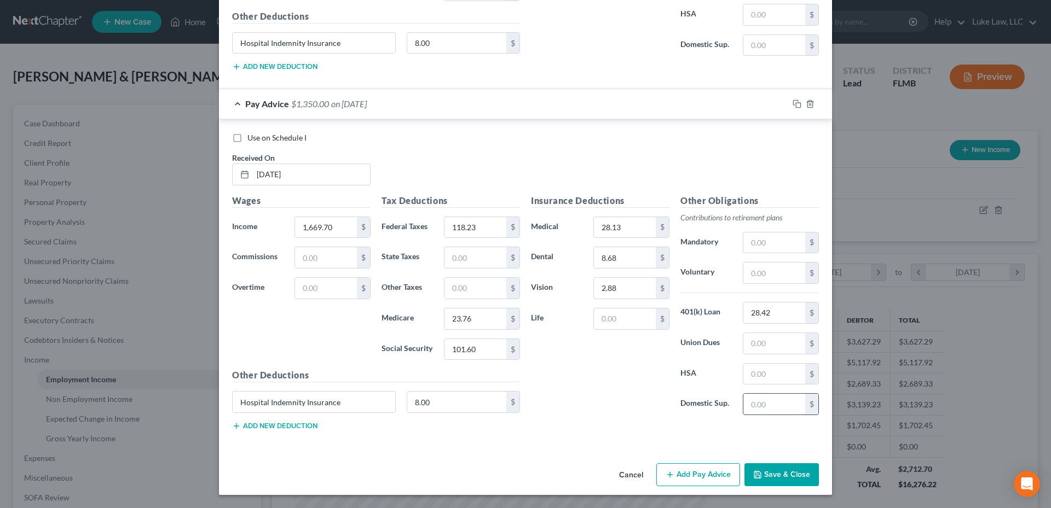
click at [769, 403] on input "text" at bounding box center [774, 404] width 62 height 21
click at [702, 476] on button "Add Pay Advice" at bounding box center [698, 475] width 84 height 23
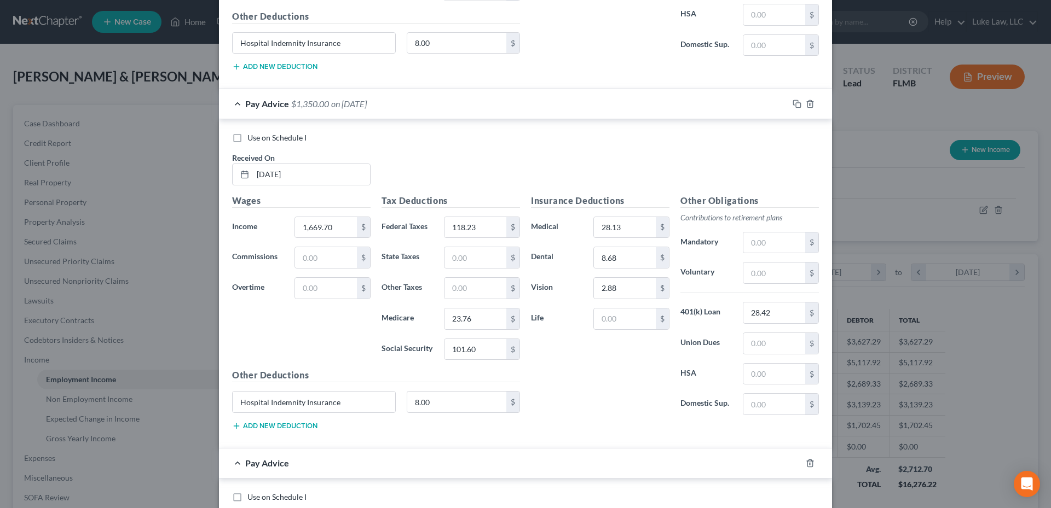
scroll to position [1994, 0]
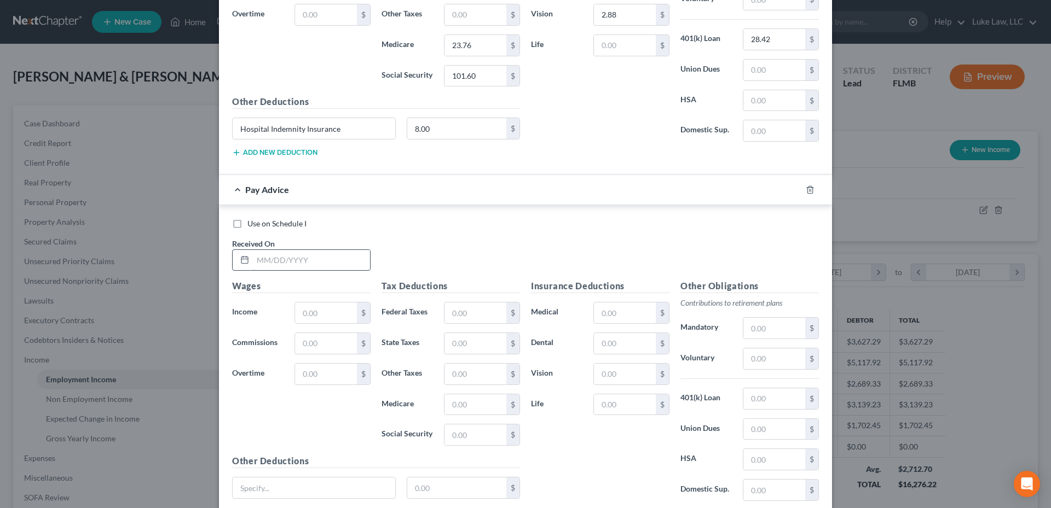
click at [253, 258] on input "text" at bounding box center [311, 260] width 117 height 21
click at [453, 312] on input "text" at bounding box center [475, 313] width 62 height 21
click at [452, 406] on input "text" at bounding box center [475, 405] width 62 height 21
click at [451, 435] on input "text" at bounding box center [475, 435] width 62 height 21
drag, startPoint x: 602, startPoint y: 299, endPoint x: 602, endPoint y: 305, distance: 6.0
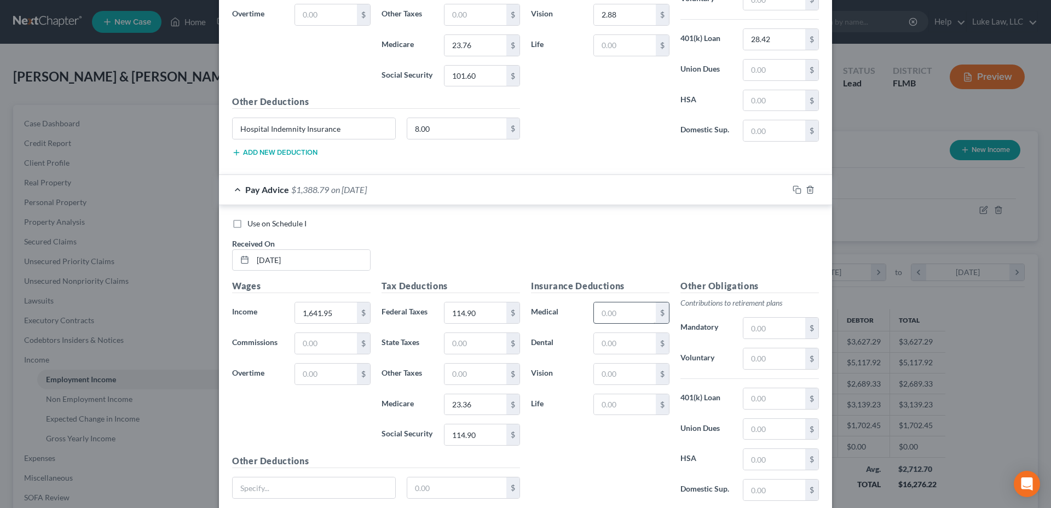
click at [602, 305] on div "Insurance Deductions Medical $ Dental $ Vision $ Life $" at bounding box center [599, 395] width 149 height 230
click at [600, 315] on input "text" at bounding box center [625, 313] width 62 height 21
click at [607, 349] on input "text" at bounding box center [625, 343] width 62 height 21
click at [605, 380] on input "text" at bounding box center [625, 374] width 62 height 21
click at [755, 397] on input "text" at bounding box center [774, 399] width 62 height 21
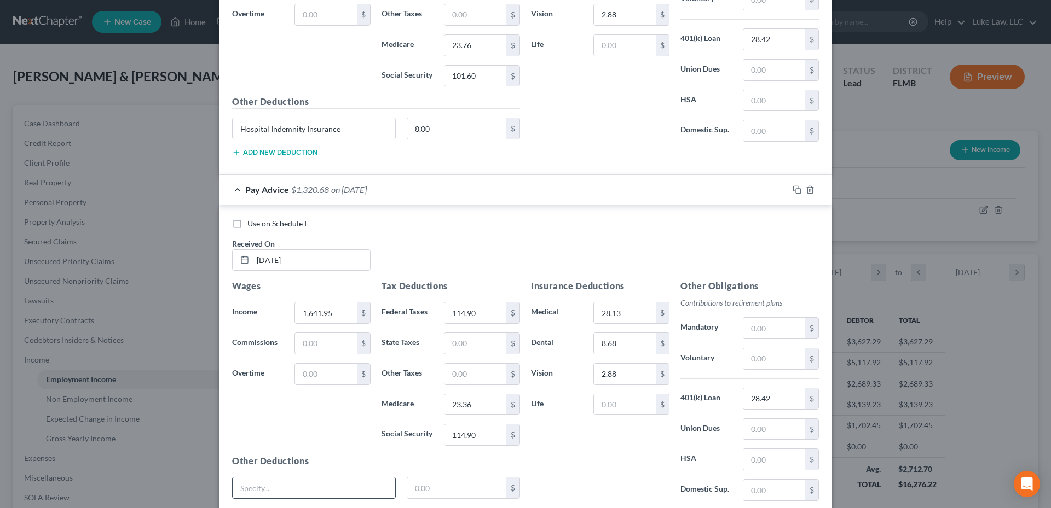
click at [339, 491] on input "text" at bounding box center [314, 488] width 163 height 21
paste input "Hospital Indemnity Insurance"
click at [446, 491] on input "text" at bounding box center [457, 488] width 100 height 21
click at [761, 490] on input "text" at bounding box center [774, 490] width 62 height 21
click at [489, 433] on input "114.90" at bounding box center [475, 435] width 62 height 21
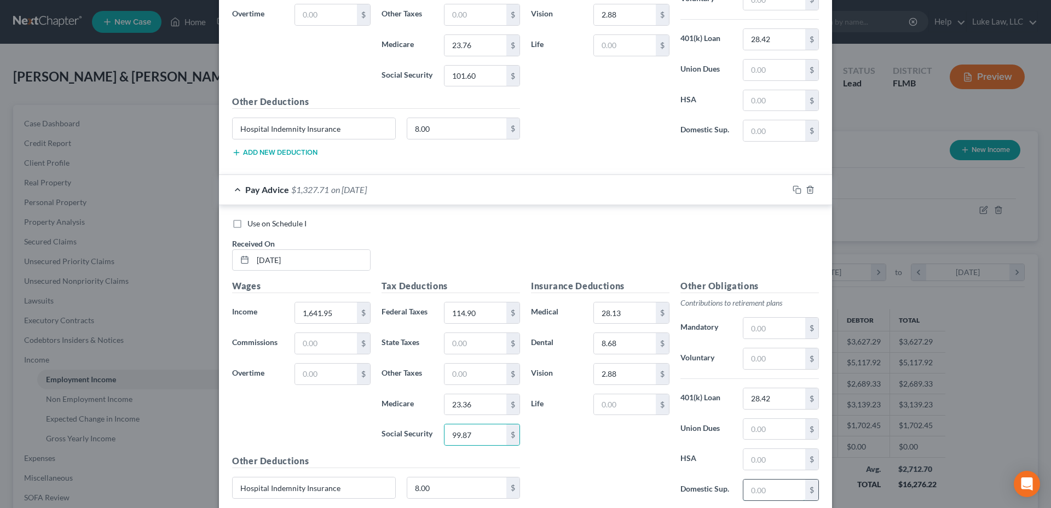
click at [747, 488] on input "text" at bounding box center [774, 490] width 62 height 21
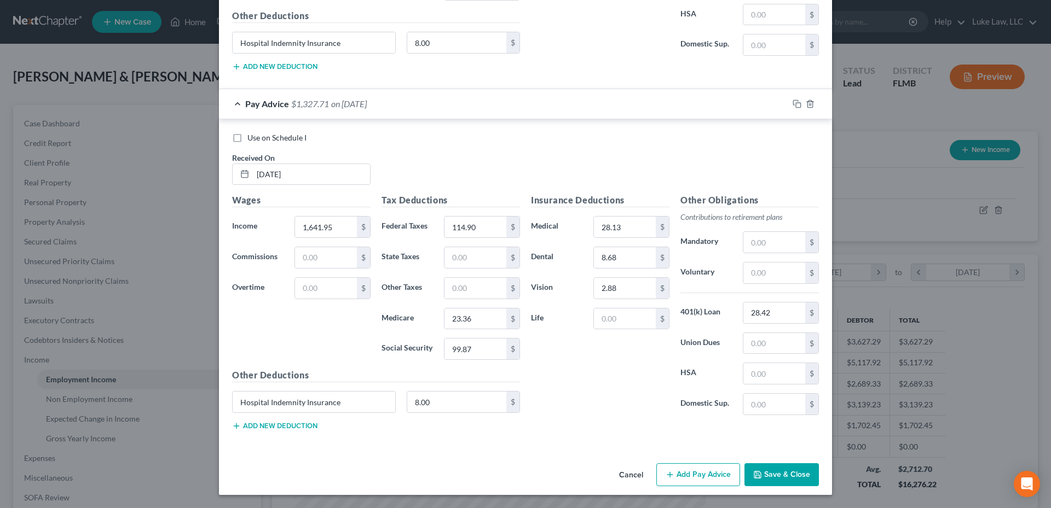
click at [704, 473] on button "Add Pay Advice" at bounding box center [698, 475] width 84 height 23
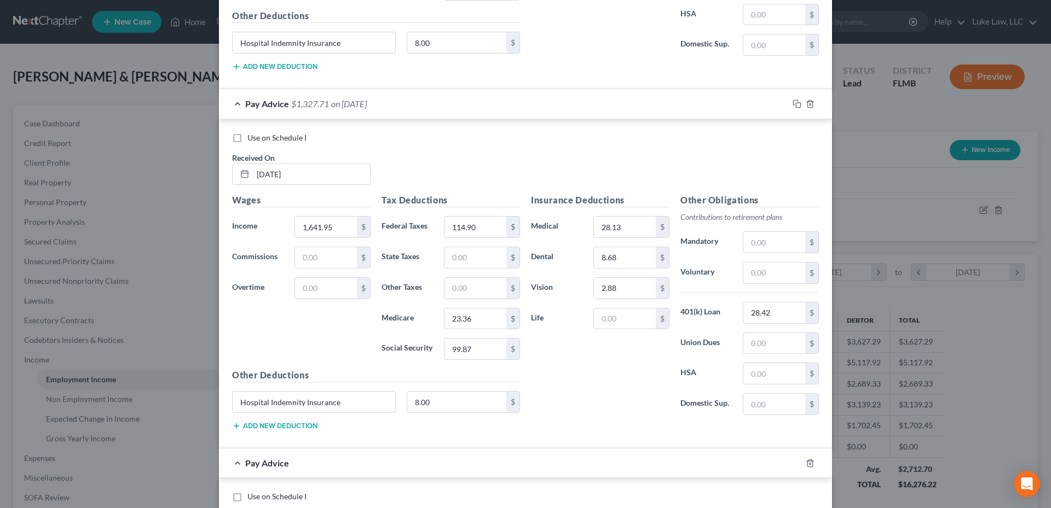
scroll to position [2299, 0]
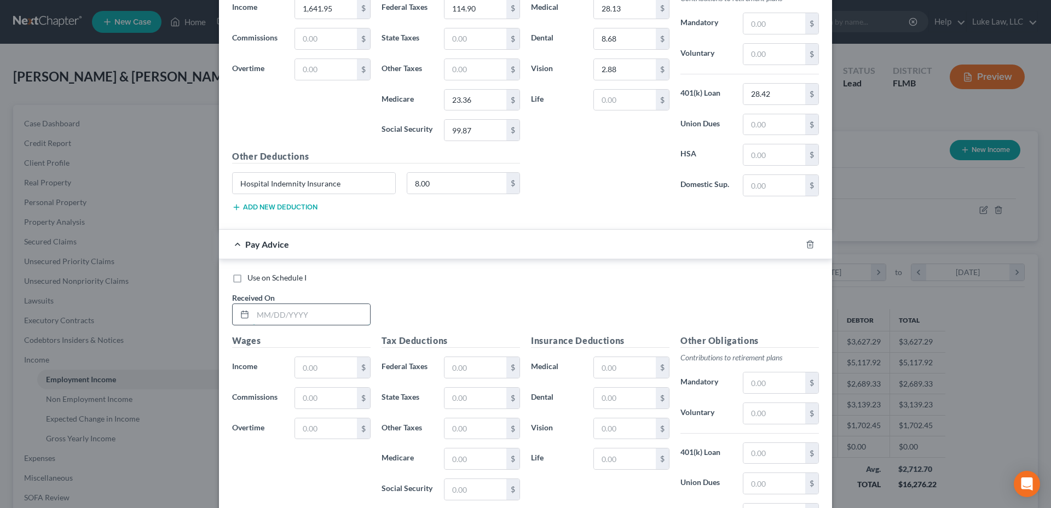
click at [295, 316] on input "text" at bounding box center [311, 314] width 117 height 21
click at [461, 367] on input "text" at bounding box center [475, 367] width 62 height 21
click at [459, 453] on input "text" at bounding box center [475, 459] width 62 height 21
click at [460, 492] on input "text" at bounding box center [475, 489] width 62 height 21
click at [605, 369] on input "text" at bounding box center [625, 367] width 62 height 21
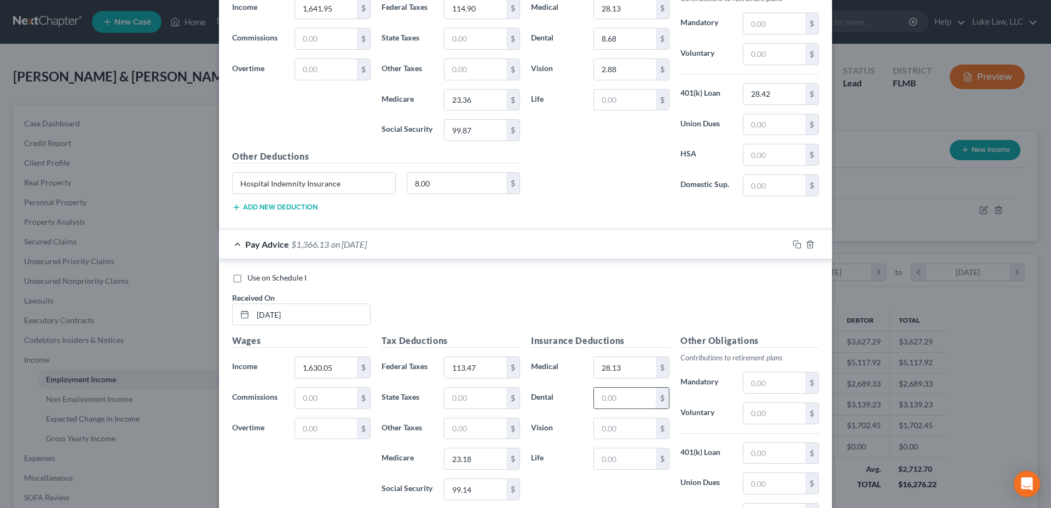
click at [611, 399] on input "text" at bounding box center [625, 398] width 62 height 21
click at [608, 432] on input "text" at bounding box center [625, 429] width 62 height 21
click at [761, 458] on input "text" at bounding box center [774, 453] width 62 height 21
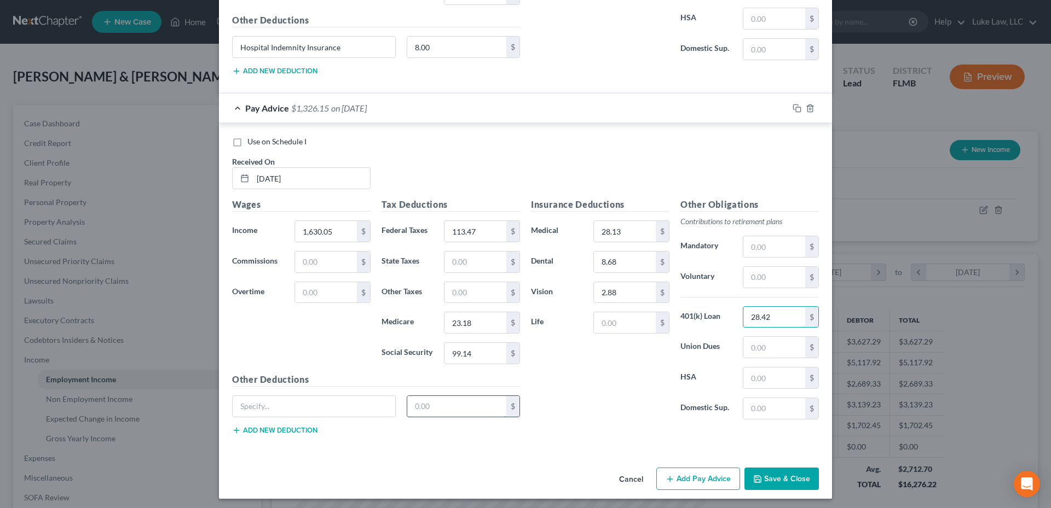
scroll to position [2439, 0]
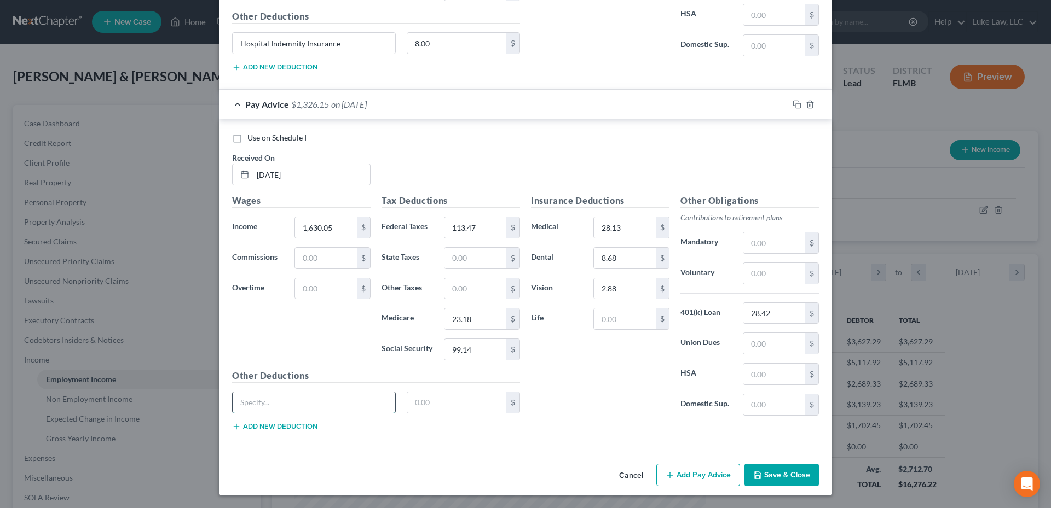
click at [325, 403] on input "text" at bounding box center [314, 402] width 163 height 21
paste input "Hospital Indemnity Insurance"
click at [432, 403] on input "text" at bounding box center [457, 402] width 100 height 21
click at [760, 406] on input "text" at bounding box center [774, 405] width 62 height 21
click at [690, 476] on button "Add Pay Advice" at bounding box center [698, 475] width 84 height 23
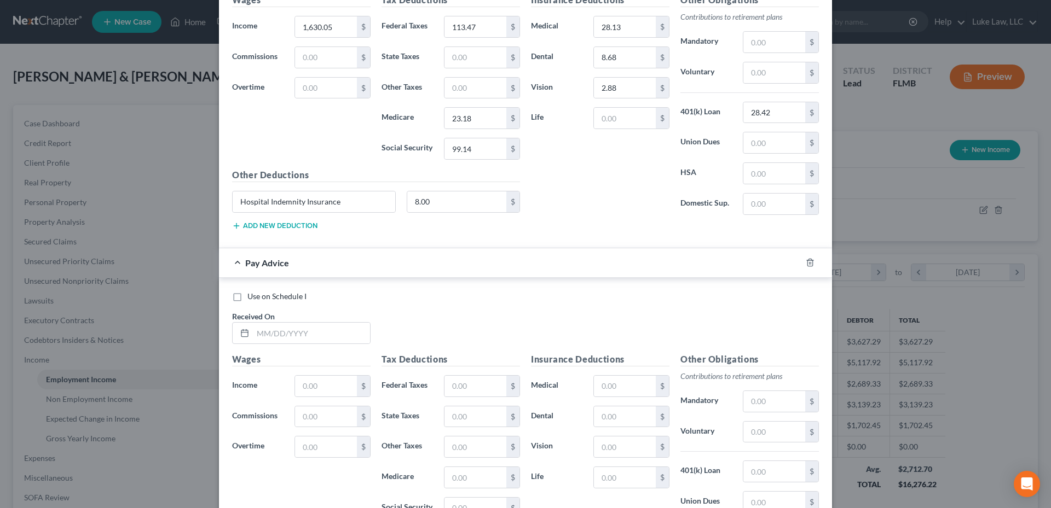
scroll to position [2658, 0]
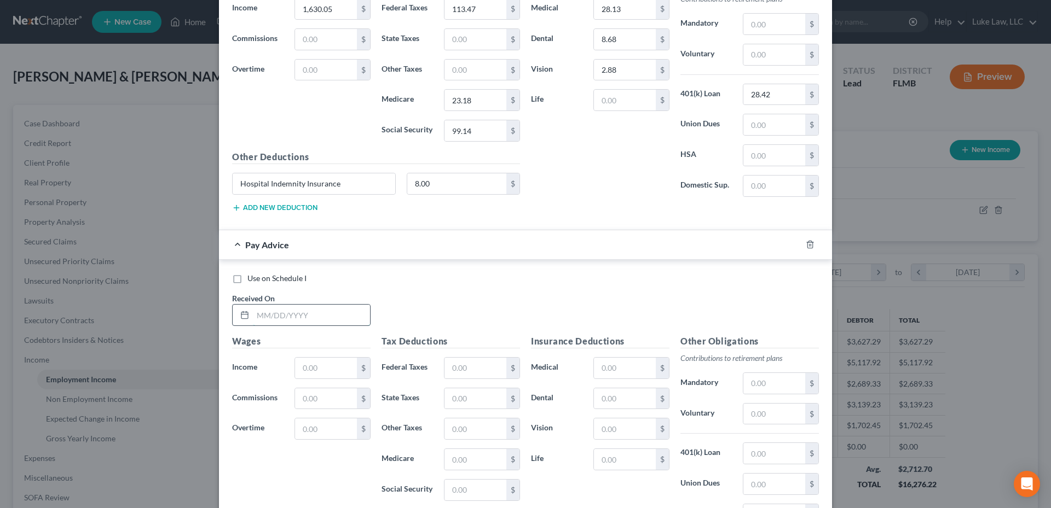
click at [314, 316] on input "text" at bounding box center [311, 315] width 117 height 21
click at [302, 364] on input "text" at bounding box center [326, 368] width 62 height 21
click at [466, 368] on input "text" at bounding box center [475, 368] width 62 height 21
click at [445, 462] on input "text" at bounding box center [475, 459] width 62 height 21
click at [459, 494] on input "text" at bounding box center [475, 490] width 62 height 21
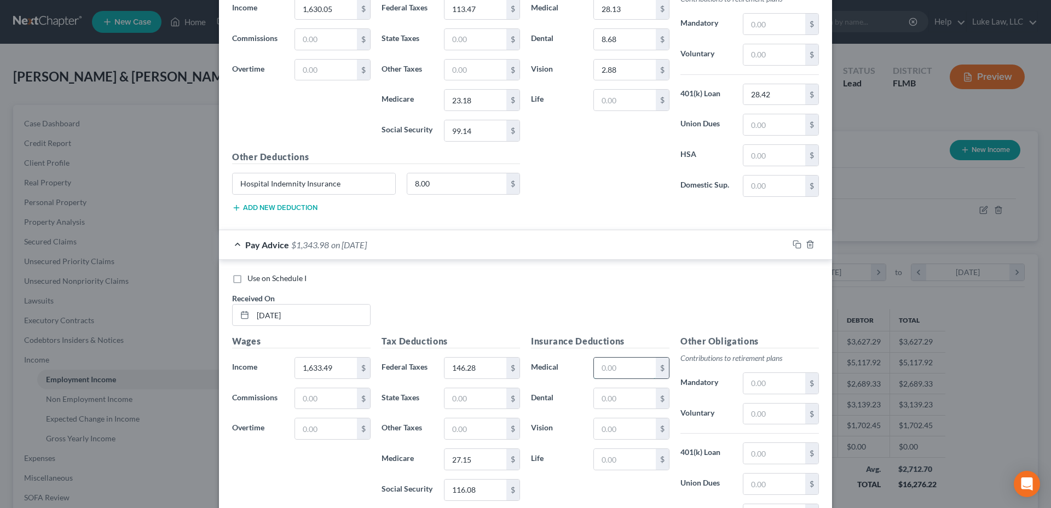
click at [601, 364] on input "text" at bounding box center [625, 368] width 62 height 21
click at [602, 400] on input "text" at bounding box center [625, 399] width 62 height 21
click at [599, 432] on input "text" at bounding box center [625, 429] width 62 height 21
click at [766, 450] on input "text" at bounding box center [774, 453] width 62 height 21
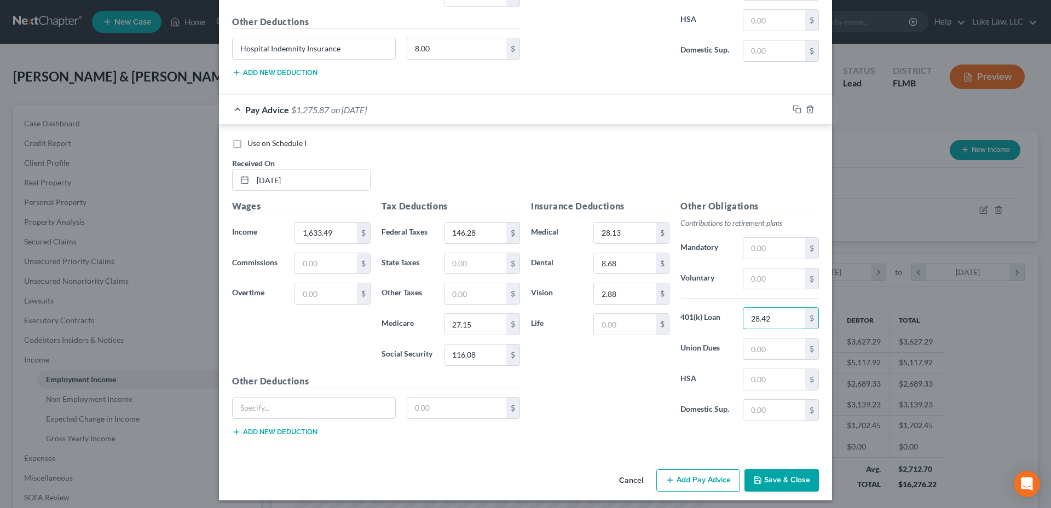
scroll to position [2799, 0]
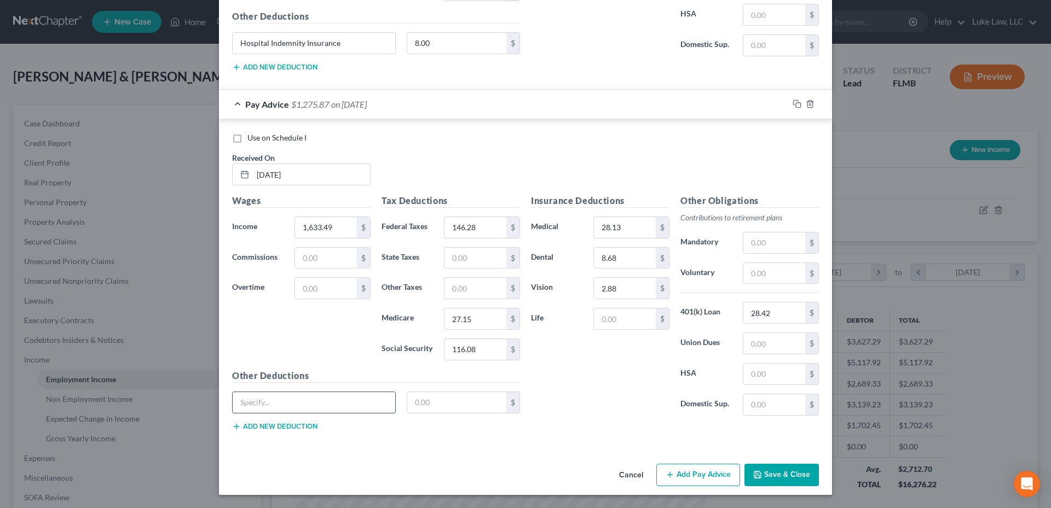
click at [311, 398] on input "text" at bounding box center [314, 402] width 163 height 21
paste input "Hospital Indemnity Insurance"
click at [438, 400] on input "text" at bounding box center [457, 402] width 100 height 21
click at [699, 470] on button "Add Pay Advice" at bounding box center [698, 475] width 84 height 23
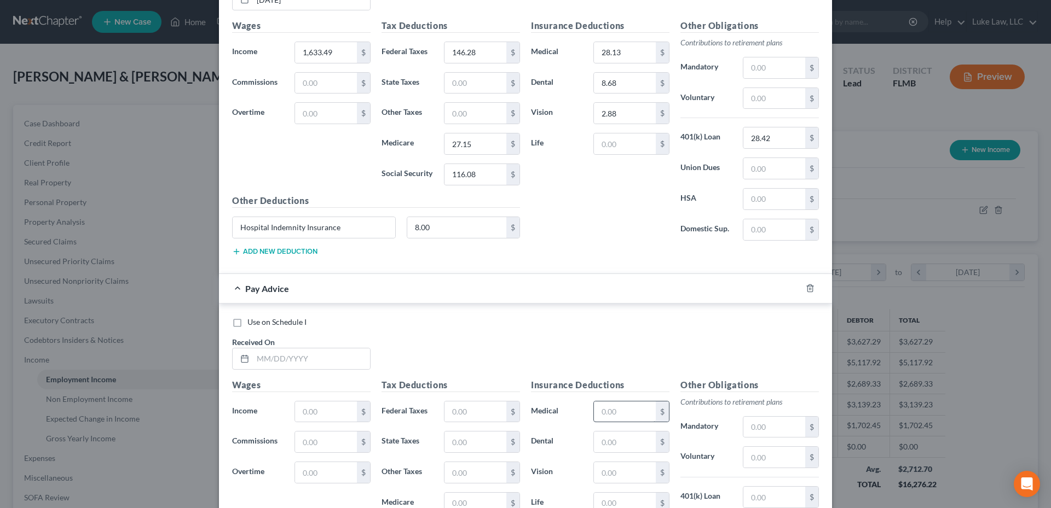
scroll to position [3018, 0]
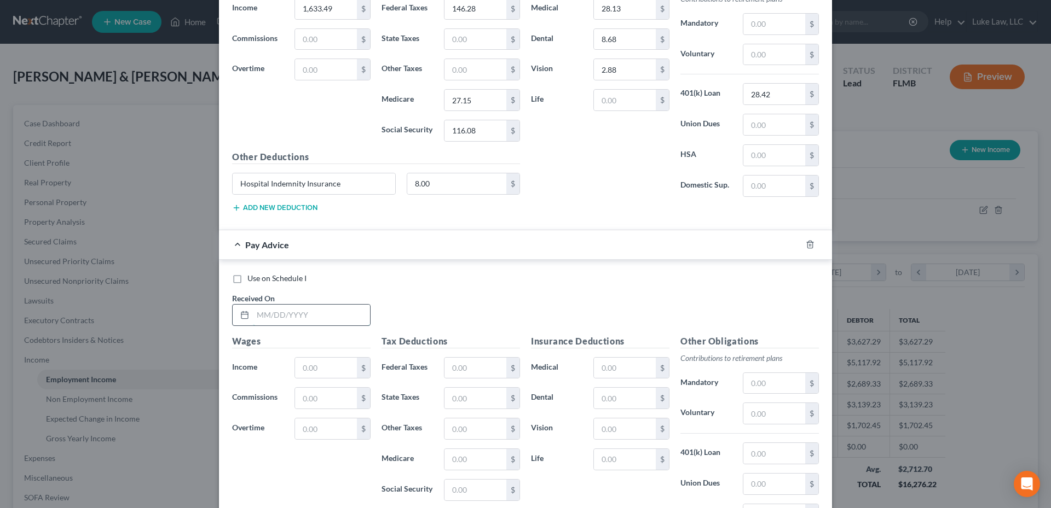
click at [315, 316] on input "text" at bounding box center [311, 315] width 117 height 21
click at [305, 365] on input "text" at bounding box center [326, 368] width 62 height 21
click at [453, 368] on input "text" at bounding box center [475, 368] width 62 height 21
click at [459, 457] on input "text" at bounding box center [475, 459] width 62 height 21
click at [463, 495] on input "text" at bounding box center [475, 490] width 62 height 21
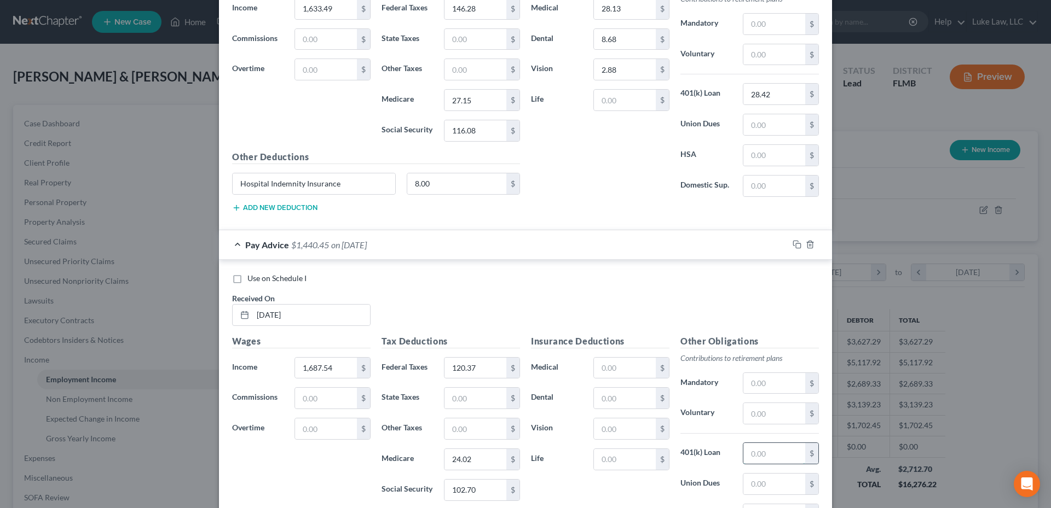
click at [760, 457] on input "text" at bounding box center [774, 453] width 62 height 21
click at [612, 366] on input "text" at bounding box center [625, 368] width 62 height 21
click at [617, 401] on input "text" at bounding box center [625, 398] width 62 height 21
click at [611, 425] on input "text" at bounding box center [625, 429] width 62 height 21
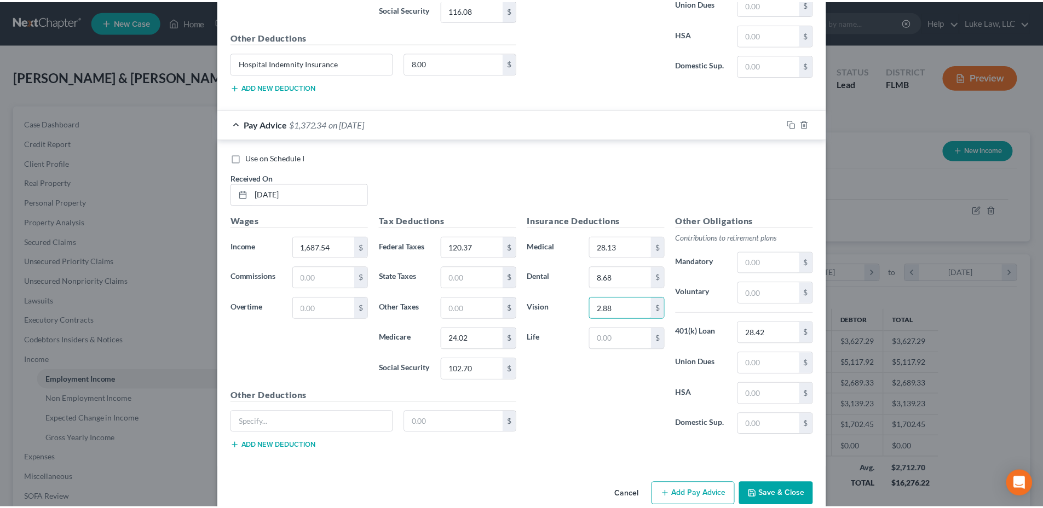
scroll to position [3159, 0]
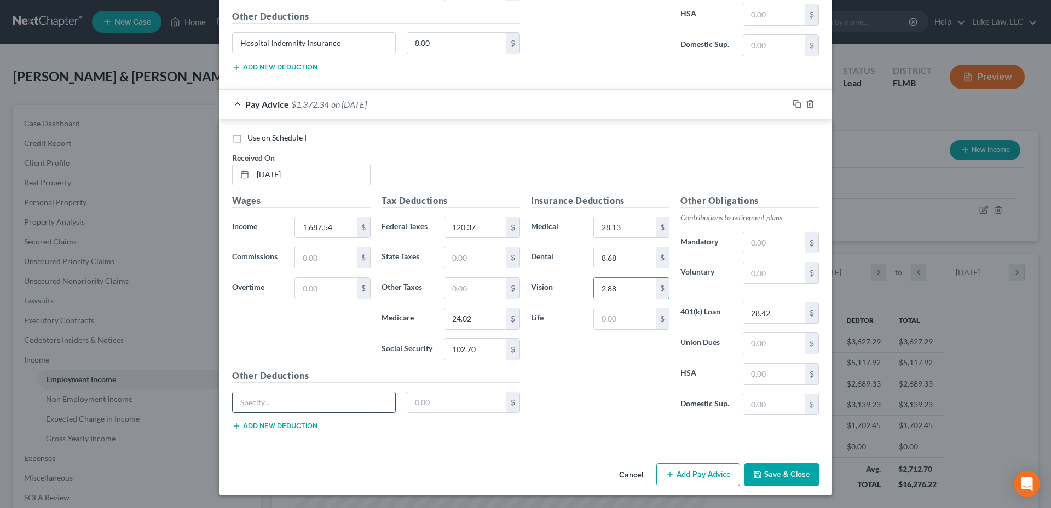
click at [310, 395] on input "text" at bounding box center [314, 402] width 163 height 21
paste input "Hospital Indemnity Insurance"
click at [427, 407] on input "text" at bounding box center [457, 402] width 100 height 21
click at [760, 404] on input "text" at bounding box center [774, 405] width 62 height 21
click at [779, 478] on button "Save & Close" at bounding box center [781, 475] width 74 height 23
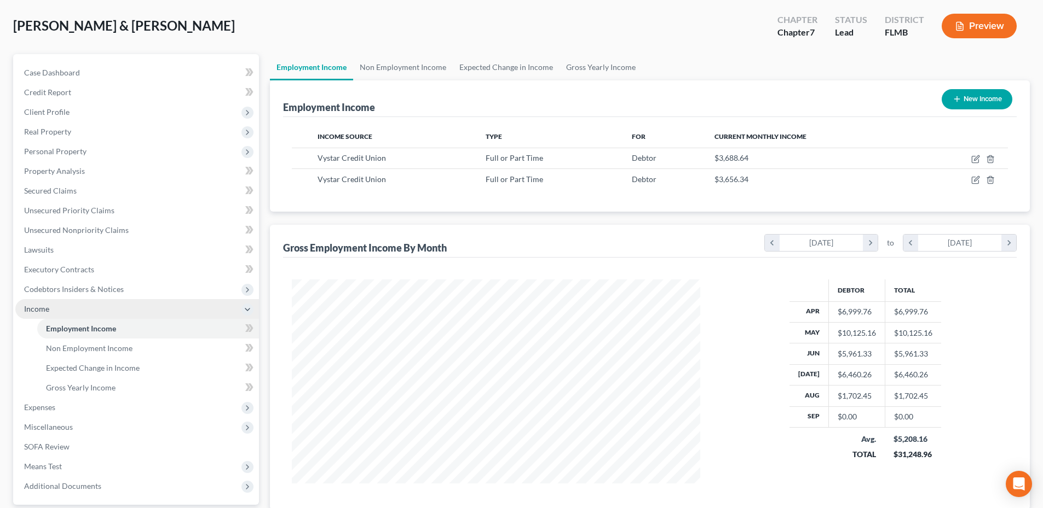
scroll to position [152, 0]
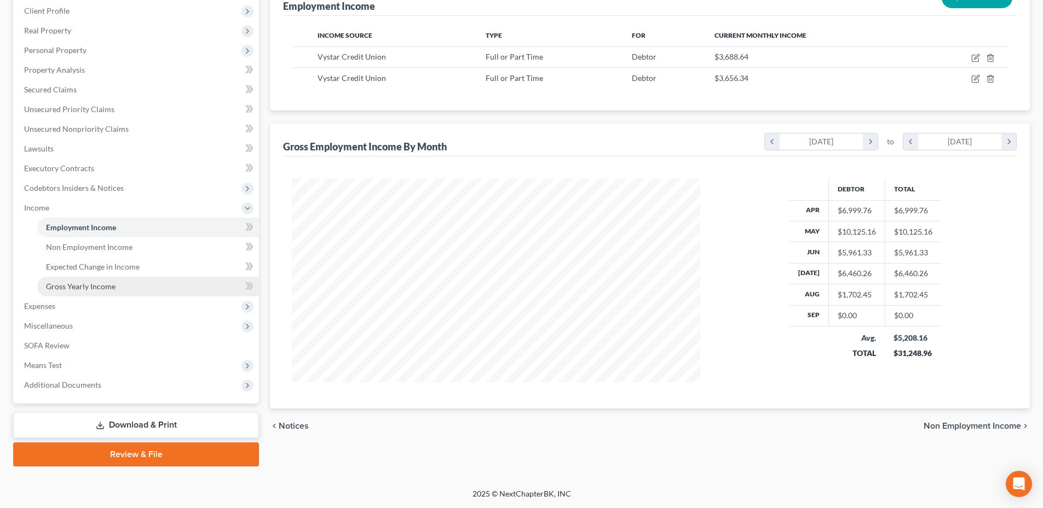
click at [88, 288] on span "Gross Yearly Income" at bounding box center [81, 286] width 70 height 9
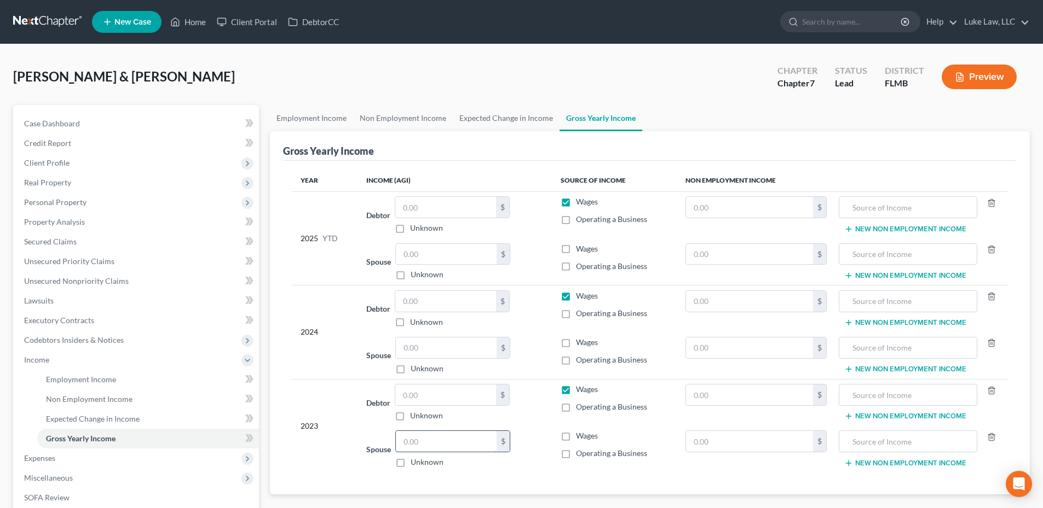
click at [431, 446] on input "text" at bounding box center [446, 441] width 101 height 21
click at [400, 392] on input "text" at bounding box center [445, 395] width 101 height 21
click at [426, 351] on input "text" at bounding box center [446, 348] width 101 height 21
click at [415, 308] on input "text" at bounding box center [445, 301] width 101 height 21
click at [55, 455] on span "Expenses" at bounding box center [39, 458] width 31 height 9
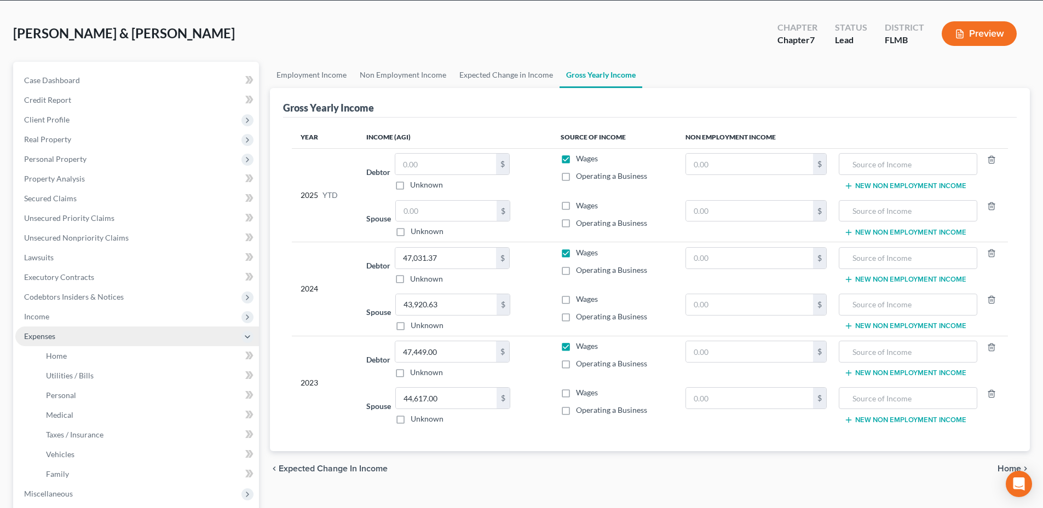
scroll to position [211, 0]
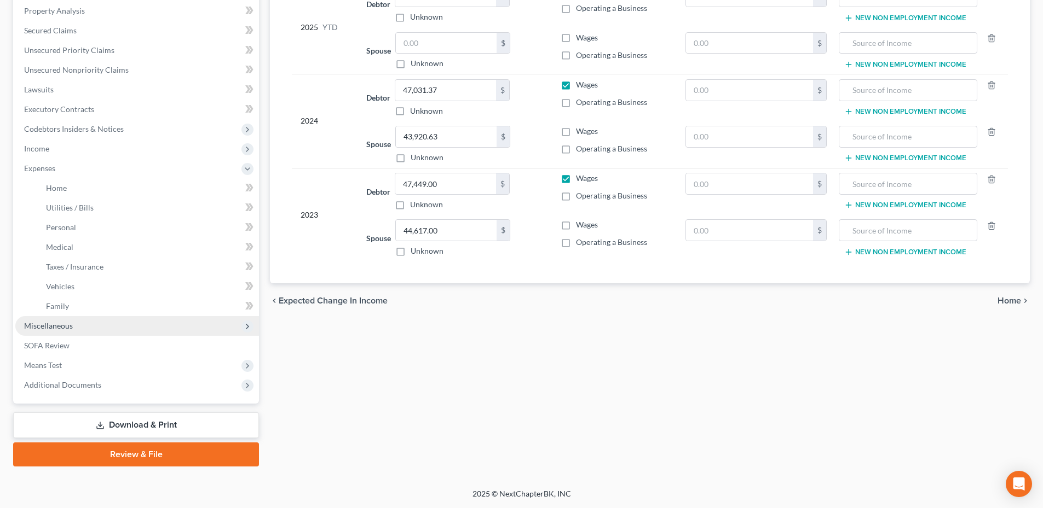
click at [58, 330] on span "Miscellaneous" at bounding box center [48, 325] width 49 height 9
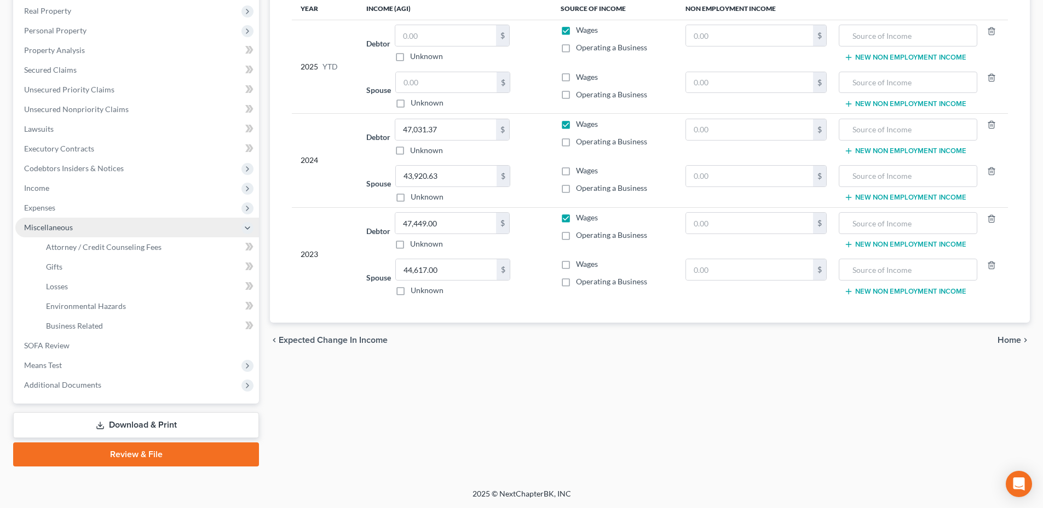
scroll to position [172, 0]
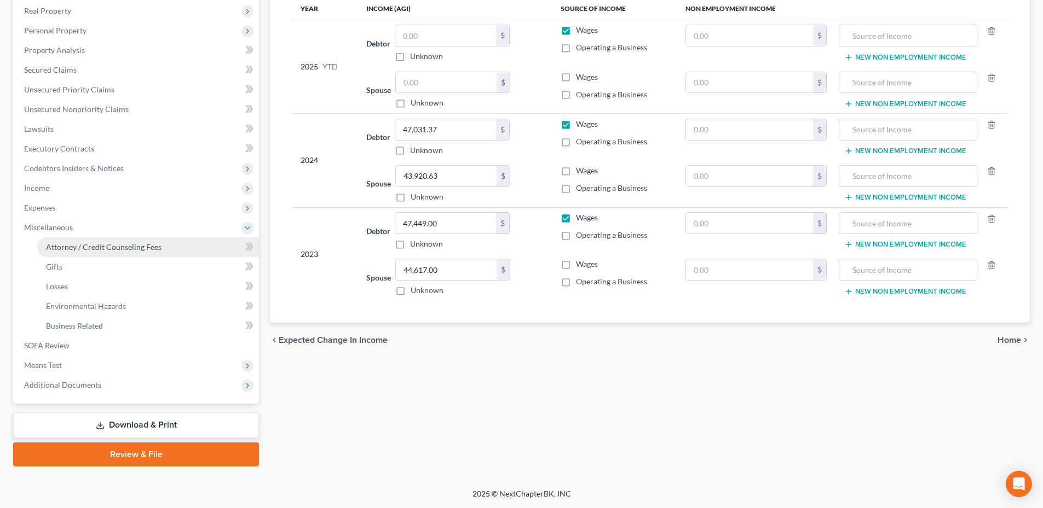
click at [95, 247] on span "Attorney / Credit Counseling Fees" at bounding box center [103, 246] width 115 height 9
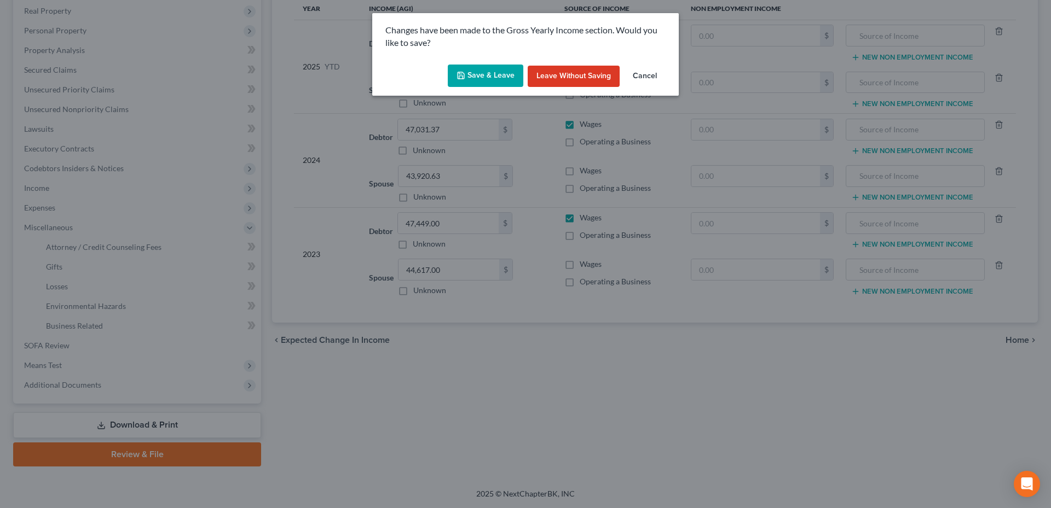
click at [493, 71] on button "Save & Leave" at bounding box center [486, 76] width 76 height 23
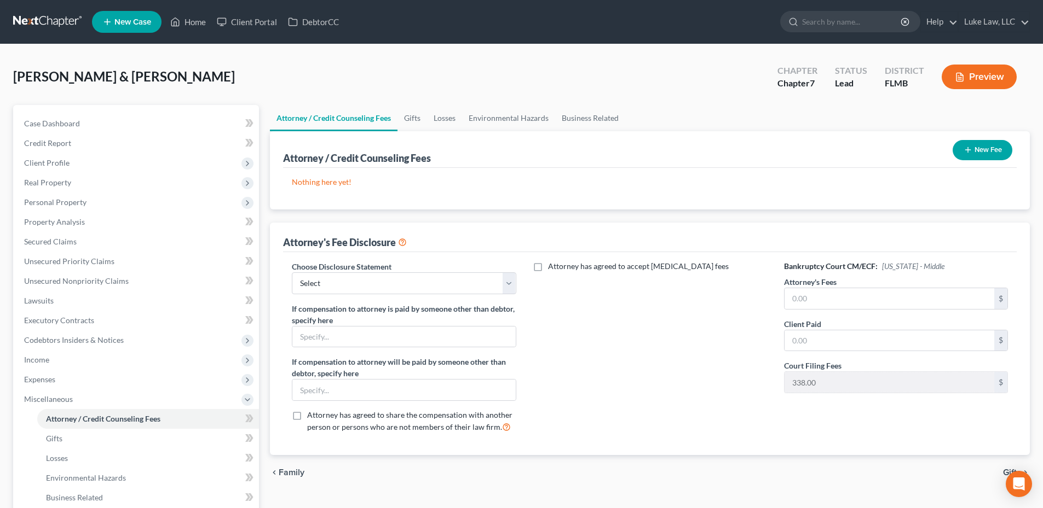
click at [987, 148] on button "New Fee" at bounding box center [982, 150] width 60 height 20
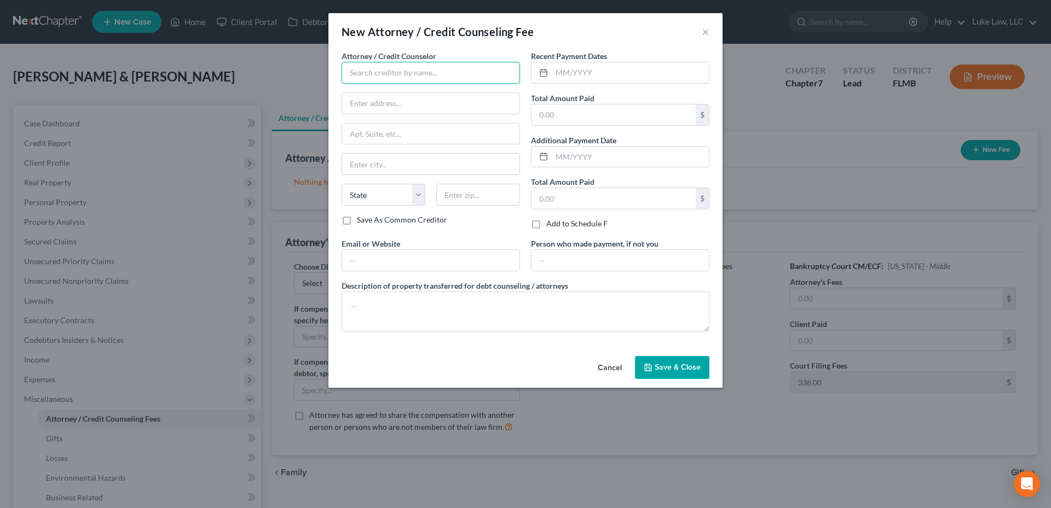
click at [406, 76] on input "text" at bounding box center [431, 73] width 178 height 22
click at [380, 74] on input "text" at bounding box center [431, 73] width 178 height 22
click at [370, 72] on input "Luke law, LLC" at bounding box center [431, 73] width 178 height 22
click at [414, 73] on input "Luke Law, LLC" at bounding box center [431, 73] width 178 height 22
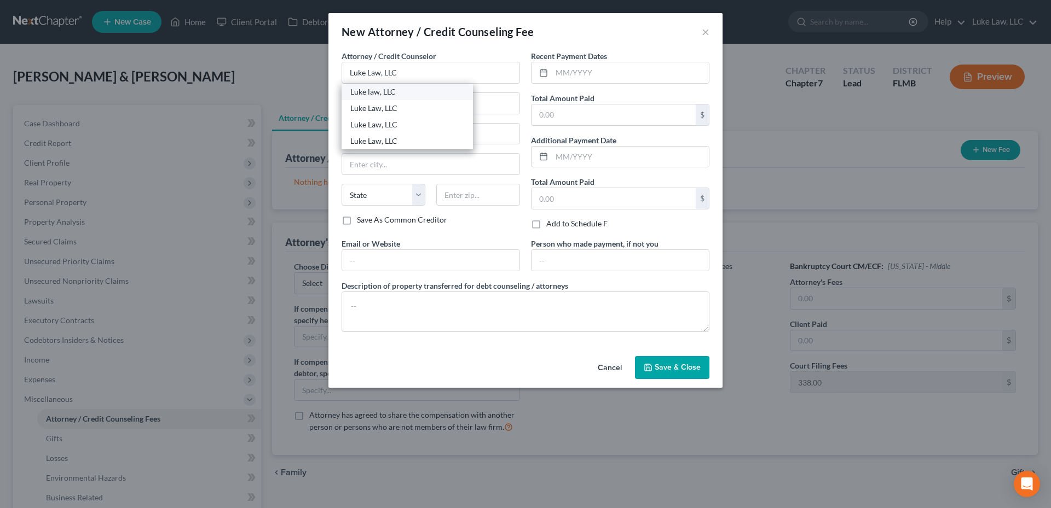
click at [375, 95] on div "Luke law, LLC" at bounding box center [407, 91] width 114 height 11
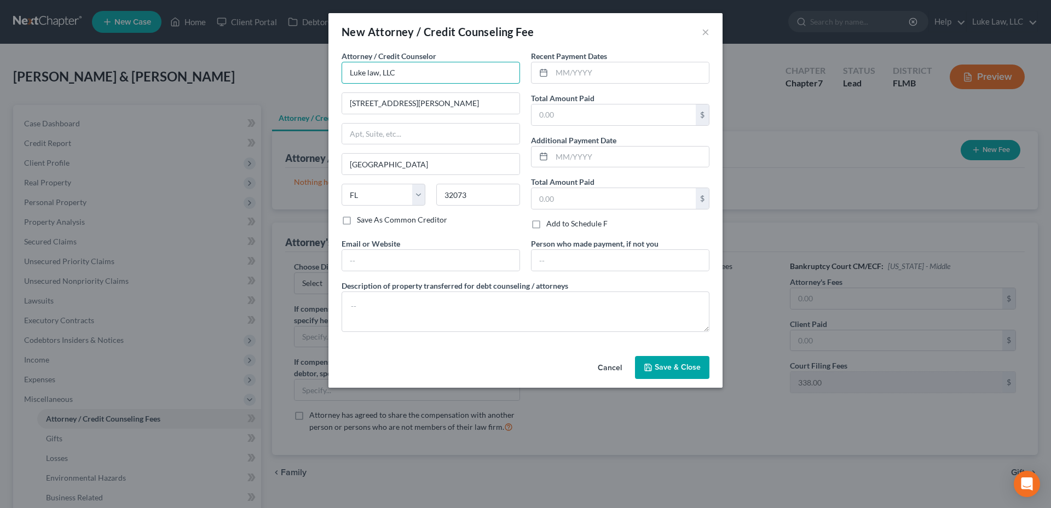
click at [371, 73] on input "Luke law, LLC" at bounding box center [431, 73] width 178 height 22
click at [369, 265] on input "text" at bounding box center [430, 260] width 177 height 21
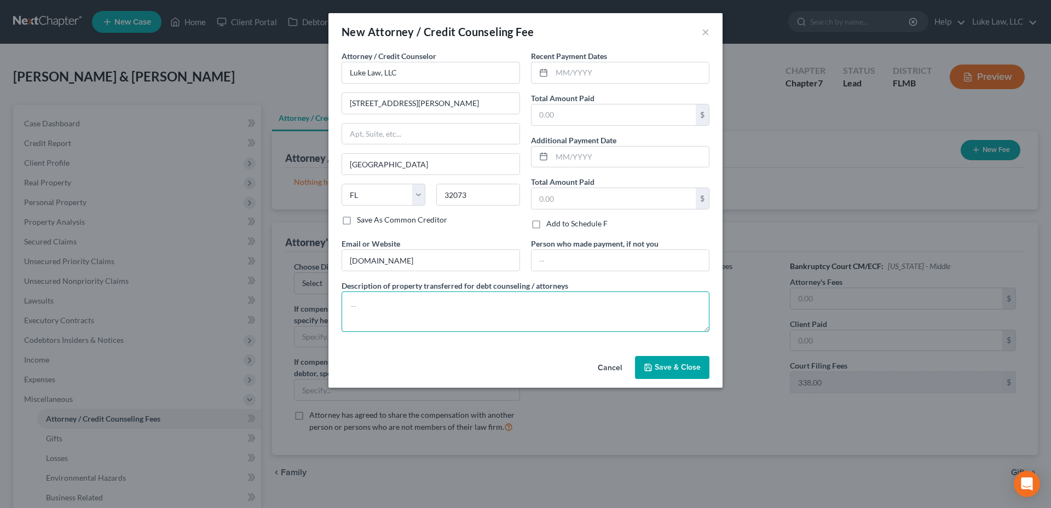
click at [397, 307] on textarea at bounding box center [526, 312] width 368 height 41
click at [559, 72] on input "text" at bounding box center [630, 72] width 157 height 21
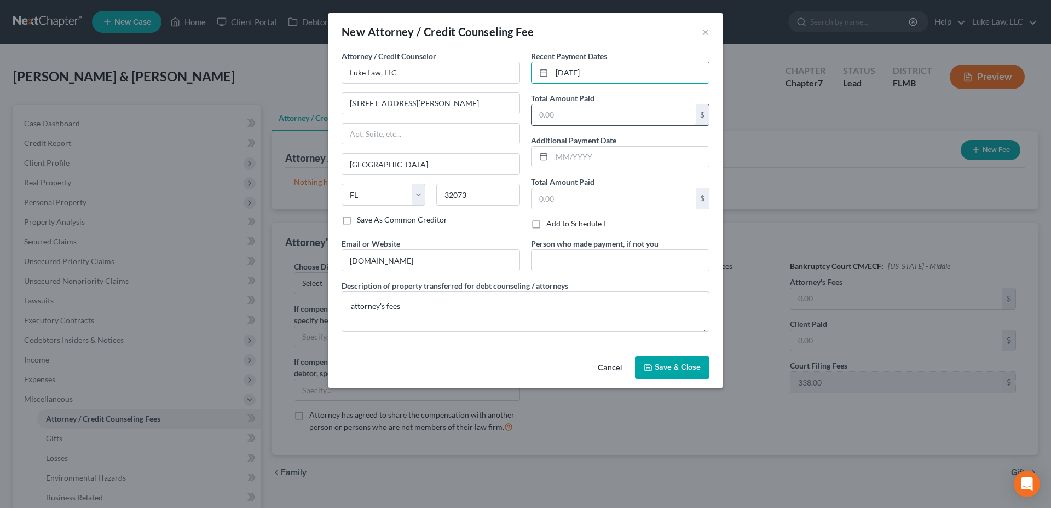
click at [543, 114] on input "text" at bounding box center [613, 115] width 164 height 21
click at [662, 369] on span "Save & Close" at bounding box center [678, 367] width 46 height 9
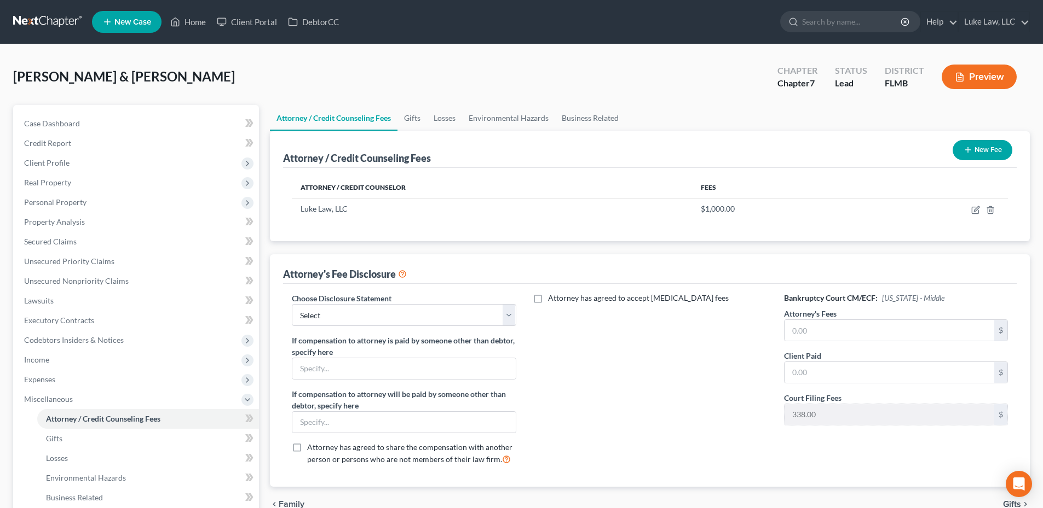
click at [983, 153] on button "New Fee" at bounding box center [982, 150] width 60 height 20
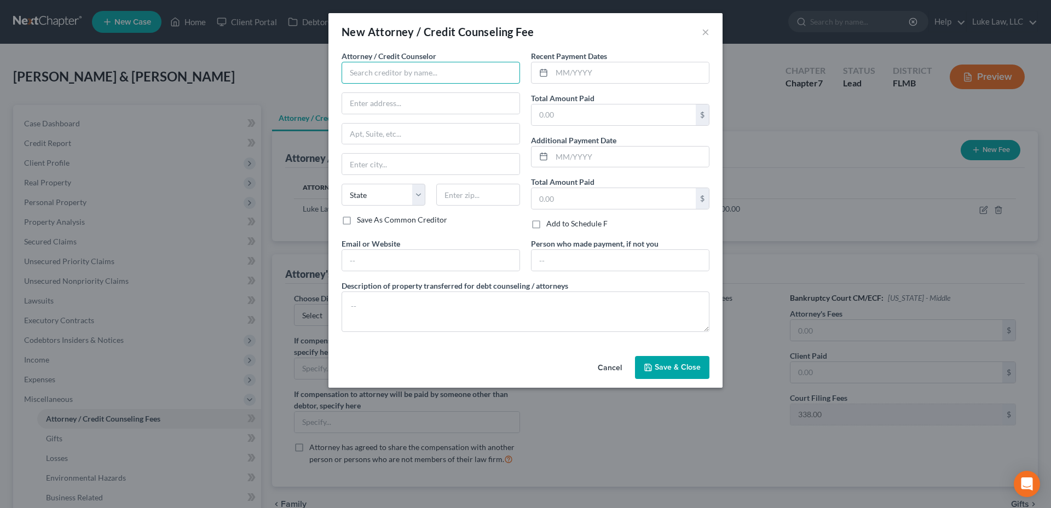
click at [379, 74] on input "text" at bounding box center [431, 73] width 178 height 22
click at [364, 106] on input "text" at bounding box center [430, 103] width 177 height 21
click at [394, 162] on input "text" at bounding box center [430, 164] width 177 height 21
click at [365, 258] on input "text" at bounding box center [430, 260] width 177 height 21
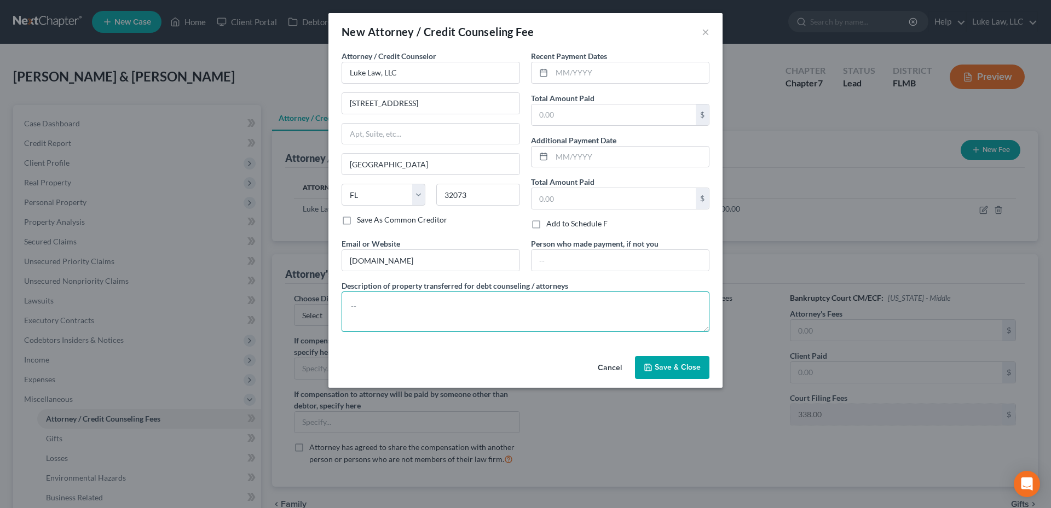
click at [354, 304] on textarea at bounding box center [526, 312] width 368 height 41
click at [668, 360] on button "Save & Close" at bounding box center [672, 367] width 74 height 23
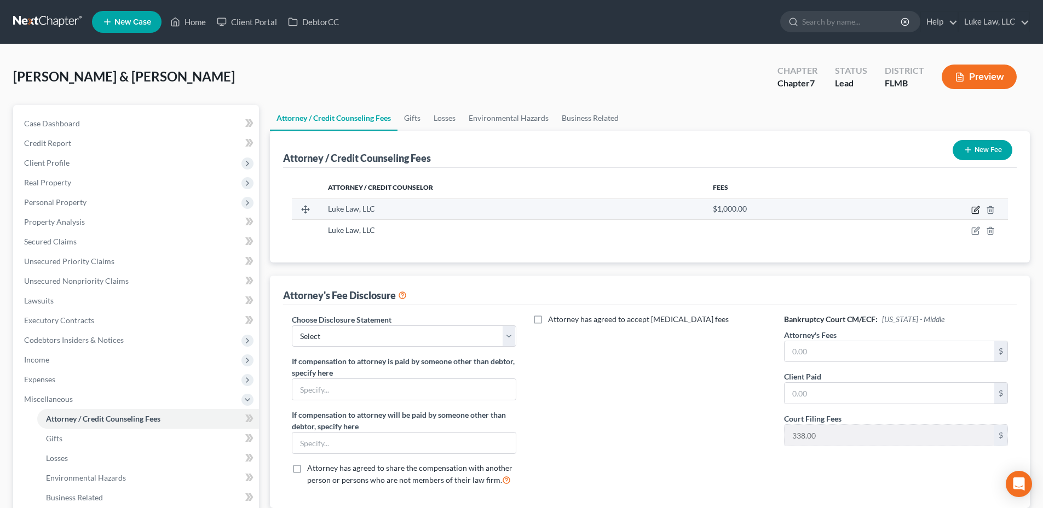
click at [975, 211] on icon "button" at bounding box center [975, 210] width 9 height 9
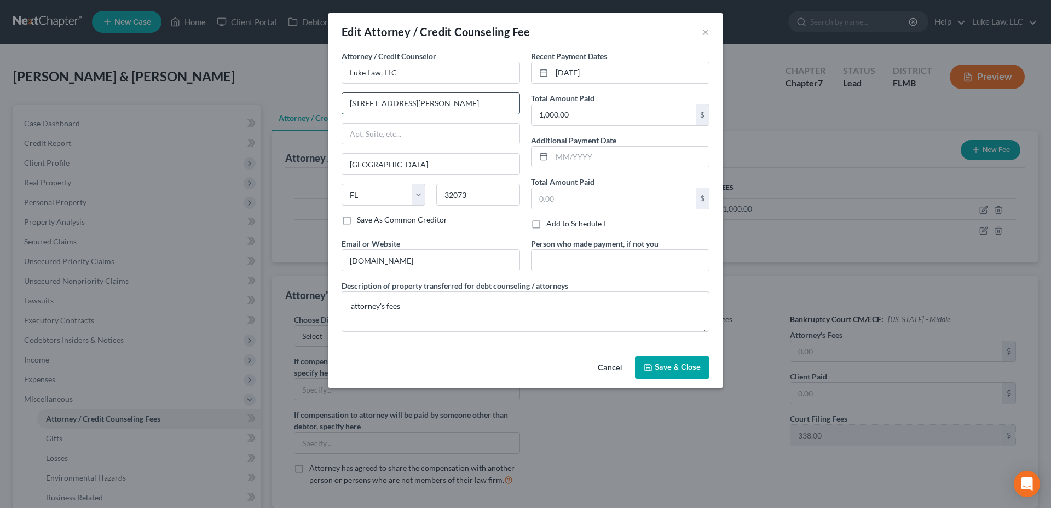
click at [366, 103] on input "[STREET_ADDRESS][PERSON_NAME]" at bounding box center [430, 103] width 177 height 21
click at [665, 366] on span "Save & Close" at bounding box center [678, 367] width 46 height 9
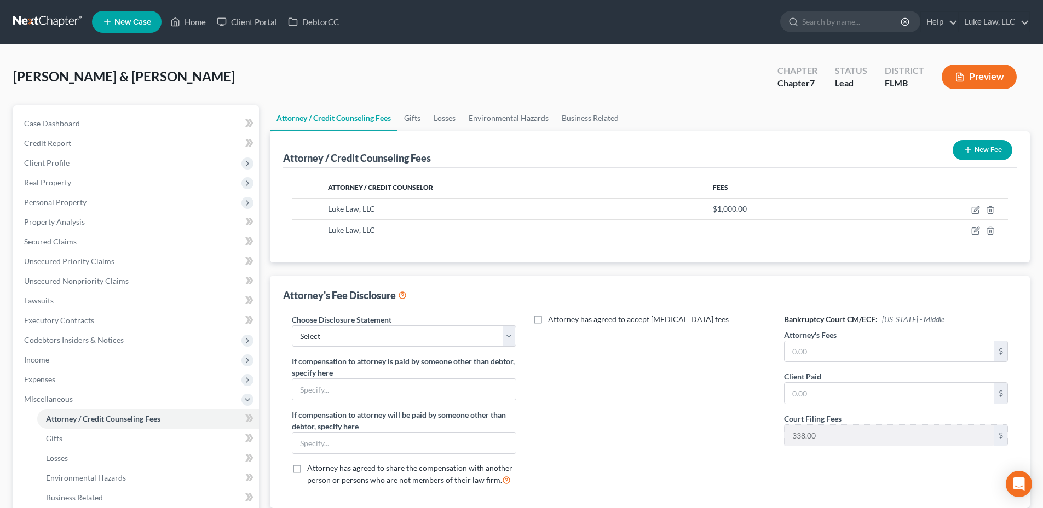
click at [976, 151] on button "New Fee" at bounding box center [982, 150] width 60 height 20
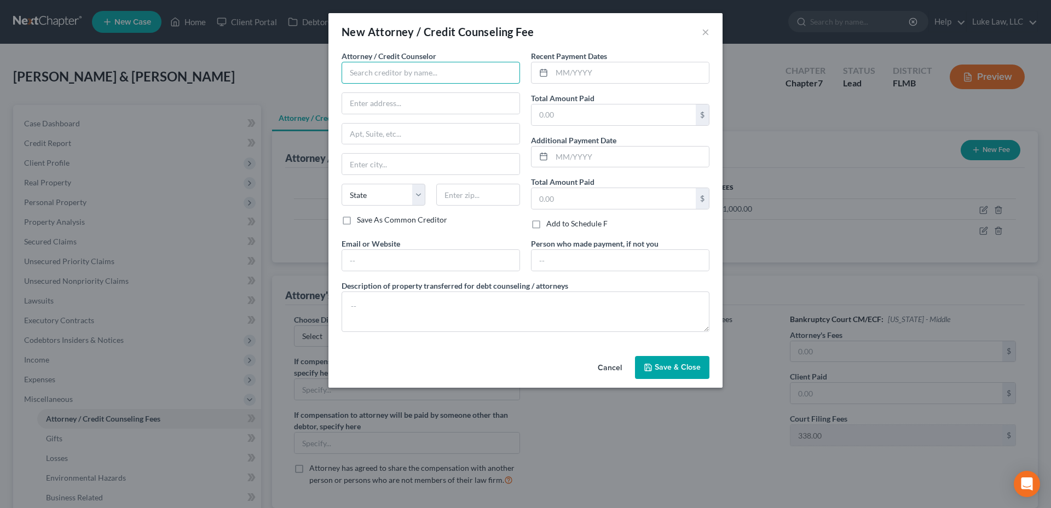
click at [365, 70] on input "text" at bounding box center [431, 73] width 178 height 22
click at [391, 94] on div "[DOMAIN_NAME]" at bounding box center [407, 91] width 114 height 11
click at [366, 260] on input "text" at bounding box center [430, 260] width 177 height 21
paste input "[URL][DOMAIN_NAME]"
click at [375, 260] on input "[URL][DOMAIN_NAME]" at bounding box center [430, 260] width 177 height 21
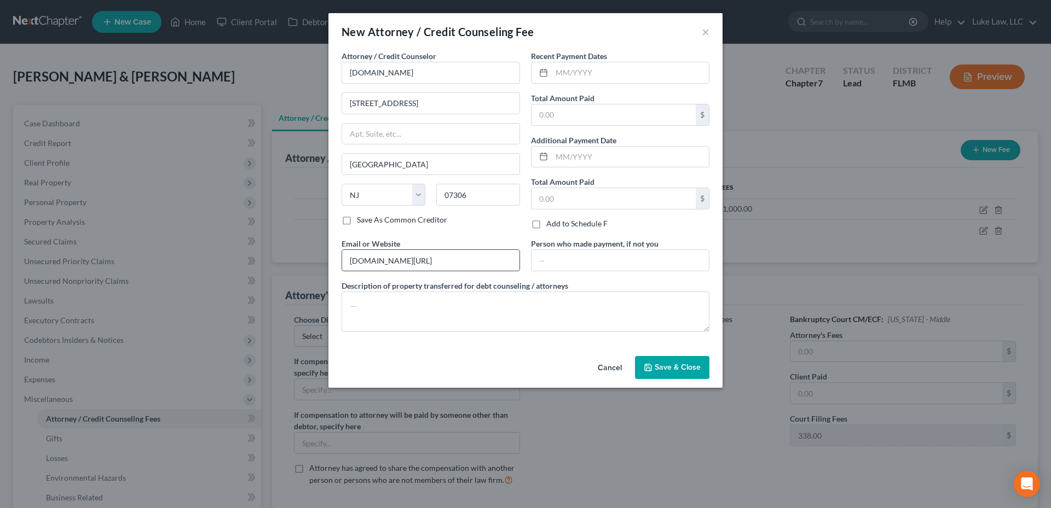
click at [418, 262] on input "[DOMAIN_NAME][URL]" at bounding box center [430, 260] width 177 height 21
click at [360, 306] on textarea at bounding box center [526, 312] width 368 height 41
click at [384, 309] on textarea "credit couseling" at bounding box center [526, 312] width 368 height 41
click at [687, 367] on span "Save & Close" at bounding box center [678, 367] width 46 height 9
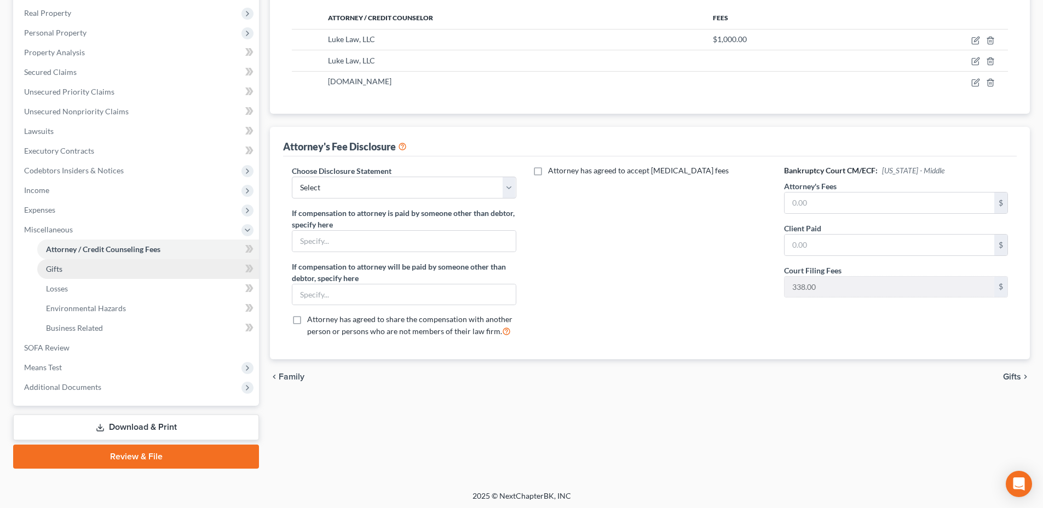
scroll to position [172, 0]
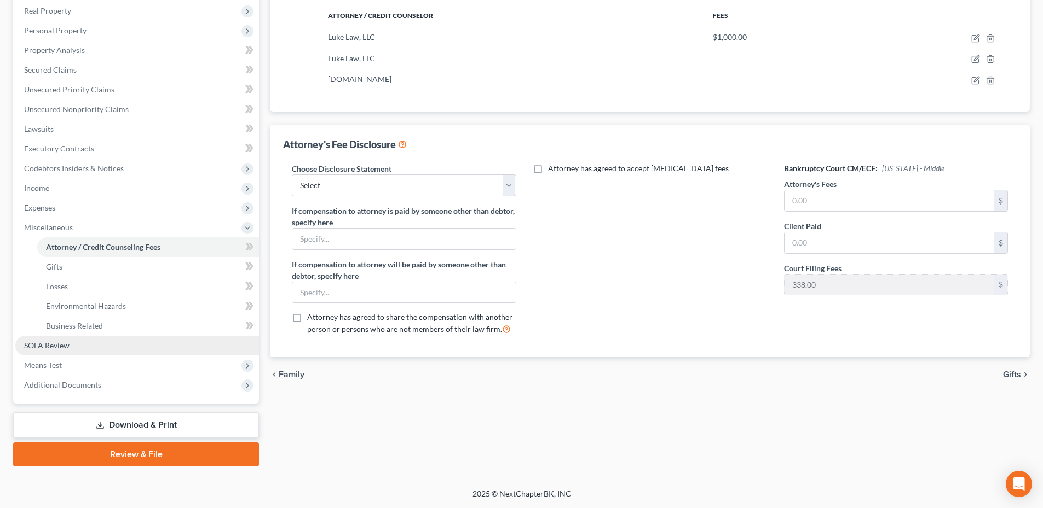
click at [63, 348] on span "SOFA Review" at bounding box center [46, 345] width 45 height 9
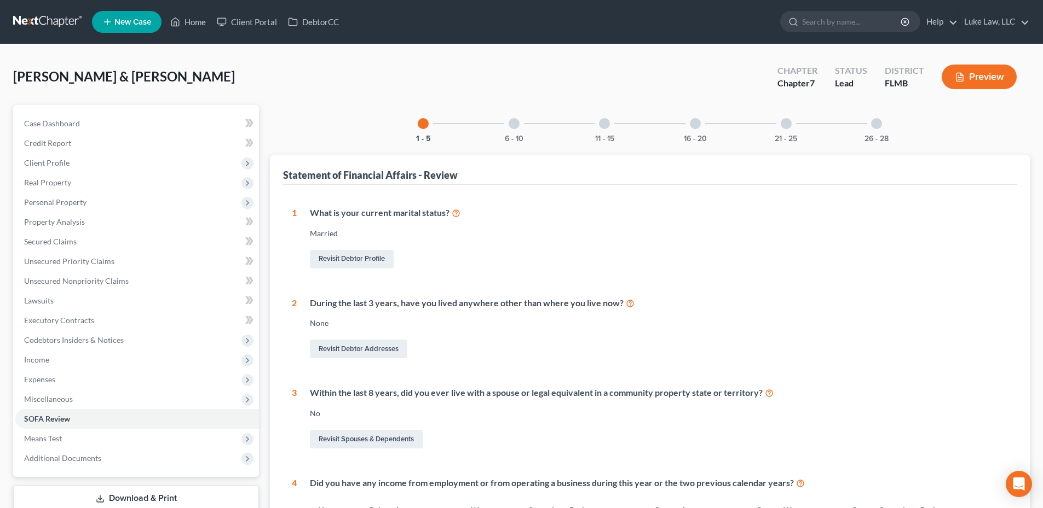
click at [514, 122] on div at bounding box center [513, 123] width 11 height 11
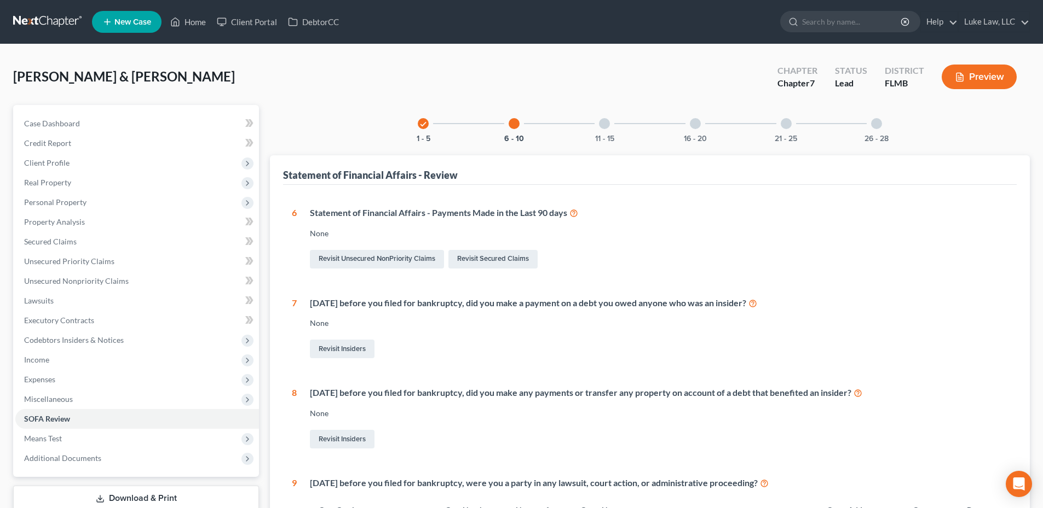
click at [603, 121] on div at bounding box center [604, 123] width 11 height 11
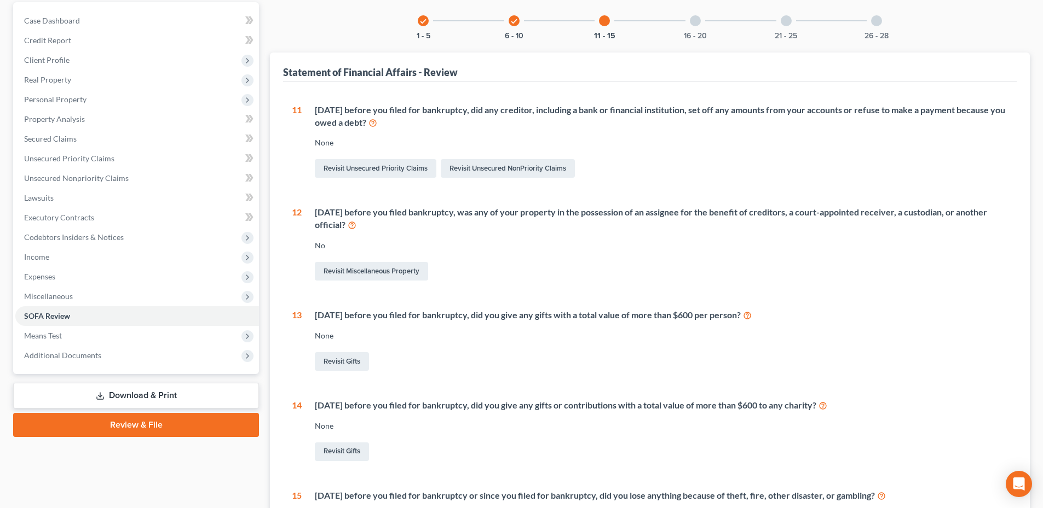
scroll to position [100, 0]
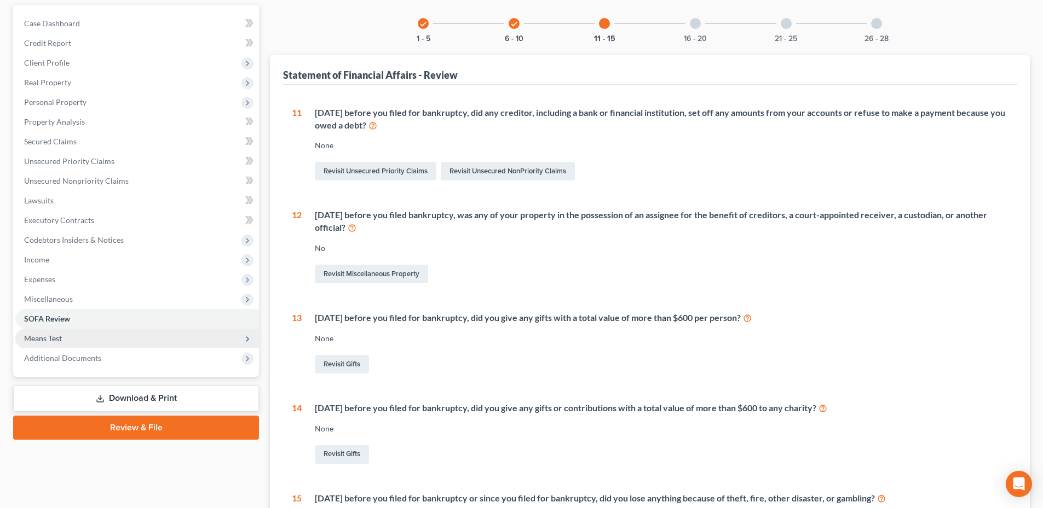
click at [30, 339] on span "Means Test" at bounding box center [43, 338] width 38 height 9
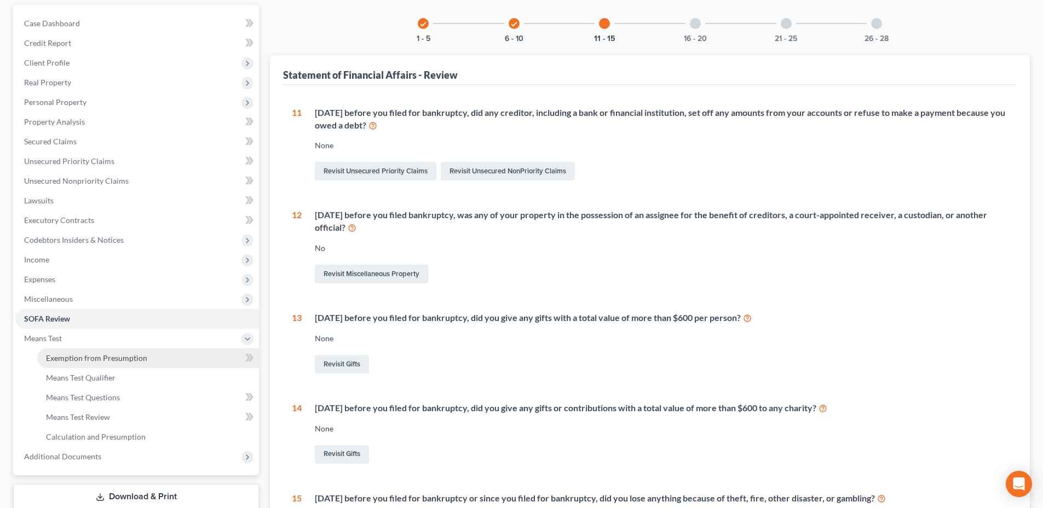
click at [105, 360] on span "Exemption from Presumption" at bounding box center [96, 358] width 101 height 9
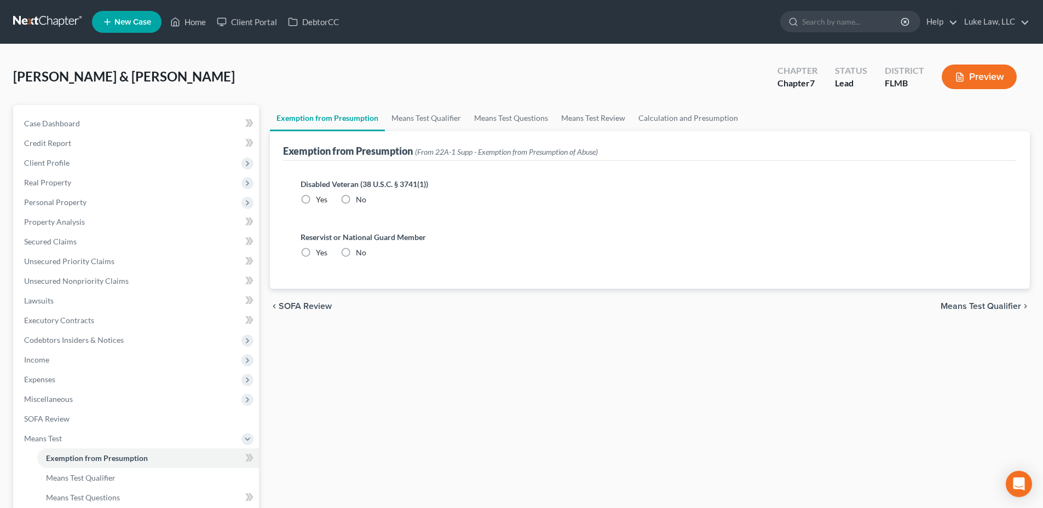
click at [356, 200] on label "No" at bounding box center [361, 199] width 10 height 11
click at [360, 200] on input "No" at bounding box center [363, 197] width 7 height 7
click at [356, 253] on label "No" at bounding box center [361, 252] width 10 height 11
click at [360, 253] on input "No" at bounding box center [363, 250] width 7 height 7
click at [421, 117] on link "Means Test Qualifier" at bounding box center [426, 118] width 83 height 26
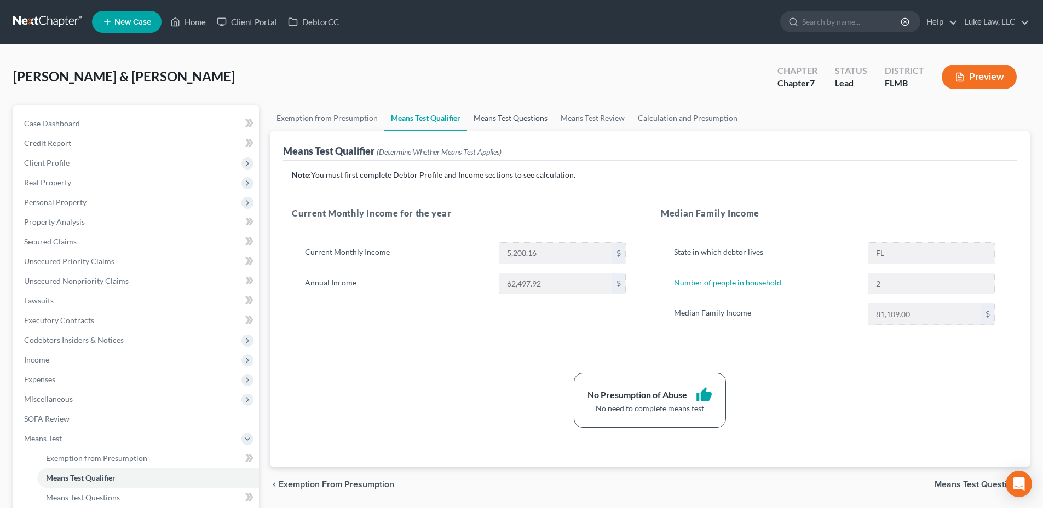
click at [530, 120] on link "Means Test Questions" at bounding box center [510, 118] width 87 height 26
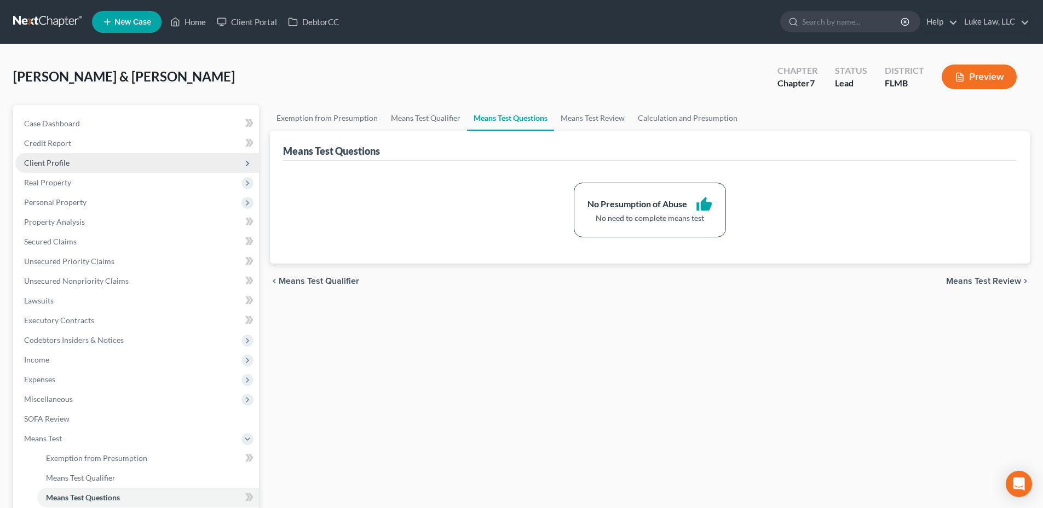
click at [49, 164] on span "Client Profile" at bounding box center [46, 162] width 45 height 9
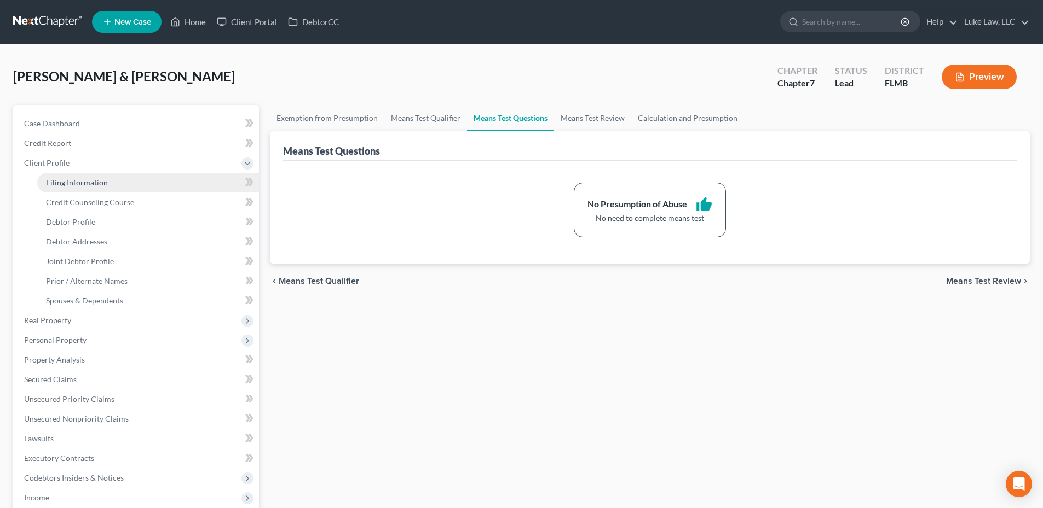
click at [65, 187] on link "Filing Information" at bounding box center [148, 183] width 222 height 20
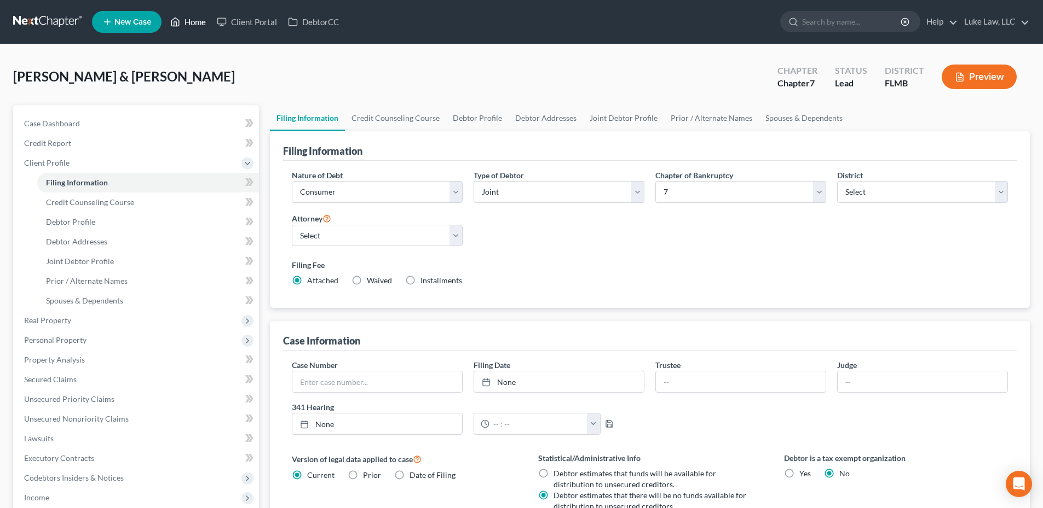
click at [204, 22] on link "Home" at bounding box center [188, 22] width 47 height 20
